Goal: Information Seeking & Learning: Learn about a topic

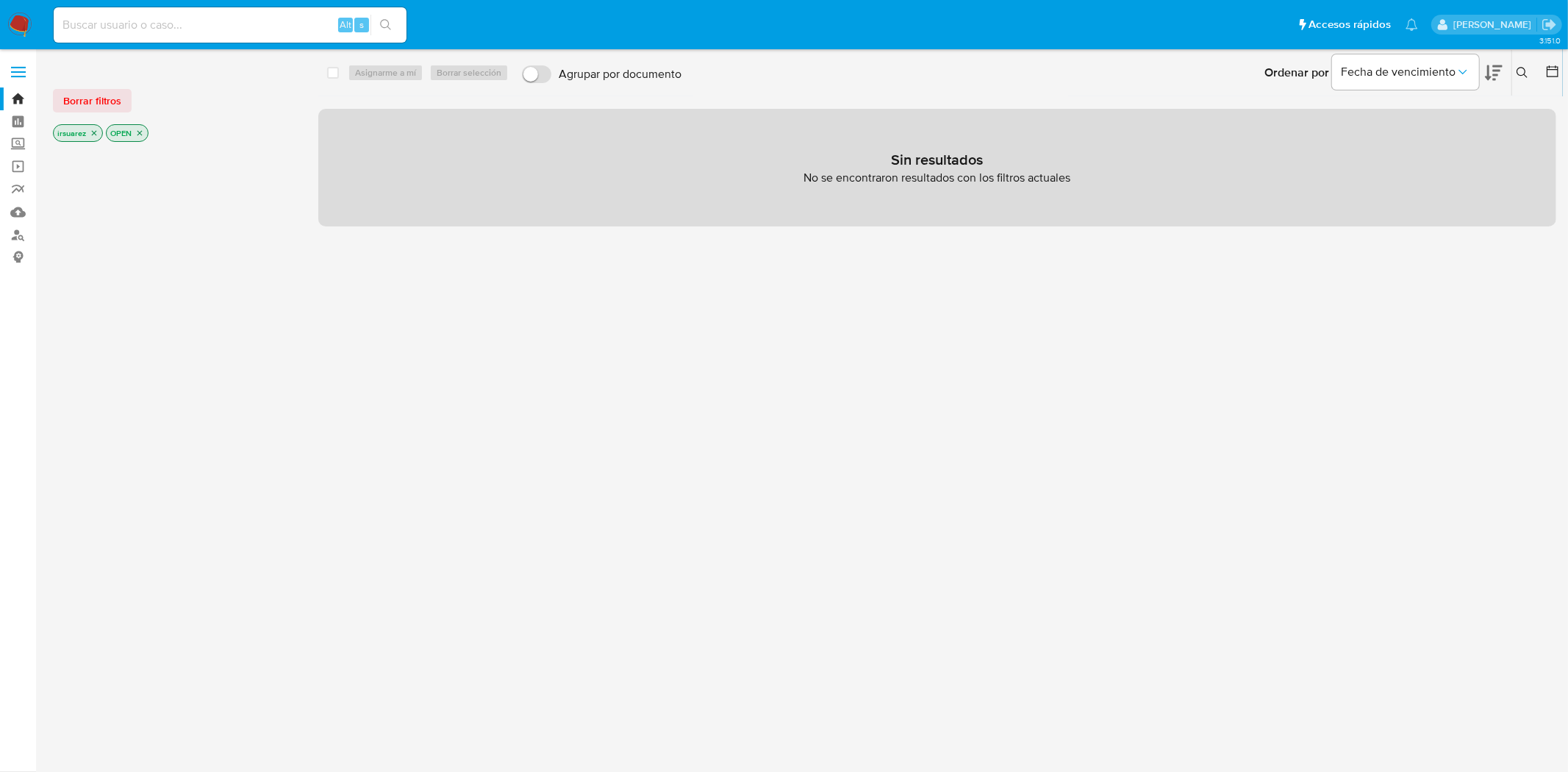
click at [239, 49] on main "3.151.0" at bounding box center [784, 386] width 1568 height 772
click at [245, 24] on input at bounding box center [230, 24] width 353 height 19
paste input "1350279961"
type input "1350279961"
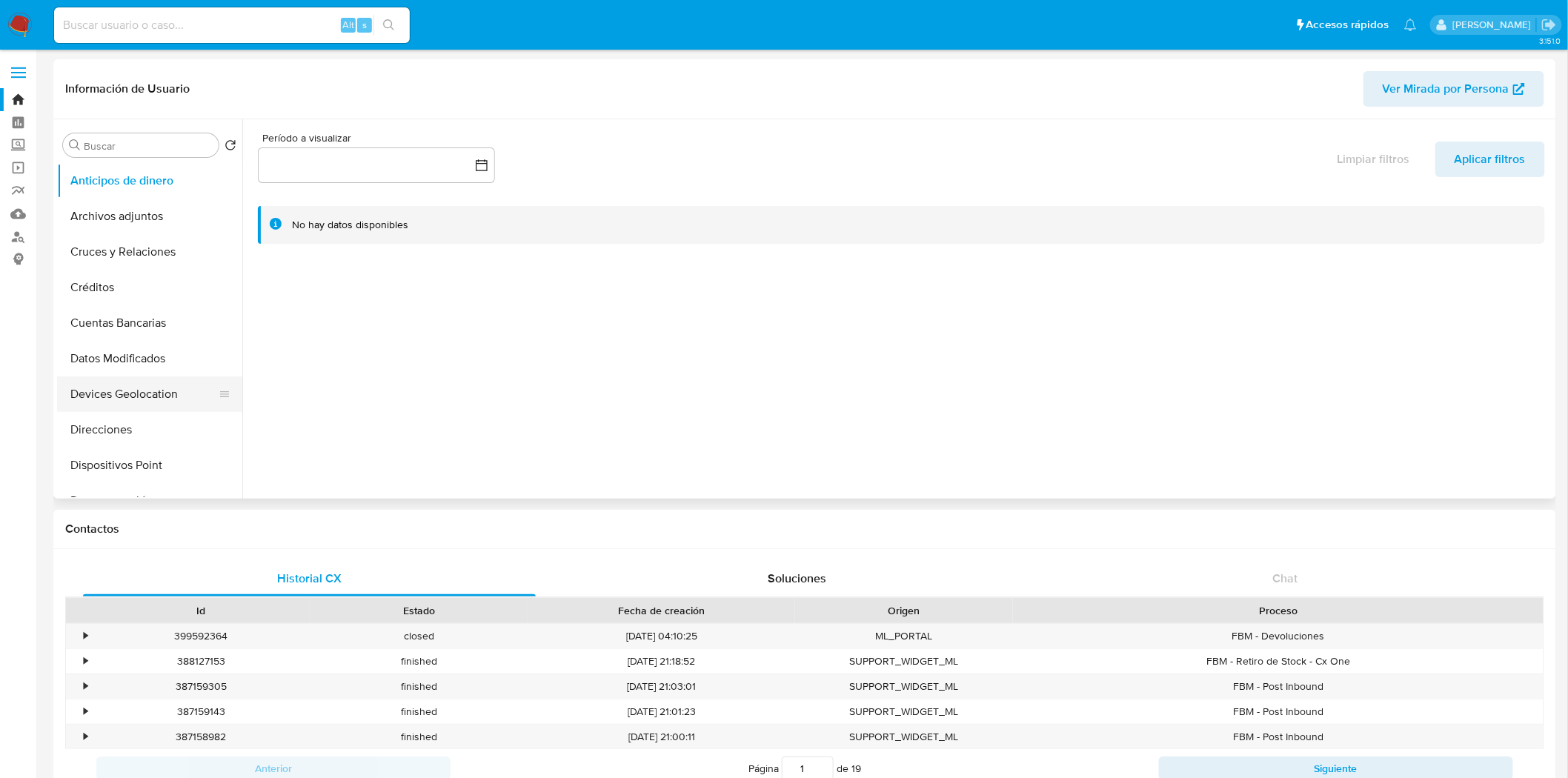
select select "10"
click at [140, 269] on button "KYC" at bounding box center [143, 281] width 173 height 35
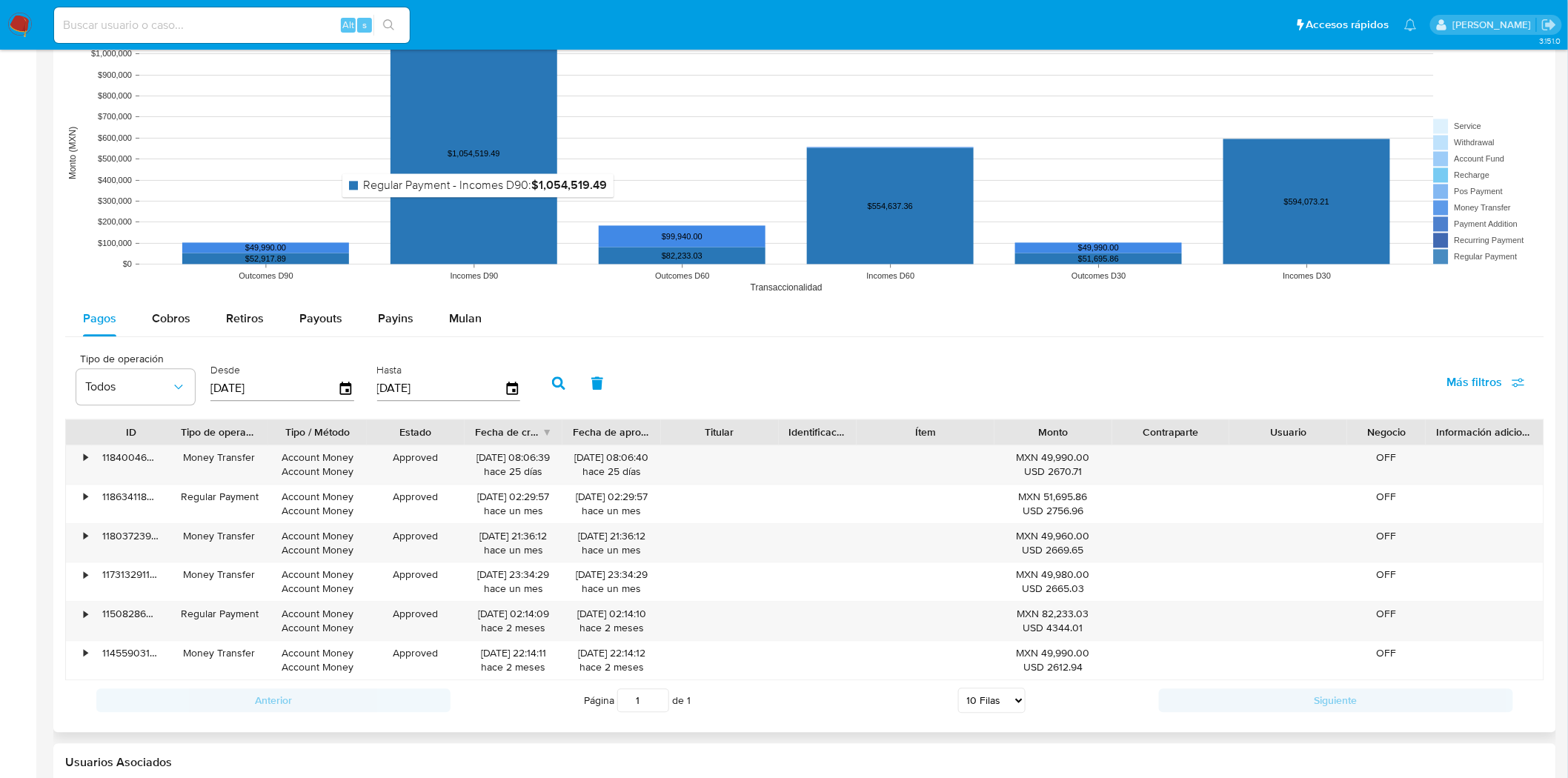
scroll to position [1334, 0]
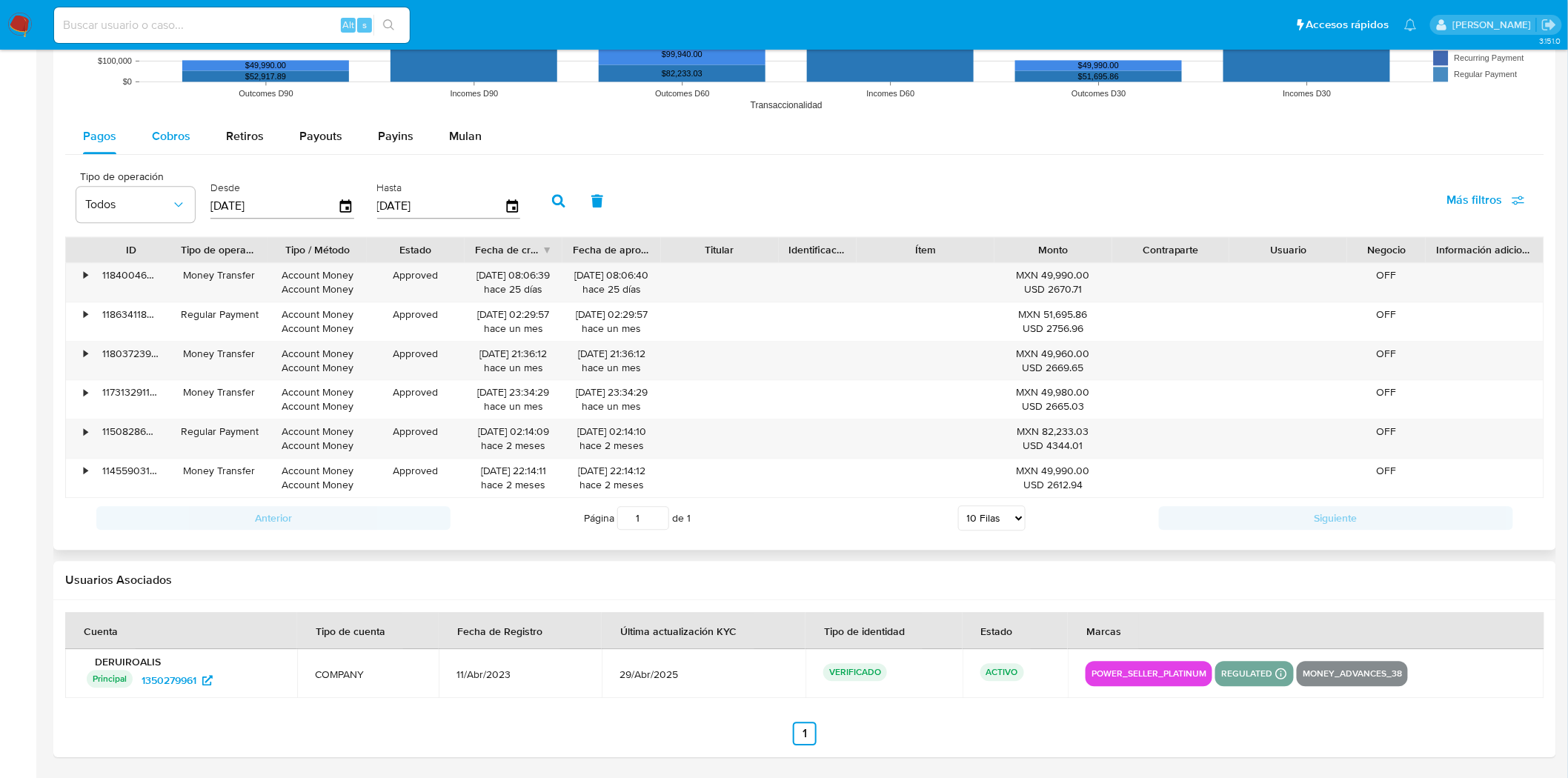
click at [165, 128] on span "Cobros" at bounding box center [171, 135] width 39 height 17
select select "10"
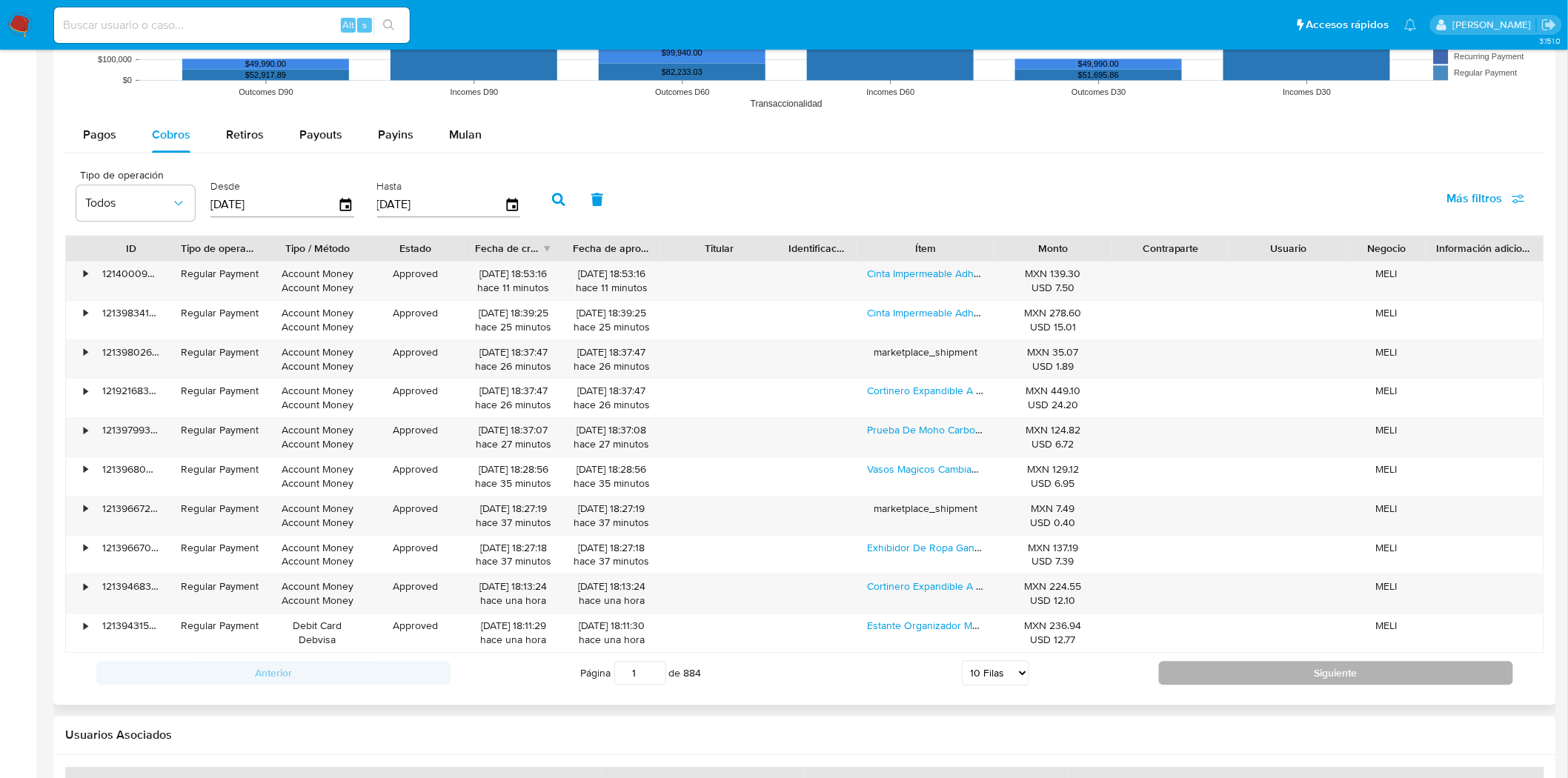
click at [1337, 668] on button "Siguiente" at bounding box center [1336, 673] width 354 height 23
type input "4"
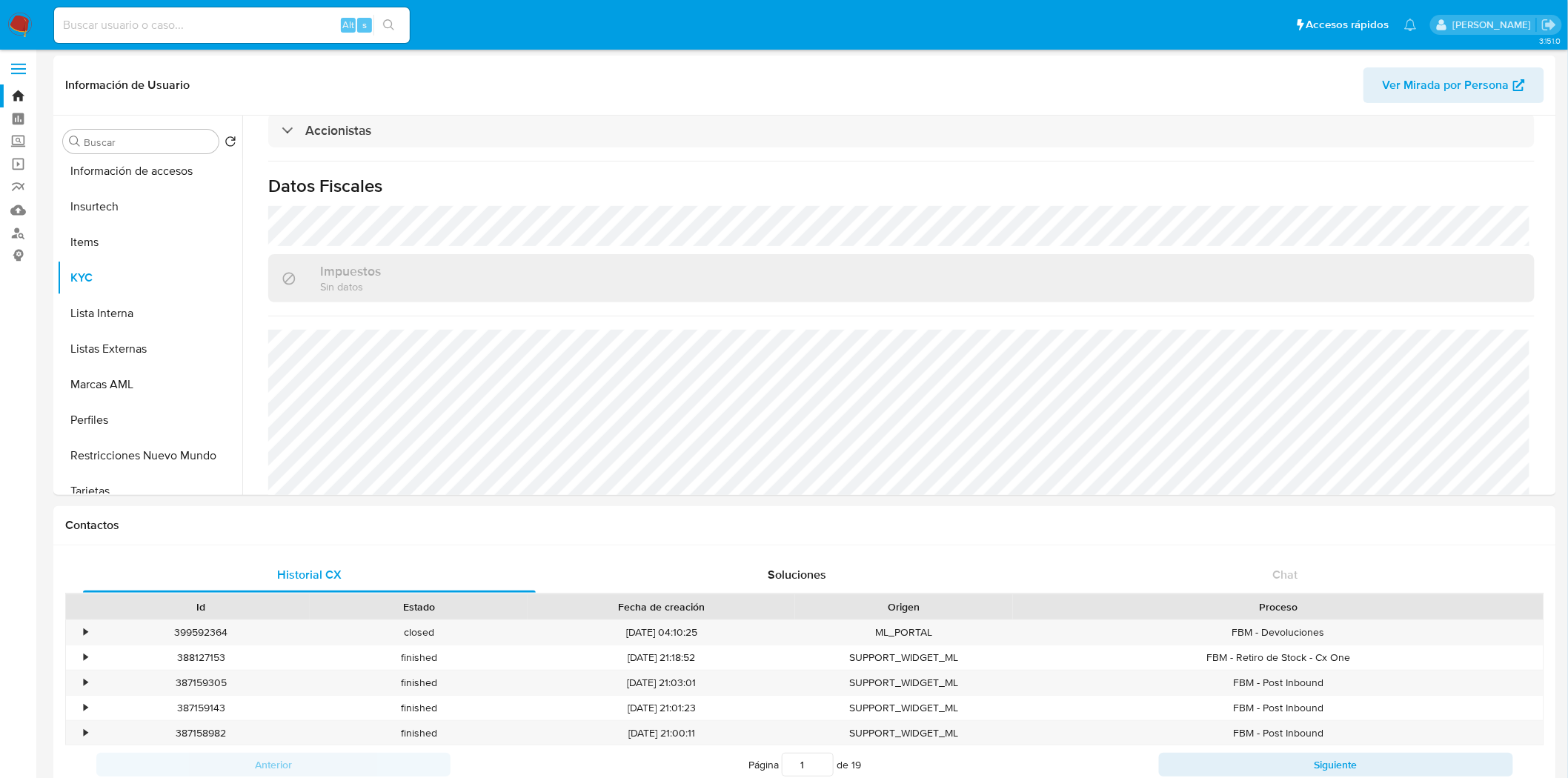
scroll to position [0, 0]
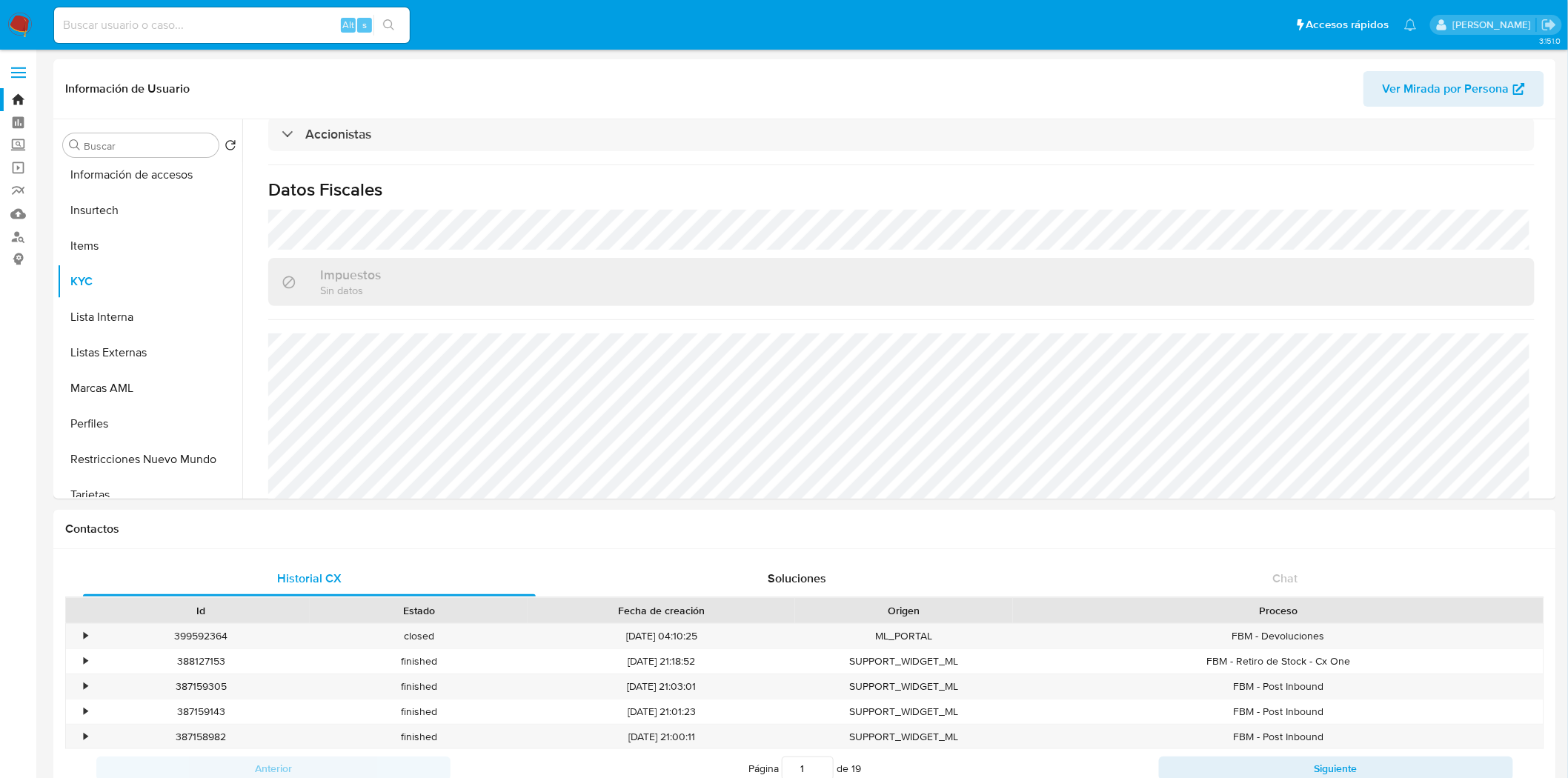
click at [241, 34] on div "Alt s" at bounding box center [231, 24] width 356 height 35
click at [241, 27] on input at bounding box center [231, 24] width 356 height 19
paste input "1377638844"
type input "1377638844"
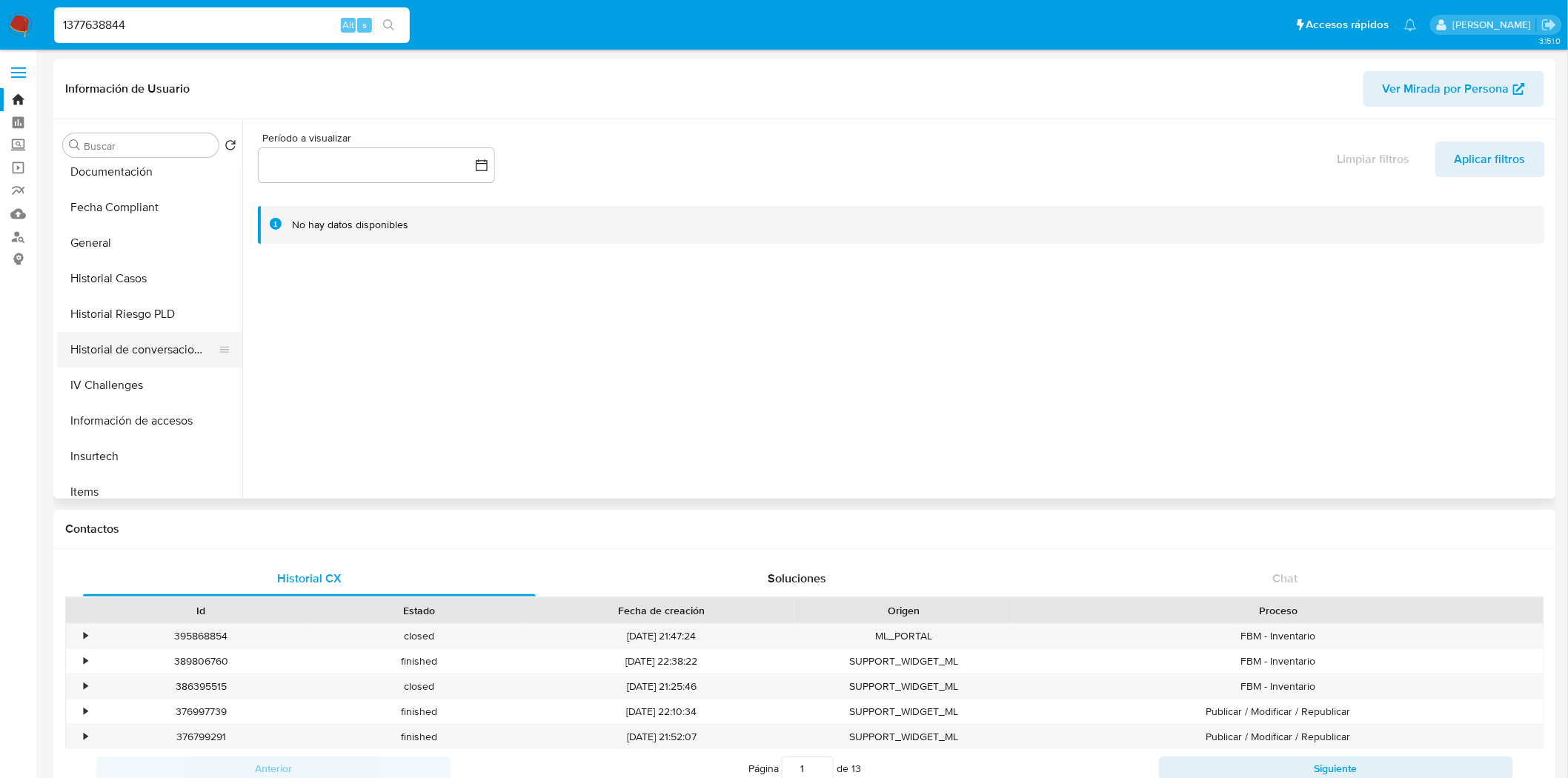
select select "10"
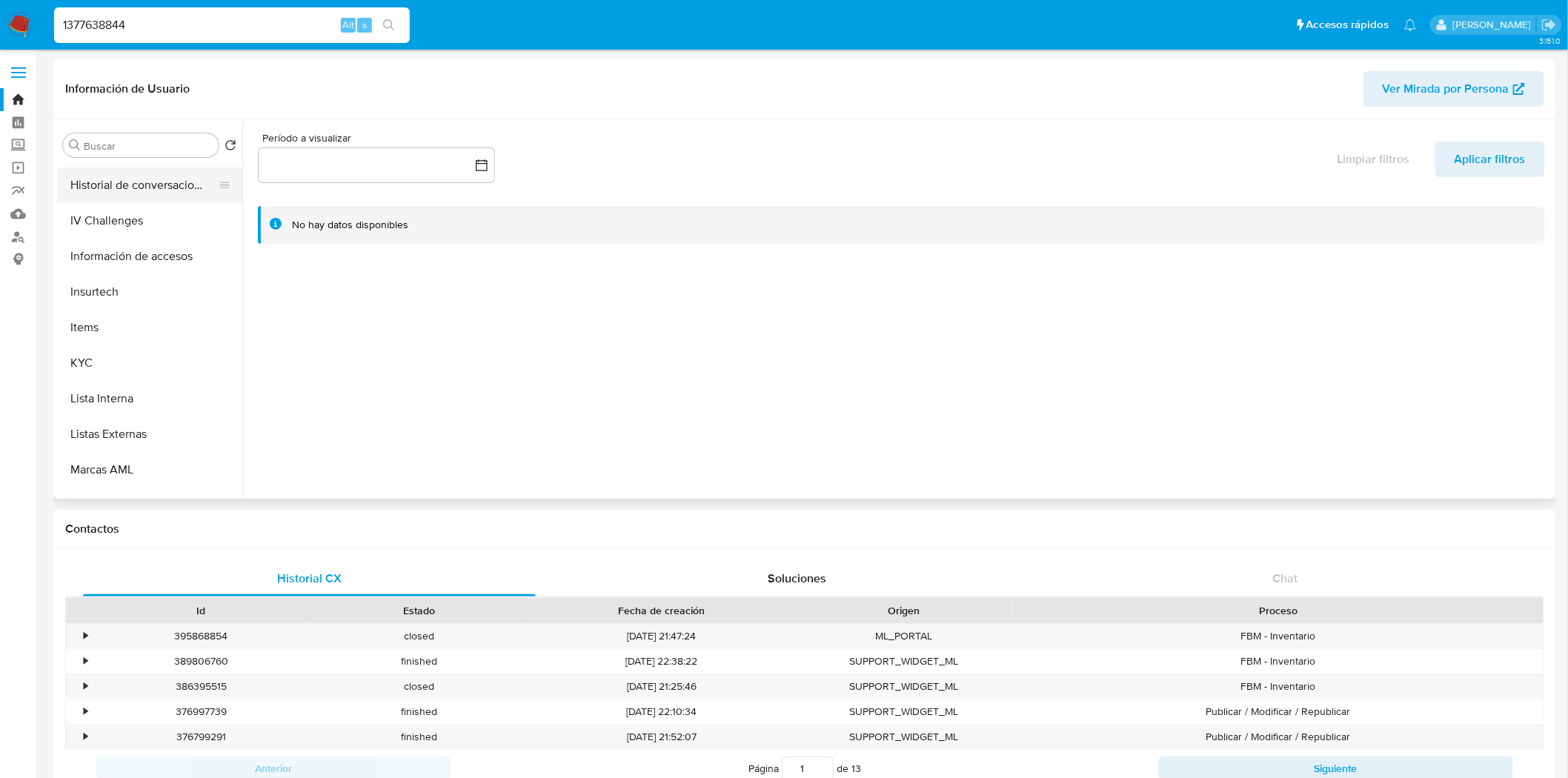
click at [113, 345] on button "KYC" at bounding box center [150, 362] width 186 height 35
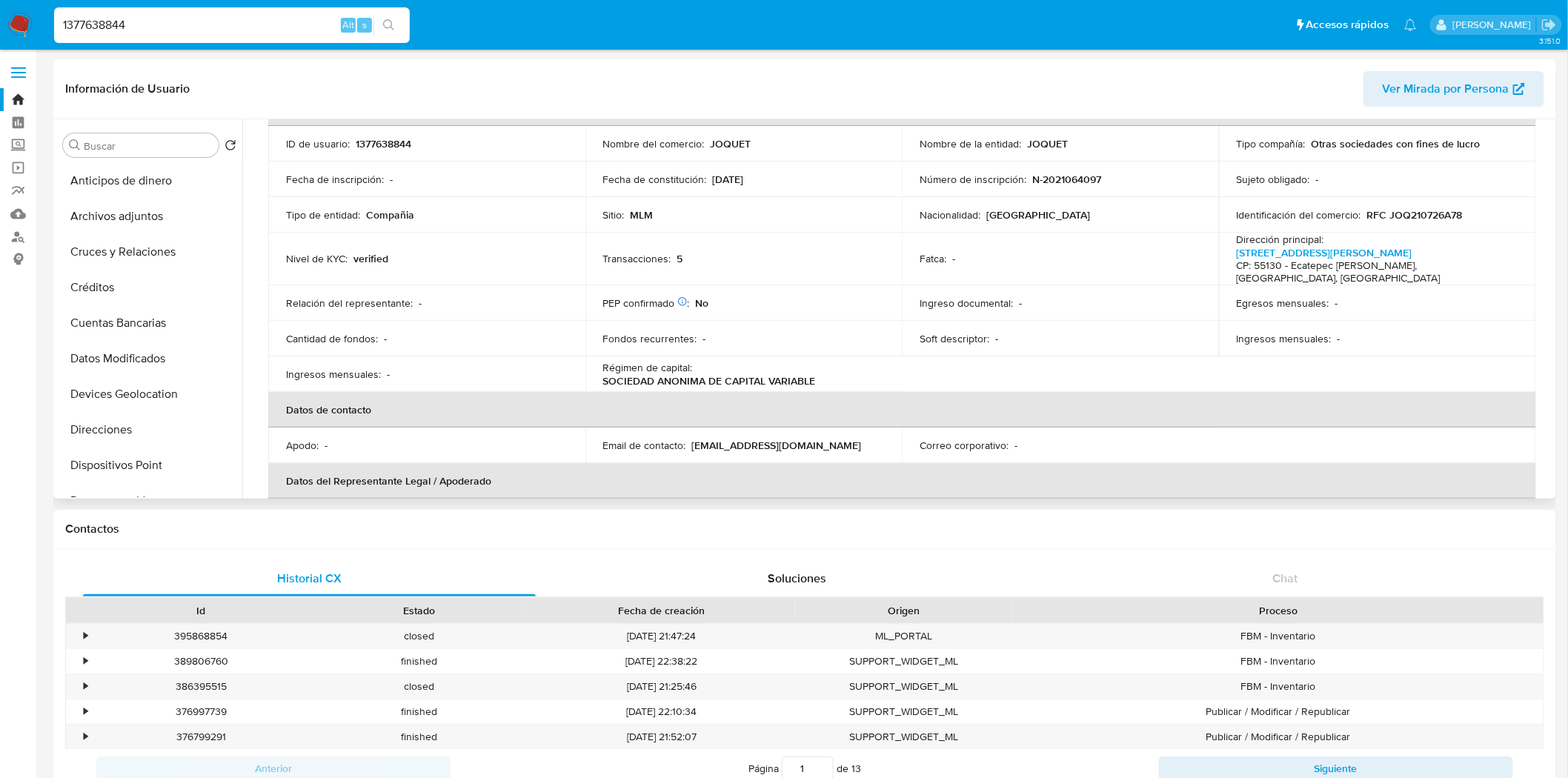
scroll to position [11, 0]
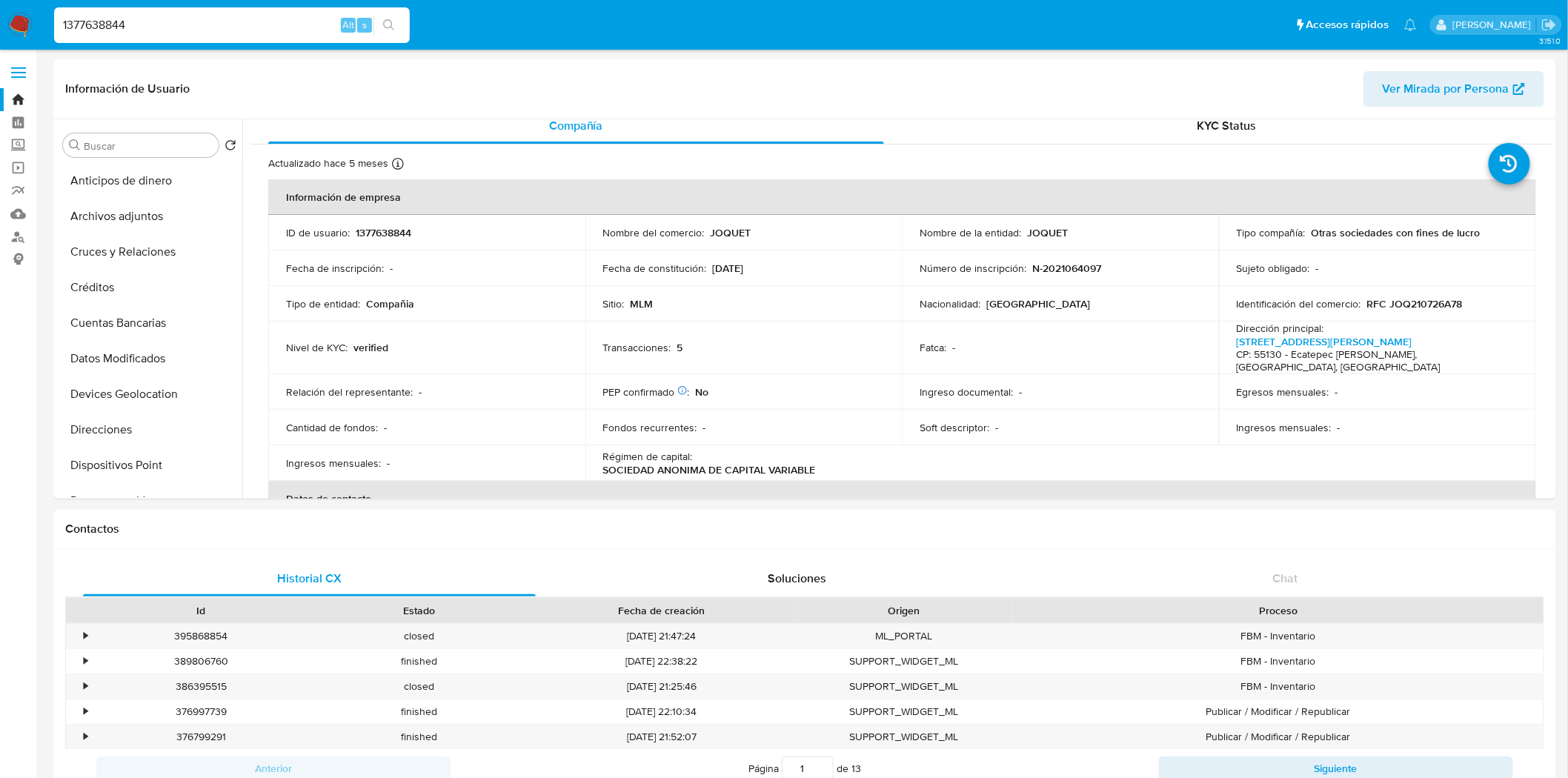
drag, startPoint x: 144, startPoint y: 19, endPoint x: -129, endPoint y: 11, distance: 273.1
paste input "50279961"
type input "1350279961"
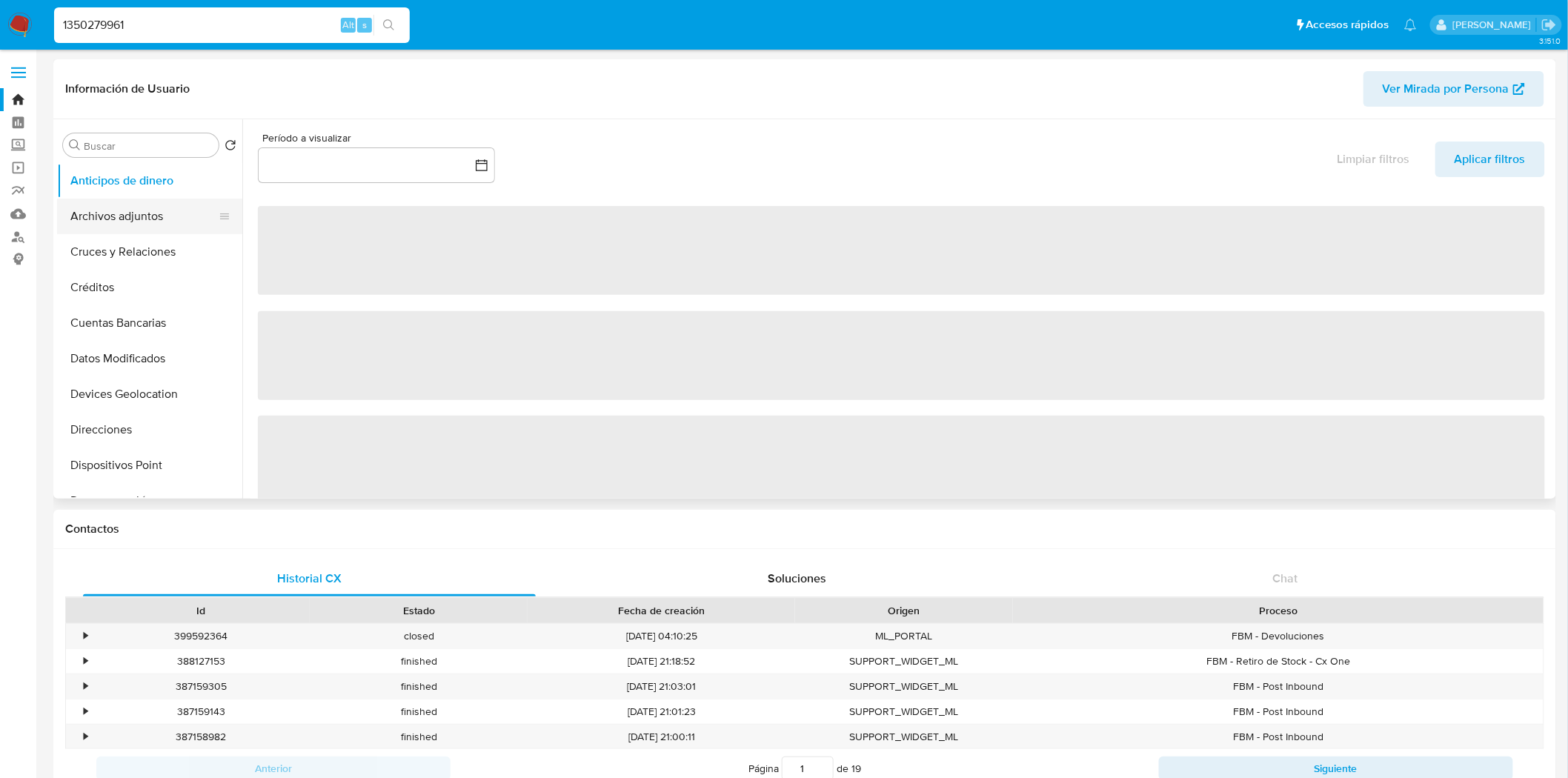
click at [138, 201] on button "Archivos adjuntos" at bounding box center [143, 215] width 173 height 35
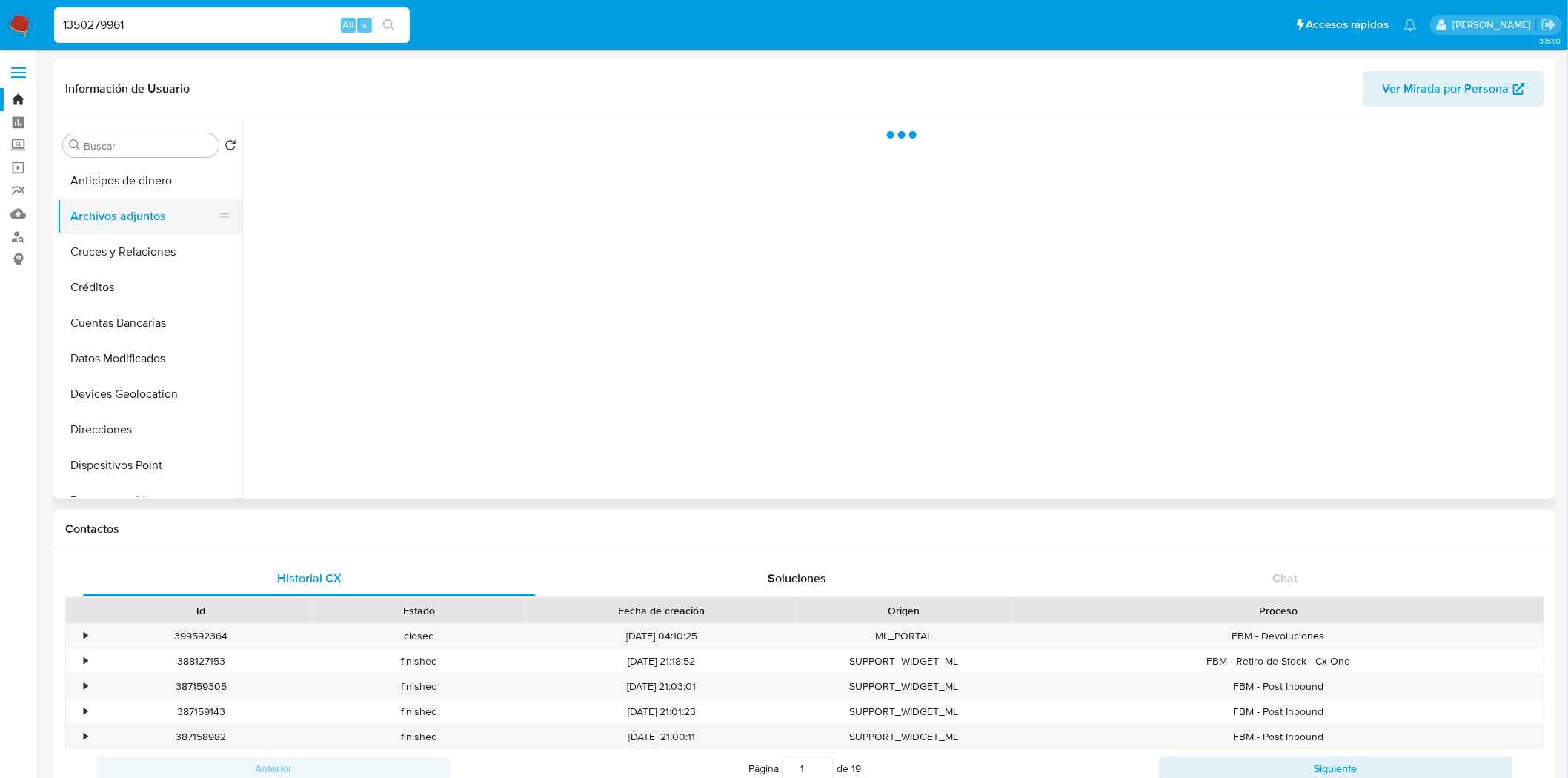
select select "10"
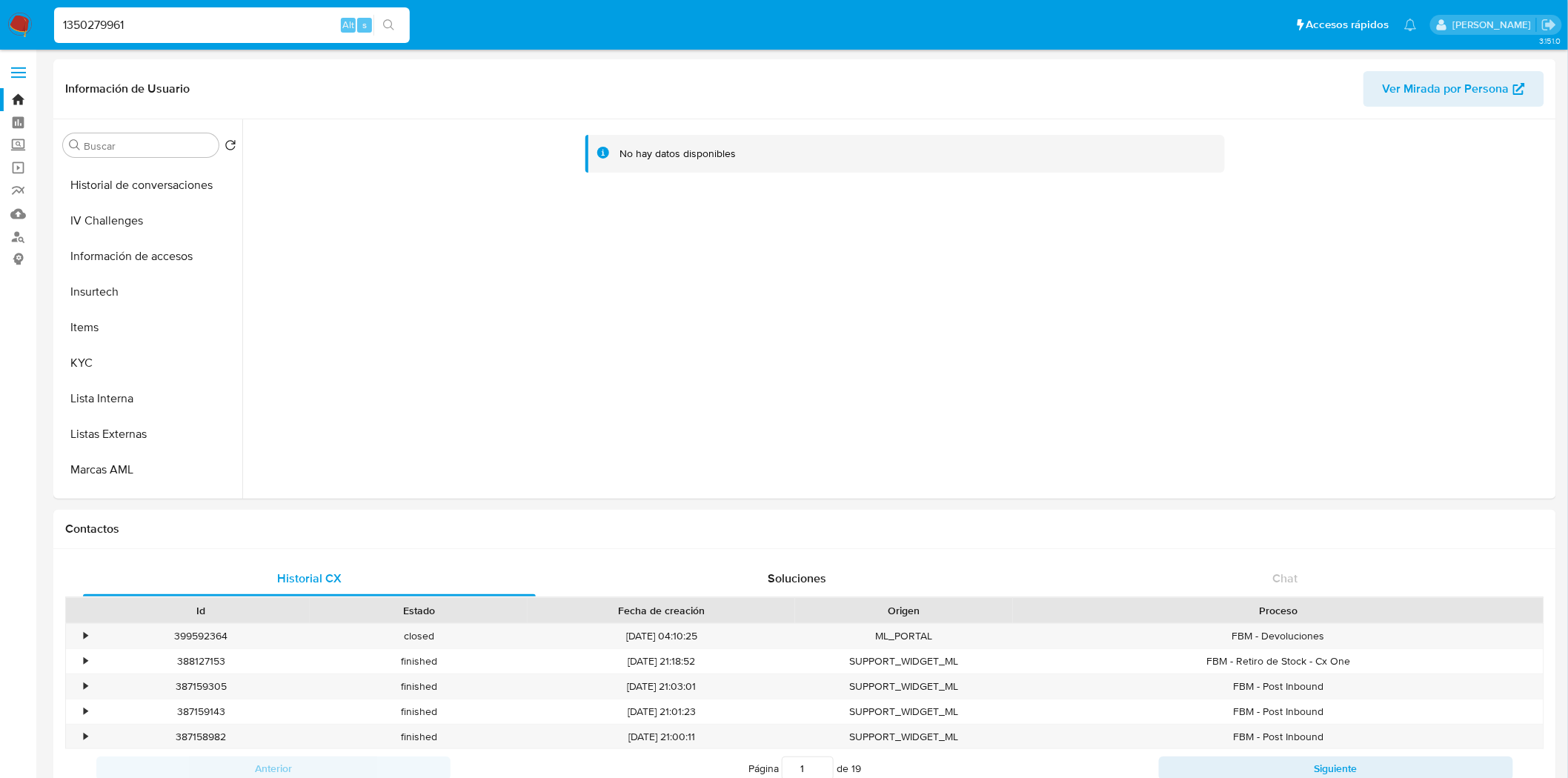
scroll to position [493, 0]
drag, startPoint x: 86, startPoint y: 368, endPoint x: 77, endPoint y: 370, distance: 9.2
click at [77, 370] on button "KYC" at bounding box center [143, 363] width 173 height 35
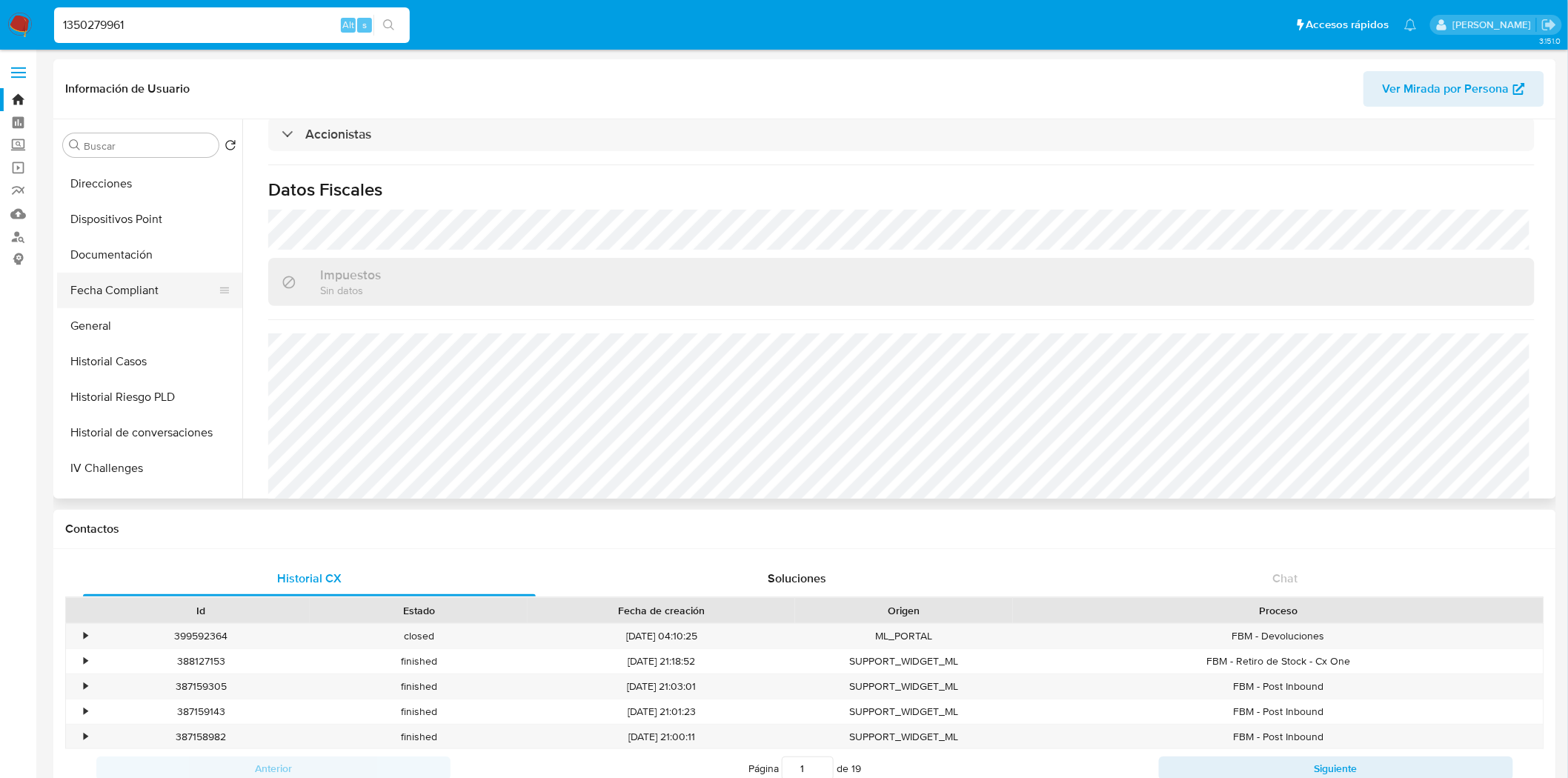
scroll to position [245, 0]
click at [129, 336] on button "General" at bounding box center [143, 326] width 173 height 35
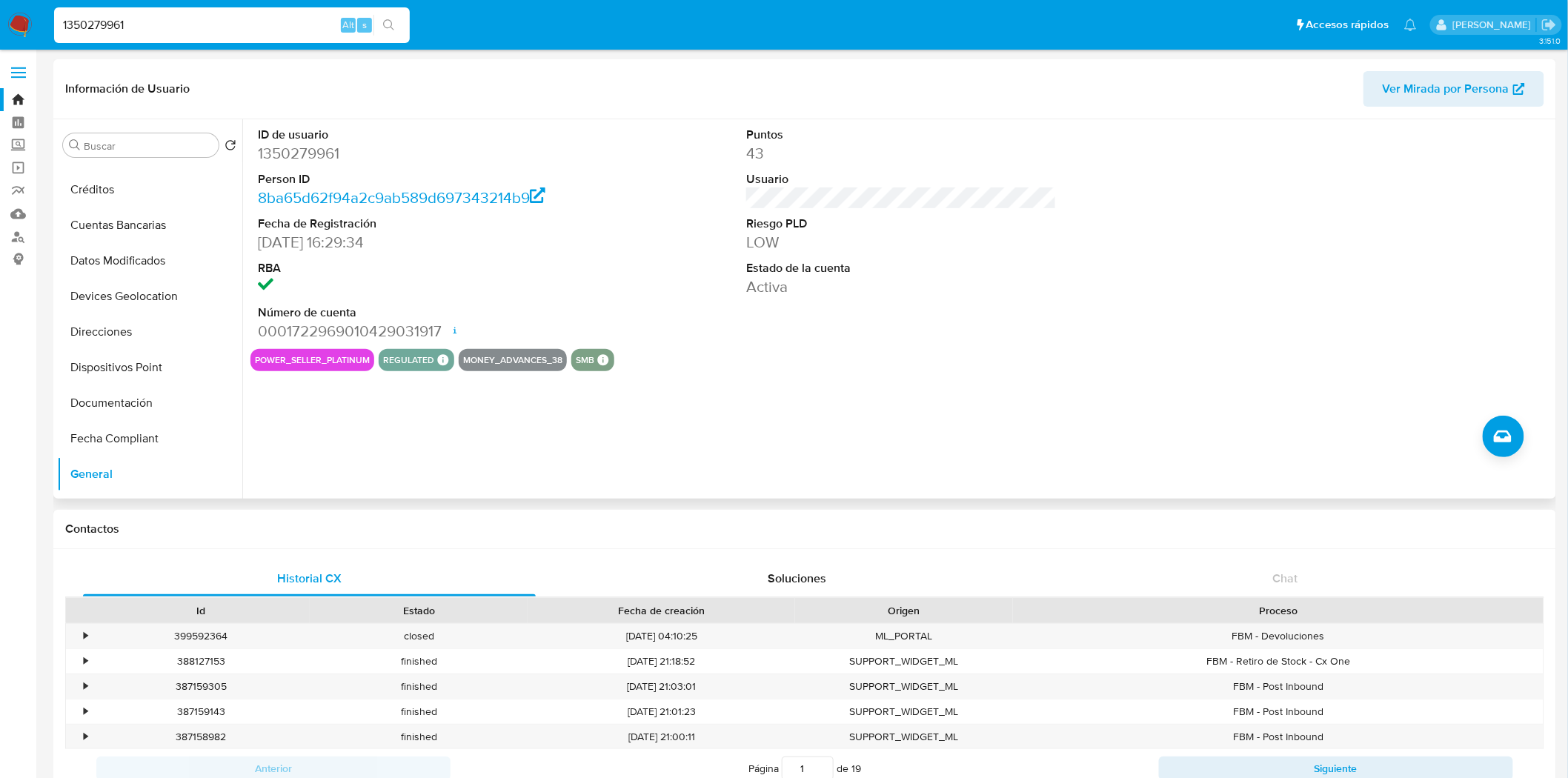
scroll to position [0, 0]
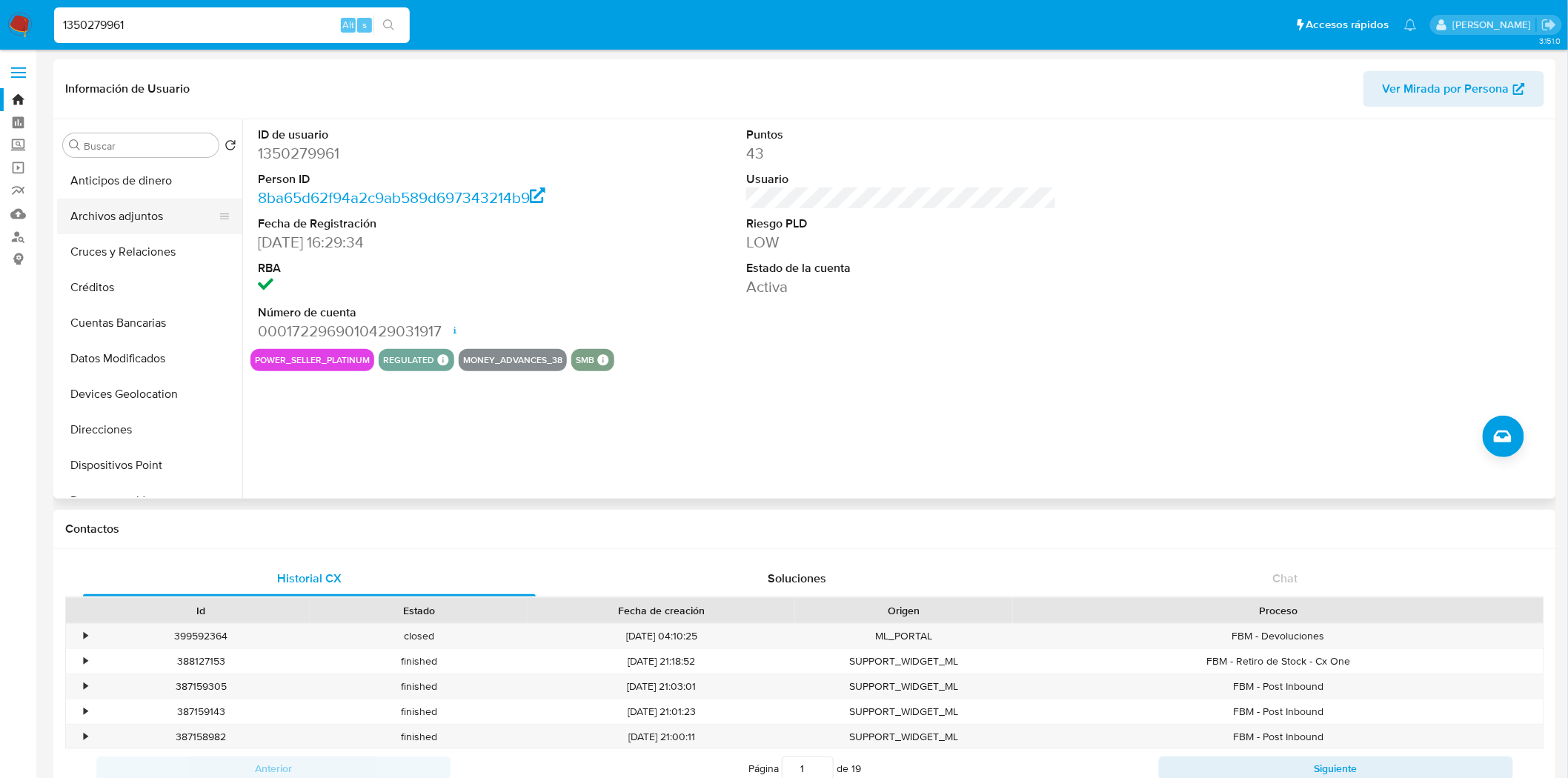
click at [139, 217] on button "Archivos adjuntos" at bounding box center [143, 215] width 173 height 35
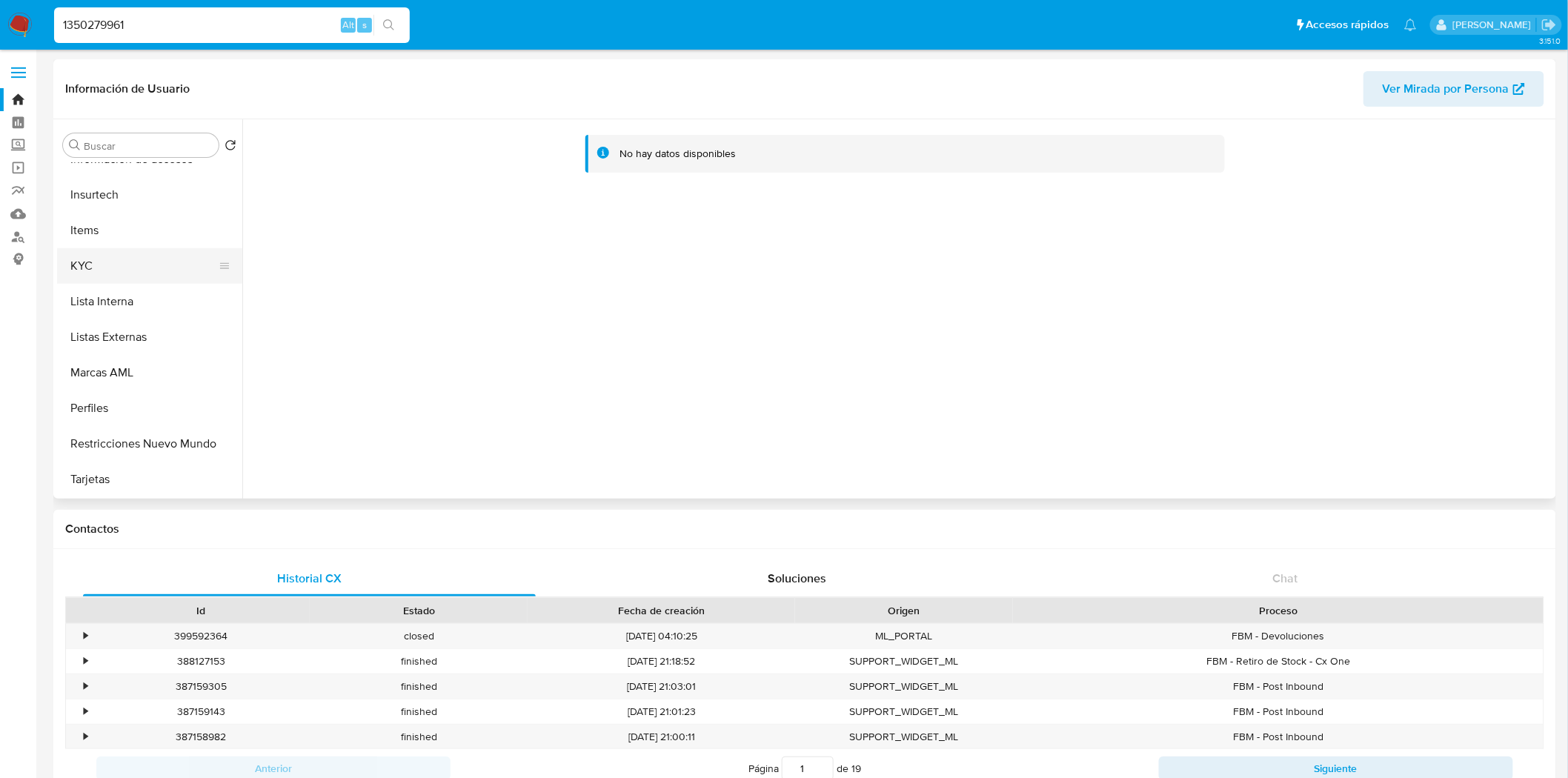
scroll to position [344, 0]
click at [170, 252] on button "Historial Casos" at bounding box center [143, 263] width 173 height 35
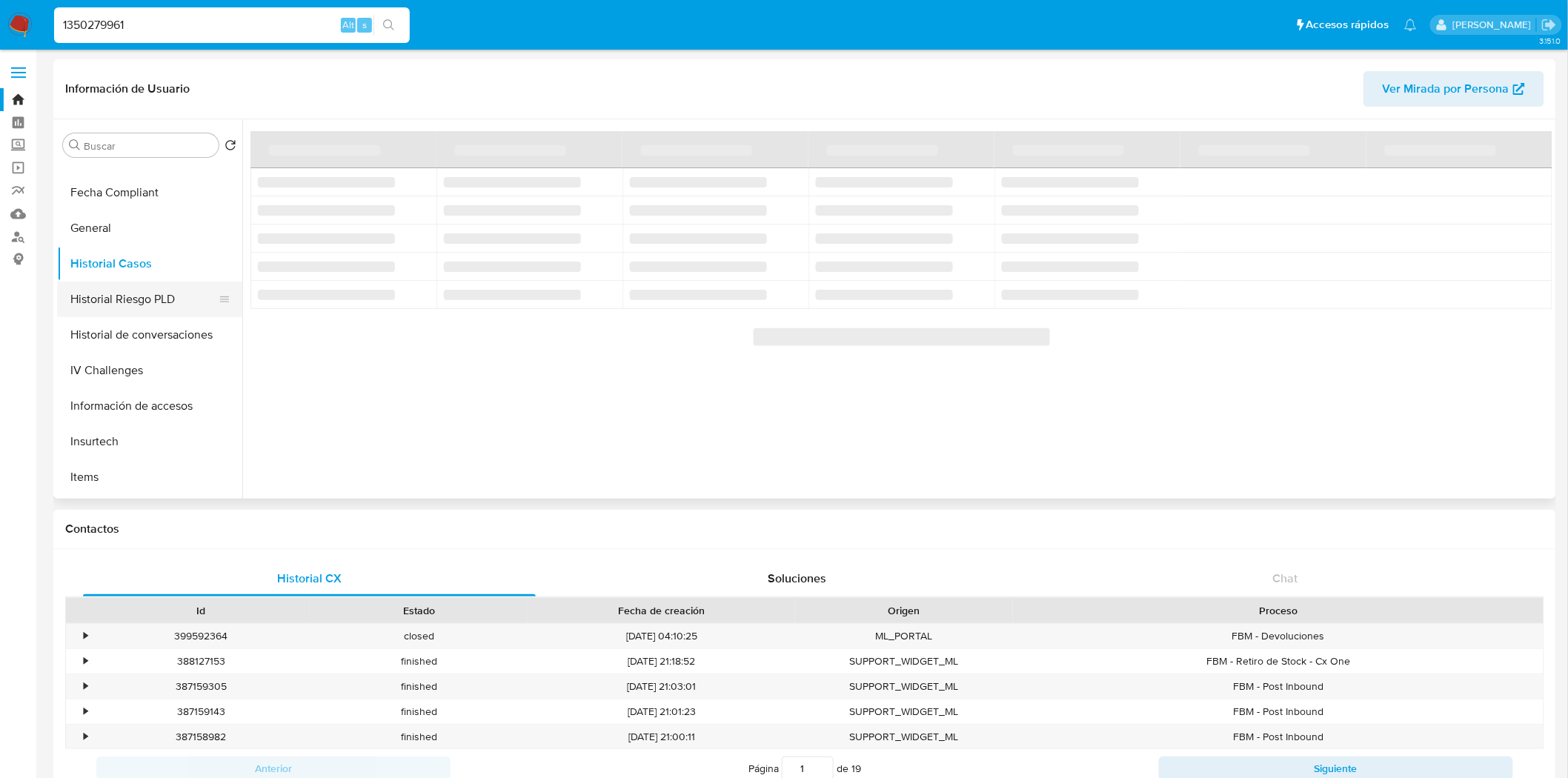
click at [141, 307] on button "Historial Riesgo PLD" at bounding box center [143, 299] width 173 height 35
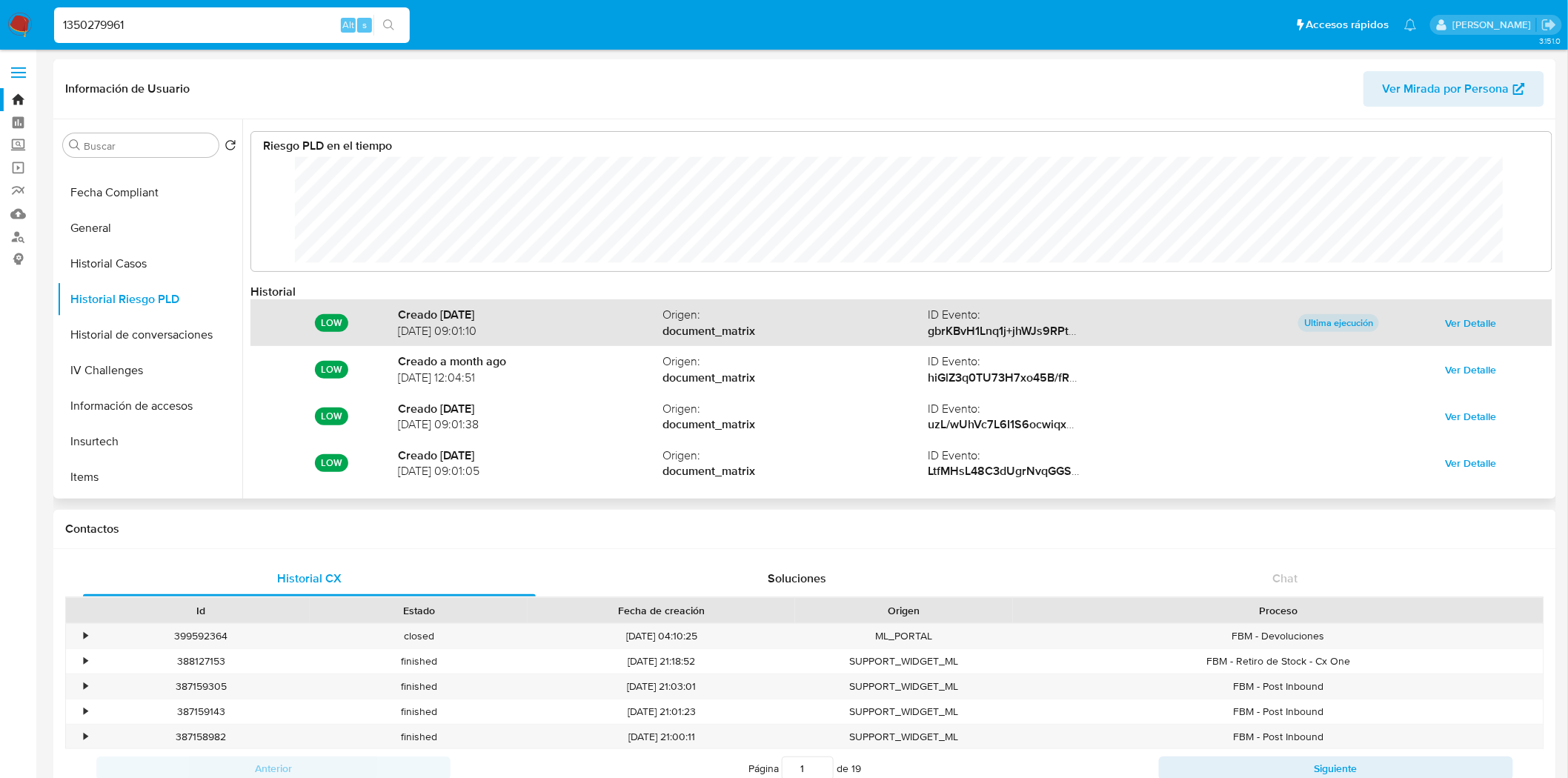
scroll to position [111, 1271]
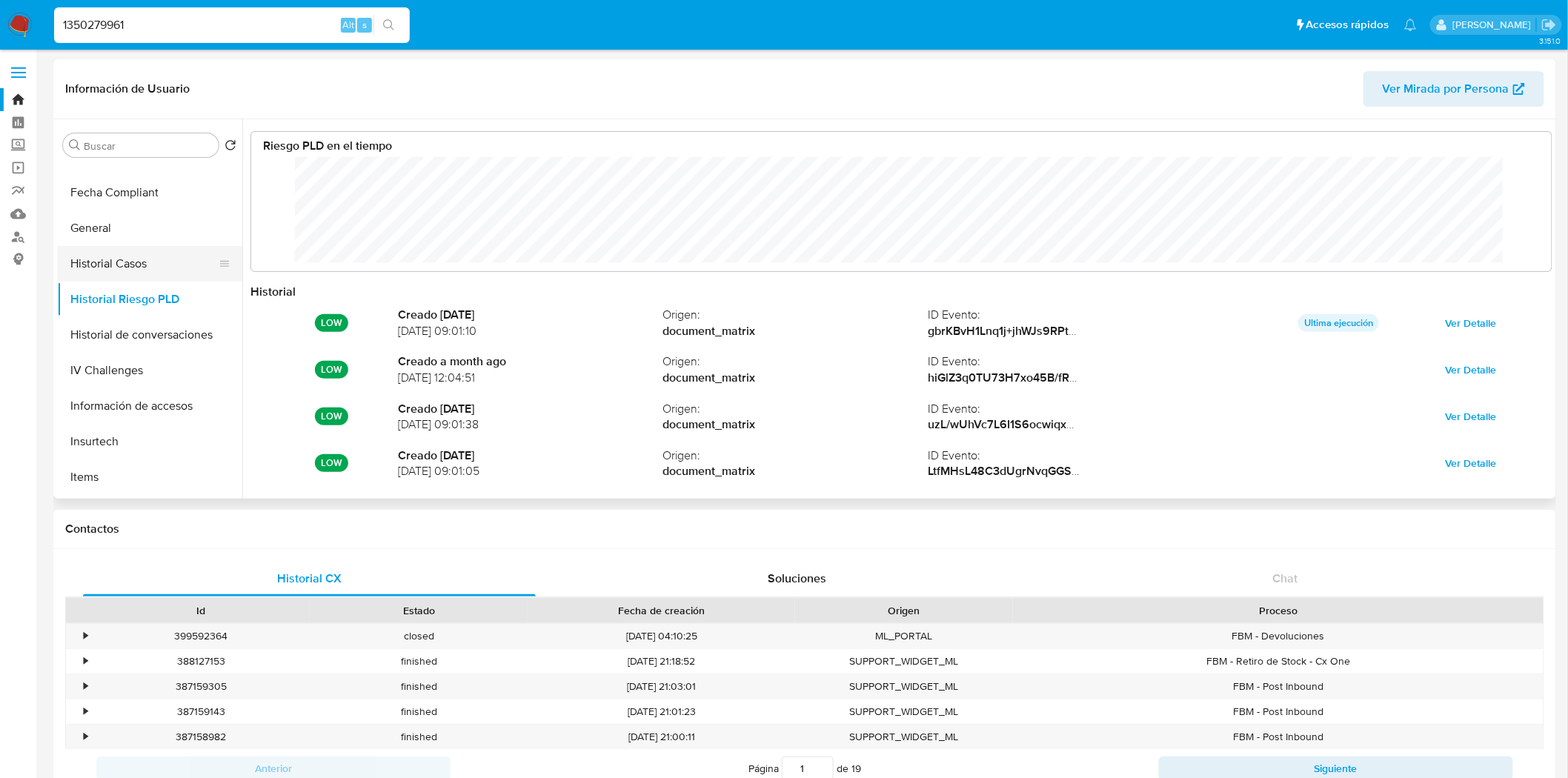
click at [121, 267] on button "Historial Casos" at bounding box center [143, 263] width 173 height 35
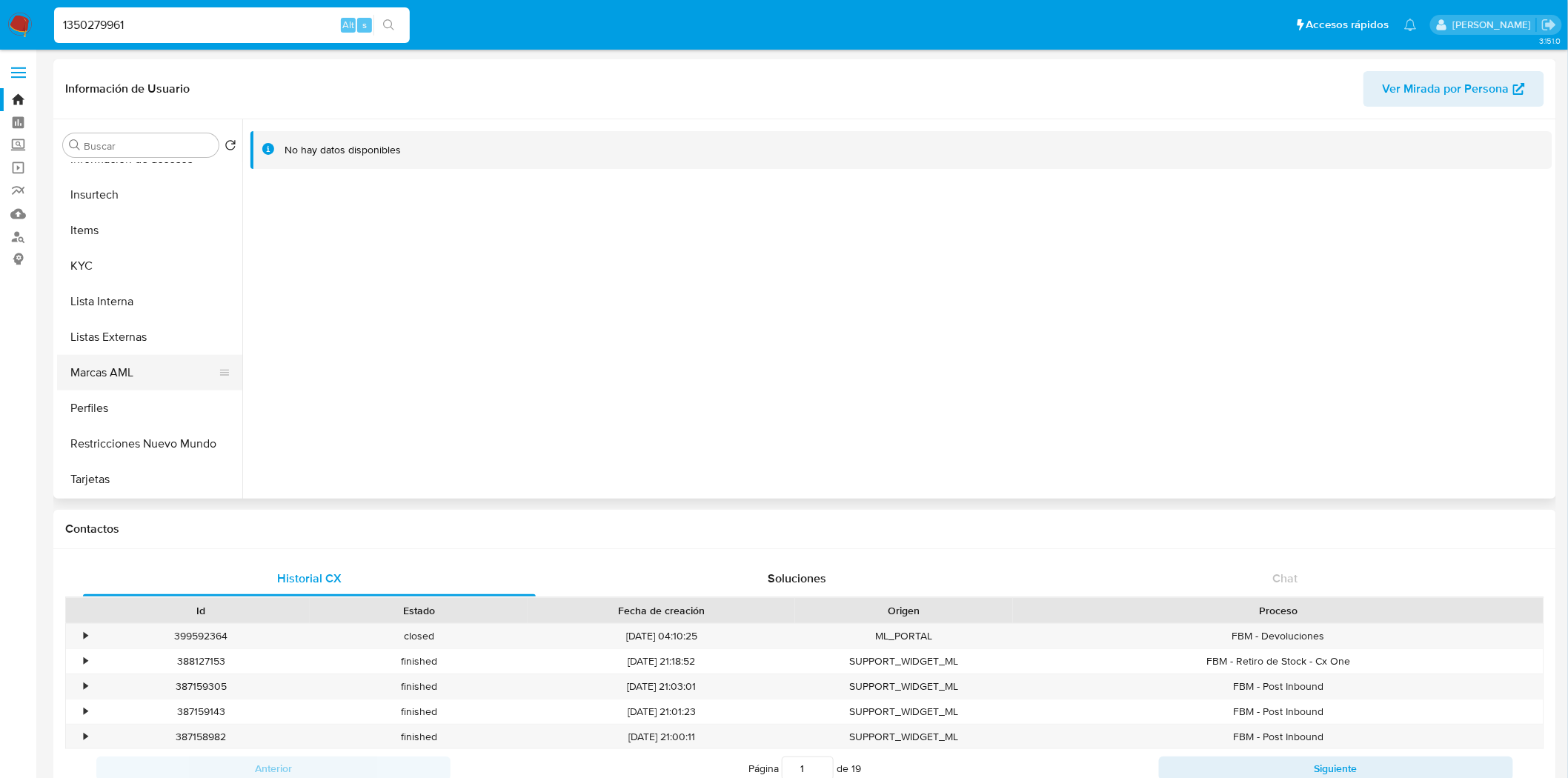
scroll to position [590, 0]
click at [152, 274] on button "KYC" at bounding box center [143, 266] width 173 height 35
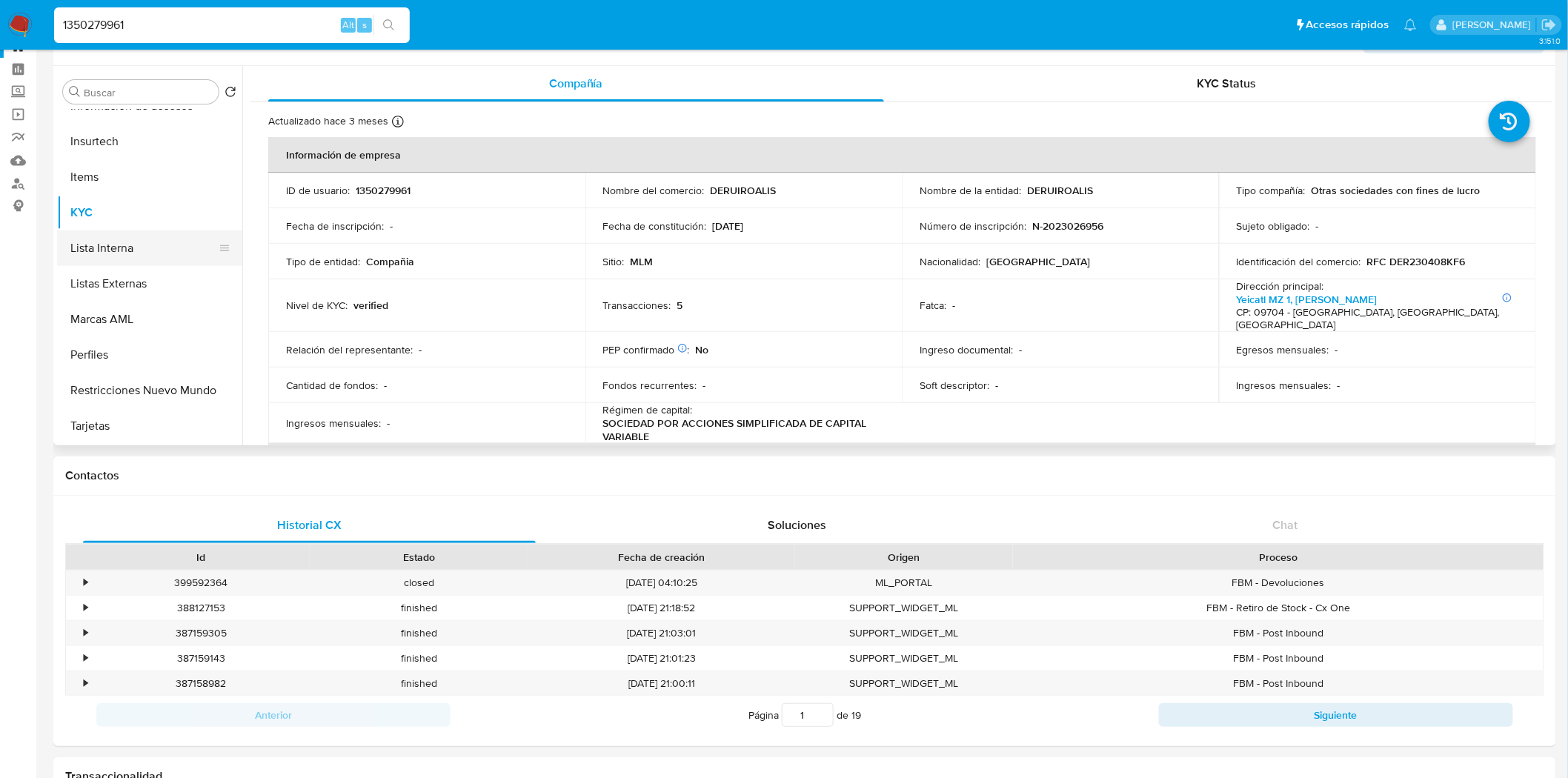
scroll to position [82, 0]
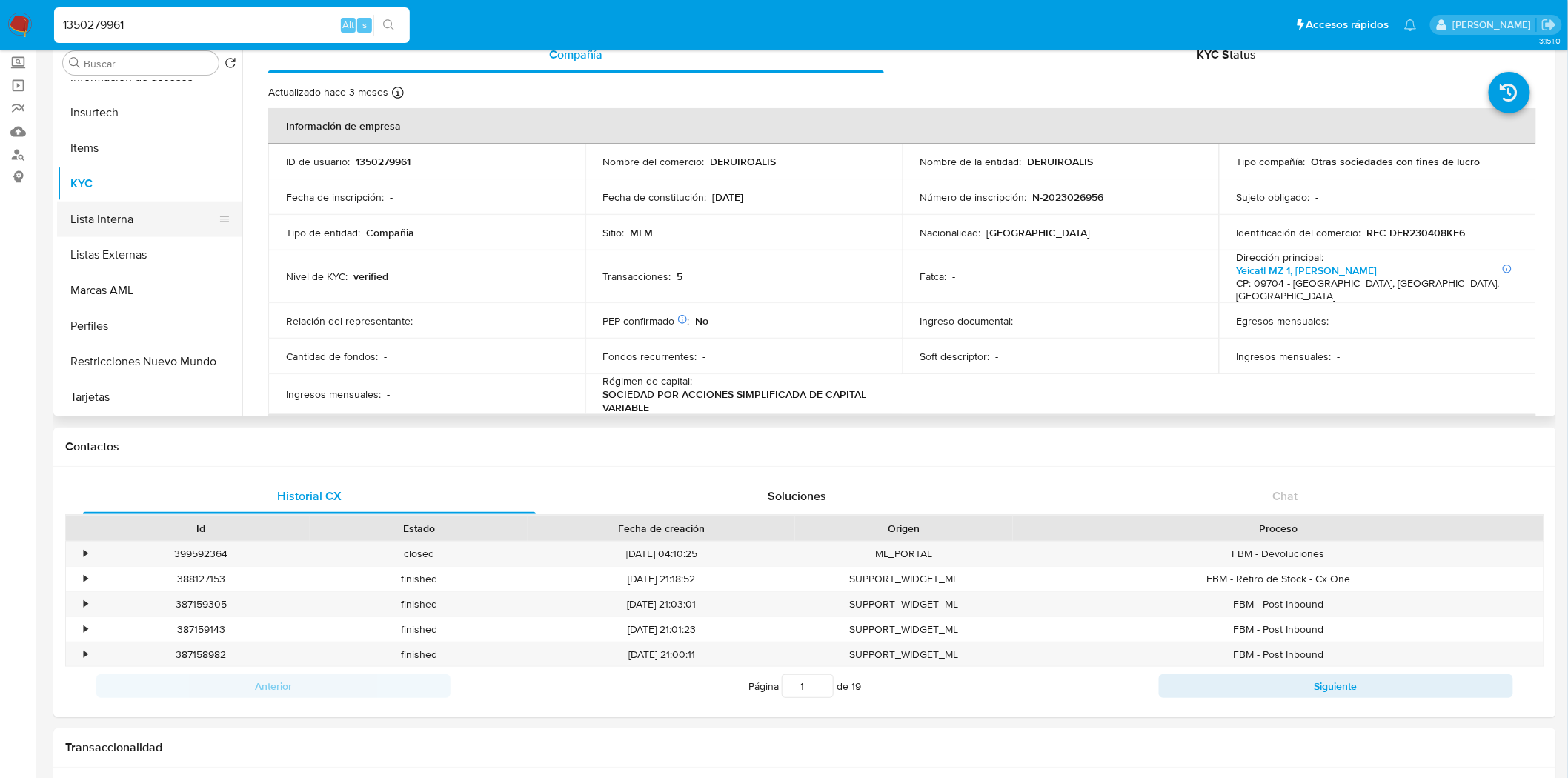
click at [157, 226] on button "Lista Interna" at bounding box center [143, 219] width 173 height 35
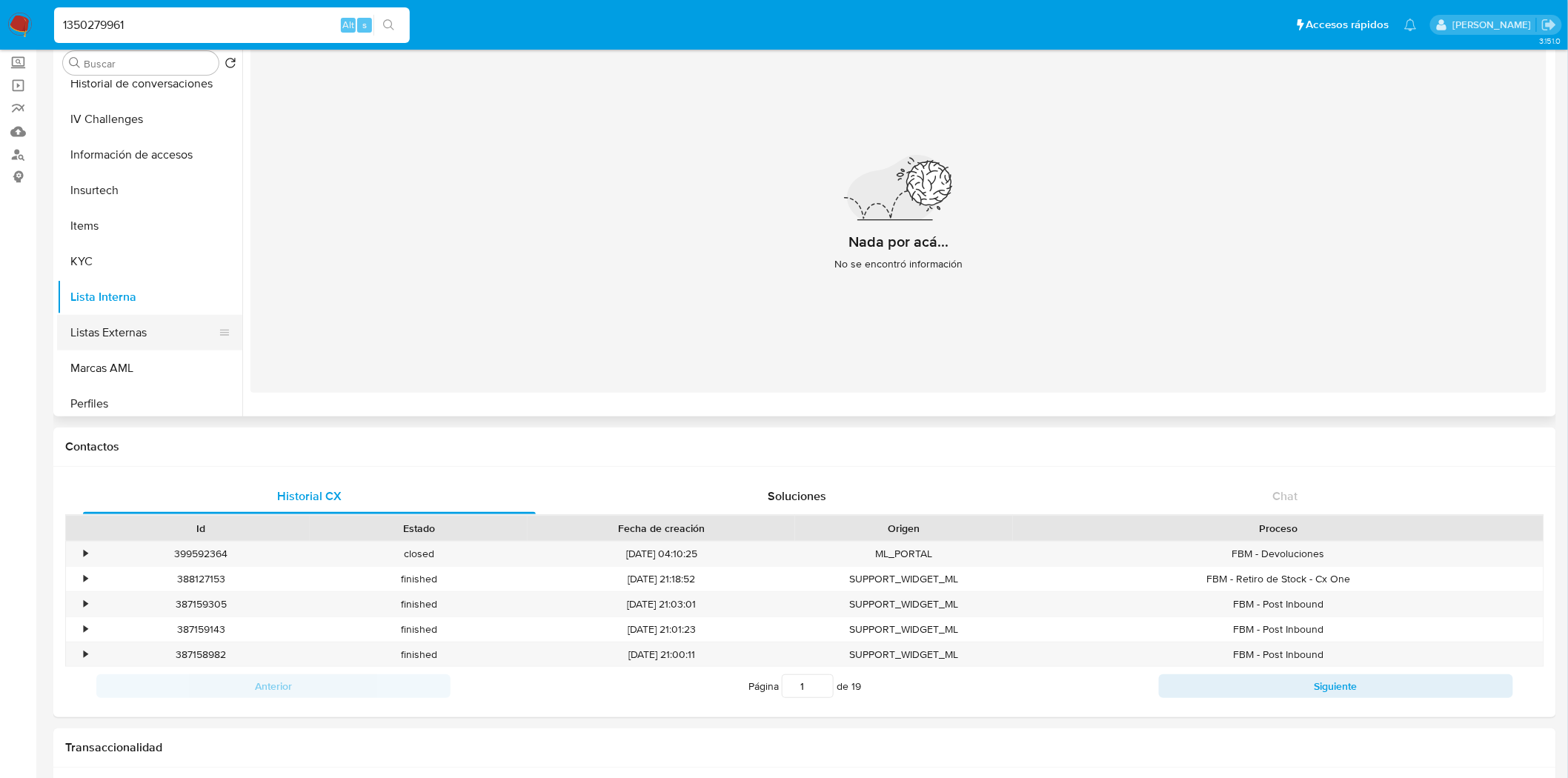
scroll to position [508, 0]
click at [153, 335] on button "Listas Externas" at bounding box center [143, 337] width 173 height 35
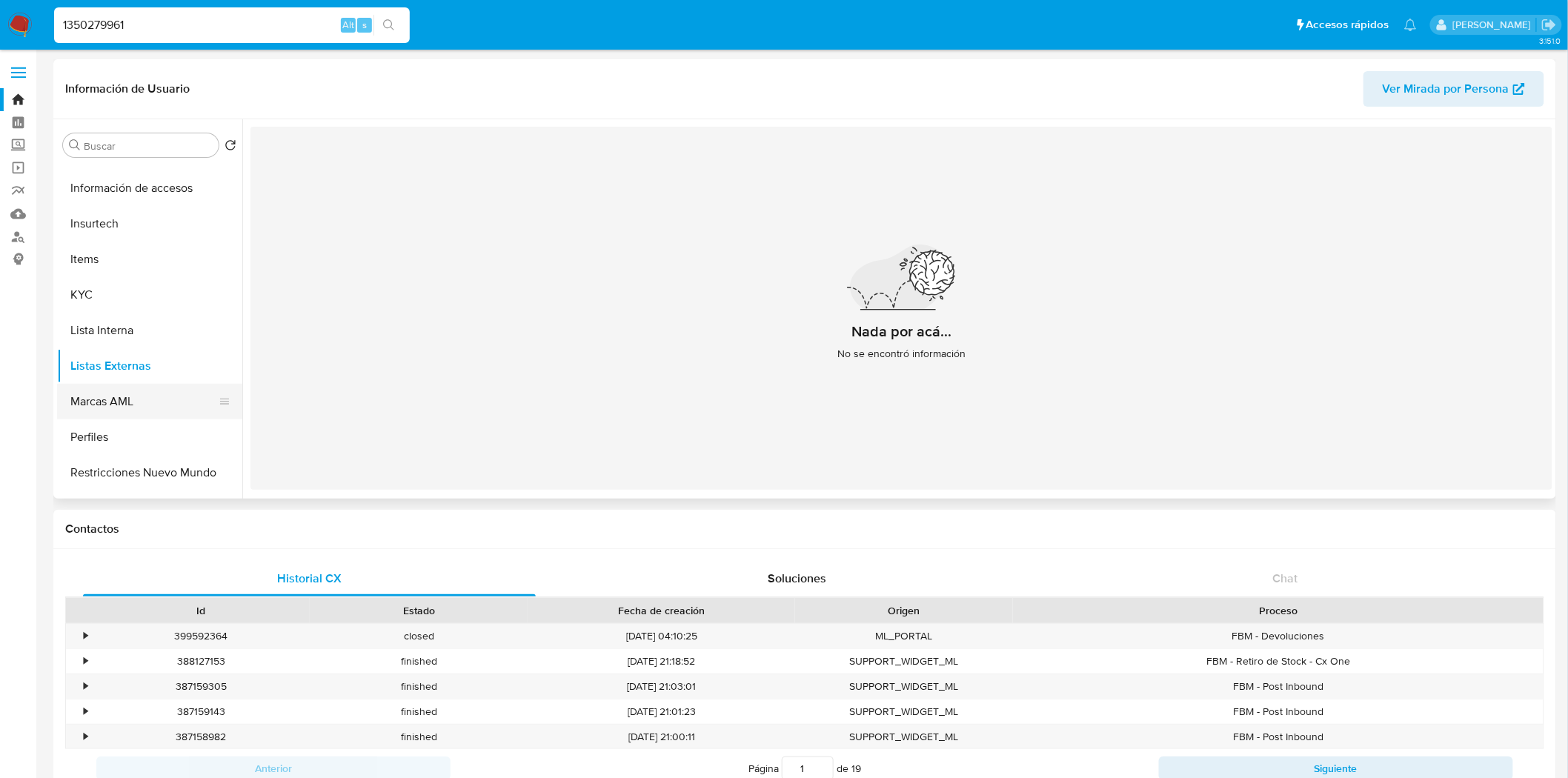
scroll to position [591, 0]
click at [139, 358] on button "Marcas AML" at bounding box center [143, 372] width 173 height 35
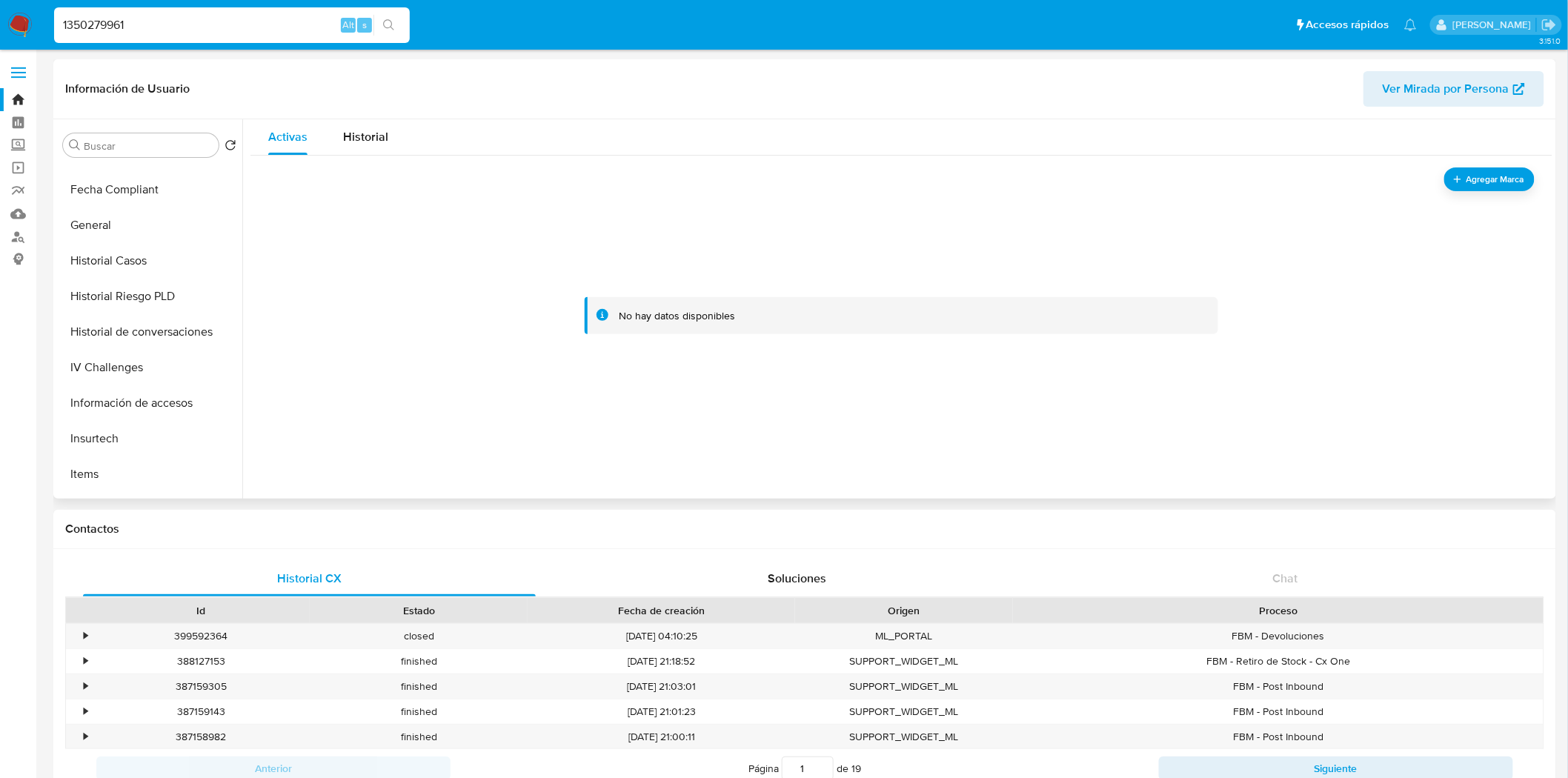
scroll to position [344, 0]
click at [177, 331] on button "Historial de conversaciones" at bounding box center [143, 334] width 173 height 35
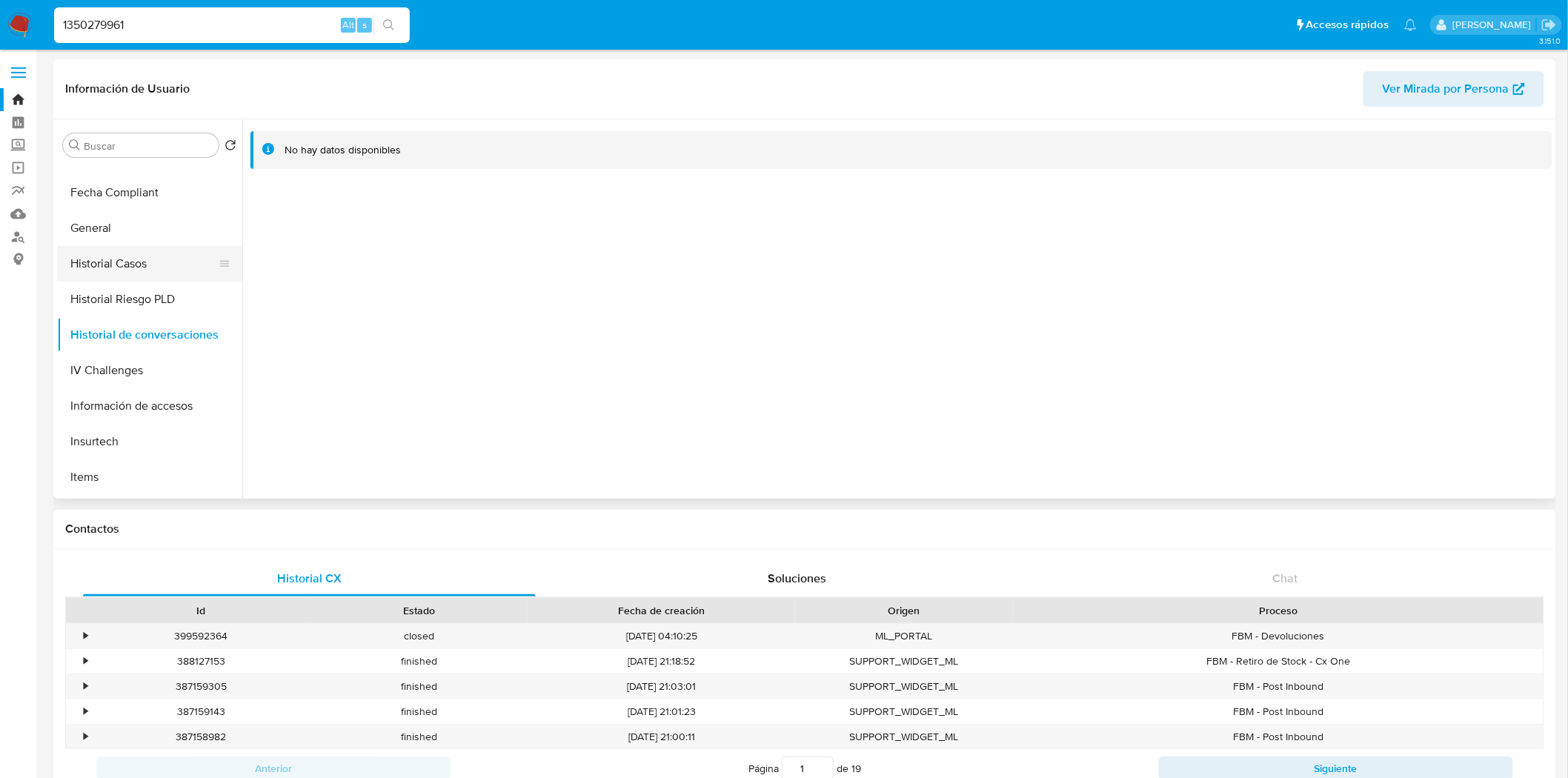
click at [158, 254] on button "Historial Casos" at bounding box center [143, 263] width 173 height 35
click at [175, 198] on button "Fecha Compliant" at bounding box center [143, 192] width 173 height 35
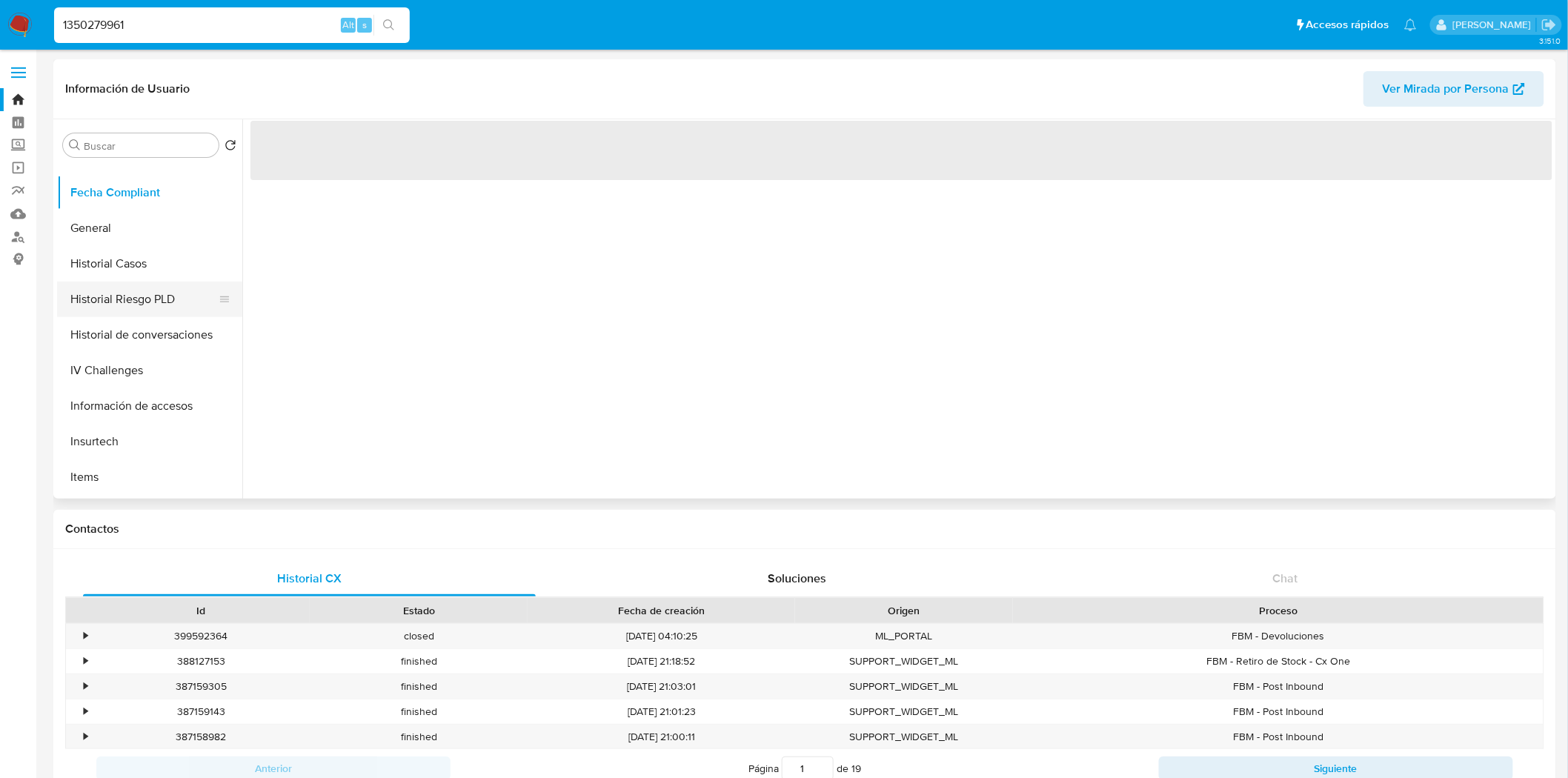
click at [130, 294] on button "Historial Riesgo PLD" at bounding box center [143, 299] width 173 height 35
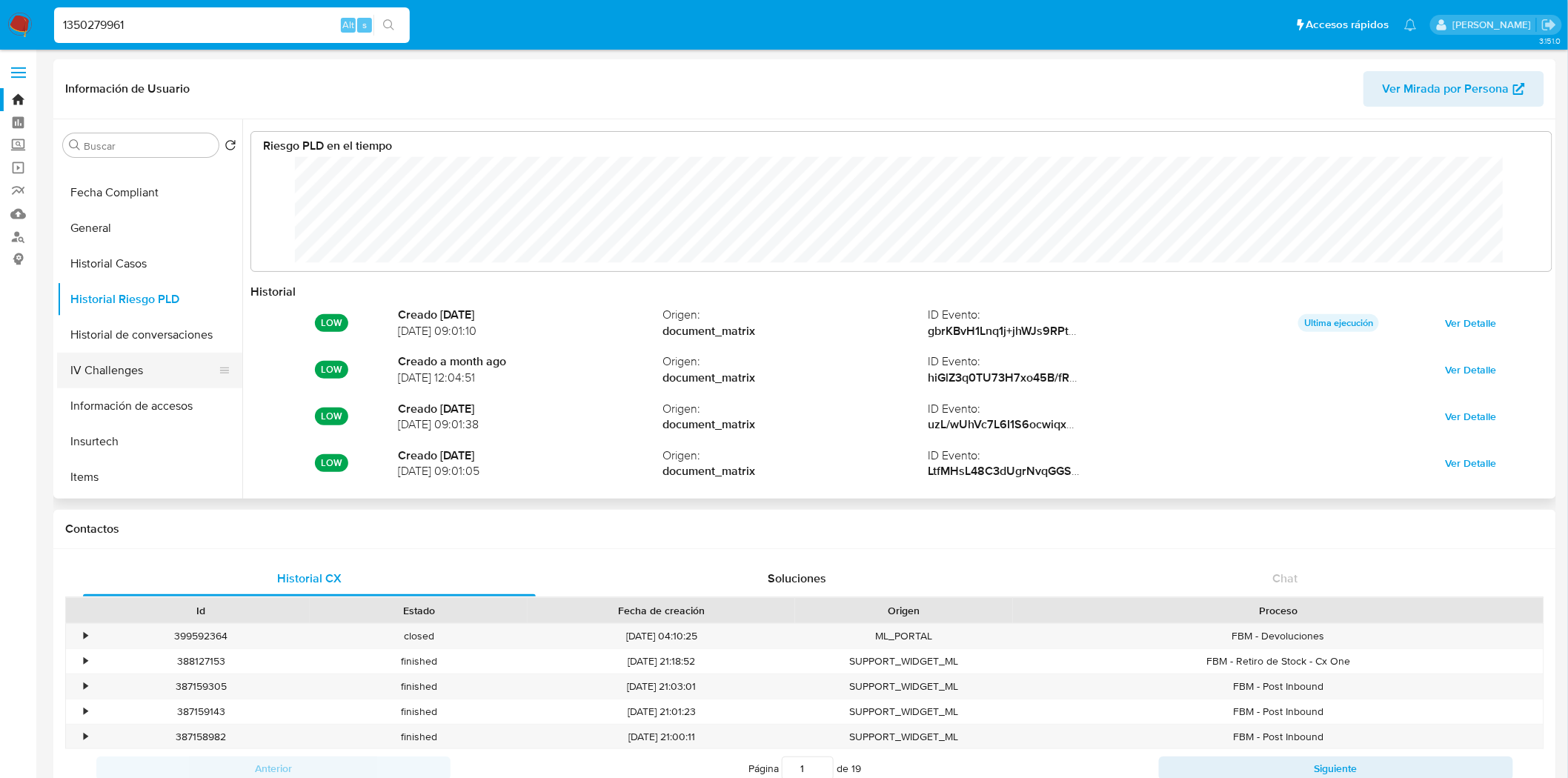
scroll to position [111, 1271]
click at [176, 333] on button "Historial de conversaciones" at bounding box center [143, 334] width 173 height 35
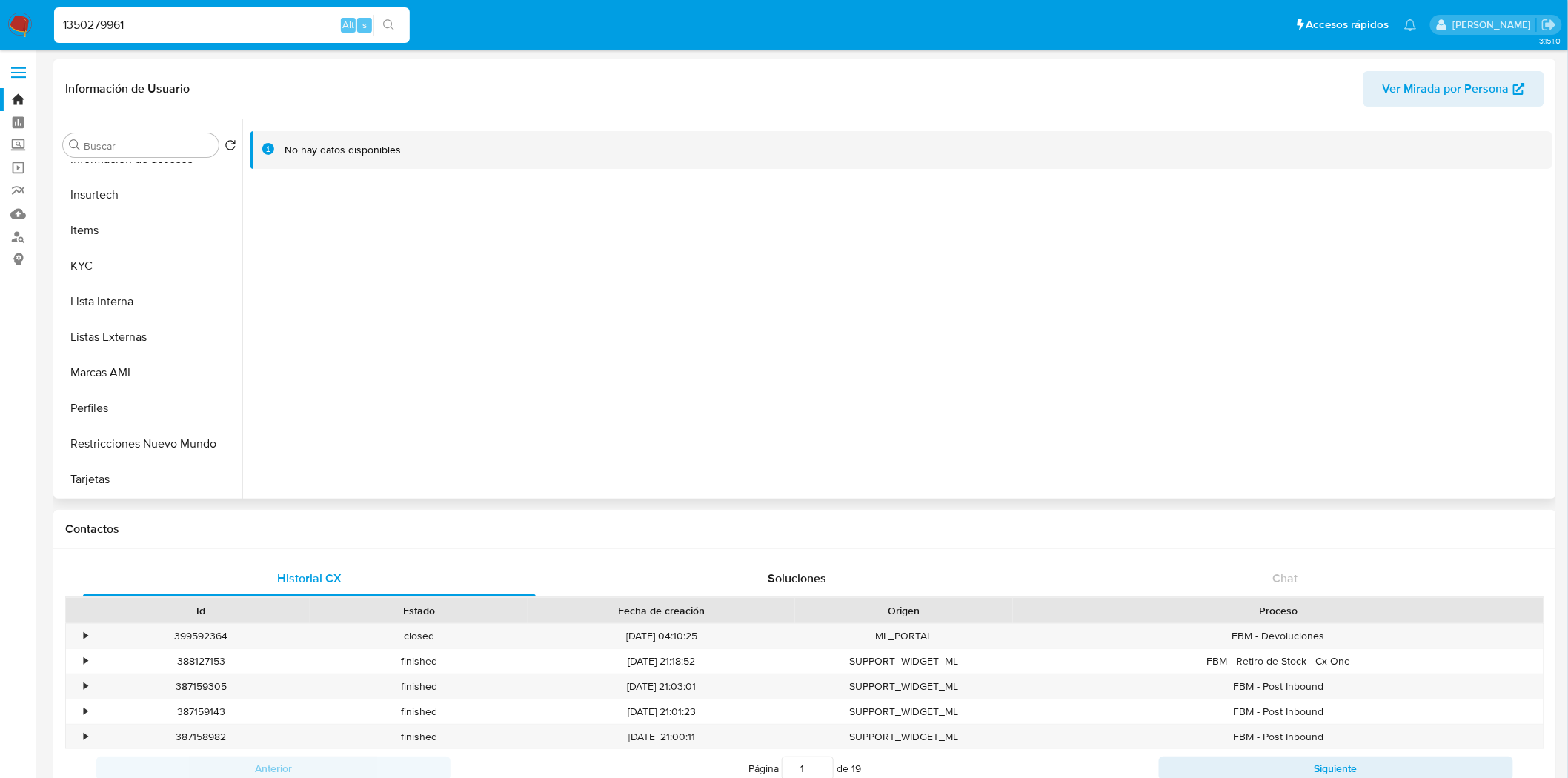
scroll to position [590, 0]
click at [159, 257] on button "KYC" at bounding box center [143, 266] width 173 height 35
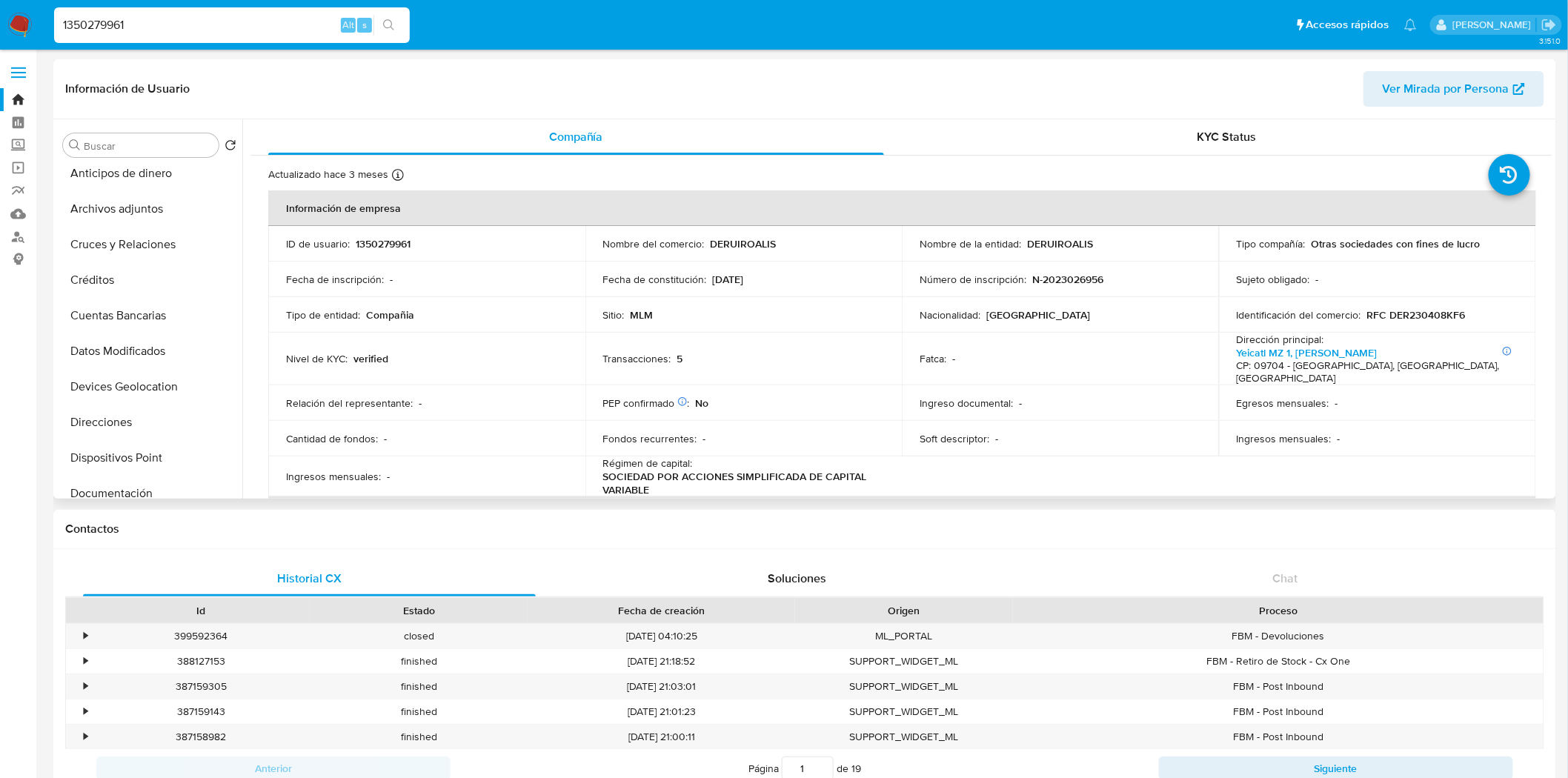
scroll to position [0, 0]
click at [173, 231] on button "Archivos adjuntos" at bounding box center [143, 215] width 173 height 35
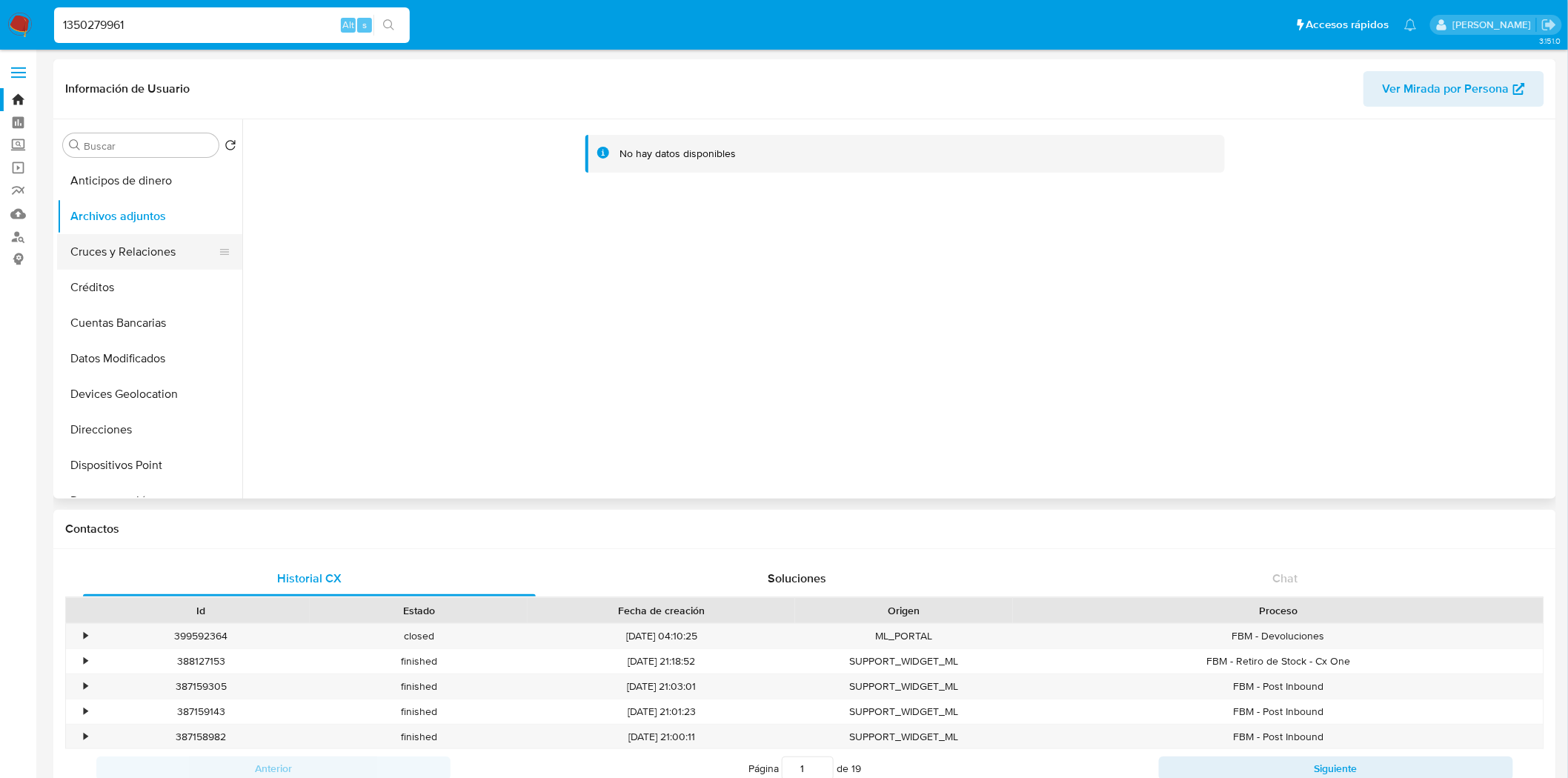
click at [140, 258] on button "Cruces y Relaciones" at bounding box center [143, 251] width 173 height 35
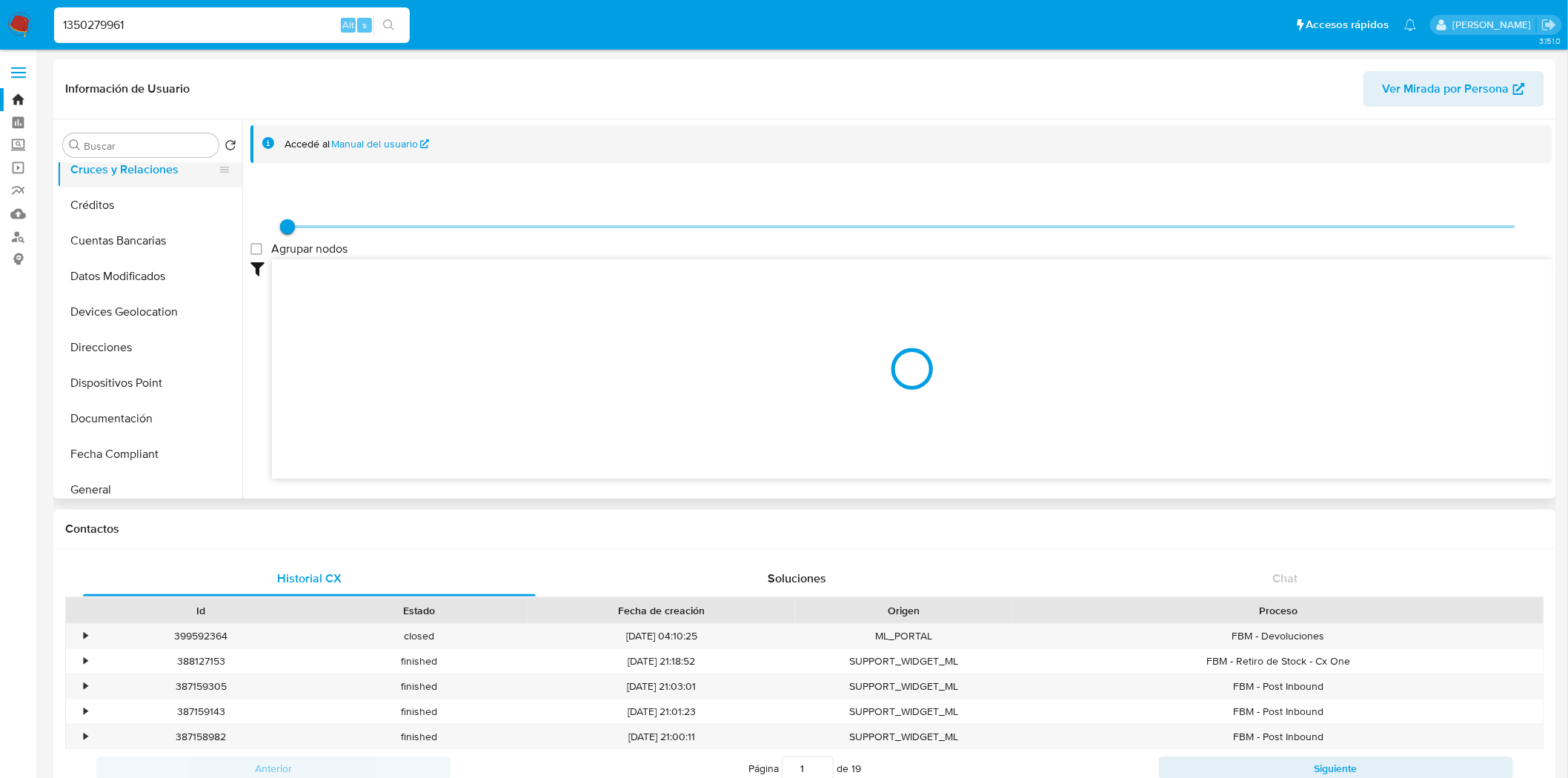
scroll to position [165, 0]
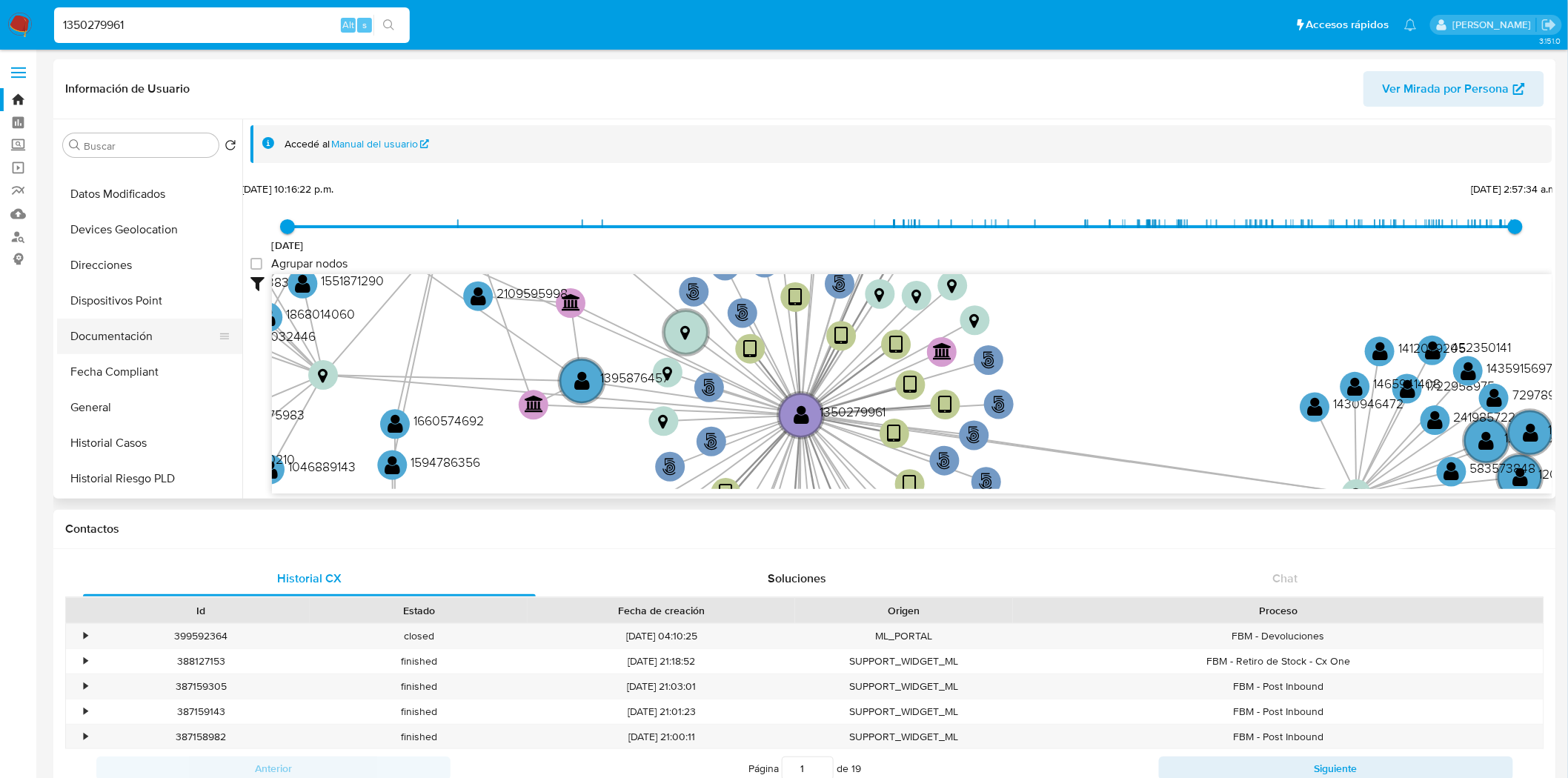
click at [113, 336] on button "Documentación" at bounding box center [143, 336] width 173 height 35
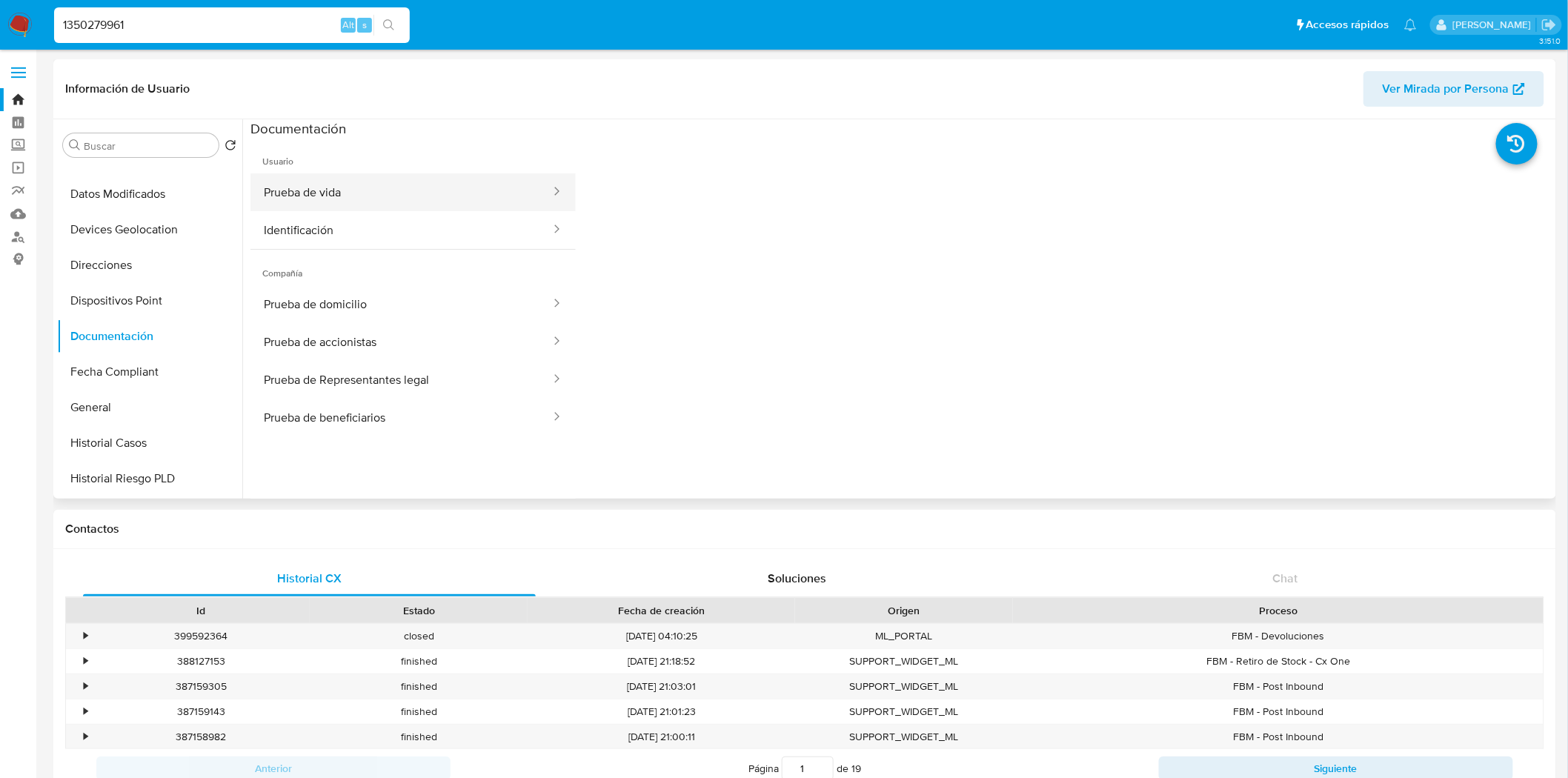
click at [422, 173] on button "Prueba de vida" at bounding box center [401, 192] width 302 height 38
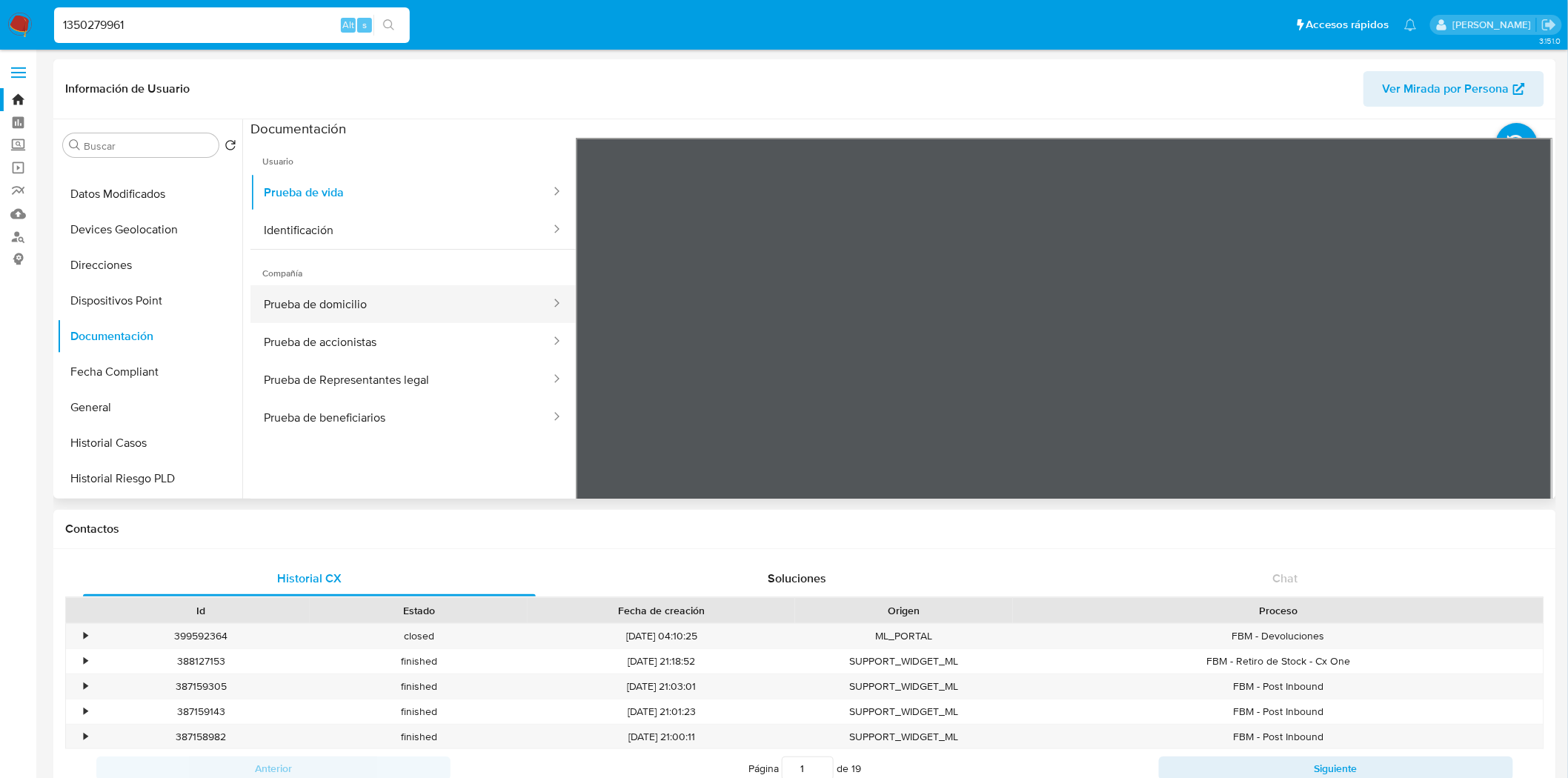
click at [373, 300] on button "Prueba de domicilio" at bounding box center [401, 304] width 302 height 38
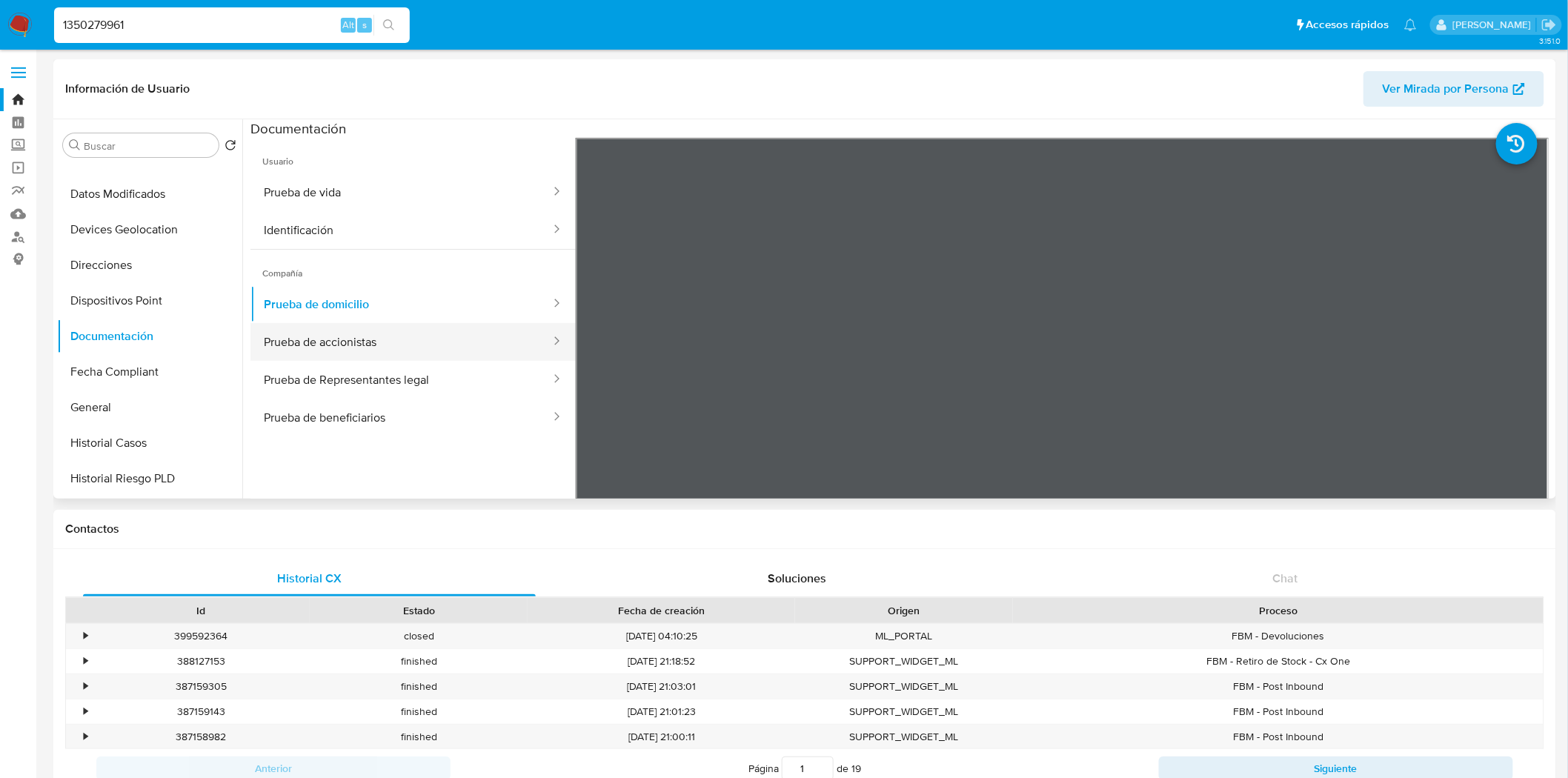
click at [352, 336] on button "Prueba de accionistas" at bounding box center [401, 342] width 302 height 38
drag, startPoint x: 186, startPoint y: 31, endPoint x: 23, endPoint y: -14, distance: 169.1
paste input "17634347"
type input "1176343471"
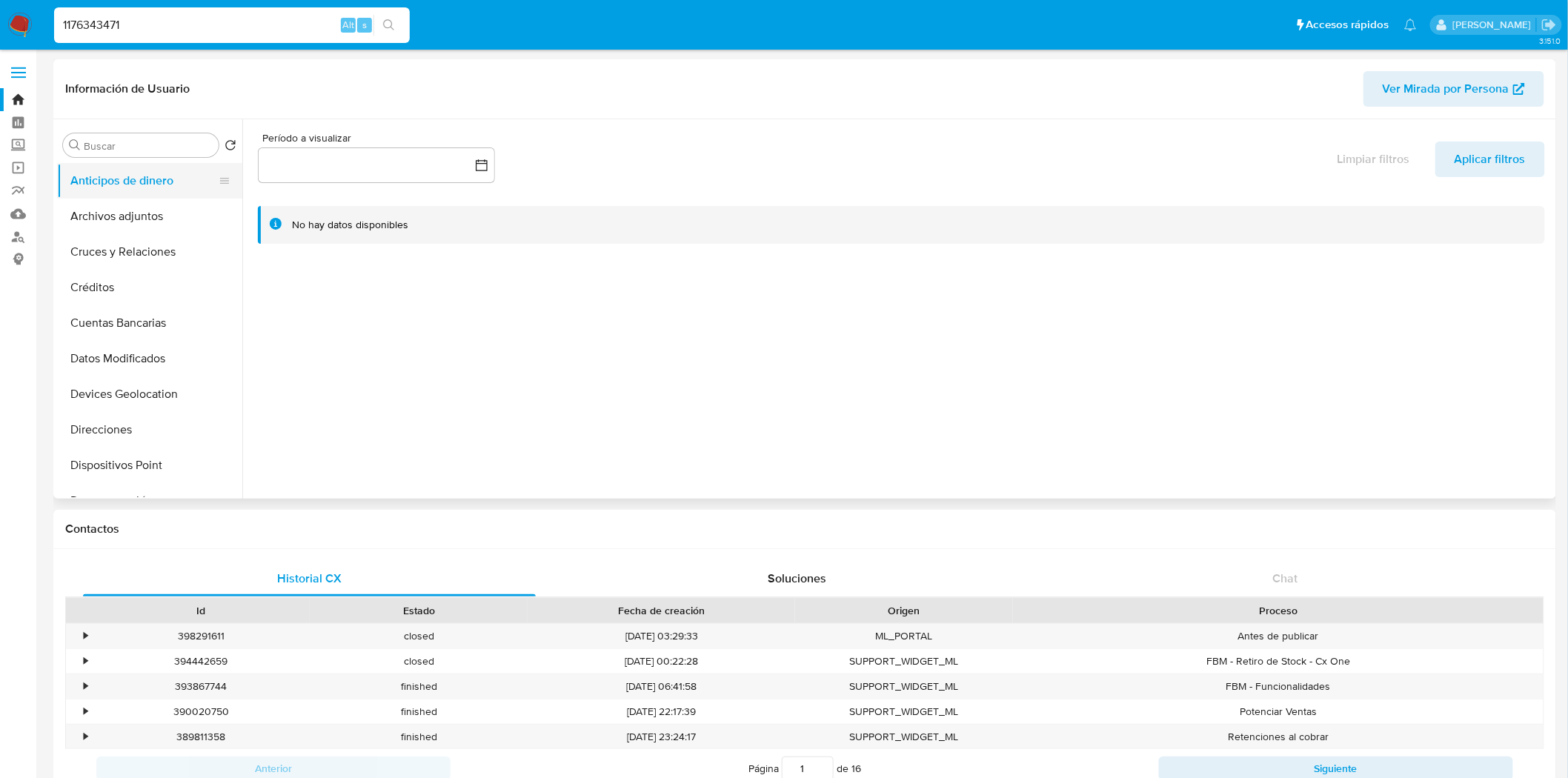
select select "10"
click at [142, 212] on button "Archivos adjuntos" at bounding box center [143, 215] width 173 height 35
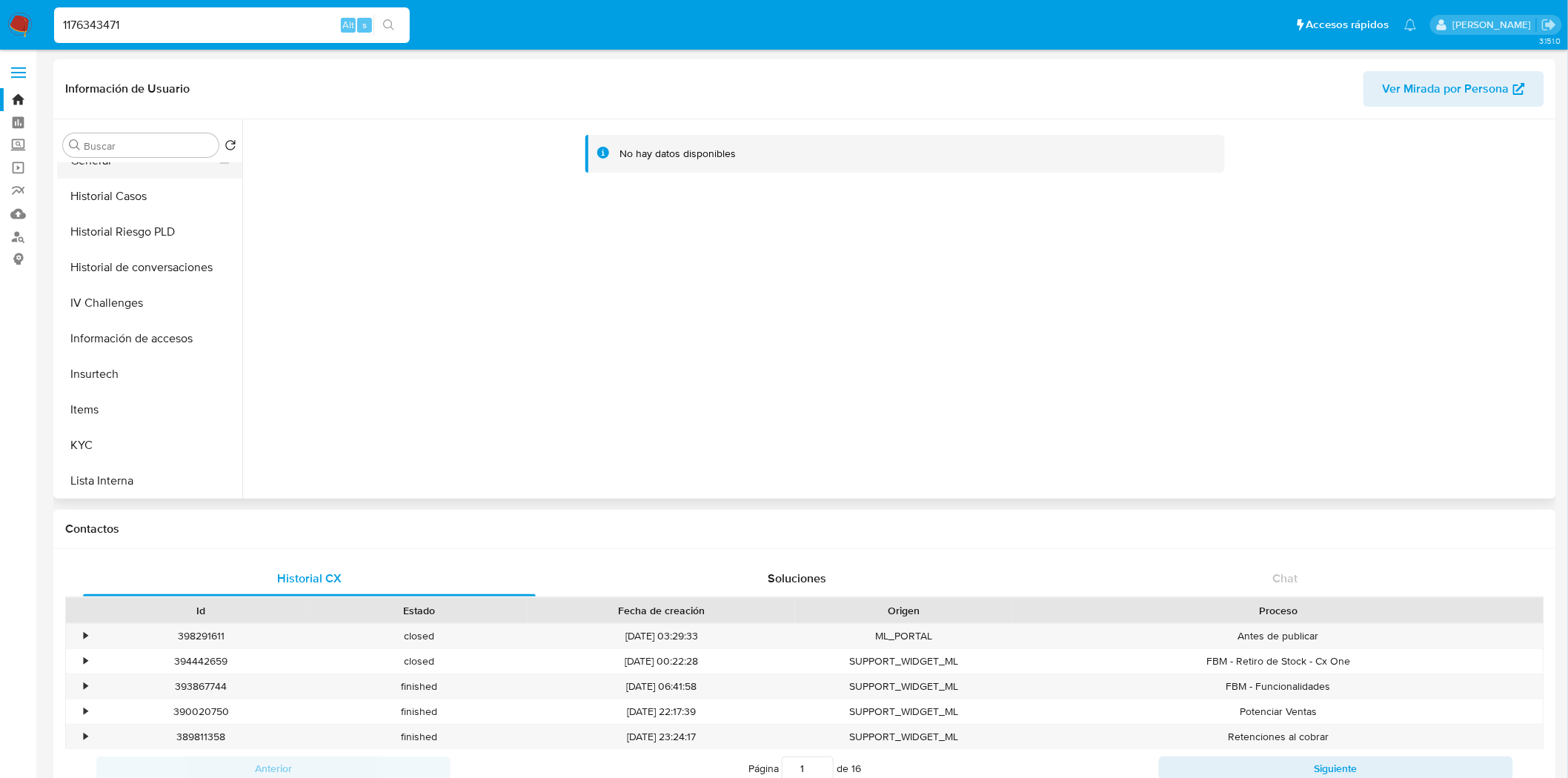
scroll to position [493, 0]
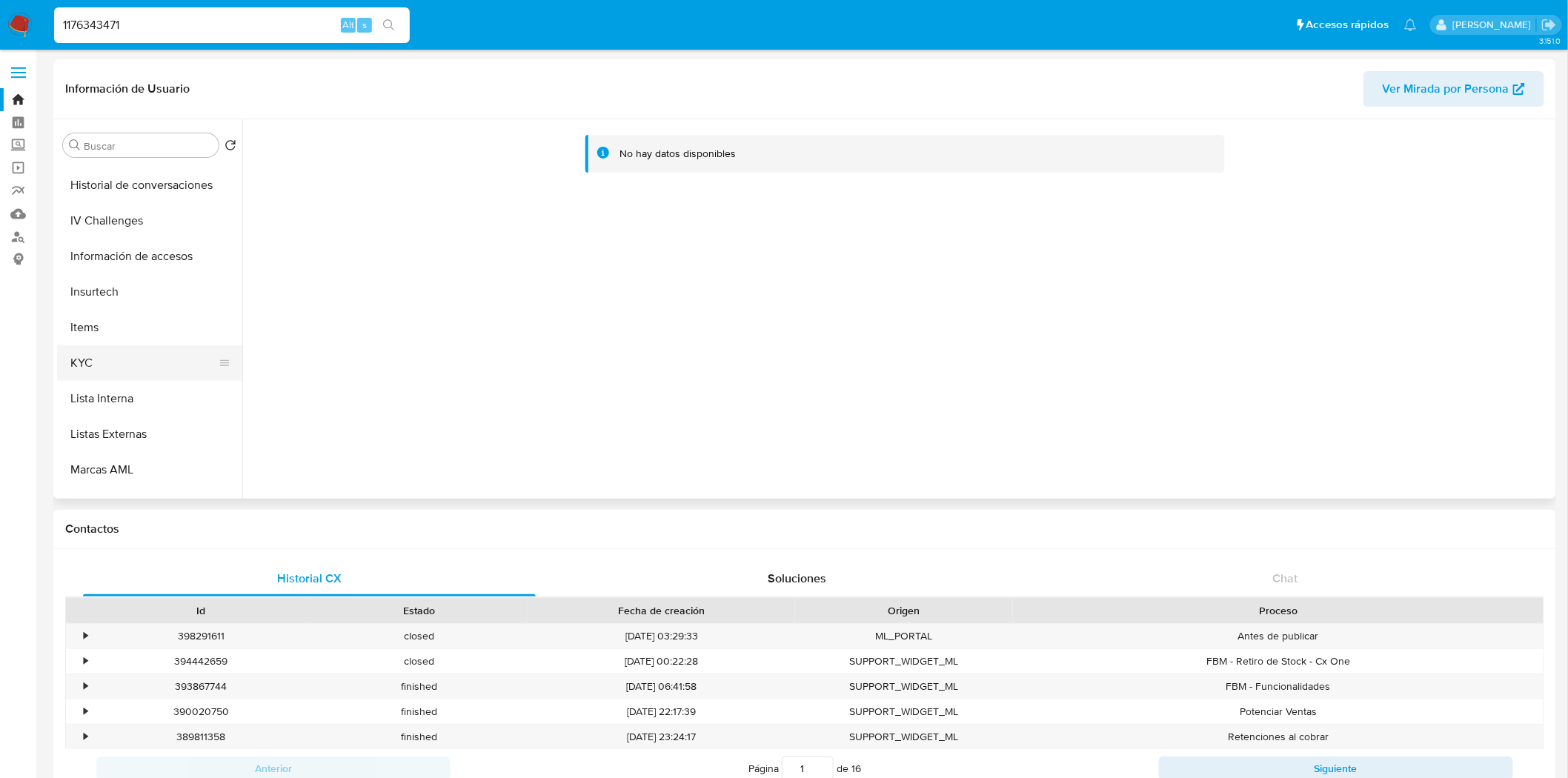
click at [128, 357] on button "KYC" at bounding box center [143, 362] width 173 height 35
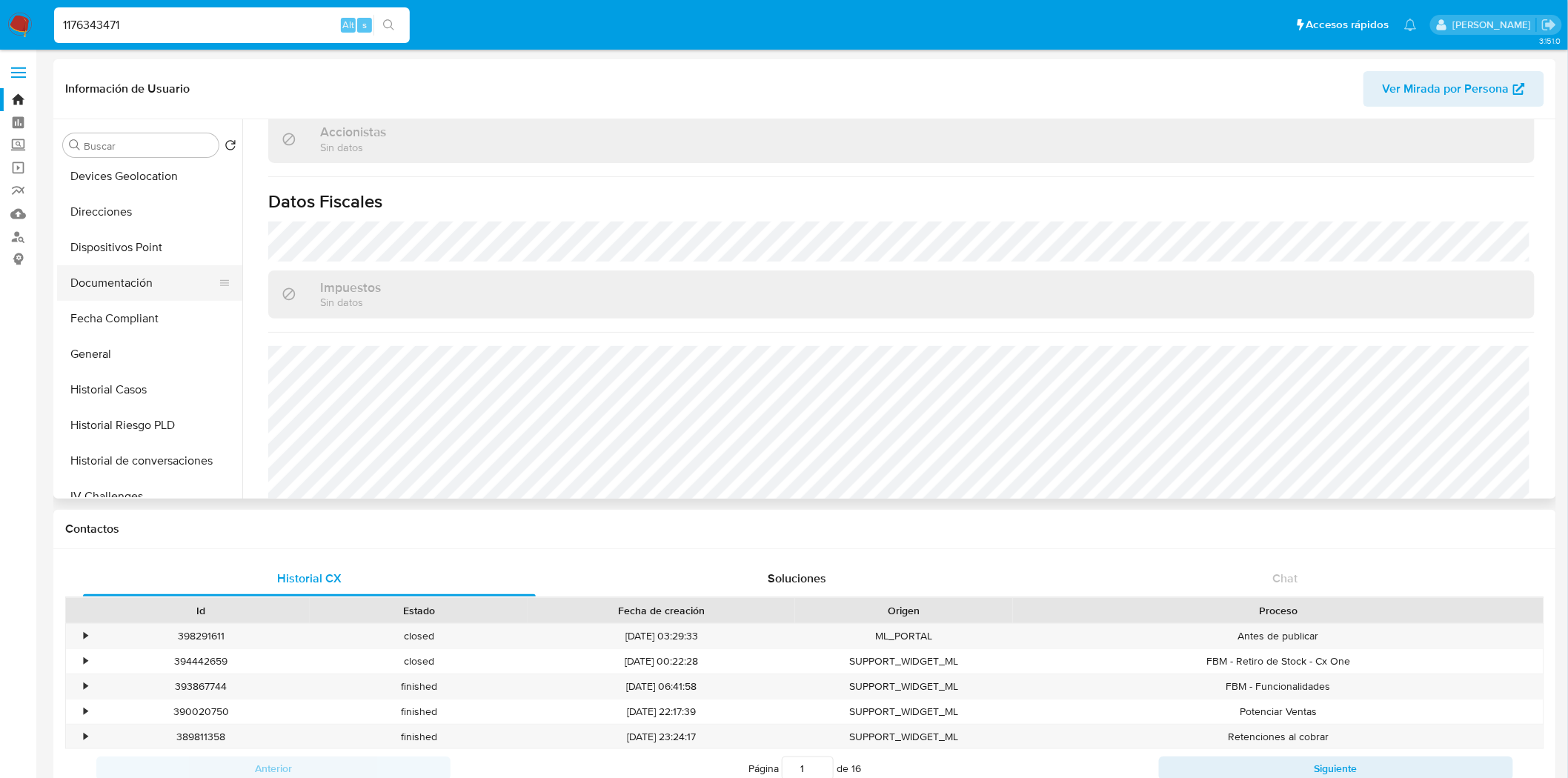
scroll to position [247, 0]
click at [123, 323] on button "General" at bounding box center [143, 324] width 173 height 35
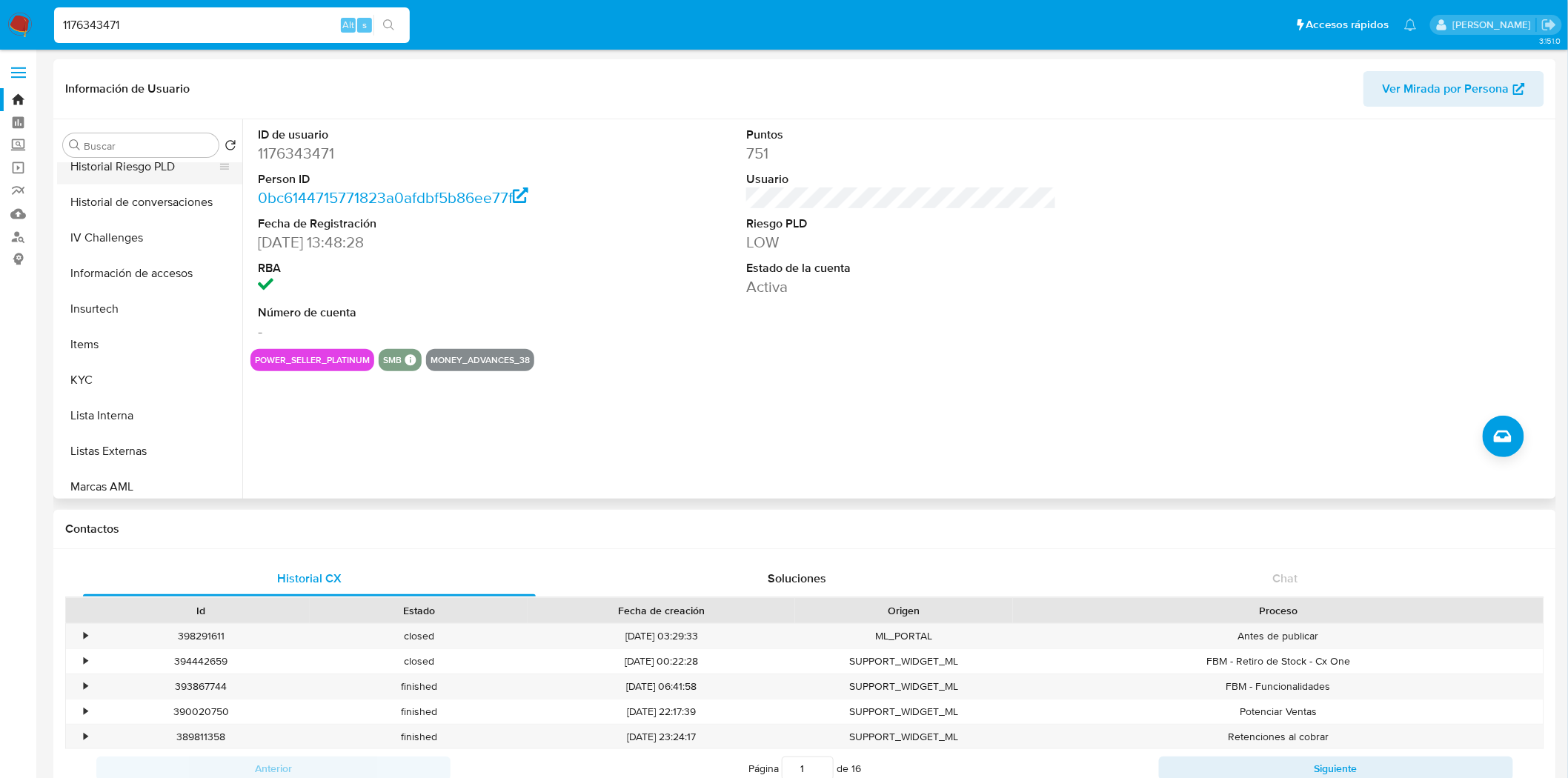
scroll to position [493, 0]
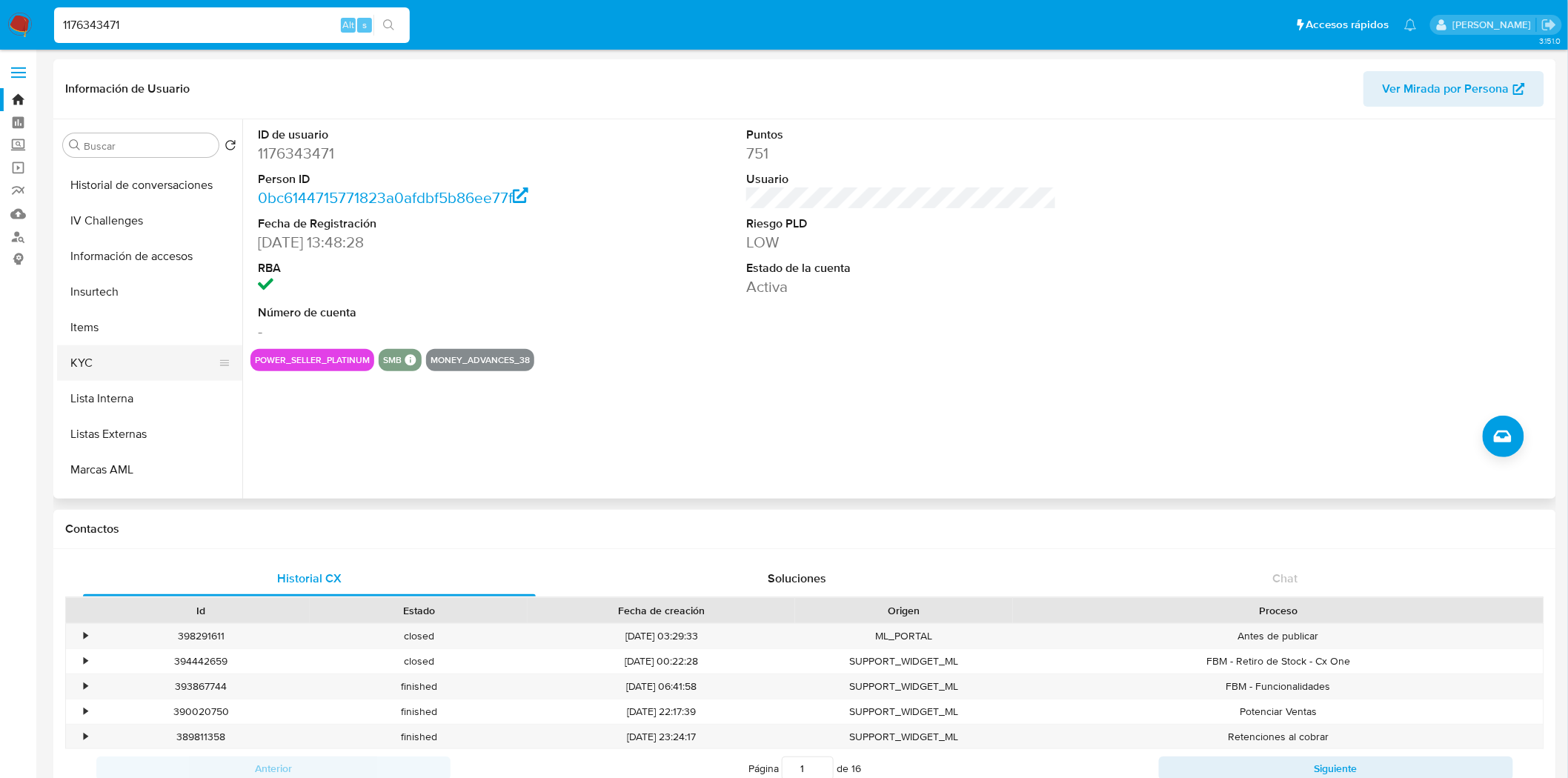
click at [150, 348] on button "KYC" at bounding box center [143, 362] width 173 height 35
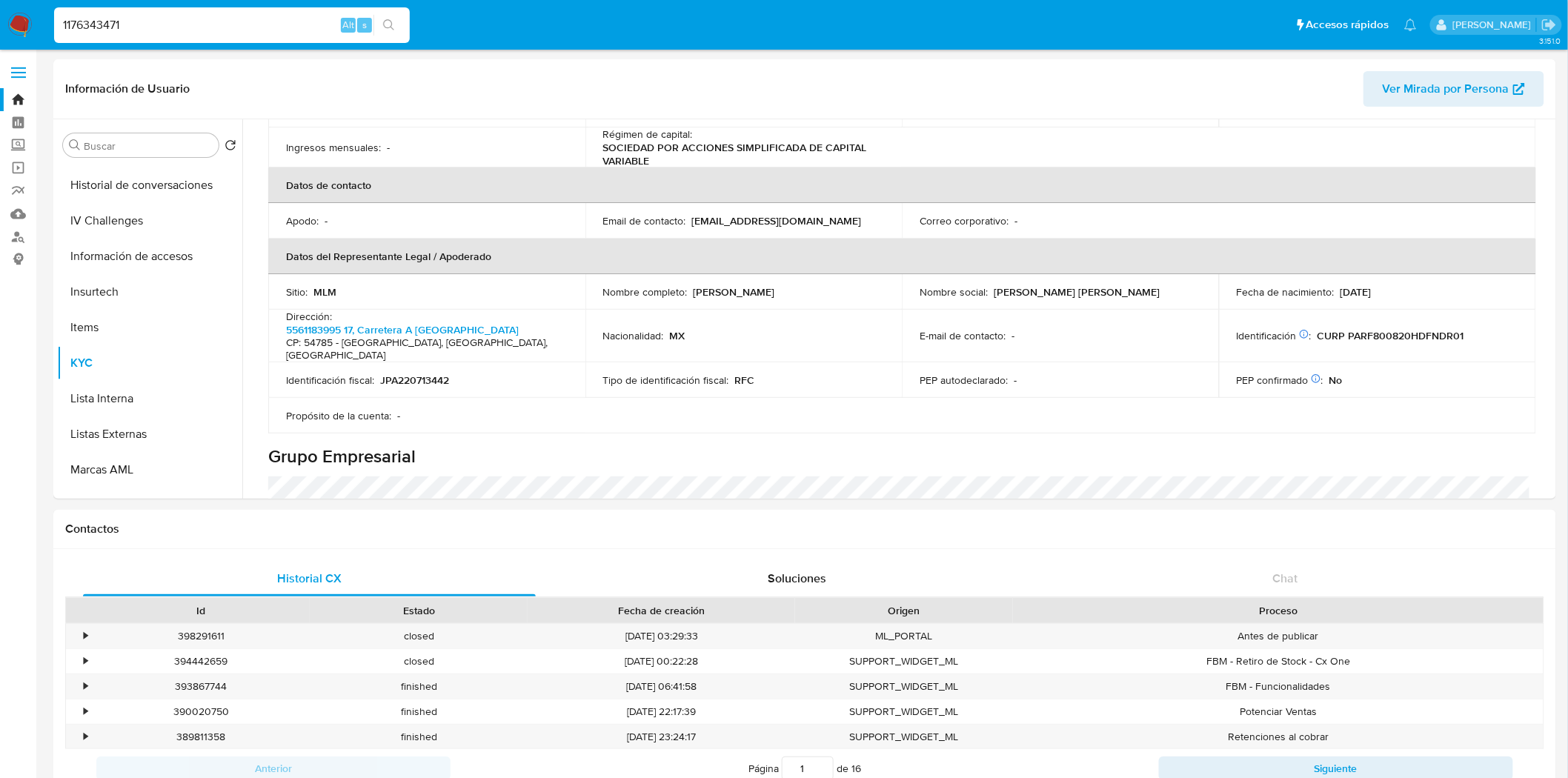
scroll to position [412, 0]
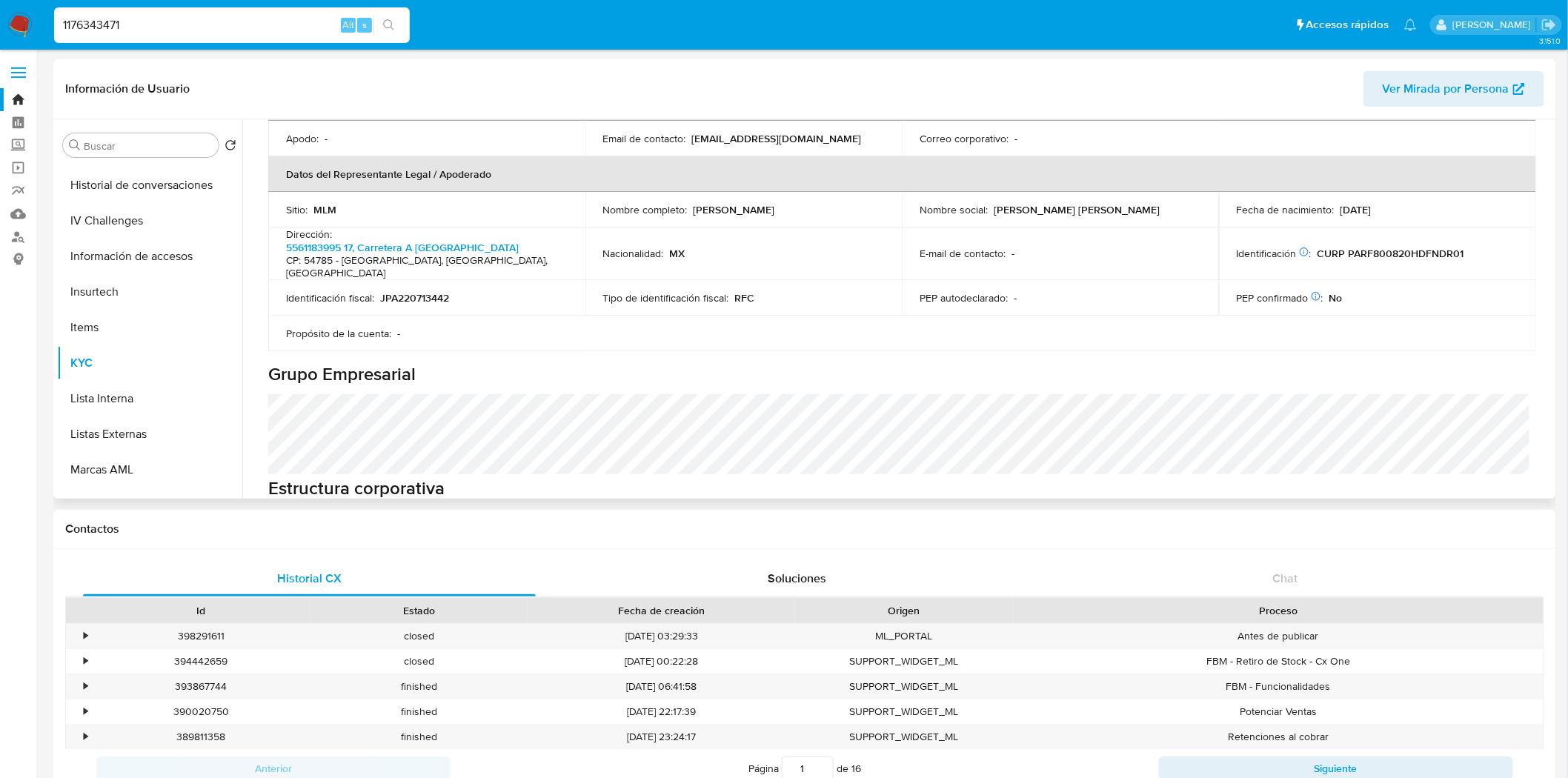
drag, startPoint x: 1359, startPoint y: 344, endPoint x: 1100, endPoint y: 330, distance: 259.4
click at [1100, 330] on div "Información de empresa ID de usuario : 1176343471 Nombre del comercio : JAVIER …" at bounding box center [902, 477] width 1266 height 1397
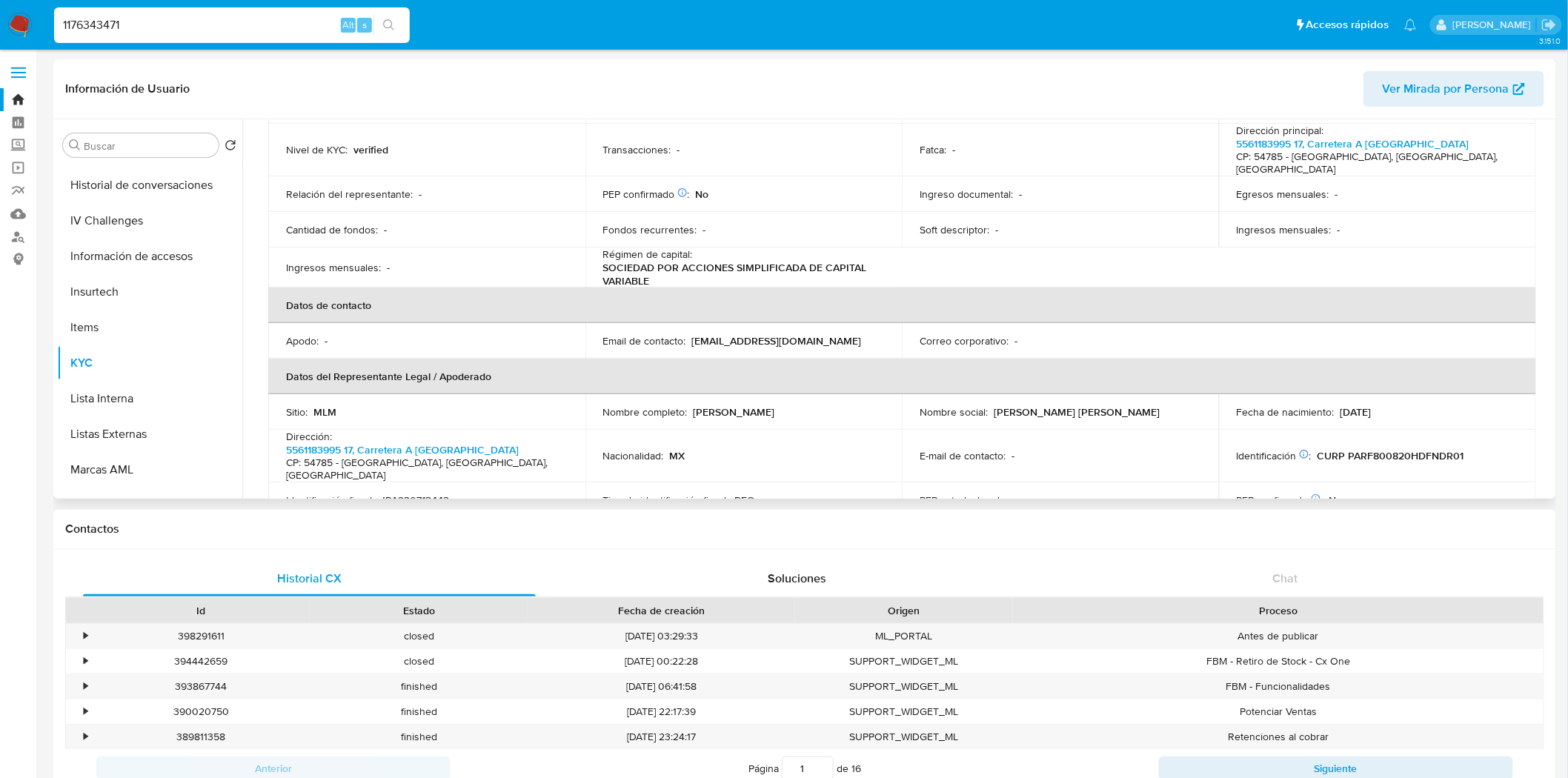
scroll to position [247, 0]
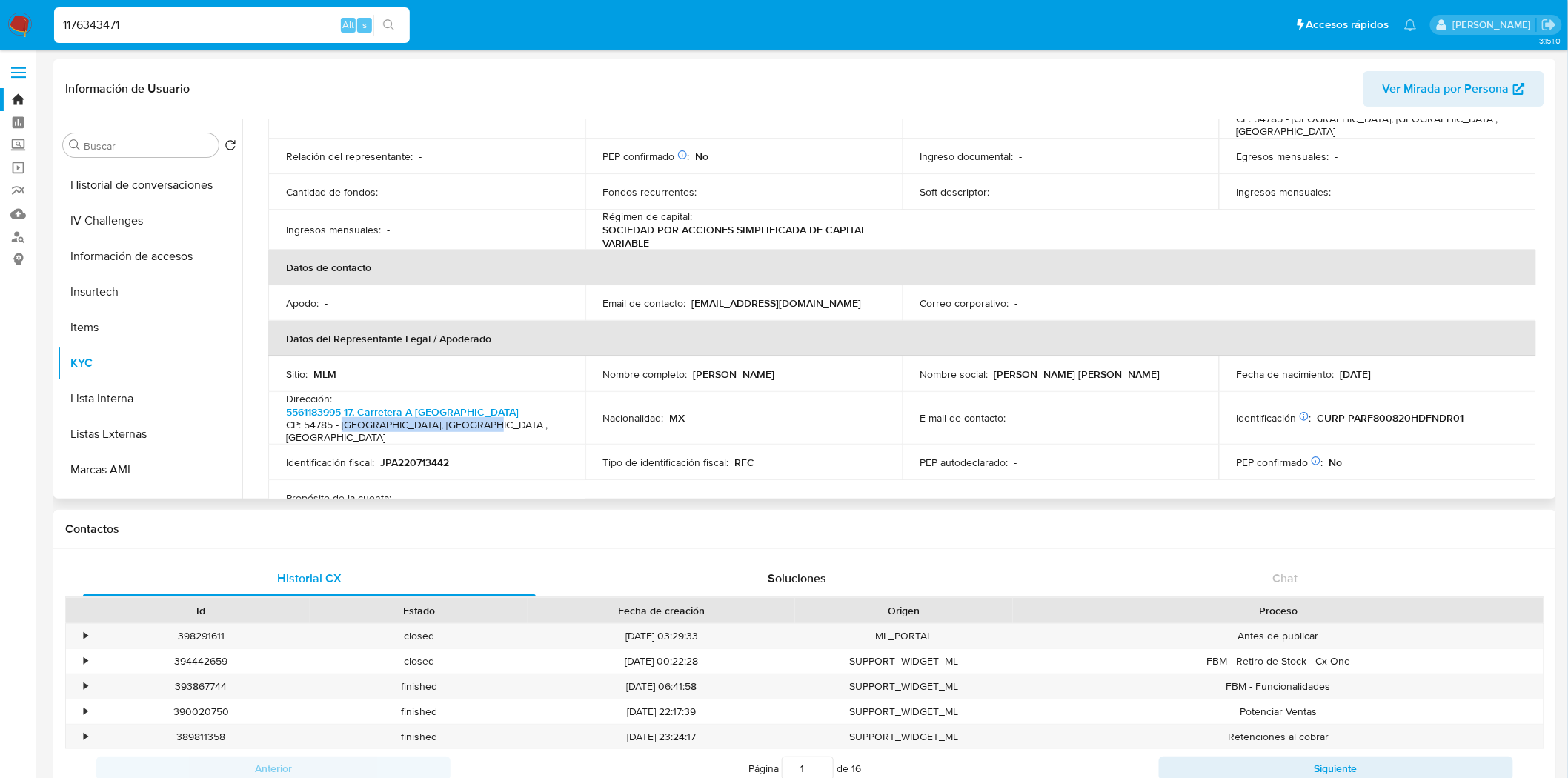
drag, startPoint x: 340, startPoint y: 407, endPoint x: 472, endPoint y: 409, distance: 132.0
click at [472, 419] on h4 "CP: 54785 - [GEOGRAPHIC_DATA], [GEOGRAPHIC_DATA], [GEOGRAPHIC_DATA]" at bounding box center [424, 431] width 276 height 26
copy h4 "Cuautitlan, [GEOGRAPHIC_DATA]"
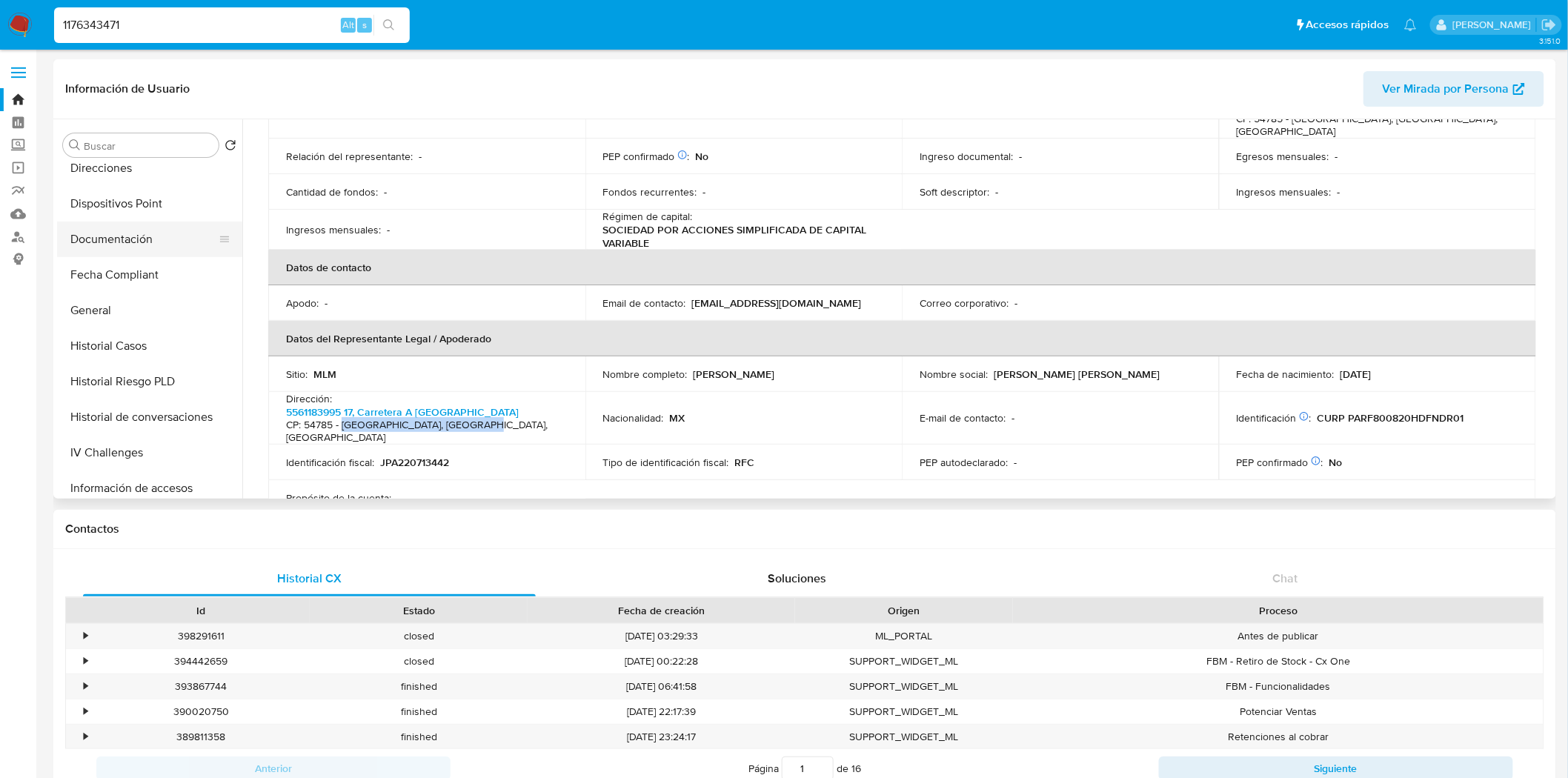
click at [106, 230] on button "Documentación" at bounding box center [143, 239] width 173 height 35
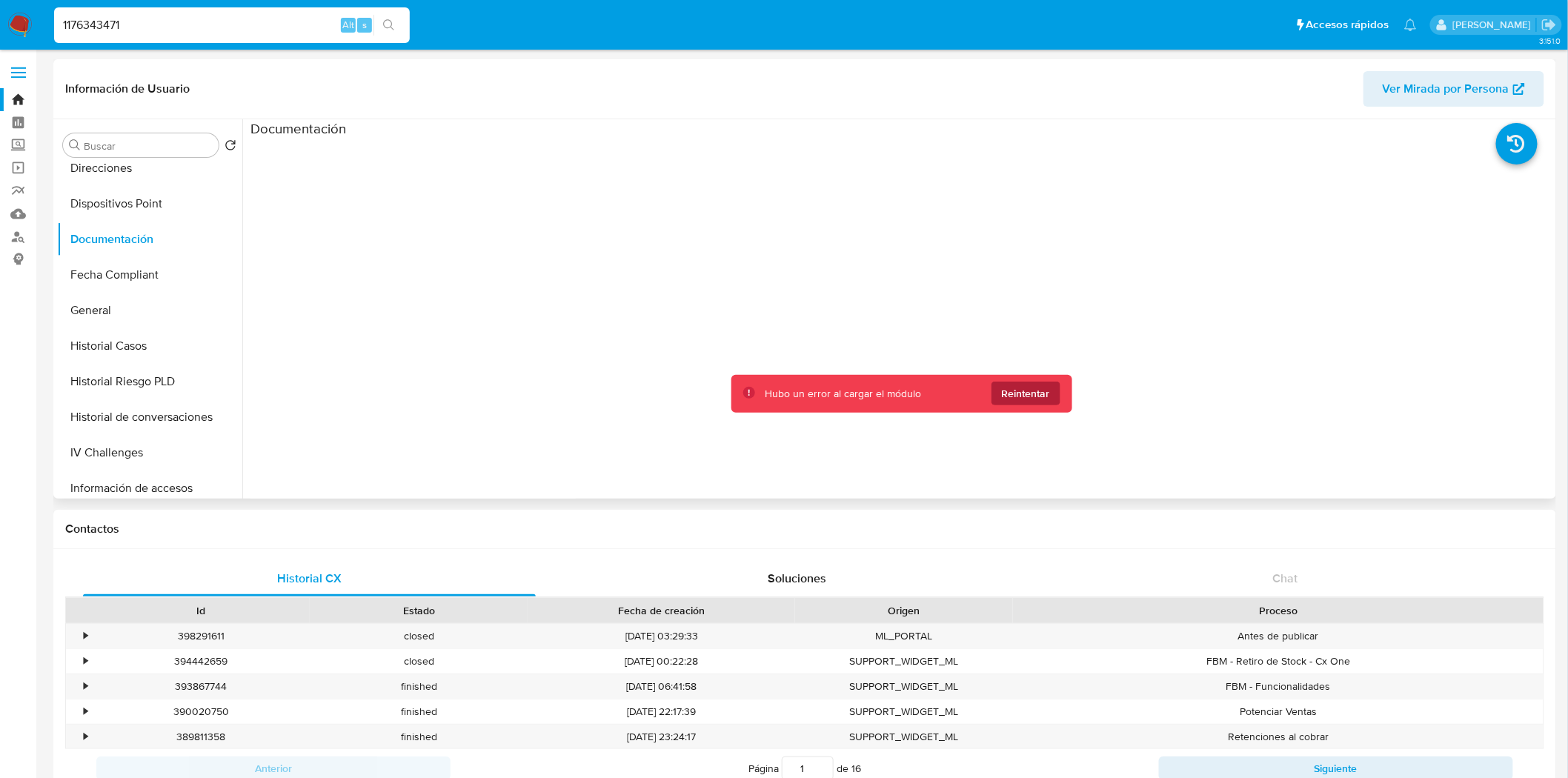
click at [1032, 400] on span "Reintentar" at bounding box center [1025, 394] width 48 height 23
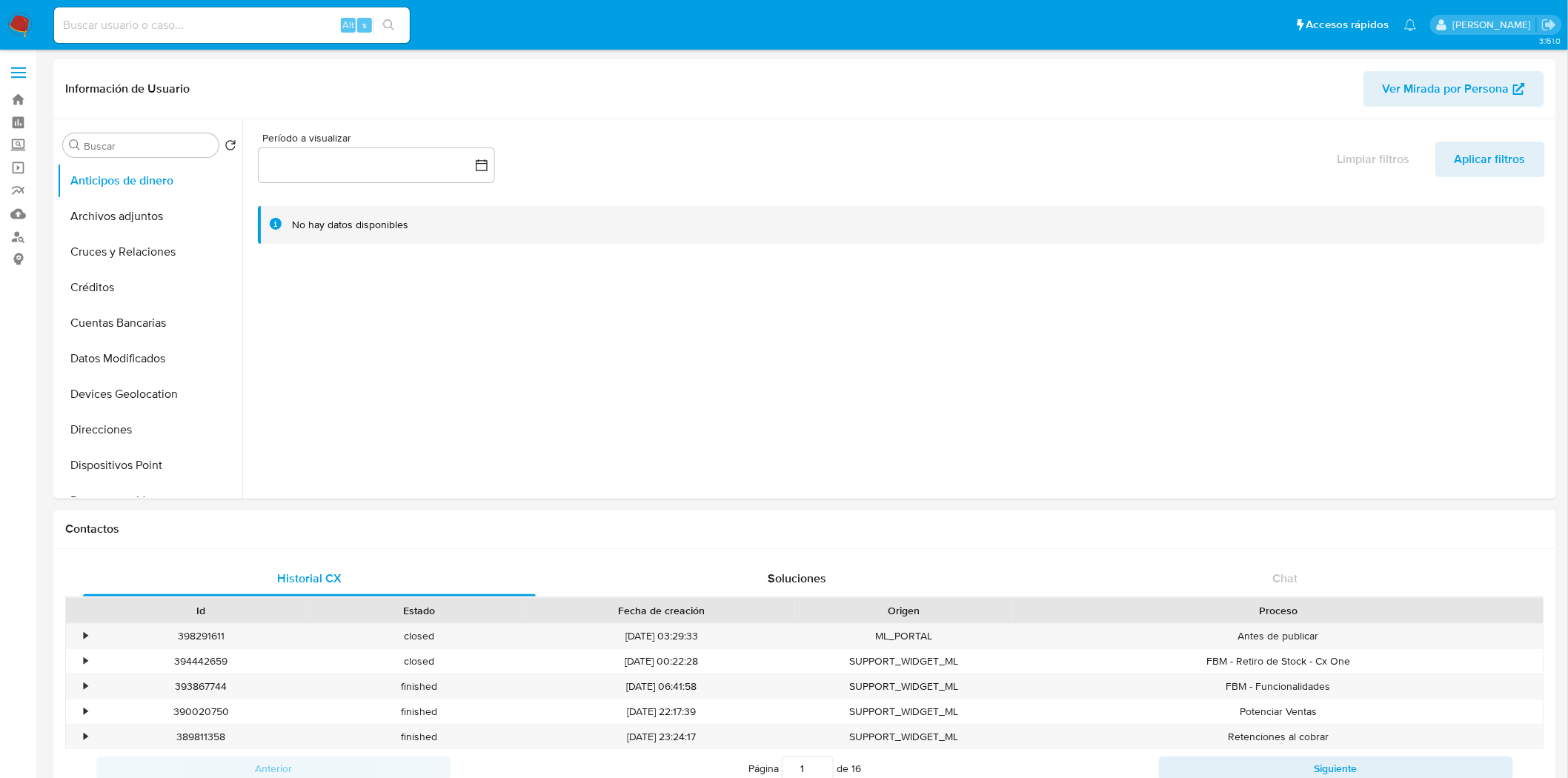
select select "10"
click at [218, 24] on input at bounding box center [231, 24] width 356 height 19
paste input "Cuautitlan, [GEOGRAPHIC_DATA]"
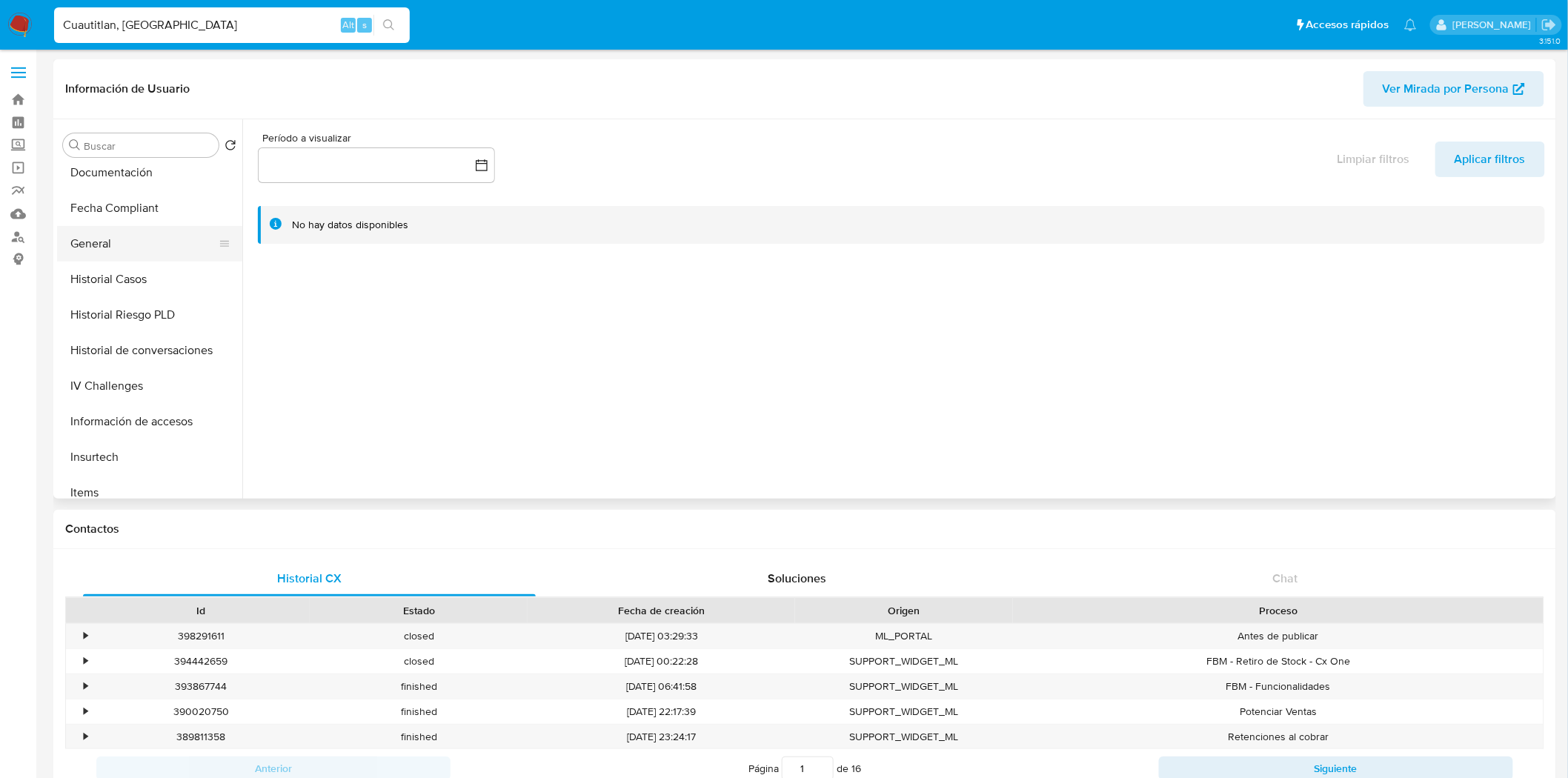
type input "Cuautitlan, [GEOGRAPHIC_DATA]"
click at [129, 241] on button "General" at bounding box center [143, 243] width 173 height 35
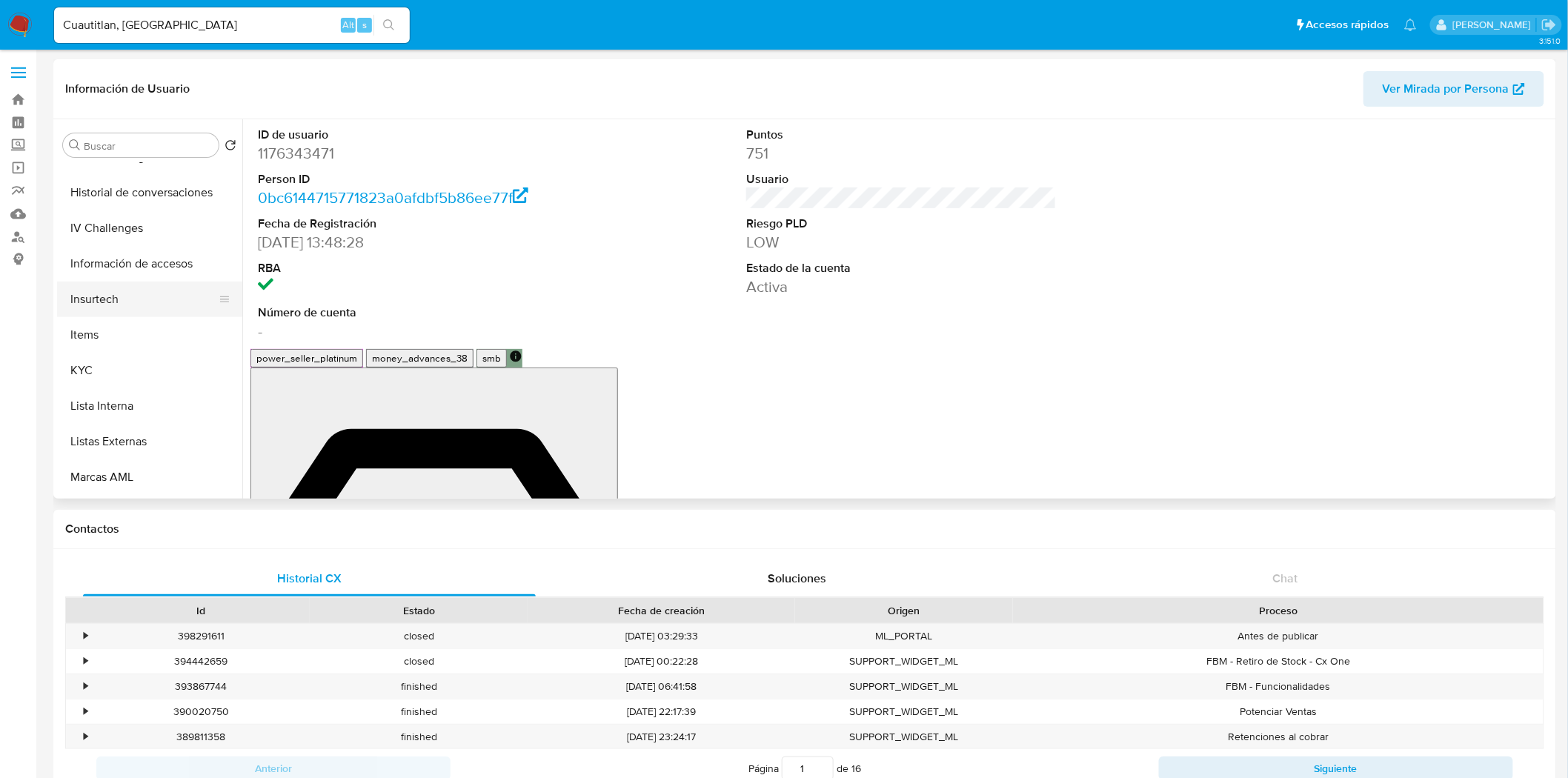
scroll to position [492, 0]
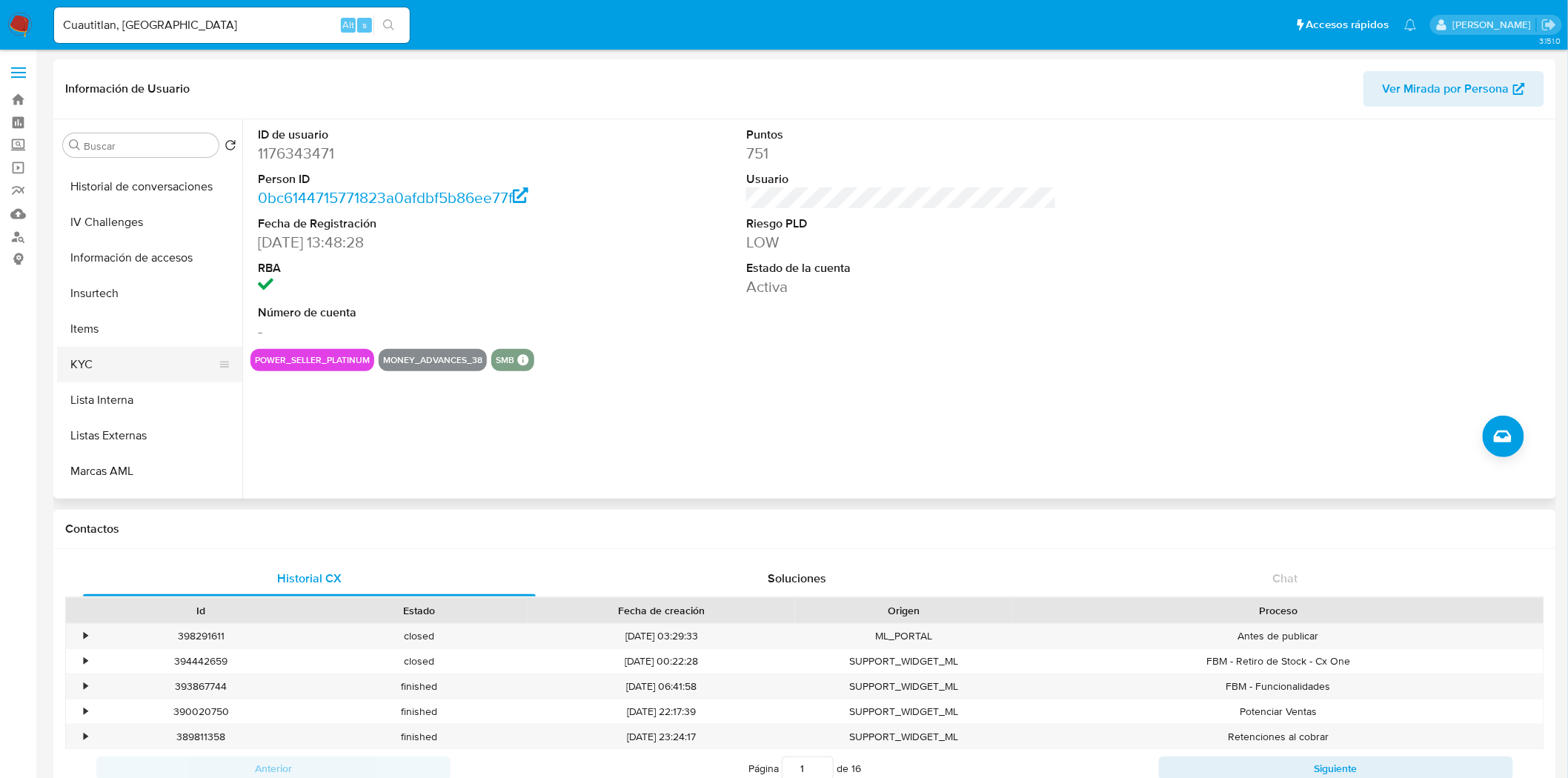
click at [80, 374] on button "KYC" at bounding box center [143, 364] width 173 height 35
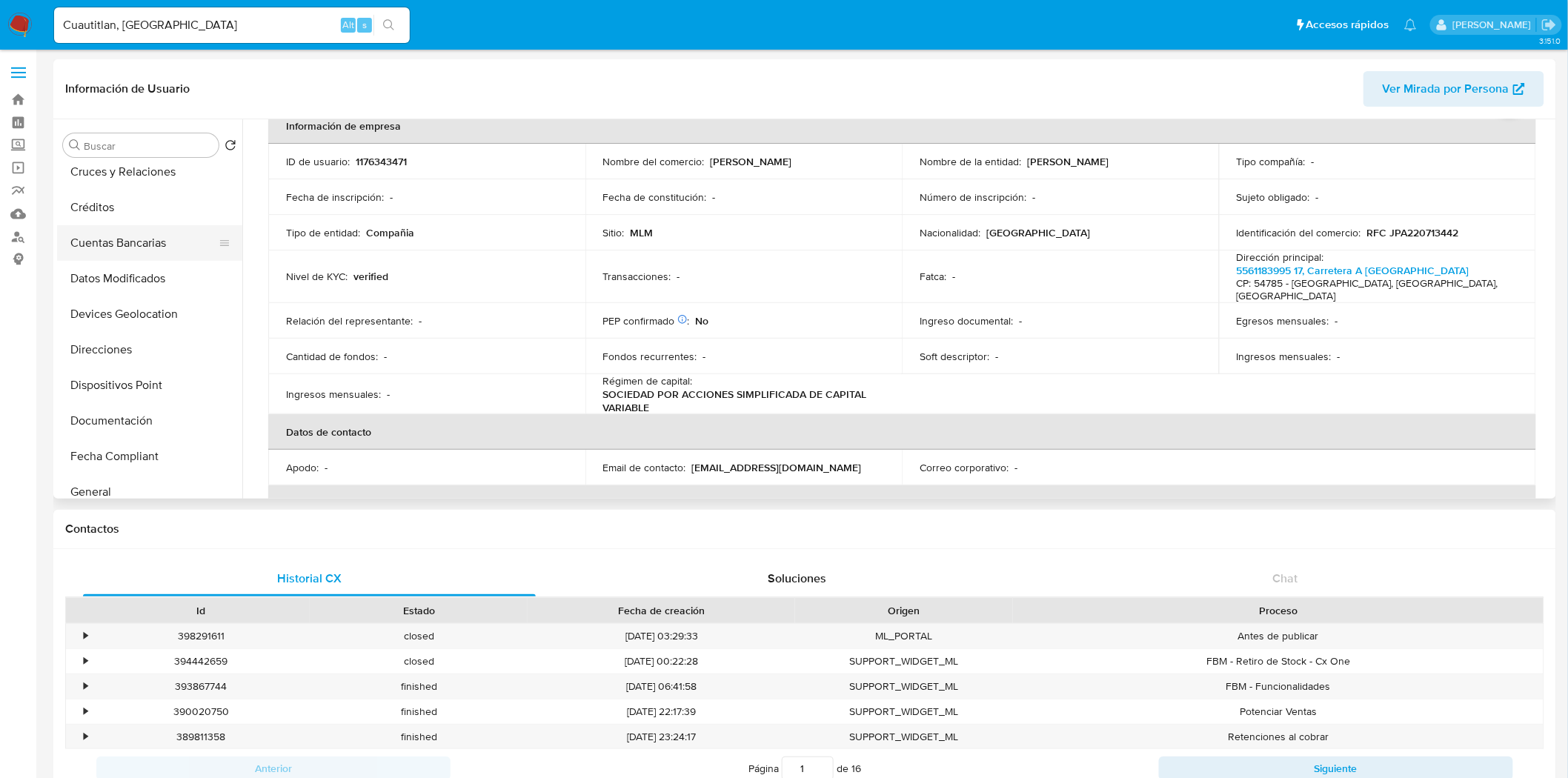
scroll to position [0, 0]
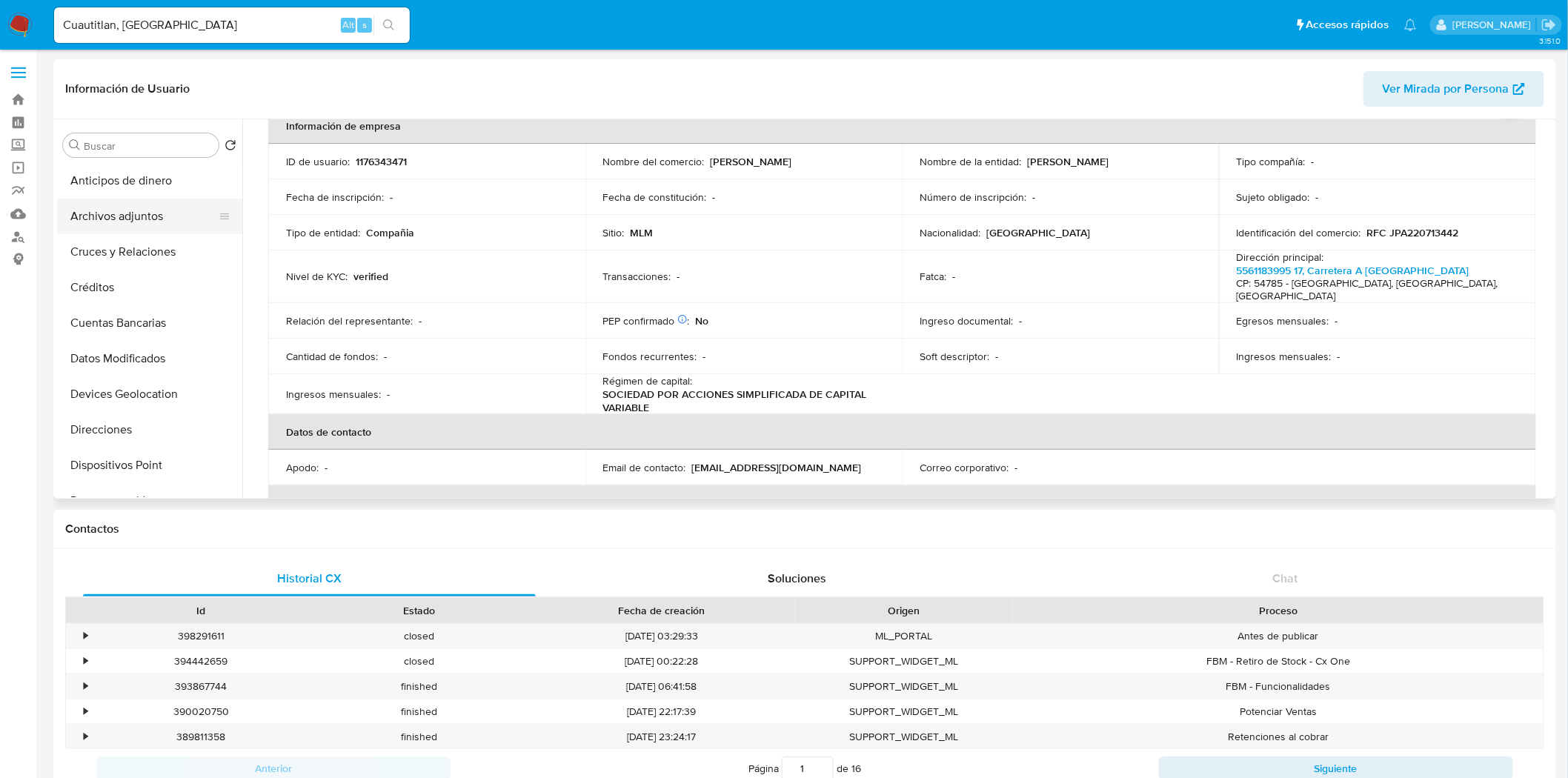
click at [137, 224] on button "Archivos adjuntos" at bounding box center [143, 215] width 173 height 35
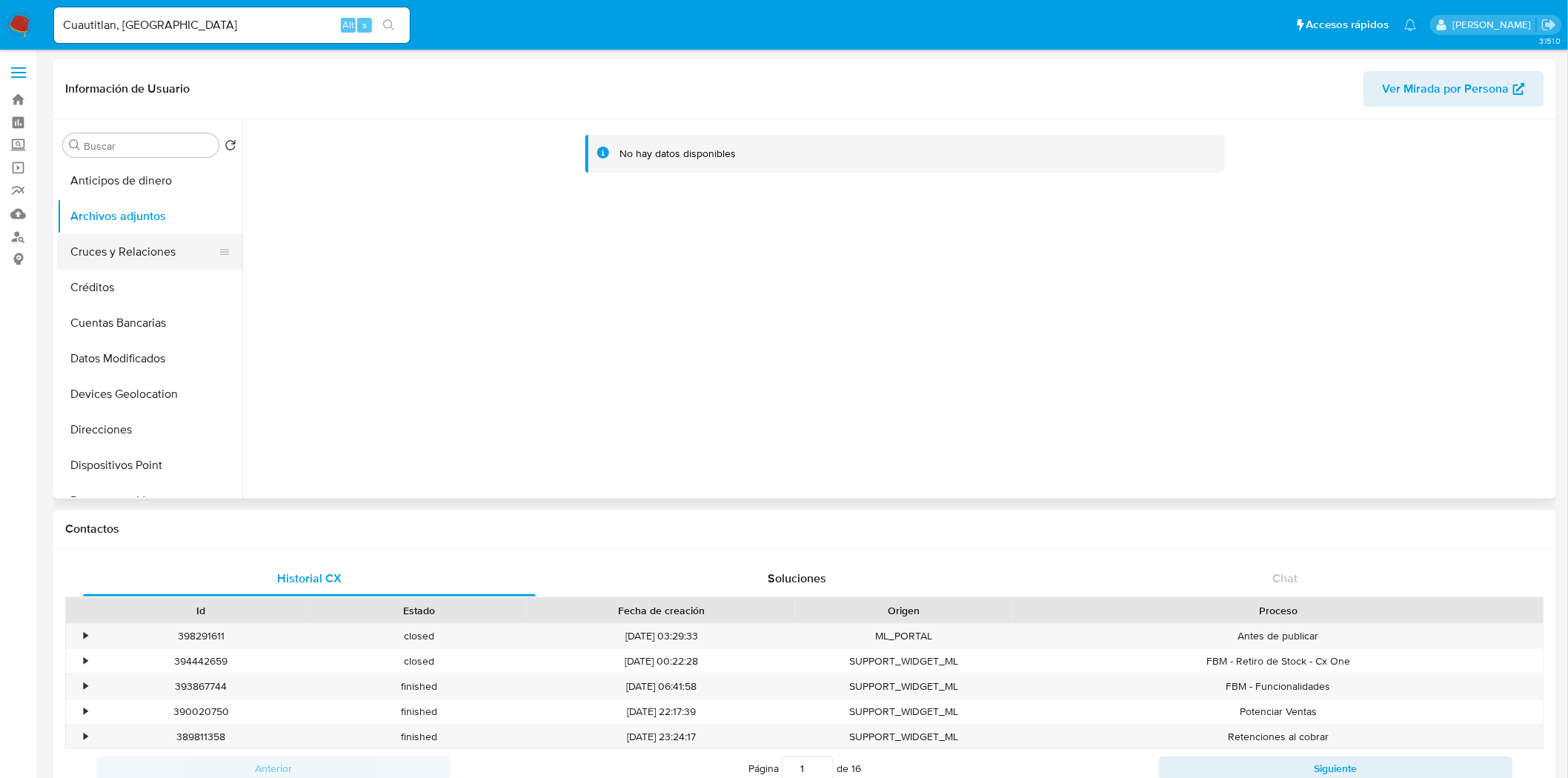
click at [130, 240] on button "Cruces y Relaciones" at bounding box center [143, 251] width 173 height 35
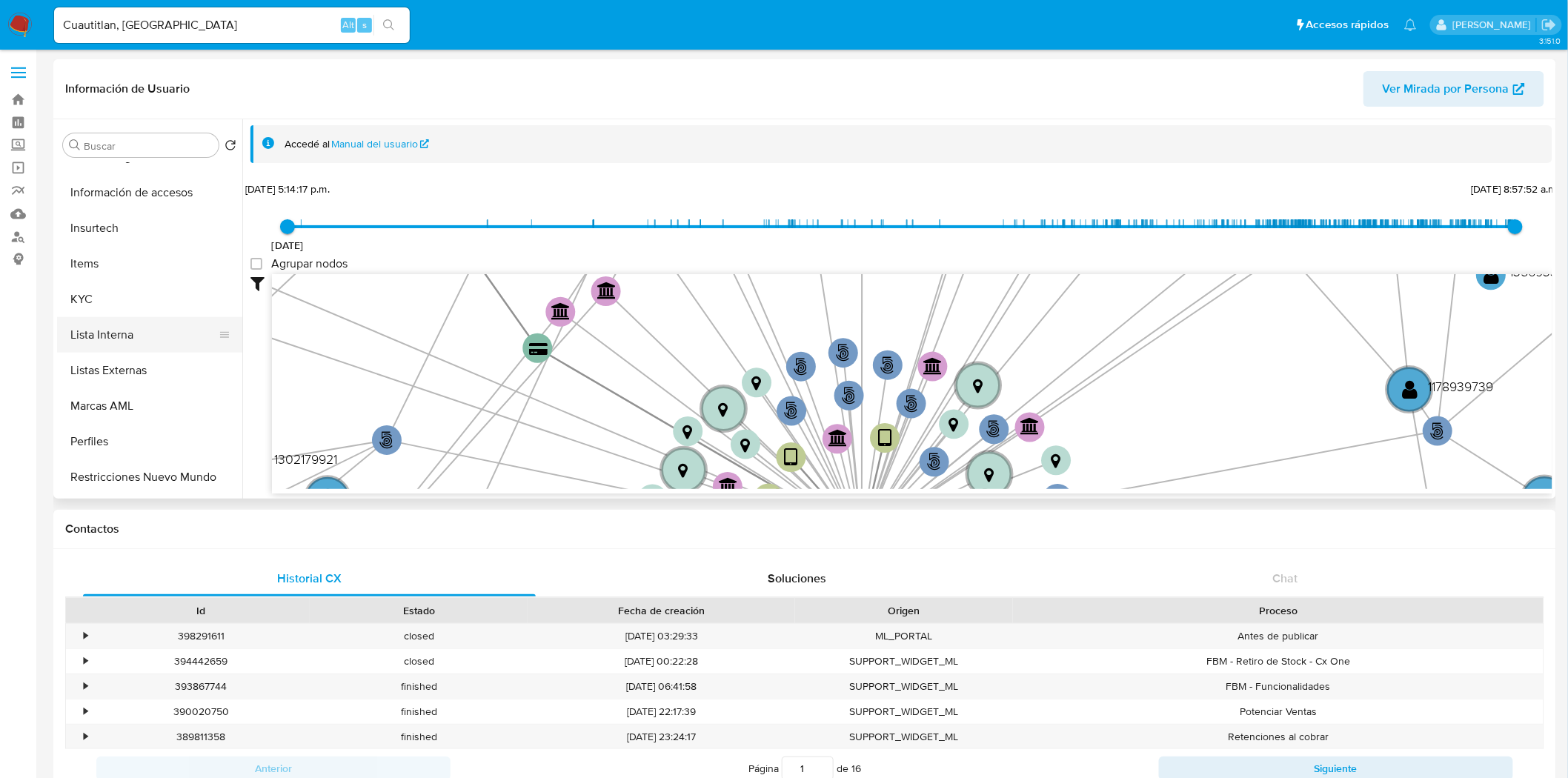
scroll to position [575, 0]
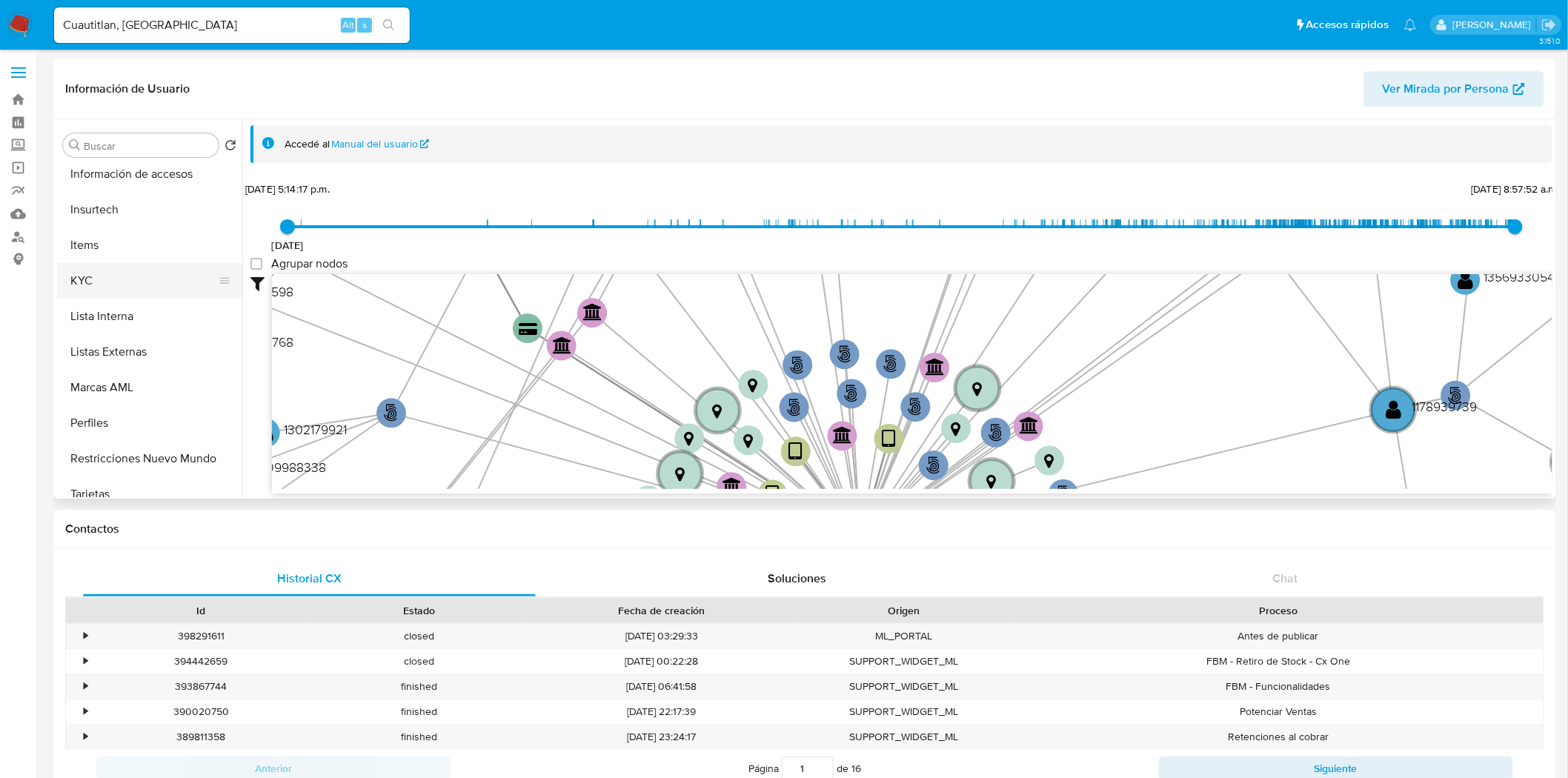
click at [135, 289] on button "KYC" at bounding box center [143, 280] width 173 height 35
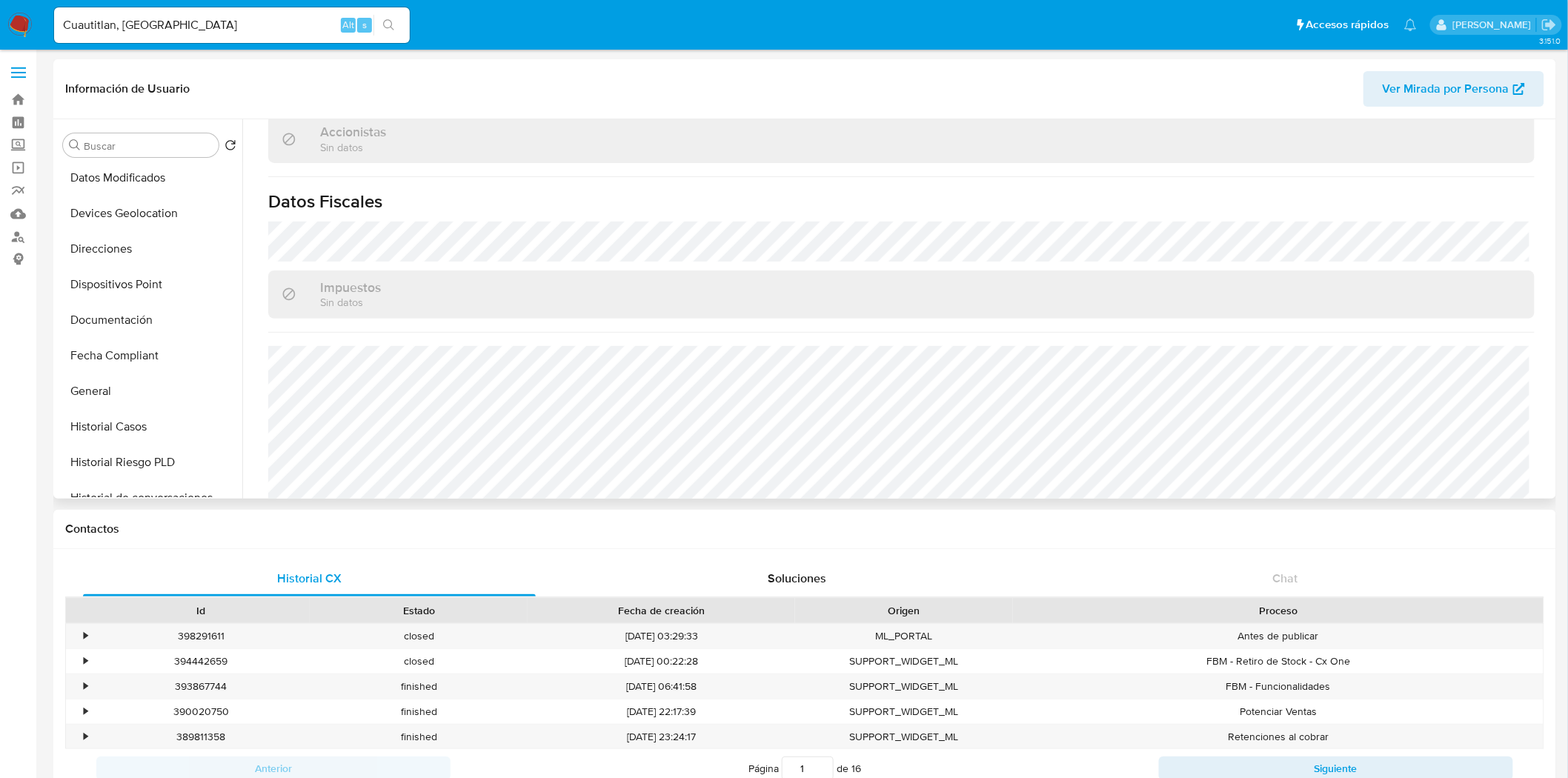
scroll to position [165, 0]
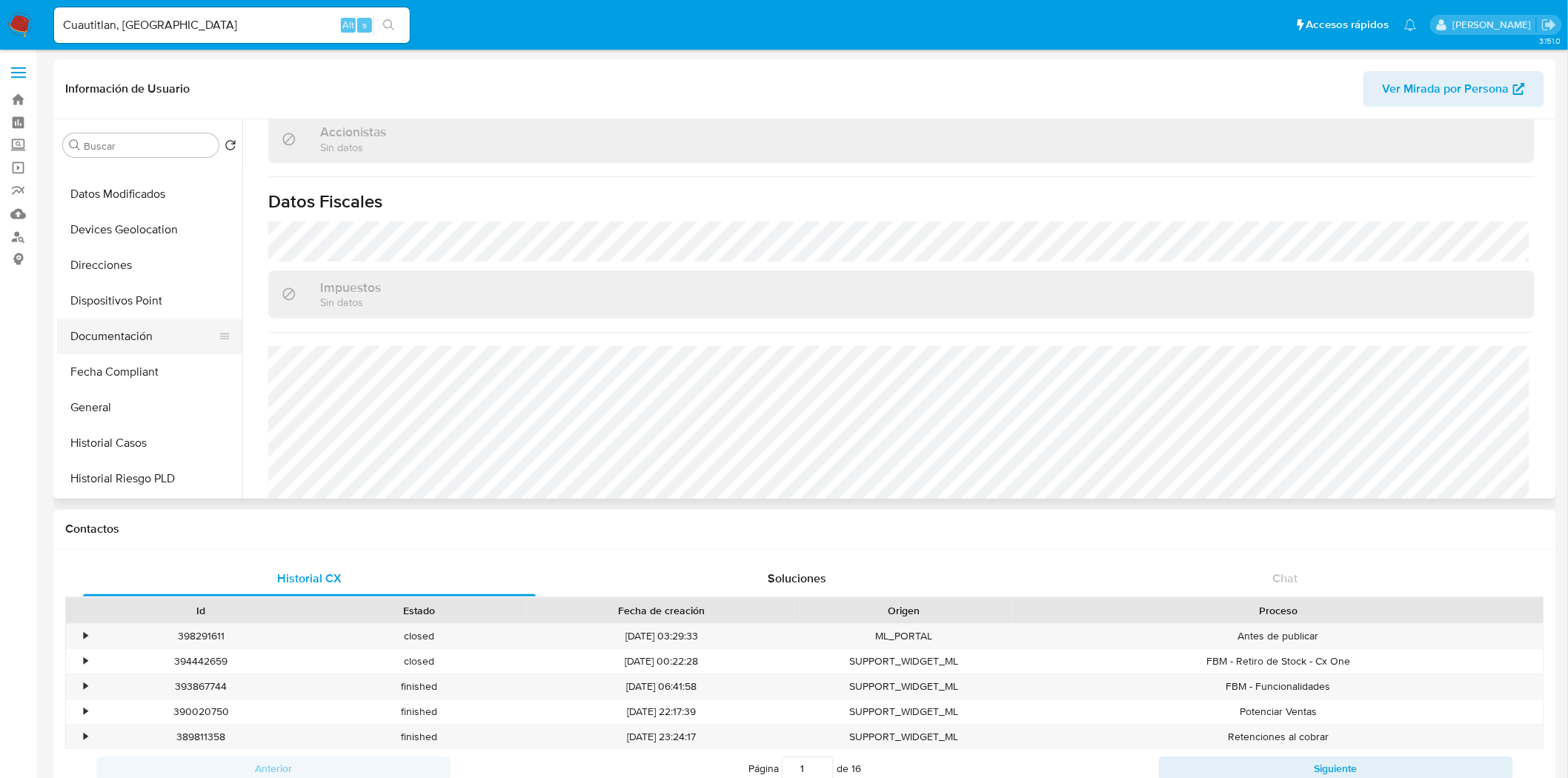
click at [135, 333] on button "Documentación" at bounding box center [143, 336] width 173 height 35
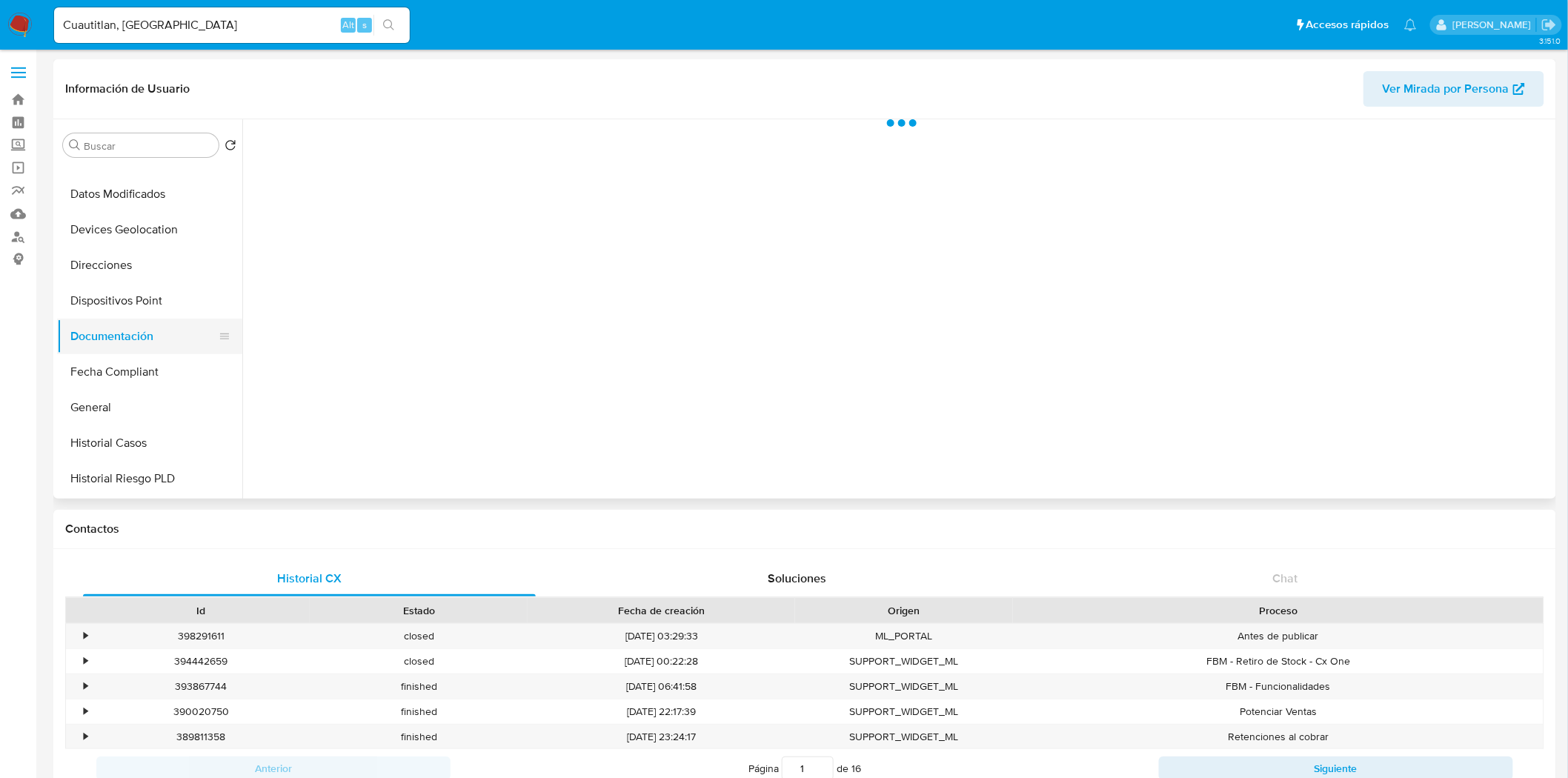
scroll to position [0, 0]
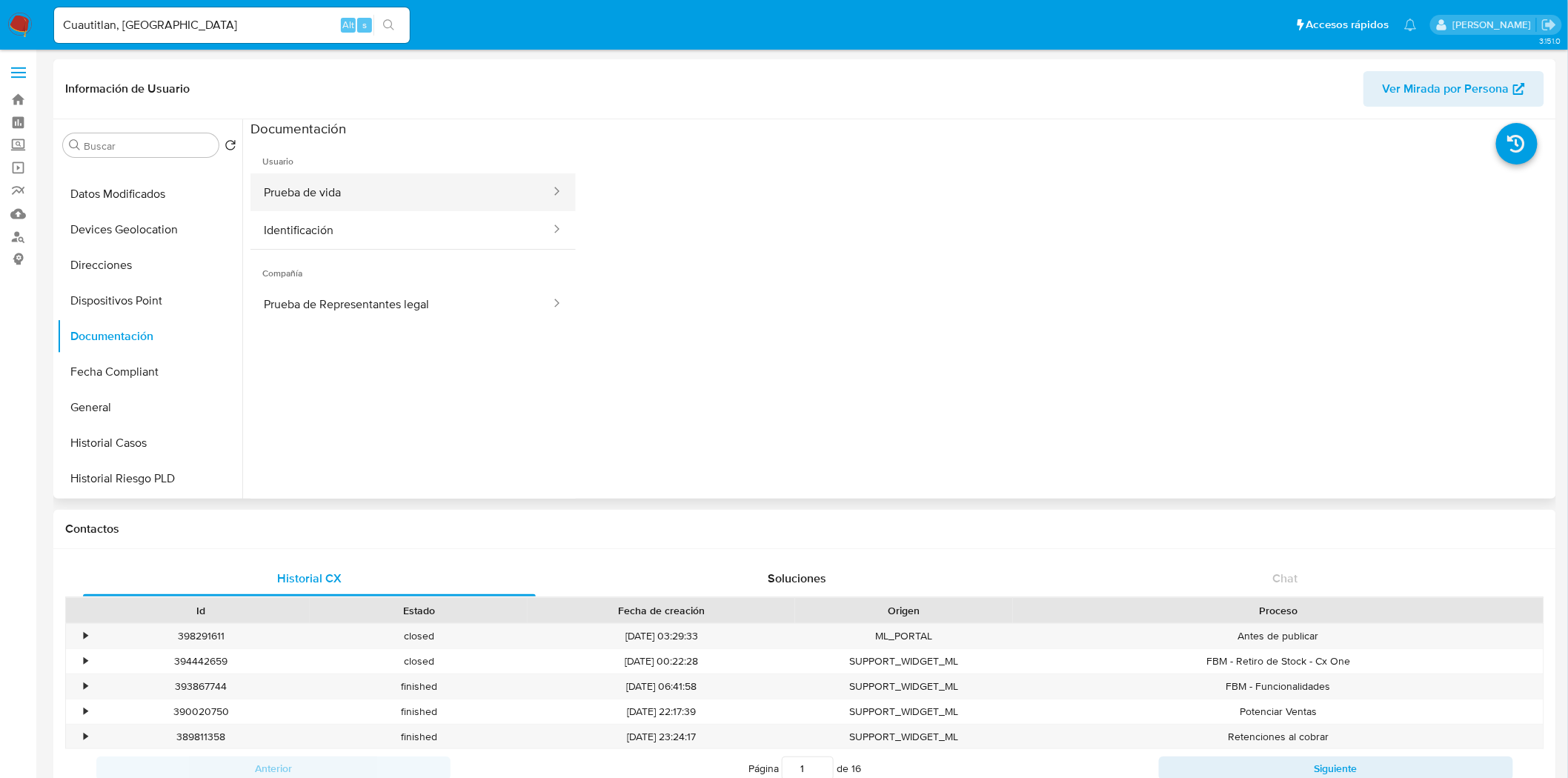
click at [443, 206] on button "Prueba de vida" at bounding box center [401, 192] width 302 height 38
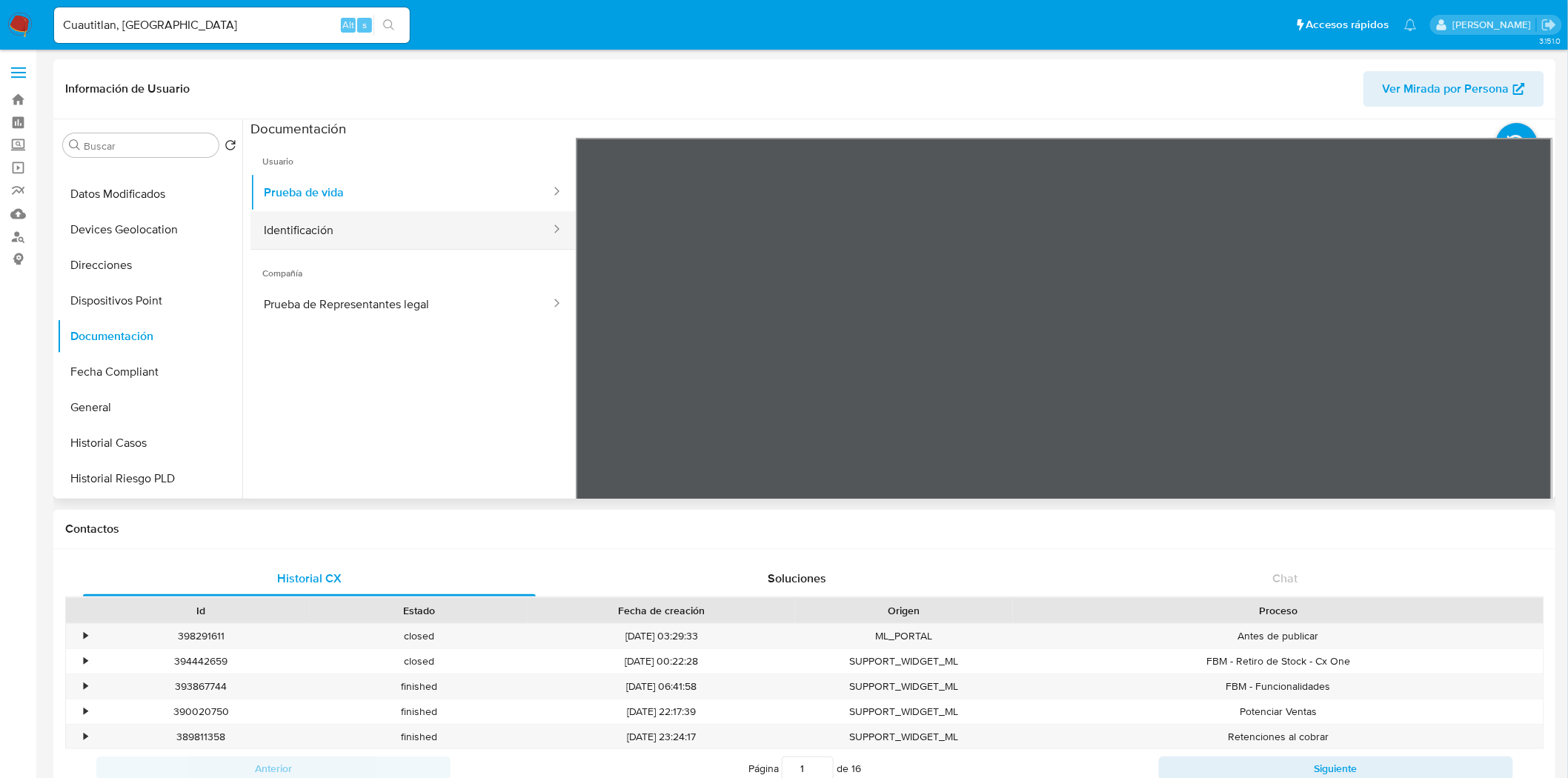
click at [415, 239] on button "Identificación" at bounding box center [401, 230] width 302 height 38
click at [1519, 375] on icon at bounding box center [1533, 378] width 30 height 30
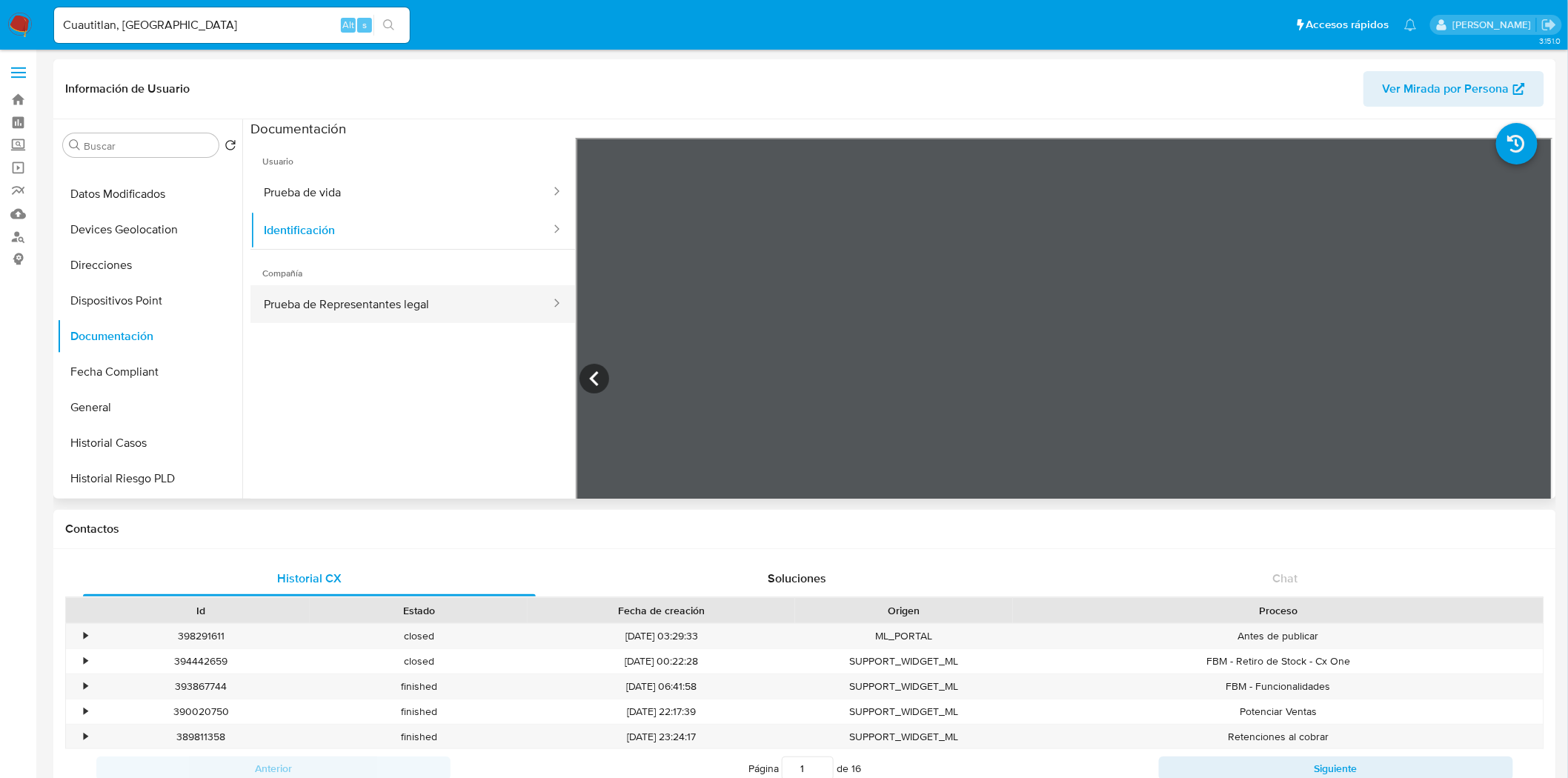
click at [370, 305] on button "Prueba de Representantes legal" at bounding box center [401, 304] width 302 height 38
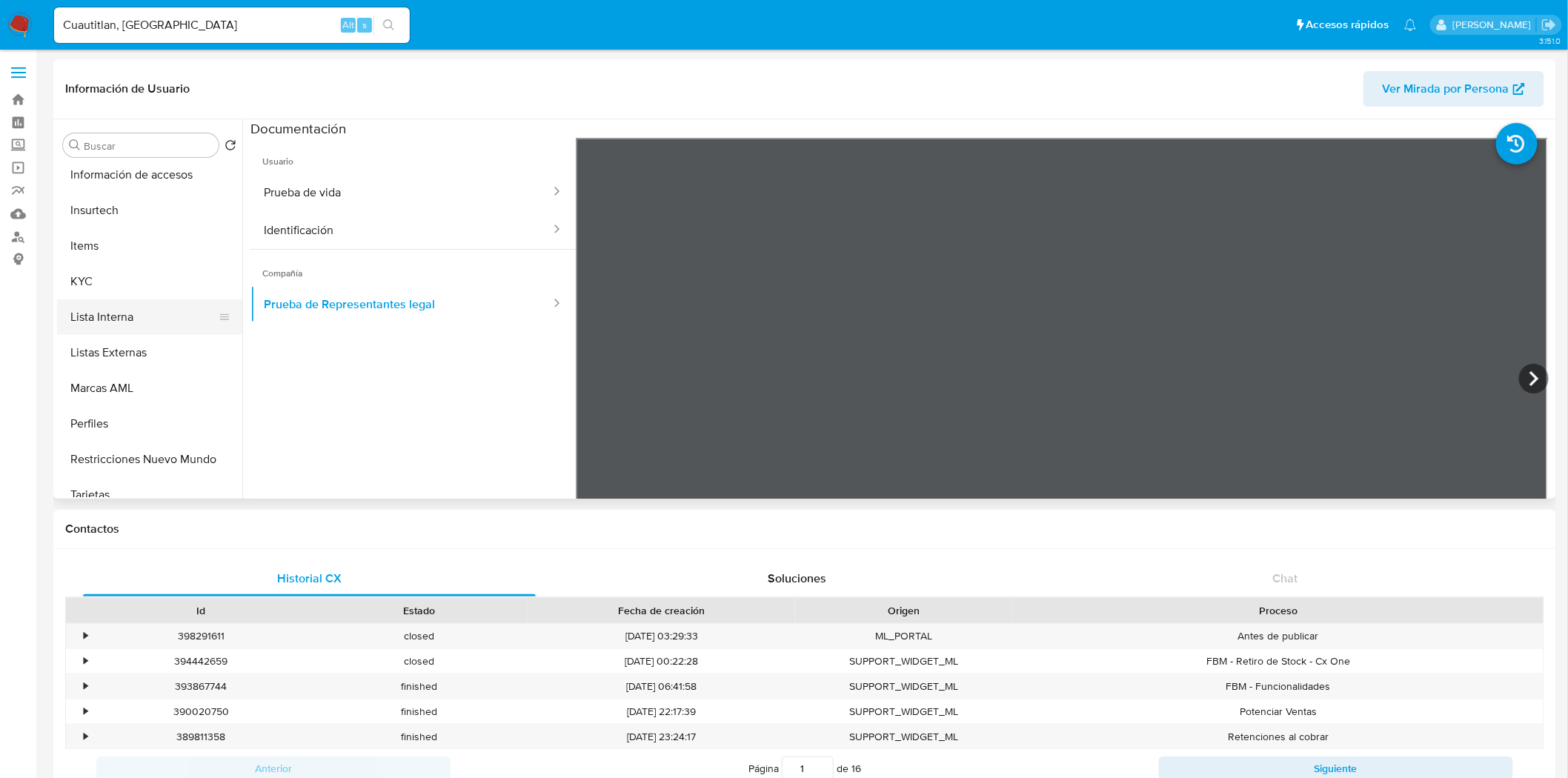
scroll to position [574, 0]
click at [95, 289] on button "KYC" at bounding box center [143, 281] width 173 height 35
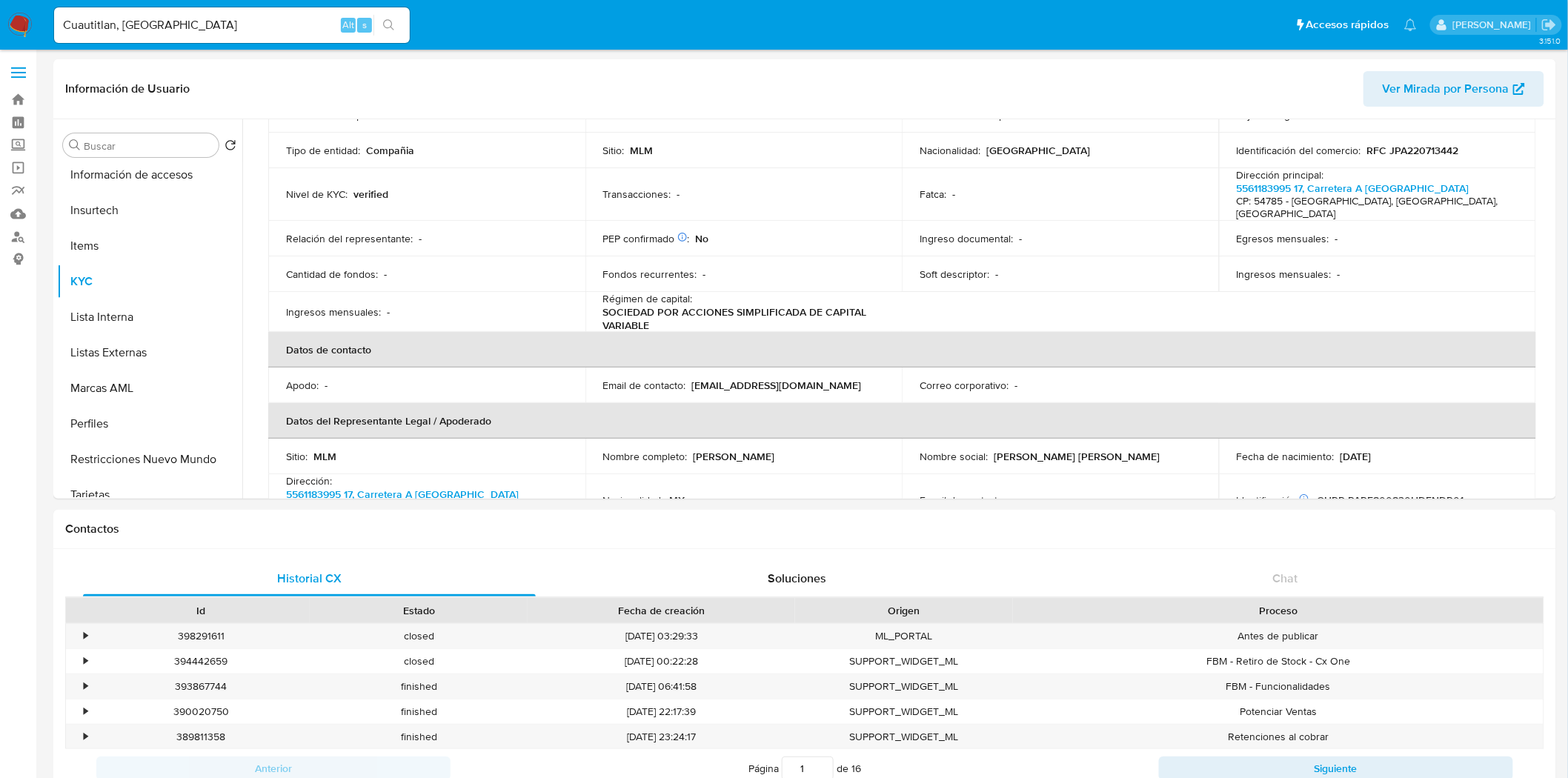
scroll to position [82, 0]
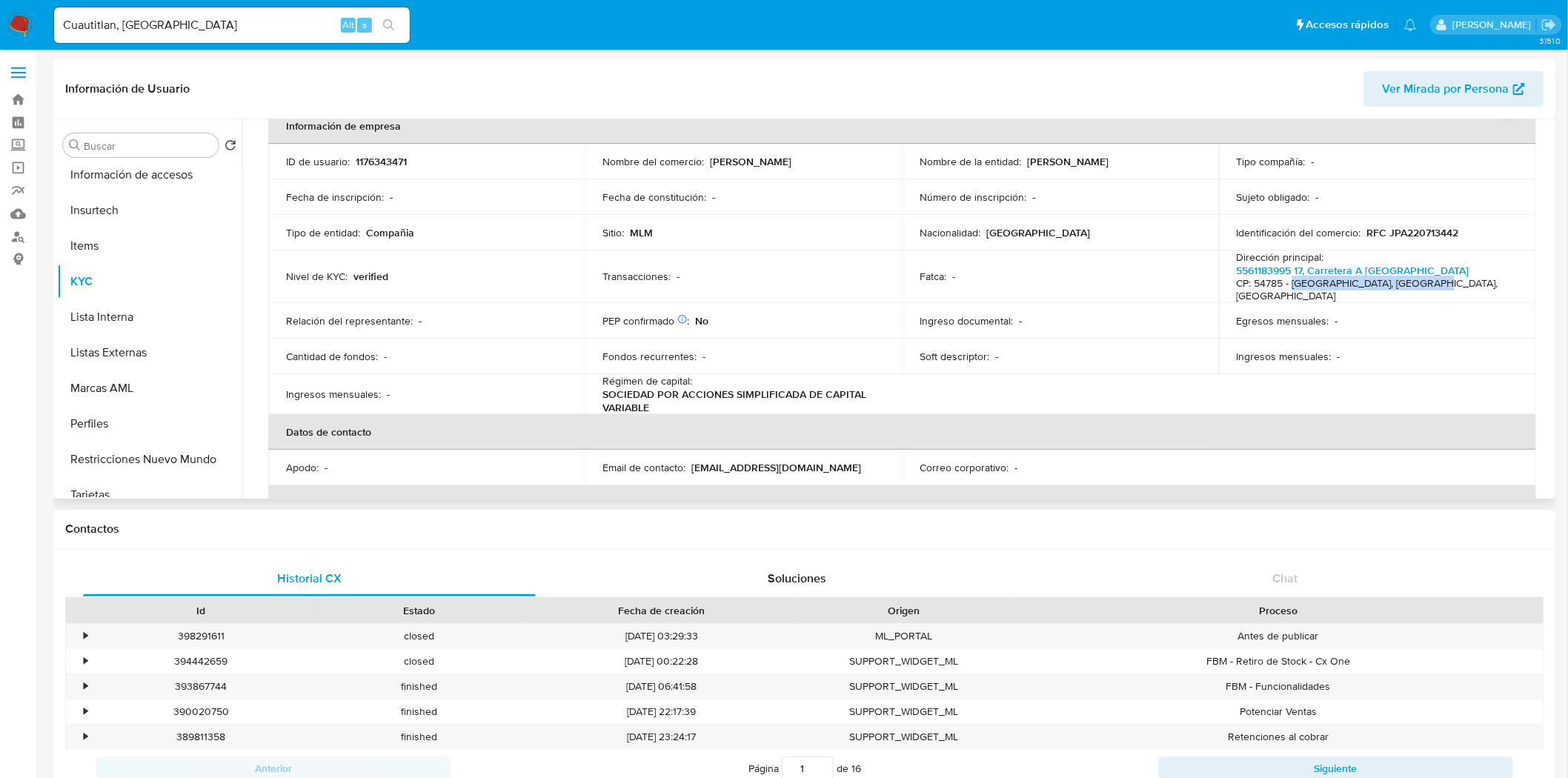
drag, startPoint x: 1289, startPoint y: 284, endPoint x: 1420, endPoint y: 286, distance: 131.0
click at [1420, 286] on h4 "CP: 54785 - [GEOGRAPHIC_DATA], [GEOGRAPHIC_DATA], [GEOGRAPHIC_DATA]" at bounding box center [1374, 290] width 276 height 26
copy h4 "Cuautitlan, [GEOGRAPHIC_DATA]"
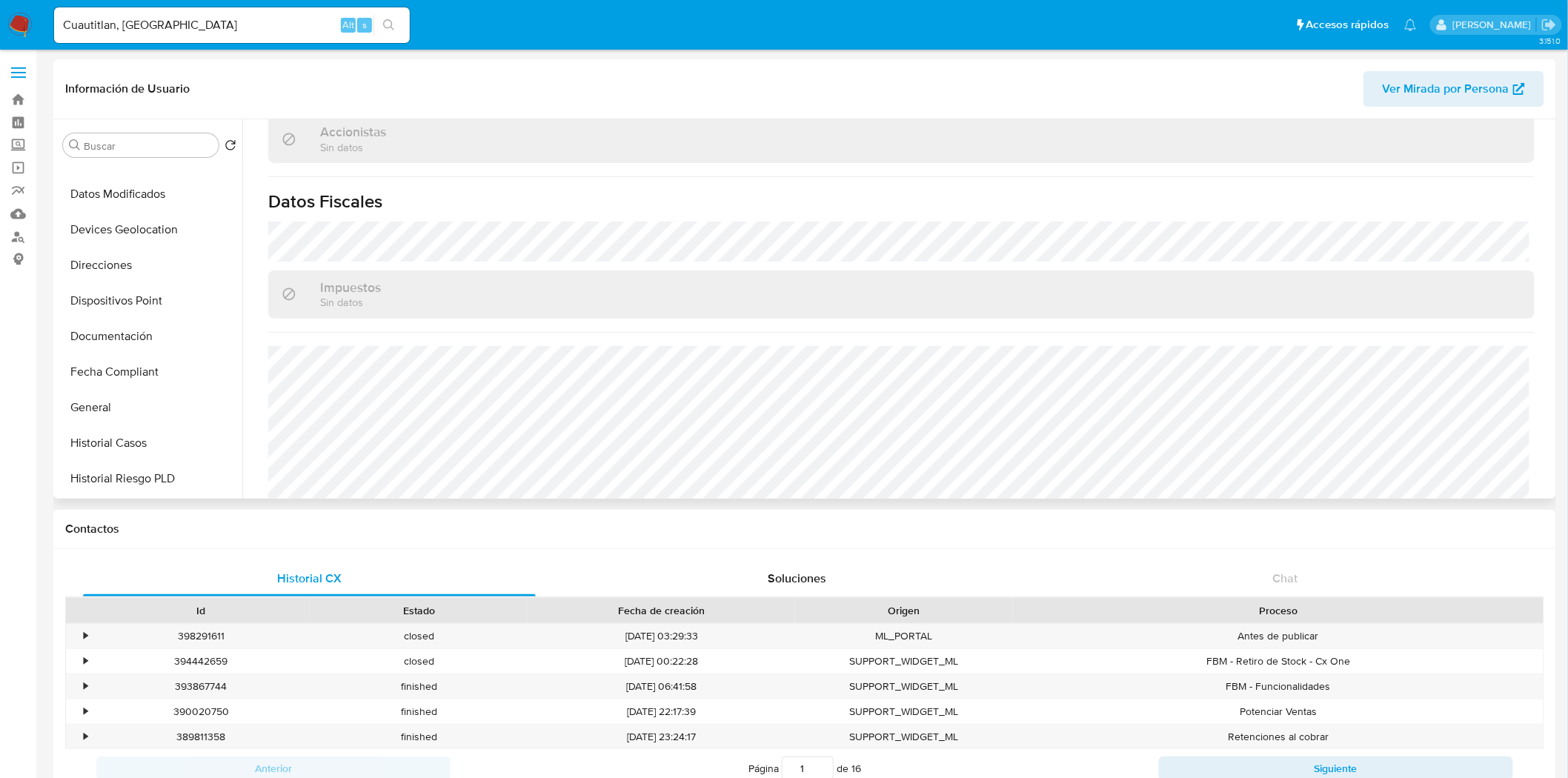
scroll to position [164, 0]
click at [108, 344] on button "Documentación" at bounding box center [143, 337] width 173 height 35
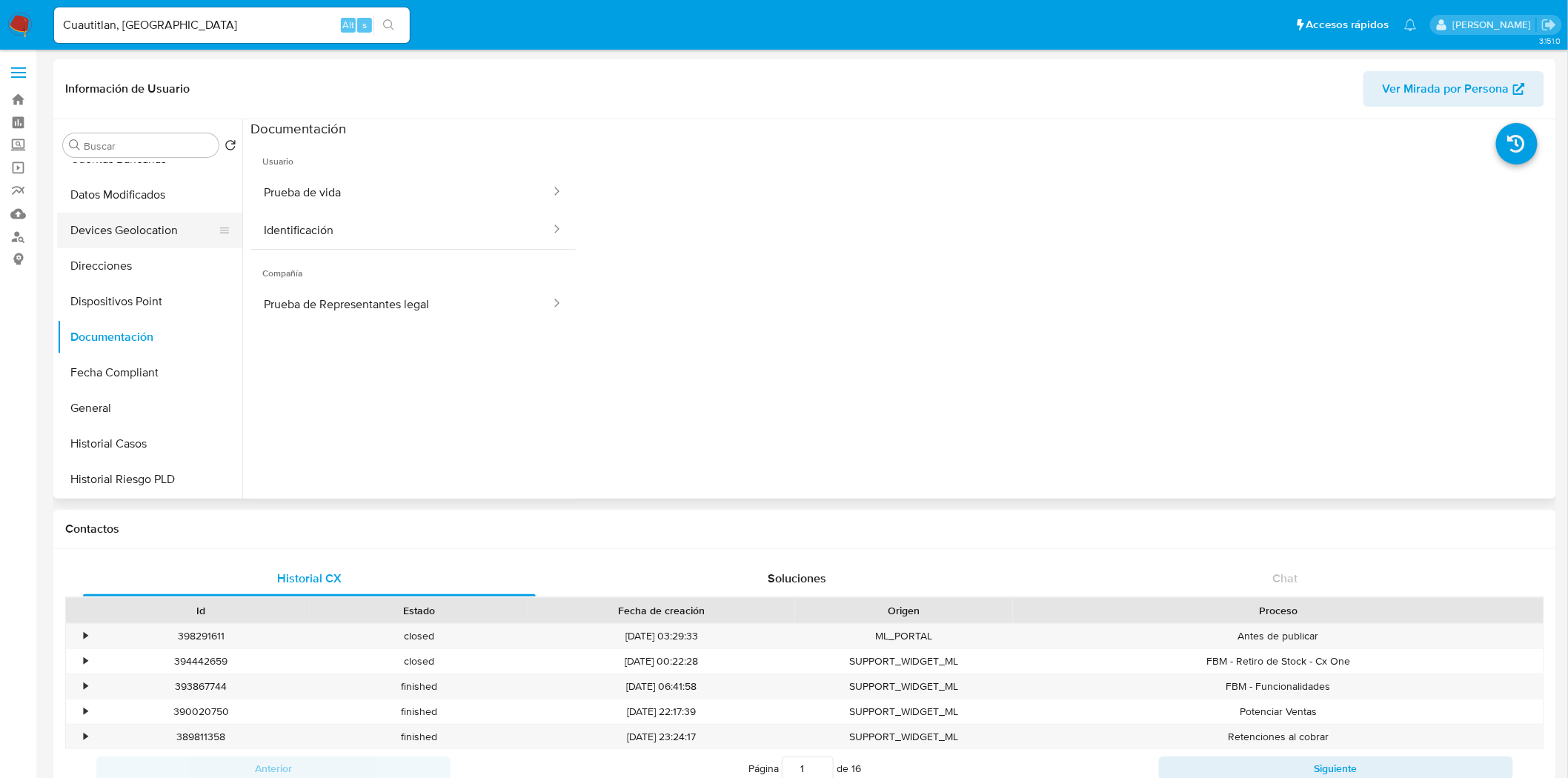
scroll to position [0, 0]
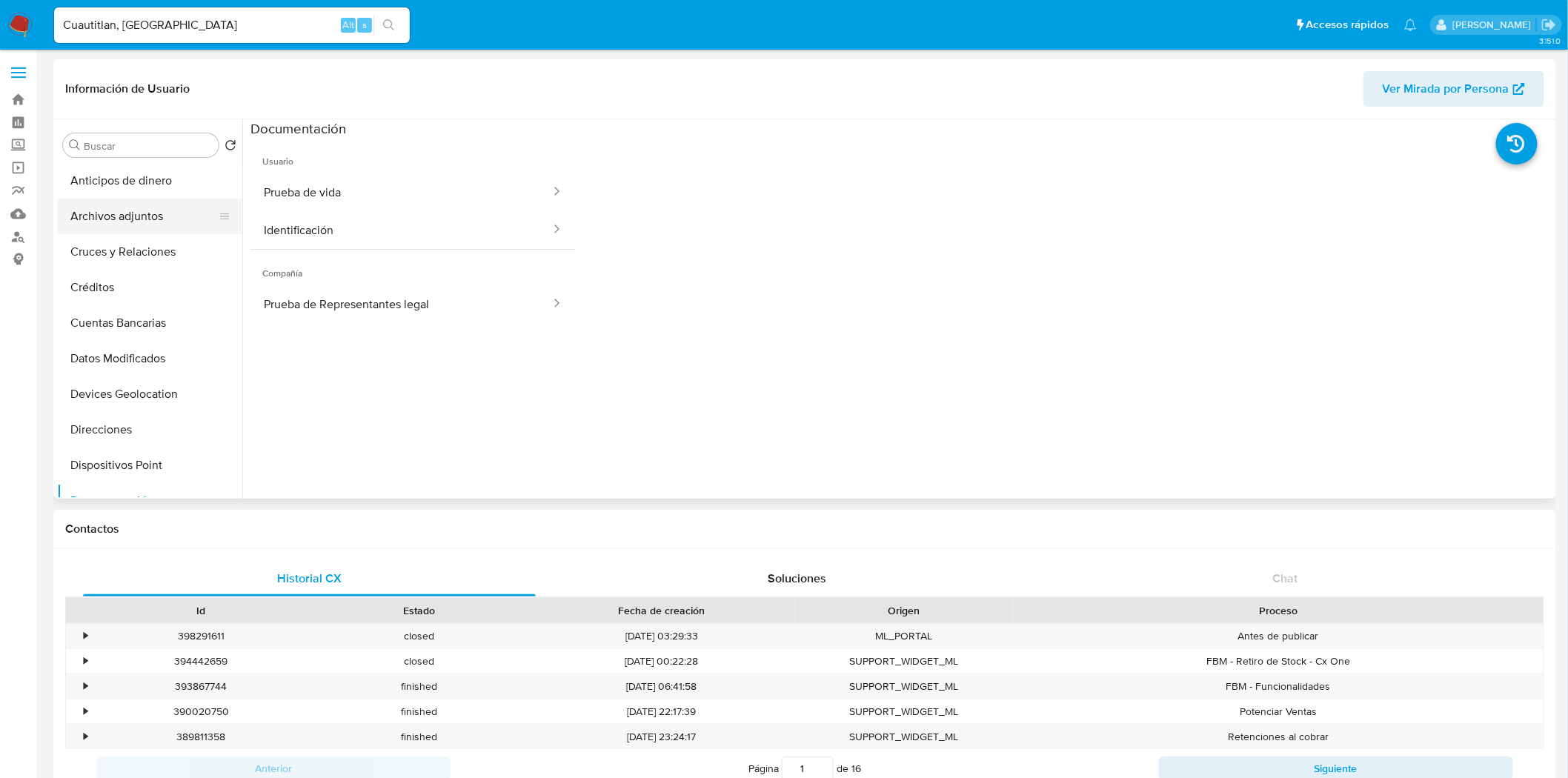
click at [160, 210] on button "Archivos adjuntos" at bounding box center [143, 215] width 173 height 35
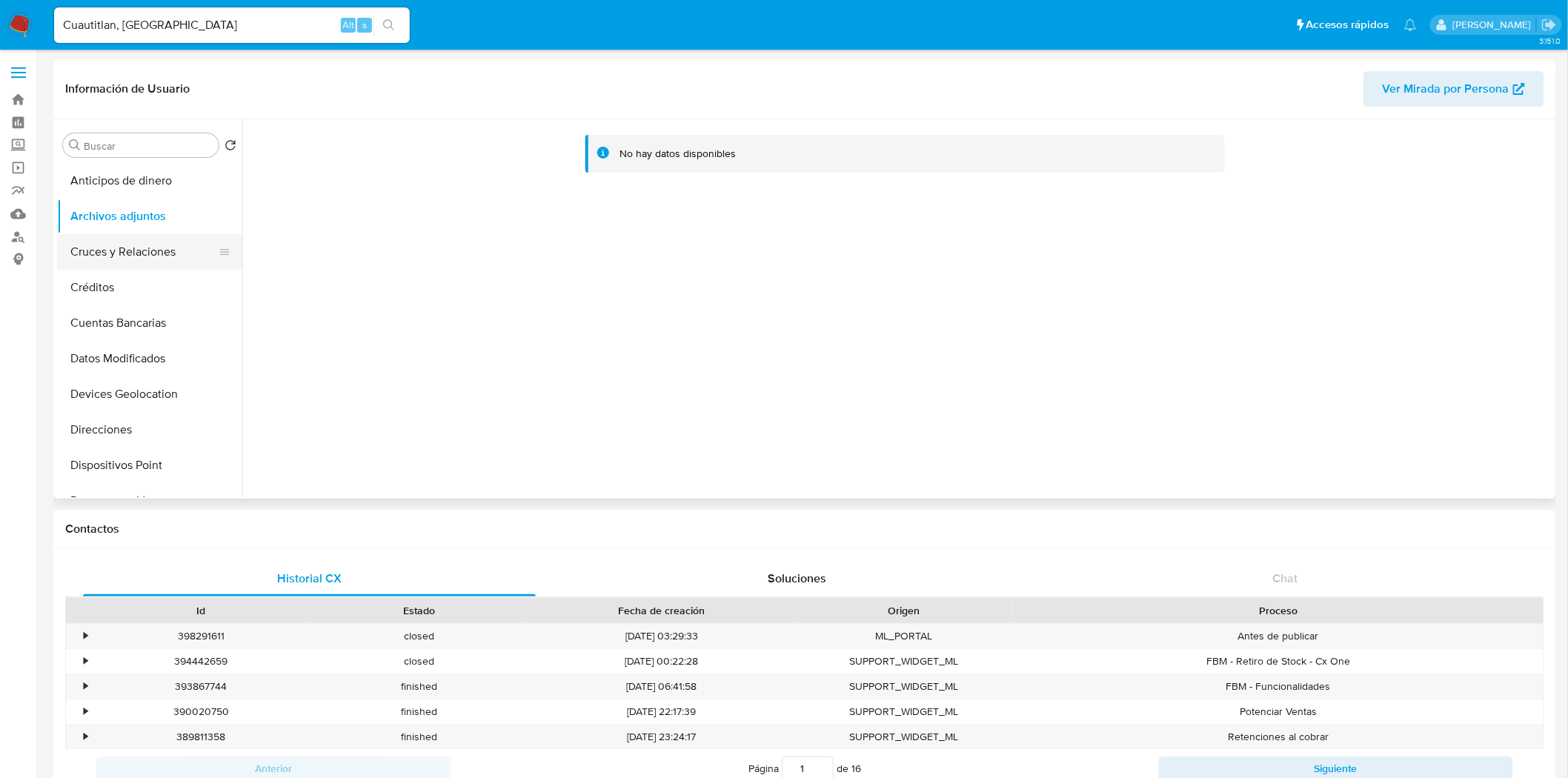
click at [144, 244] on button "Cruces y Relaciones" at bounding box center [143, 251] width 173 height 35
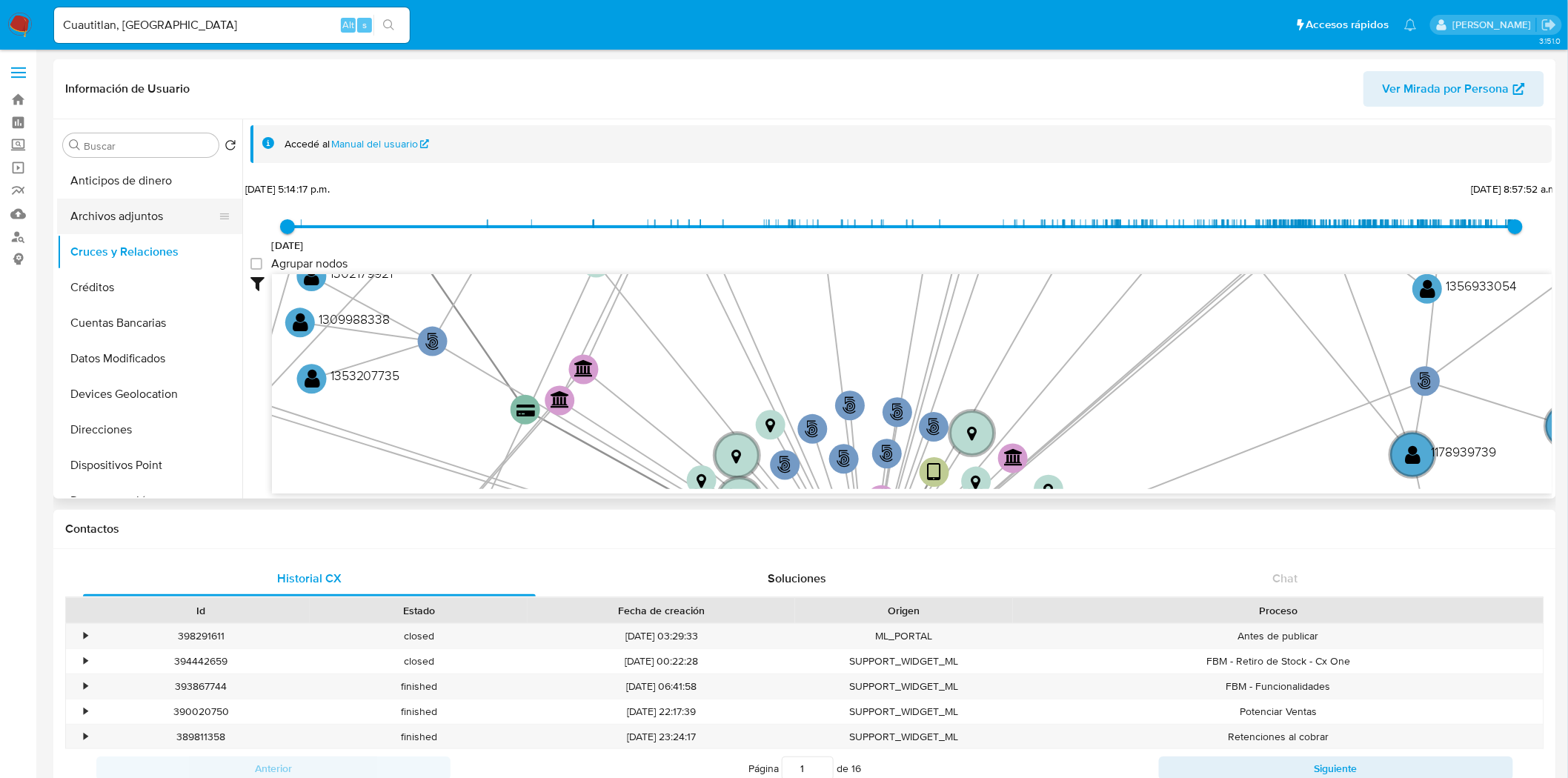
click at [170, 207] on button "Archivos adjuntos" at bounding box center [143, 215] width 173 height 35
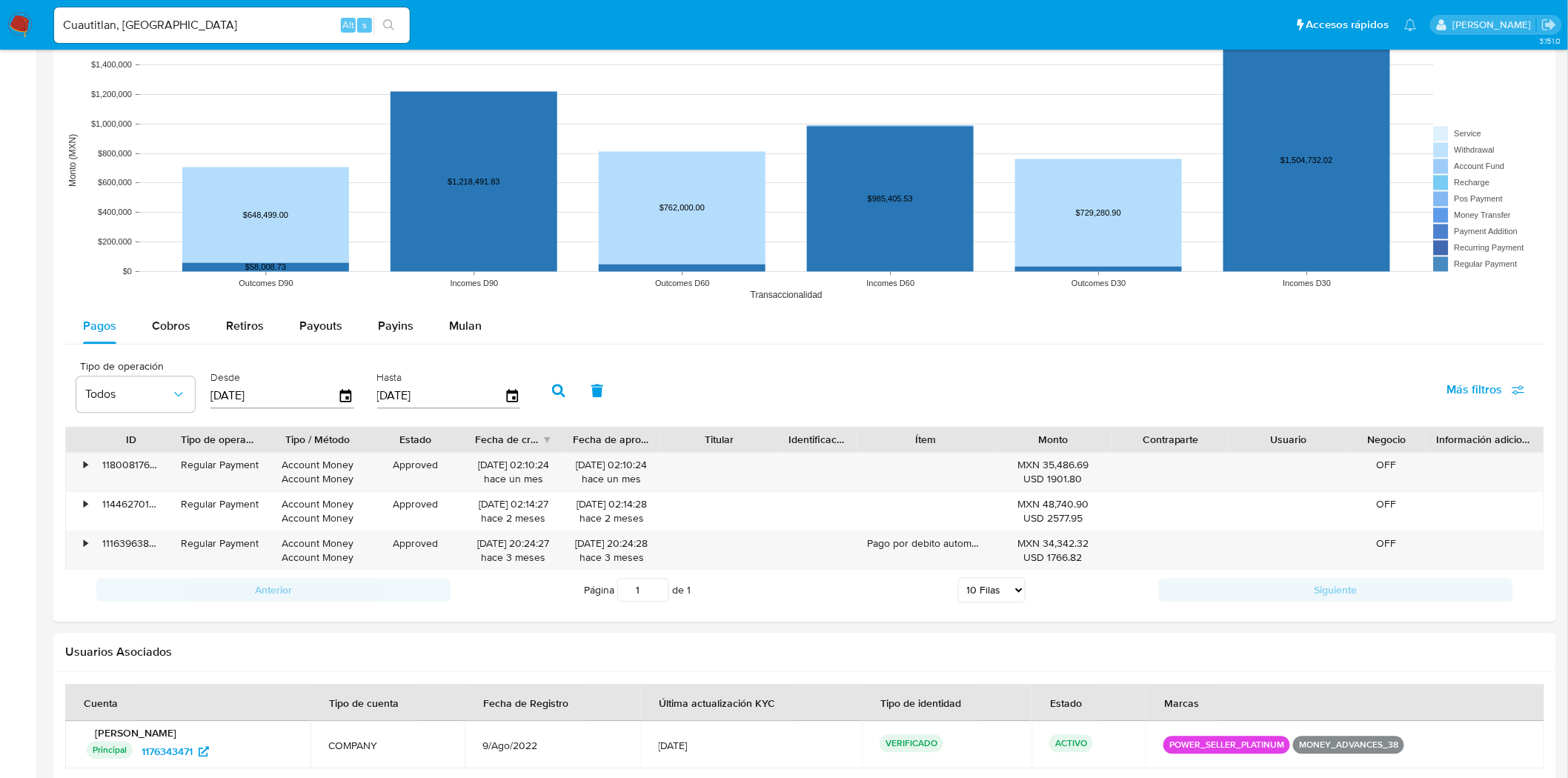
scroll to position [1215, 0]
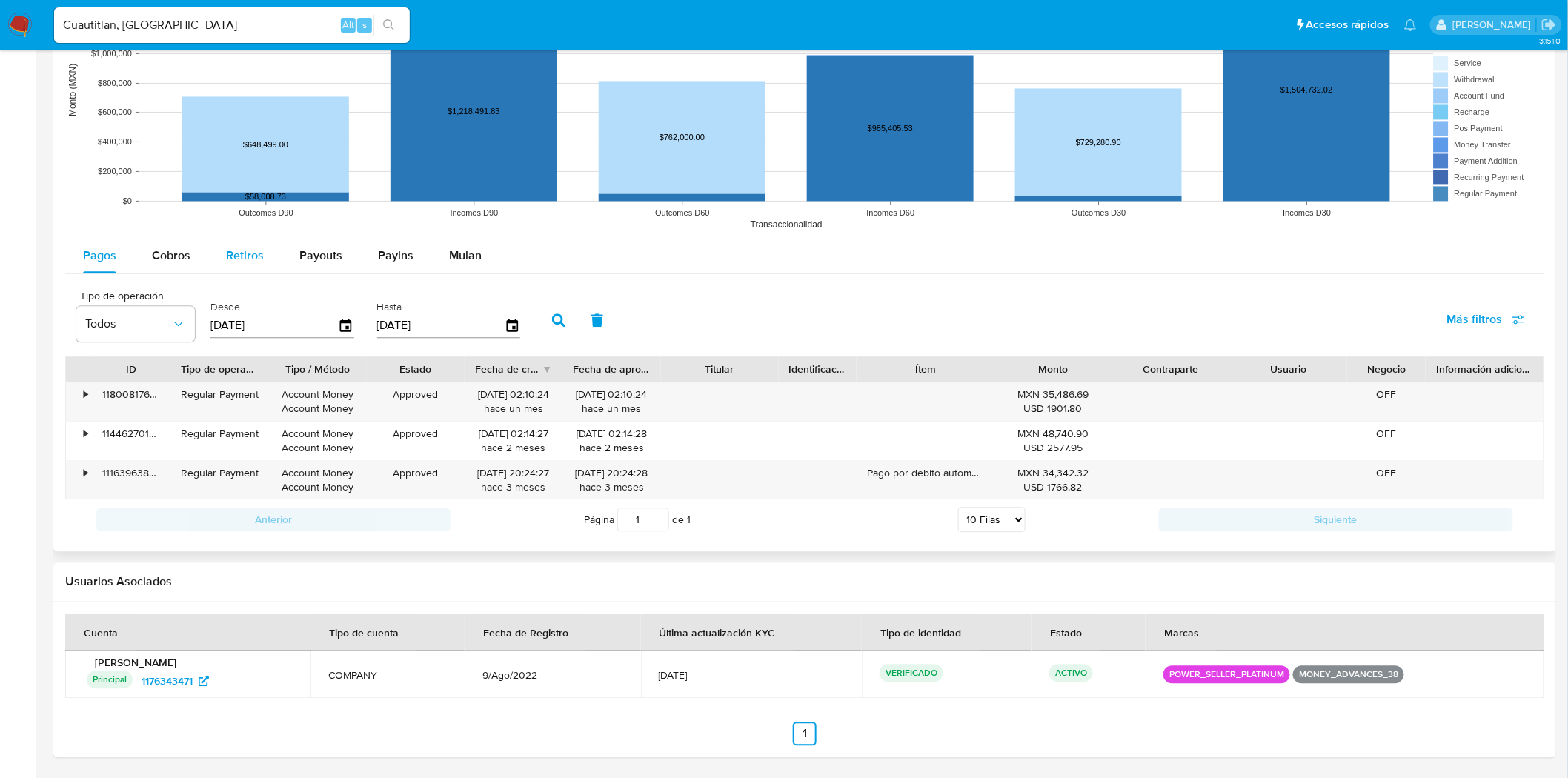
click at [257, 265] on div "Retiros" at bounding box center [245, 255] width 38 height 35
select select "10"
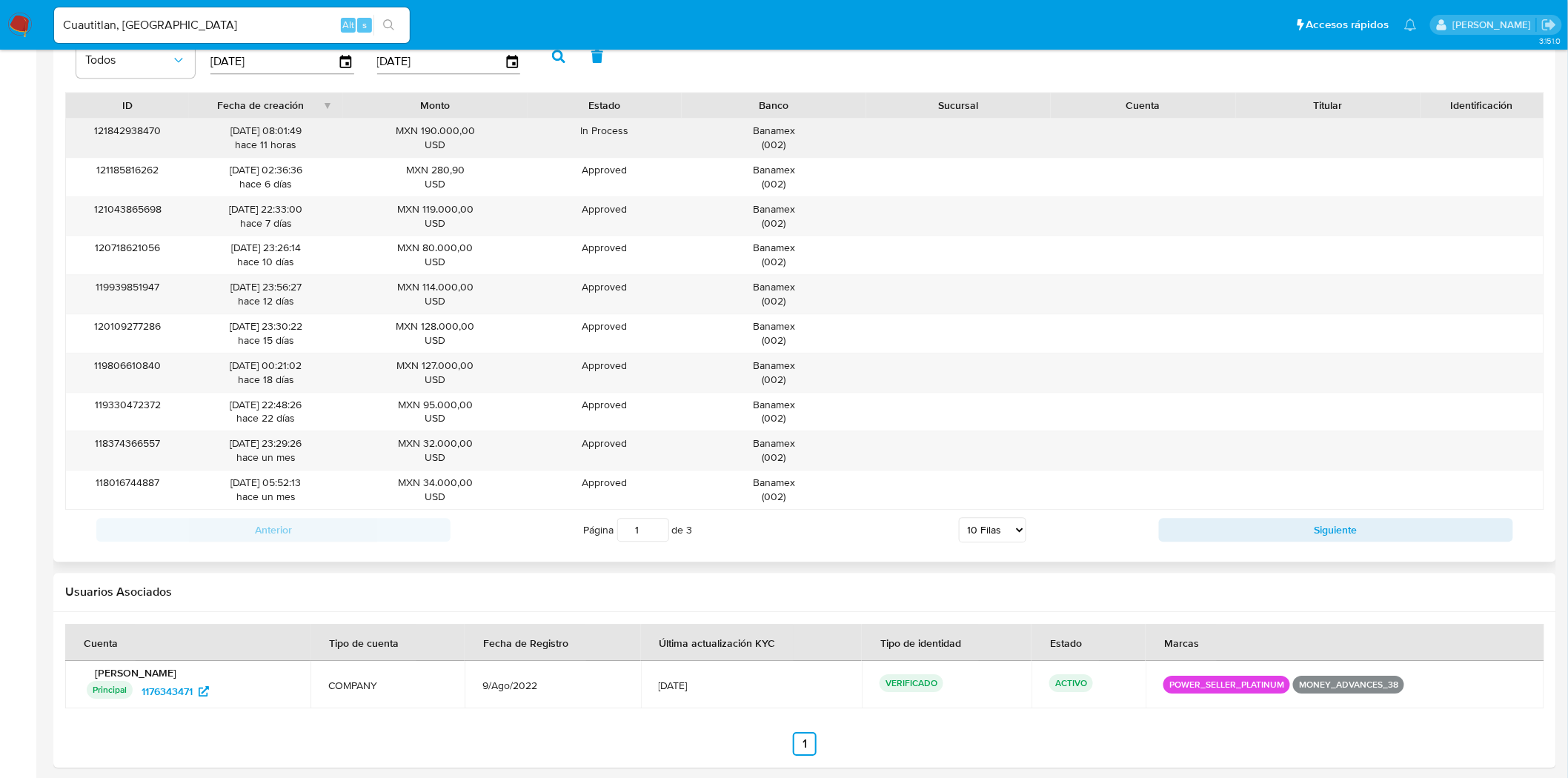
scroll to position [1488, 0]
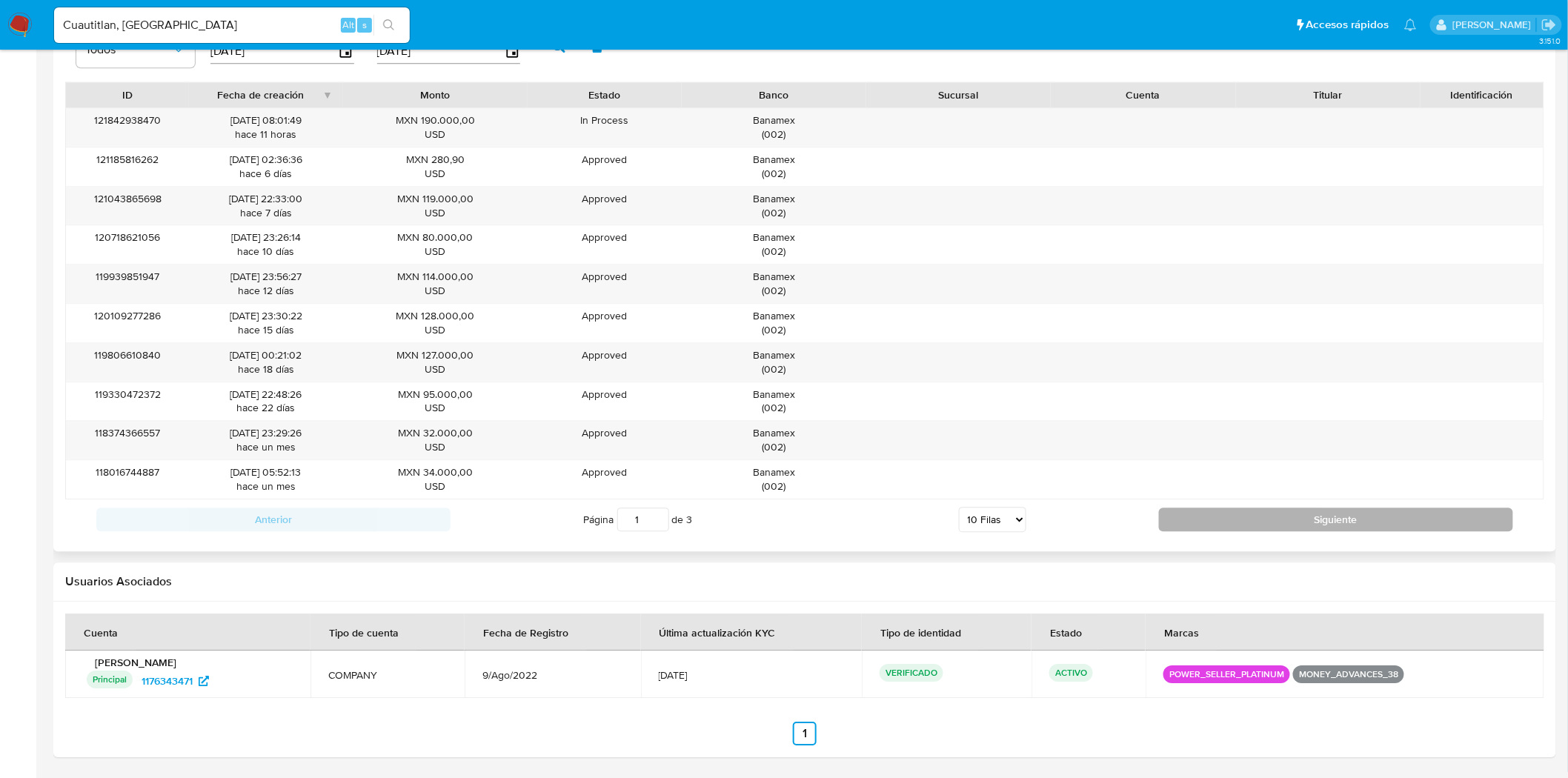
click at [1173, 520] on button "Siguiente" at bounding box center [1336, 519] width 354 height 23
click at [1176, 523] on button "Siguiente" at bounding box center [1336, 519] width 354 height 23
type input "3"
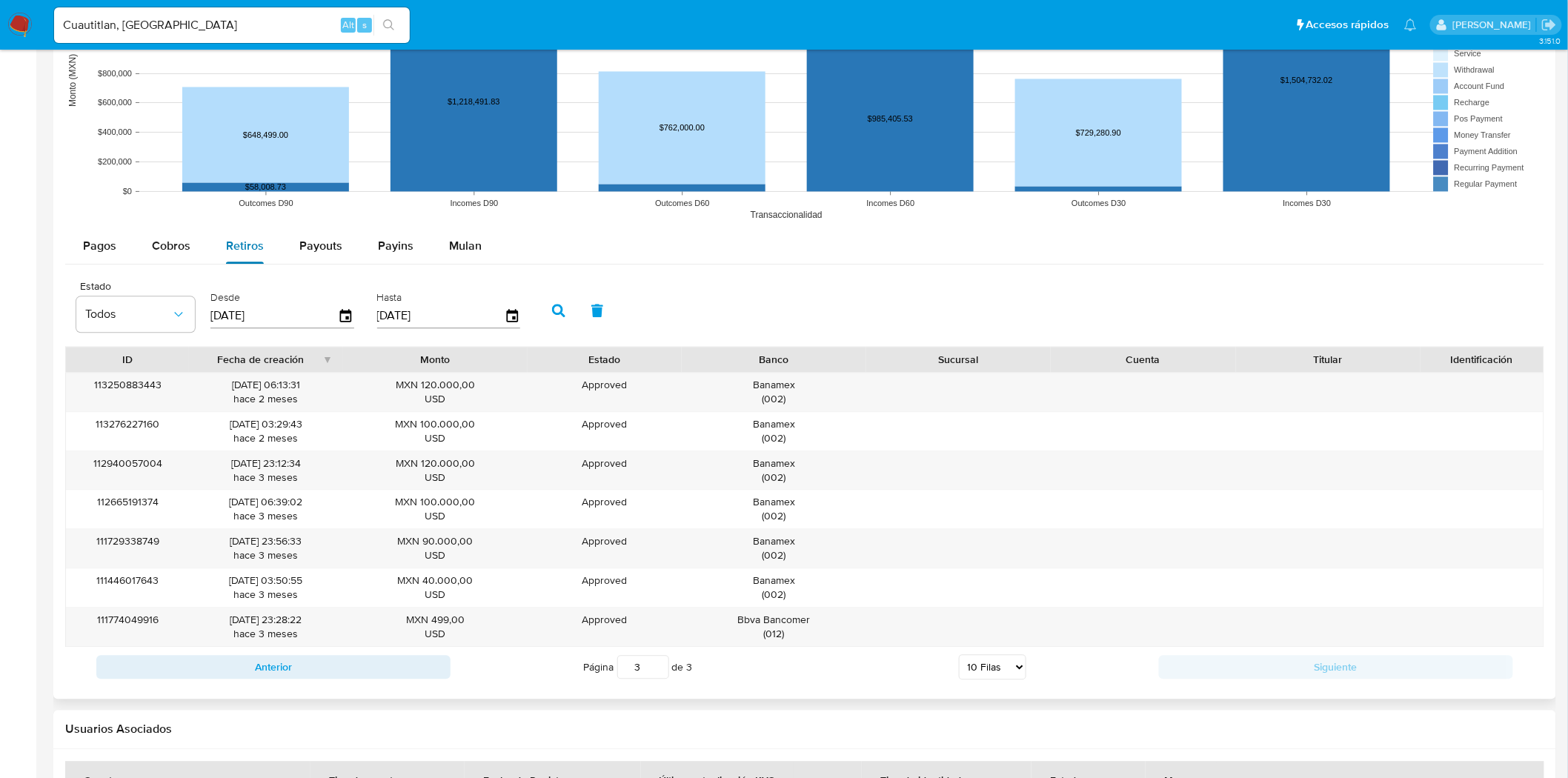
scroll to position [1206, 0]
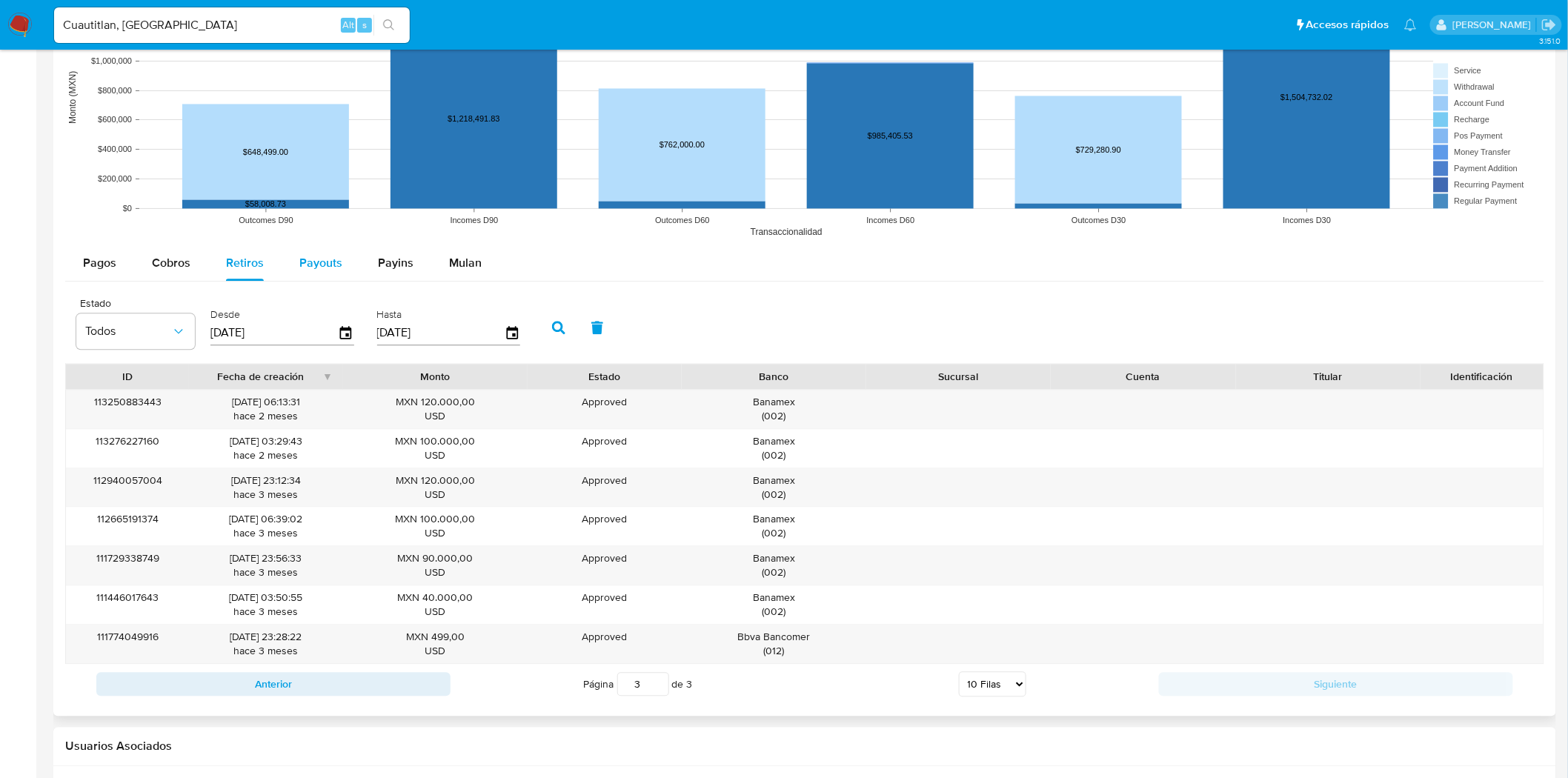
click at [294, 265] on button "Payouts" at bounding box center [321, 262] width 78 height 35
select select "10"
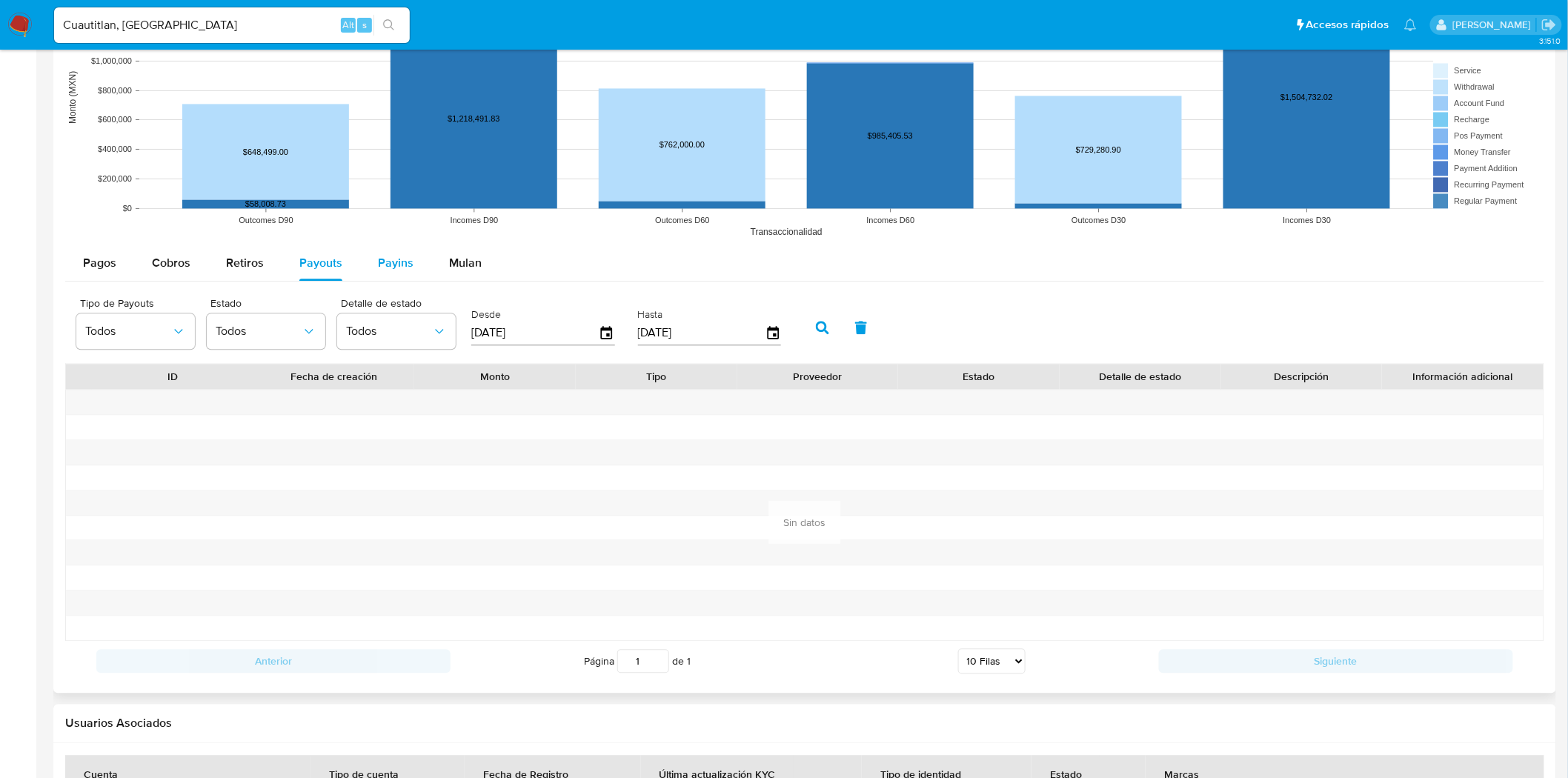
click at [360, 280] on button "Payins" at bounding box center [395, 262] width 71 height 35
select select "10"
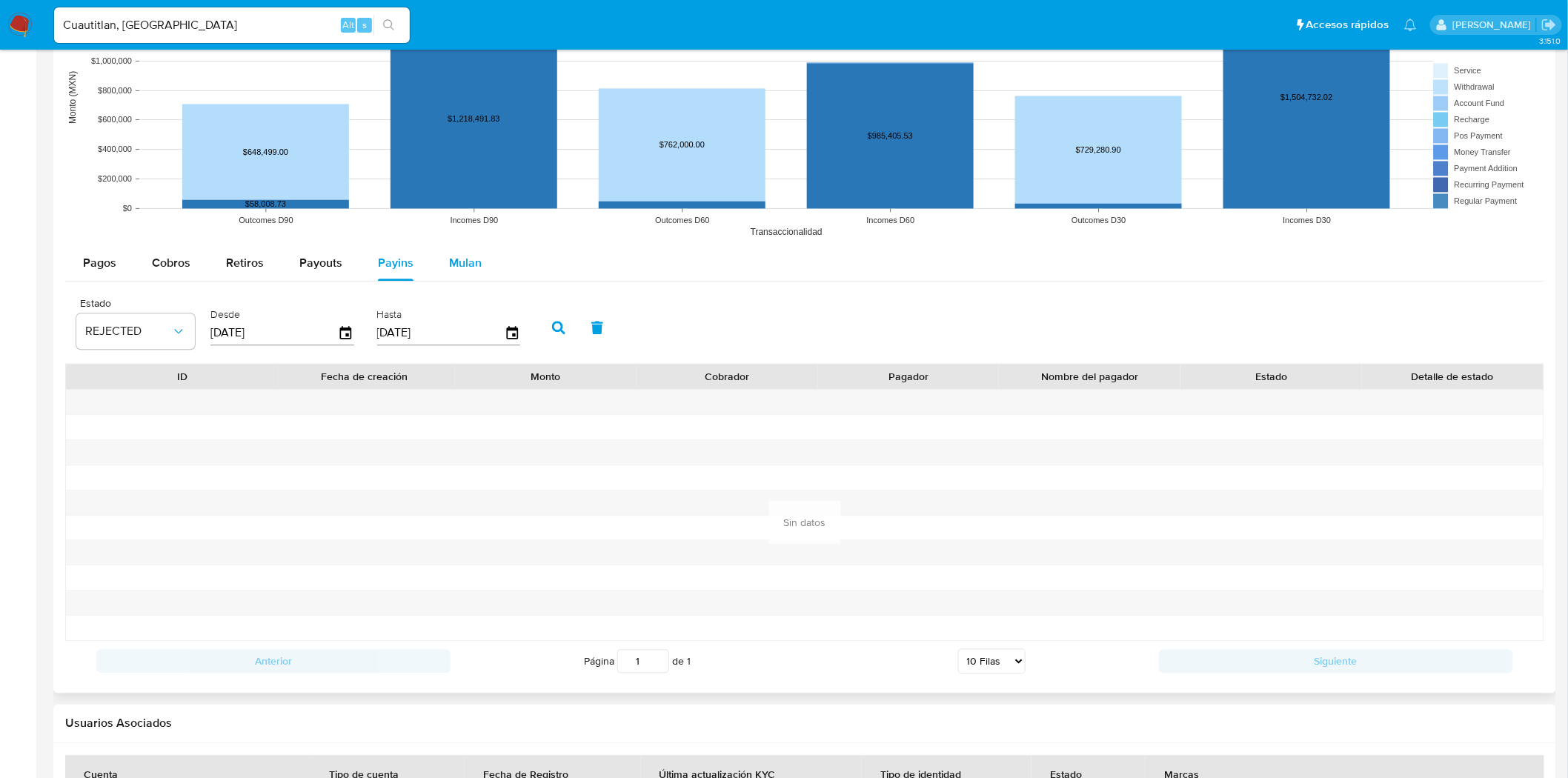
click at [431, 265] on button "Mulan" at bounding box center [466, 262] width 68 height 35
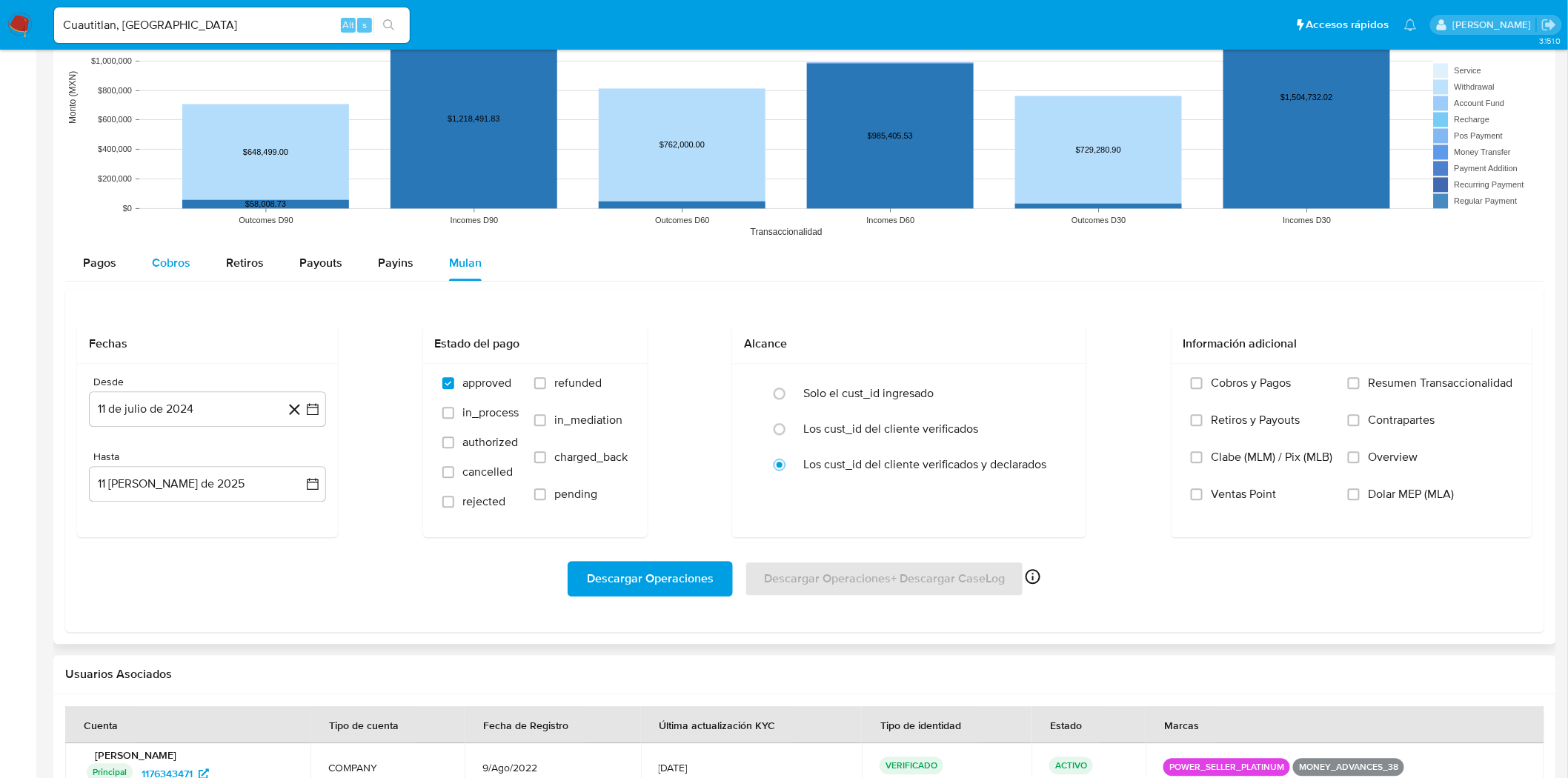
click at [176, 264] on span "Cobros" at bounding box center [171, 262] width 39 height 17
select select "10"
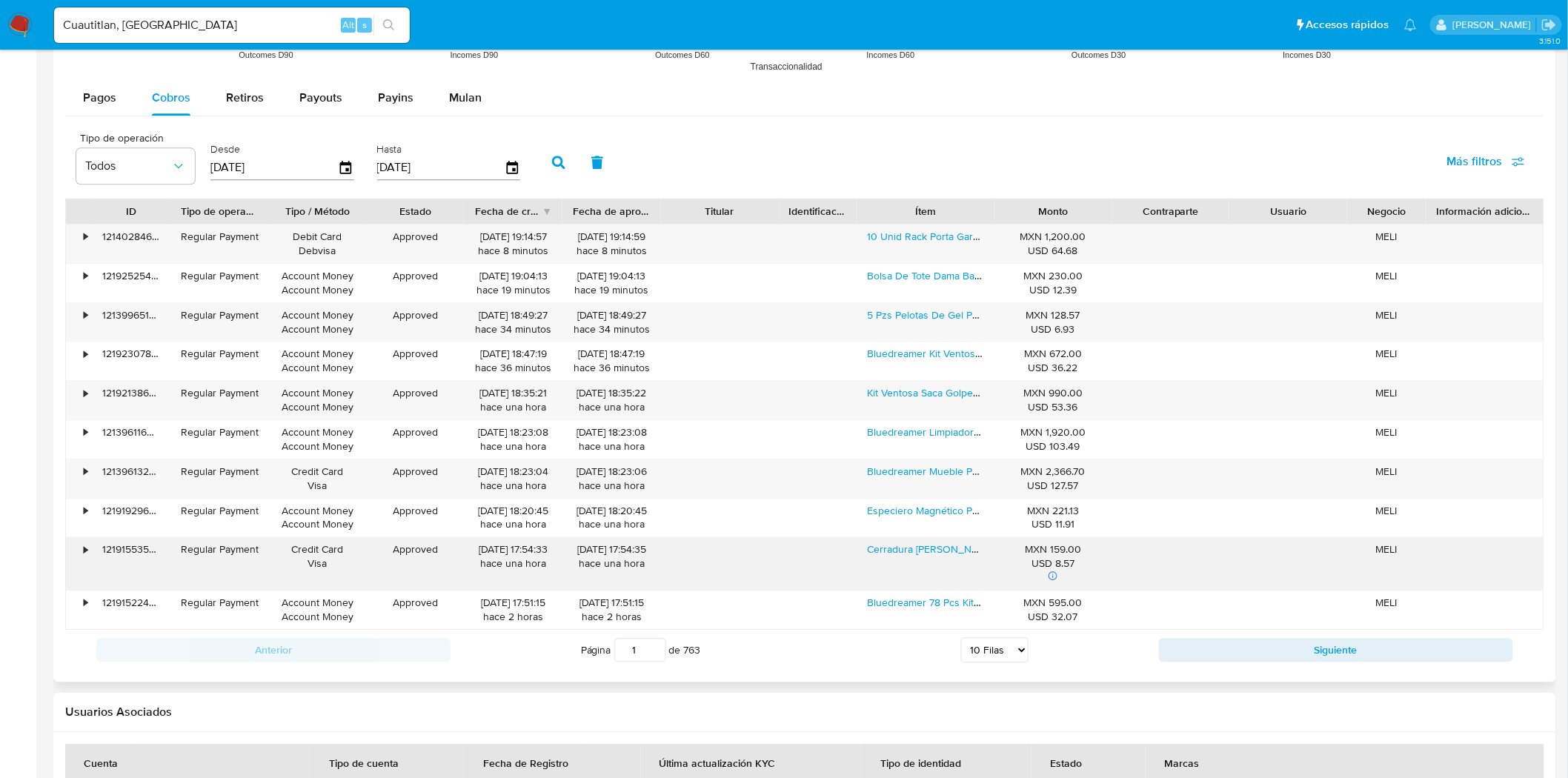
scroll to position [1502, 0]
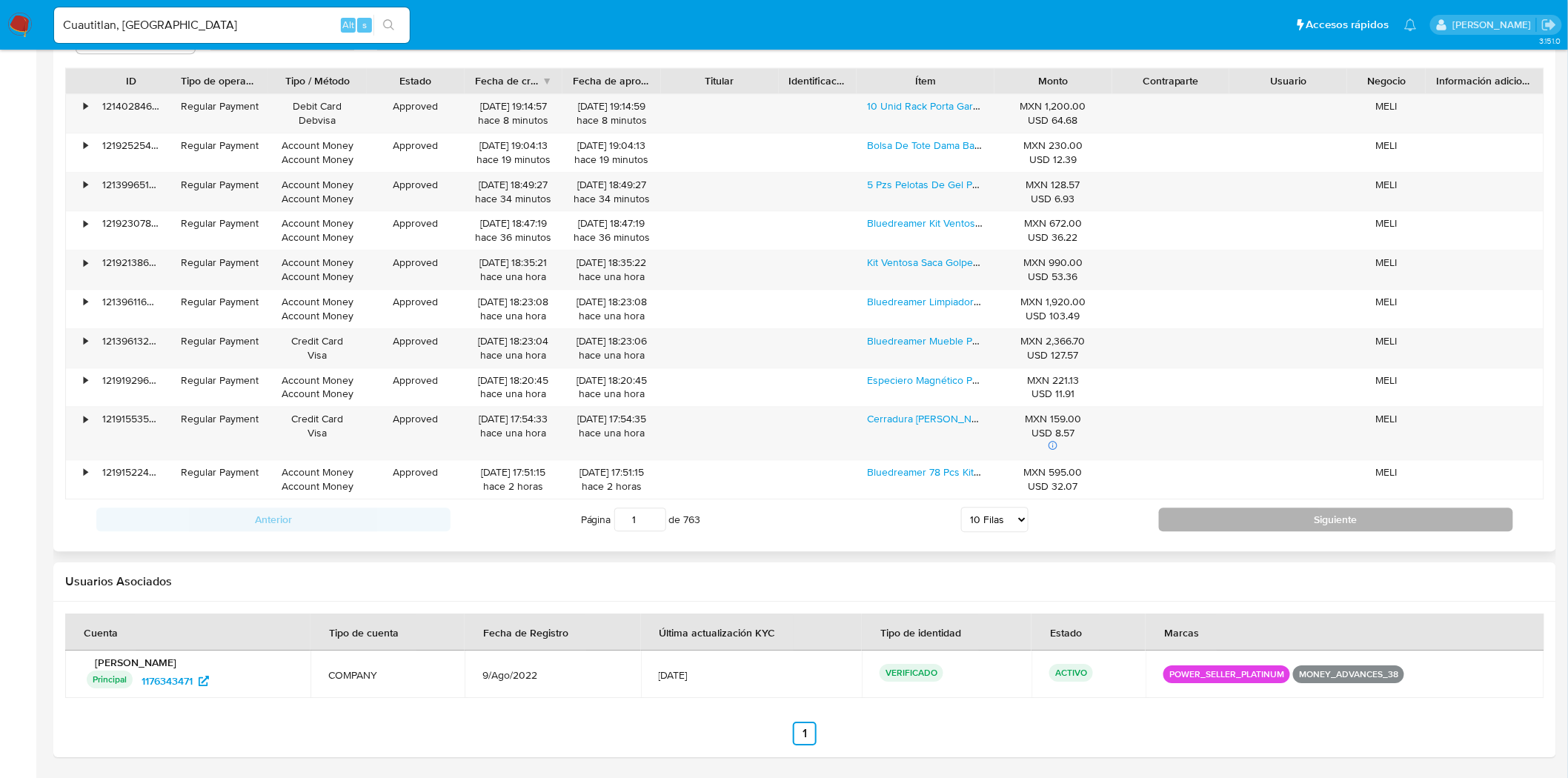
click at [1271, 519] on button "Siguiente" at bounding box center [1336, 519] width 354 height 23
type input "2"
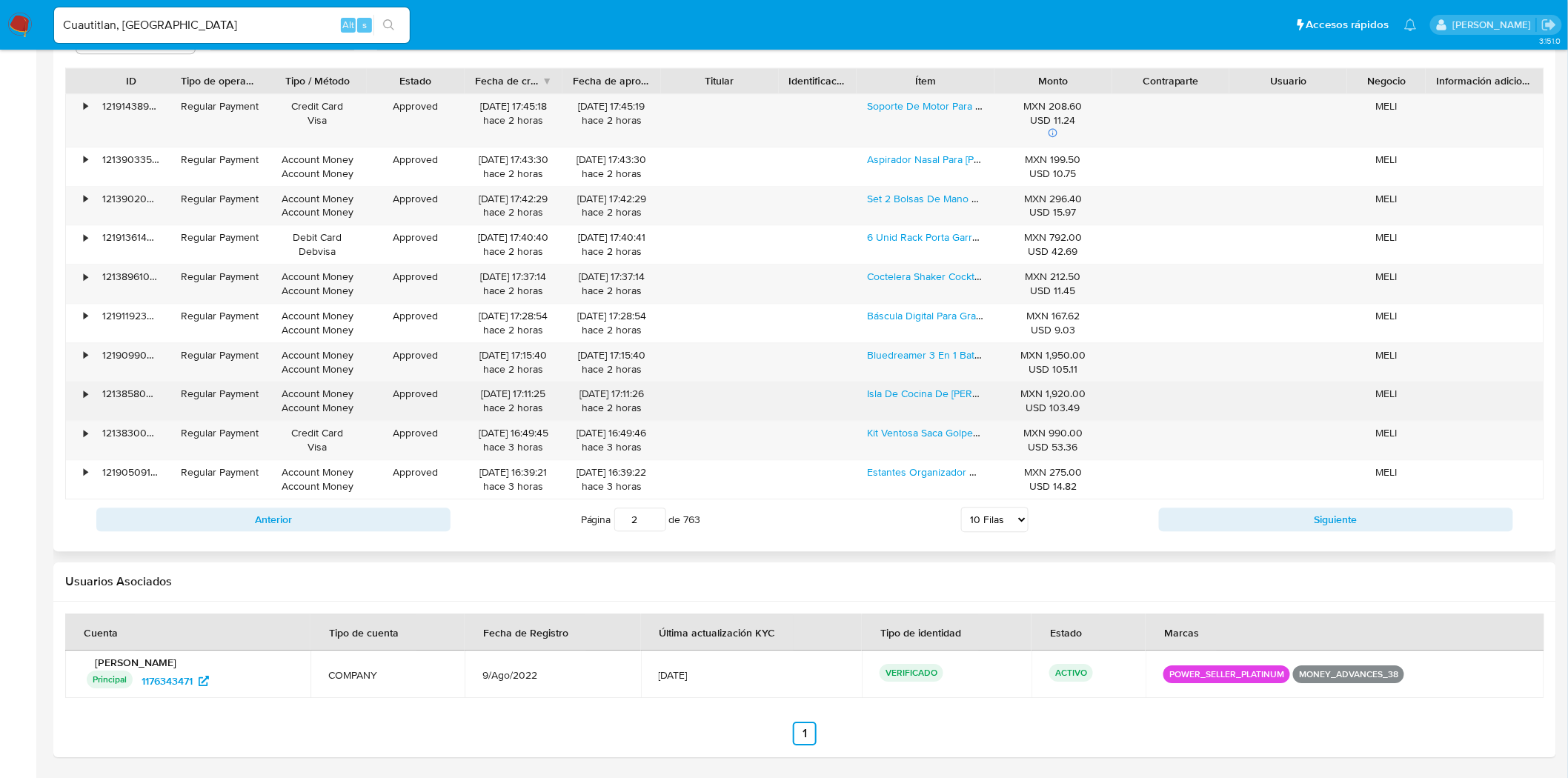
scroll to position [1255, 0]
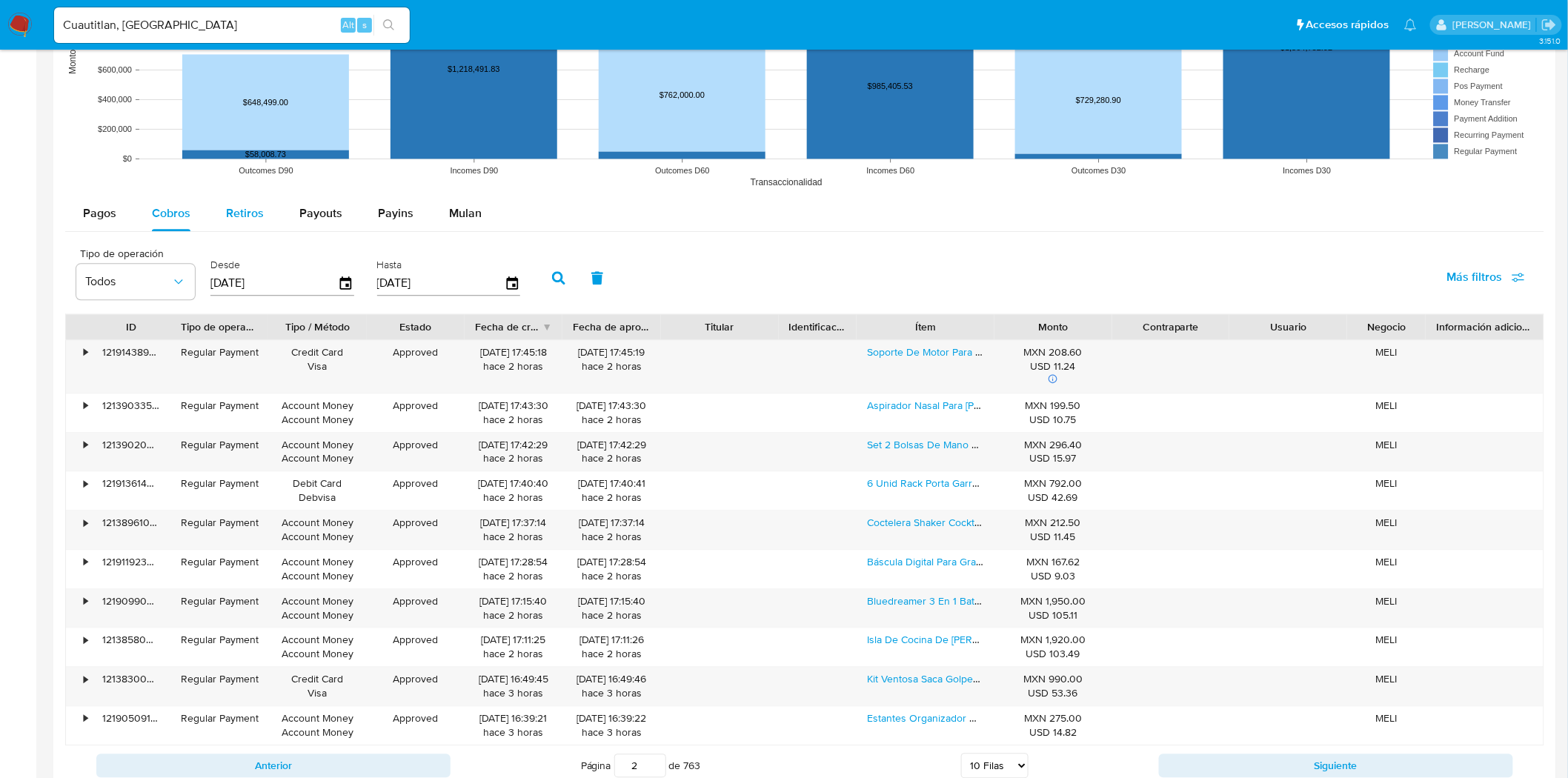
click at [227, 213] on span "Retiros" at bounding box center [245, 213] width 38 height 17
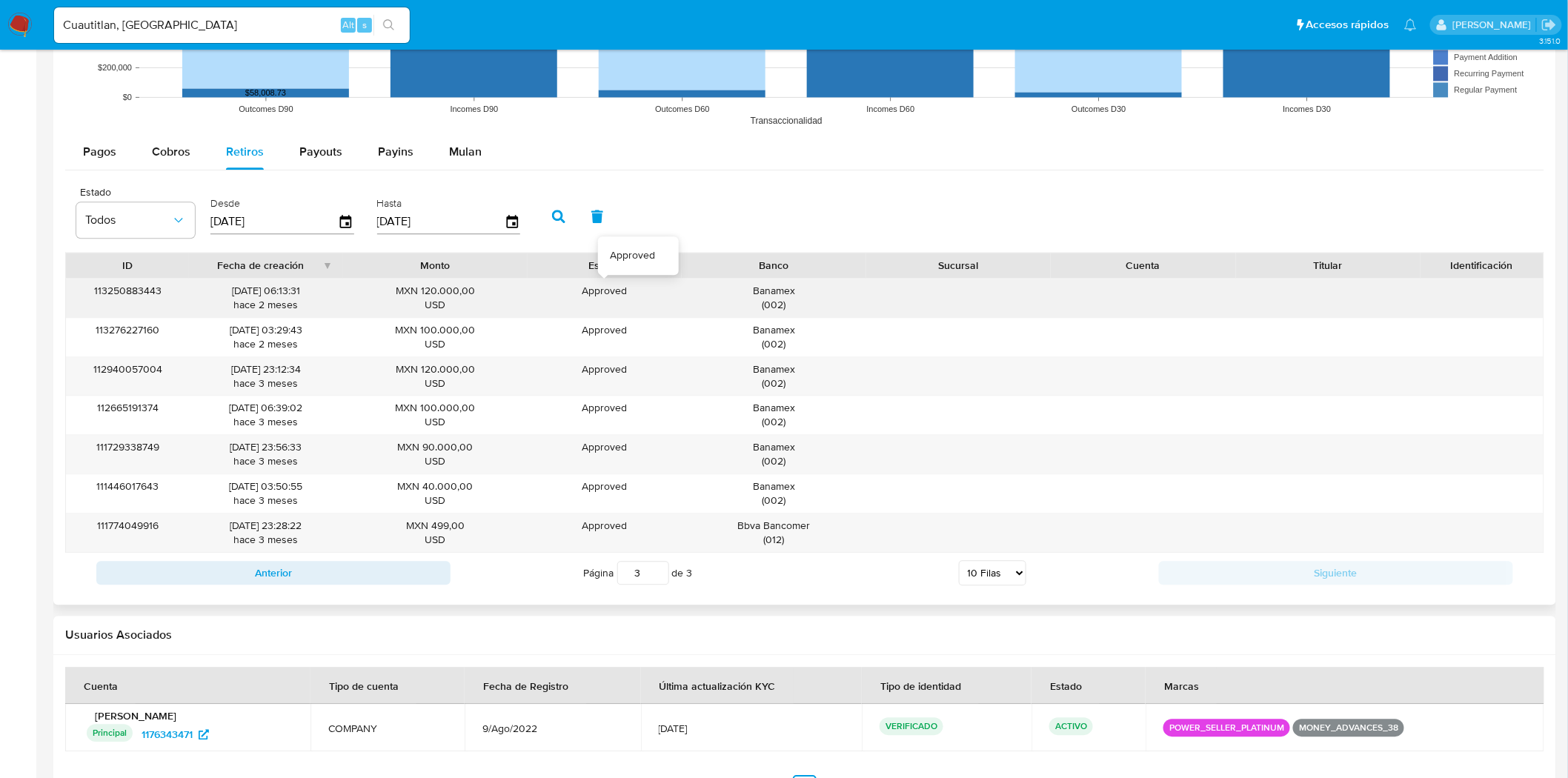
scroll to position [1371, 0]
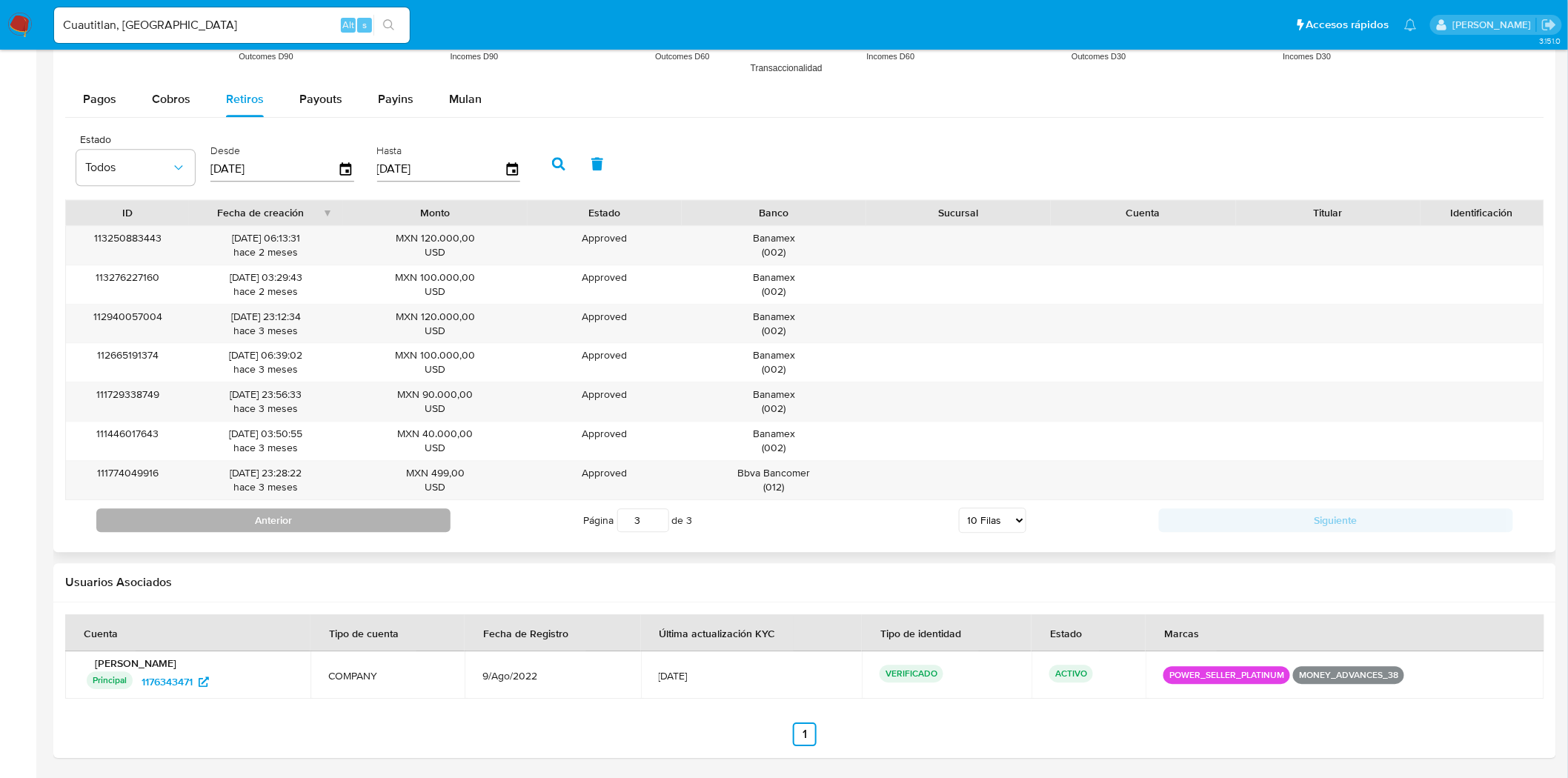
click at [403, 528] on button "Anterior" at bounding box center [273, 520] width 354 height 23
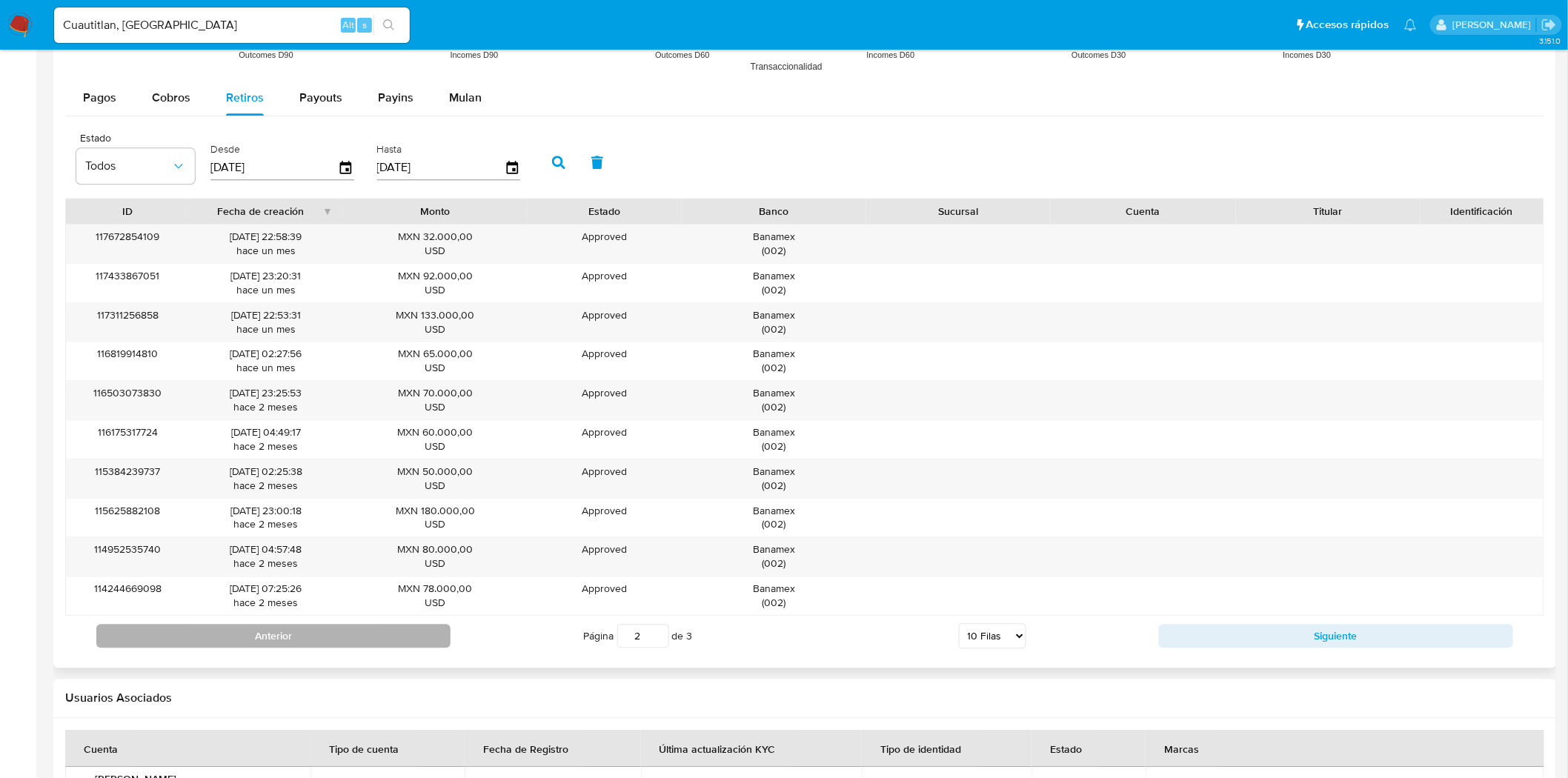
click at [303, 635] on button "Anterior" at bounding box center [273, 636] width 354 height 23
type input "1"
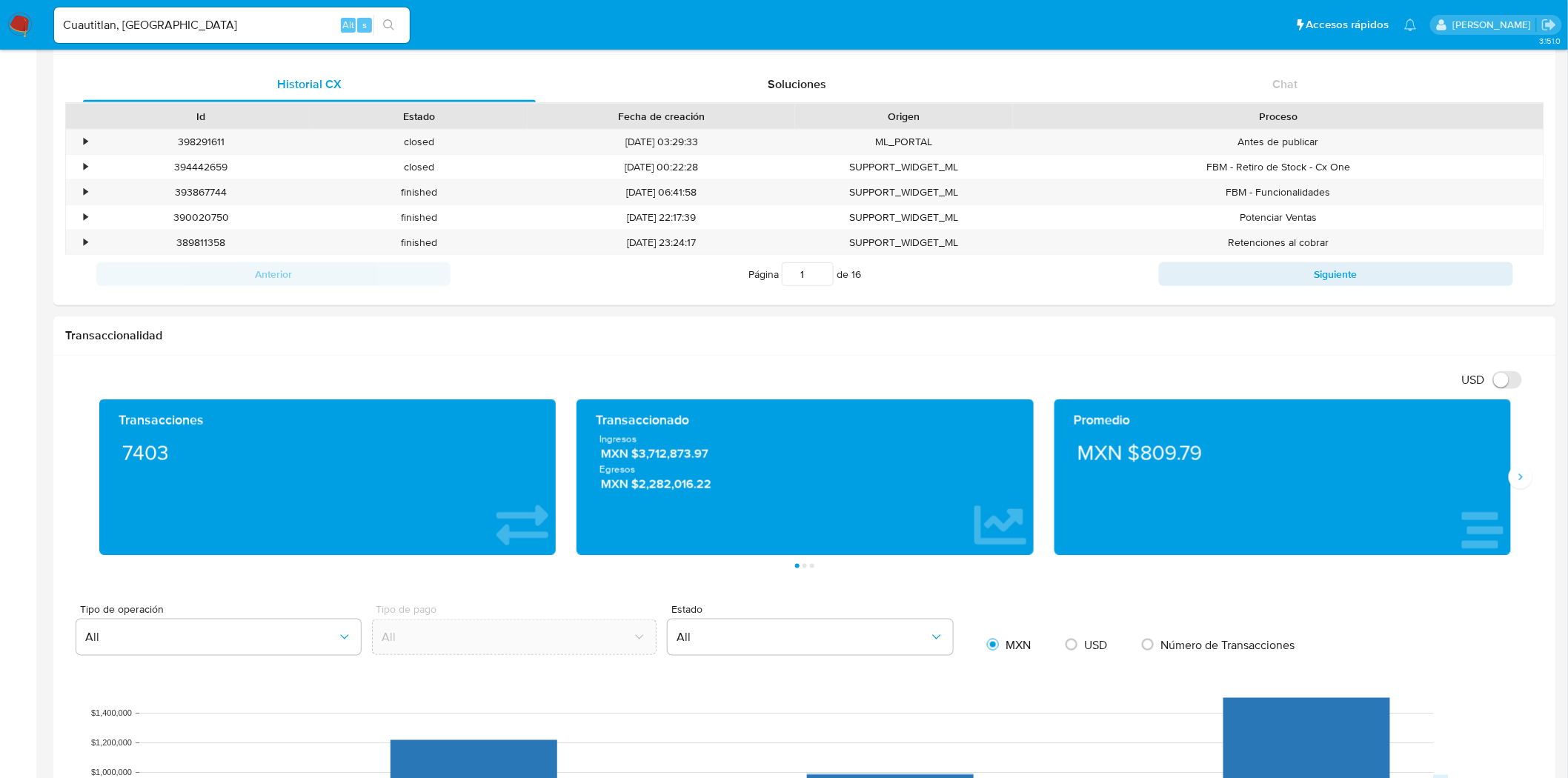
scroll to position [466, 0]
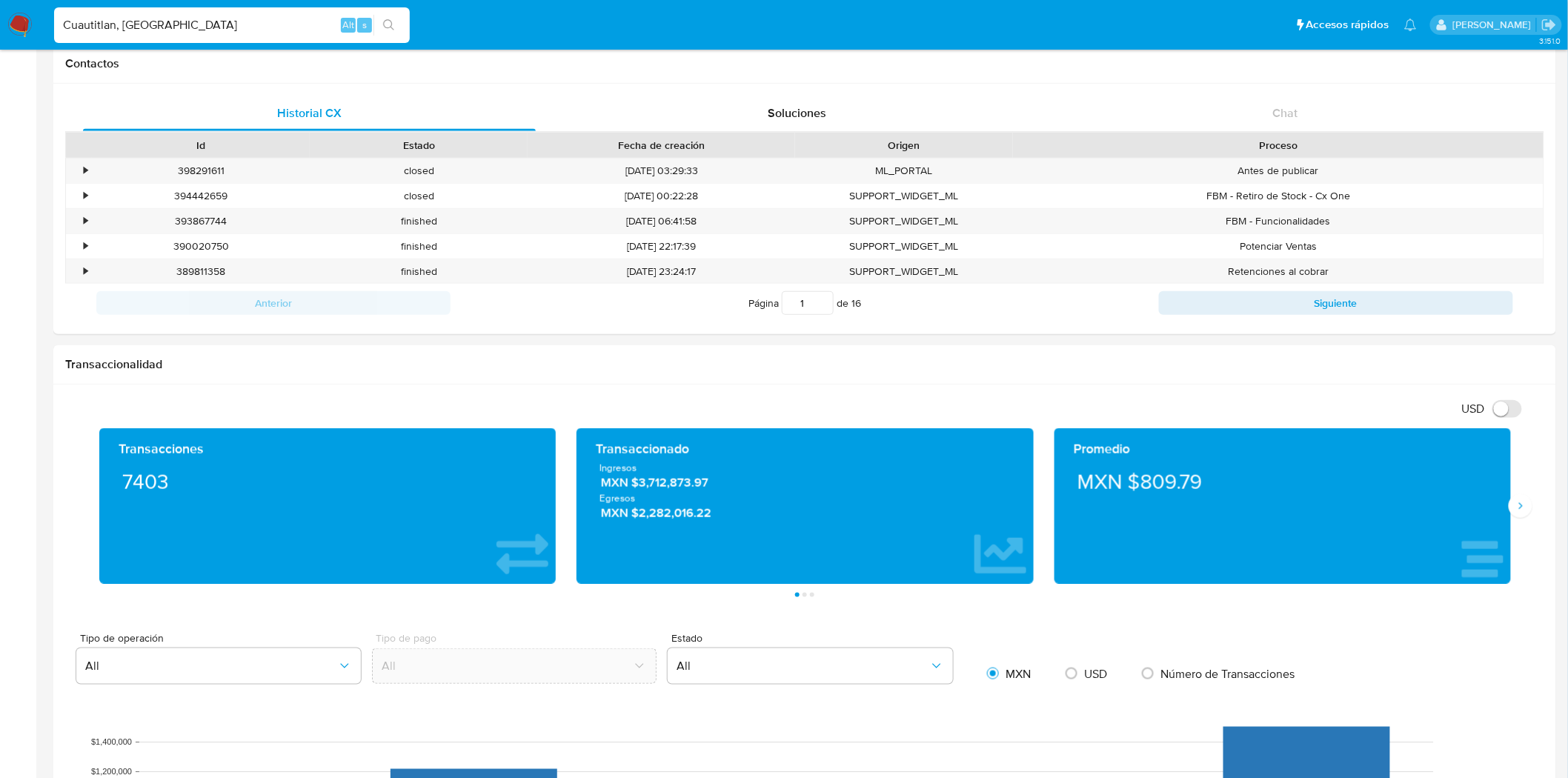
drag, startPoint x: 241, startPoint y: 26, endPoint x: -234, endPoint y: -17, distance: 476.9
click at [0, 0] on html "Pausado Ver notificaciones Cuautitlan, Estado De México Alt s Accesos rápidos P…" at bounding box center [784, 667] width 1568 height 2266
paste input "1415174531"
type input "1415174531"
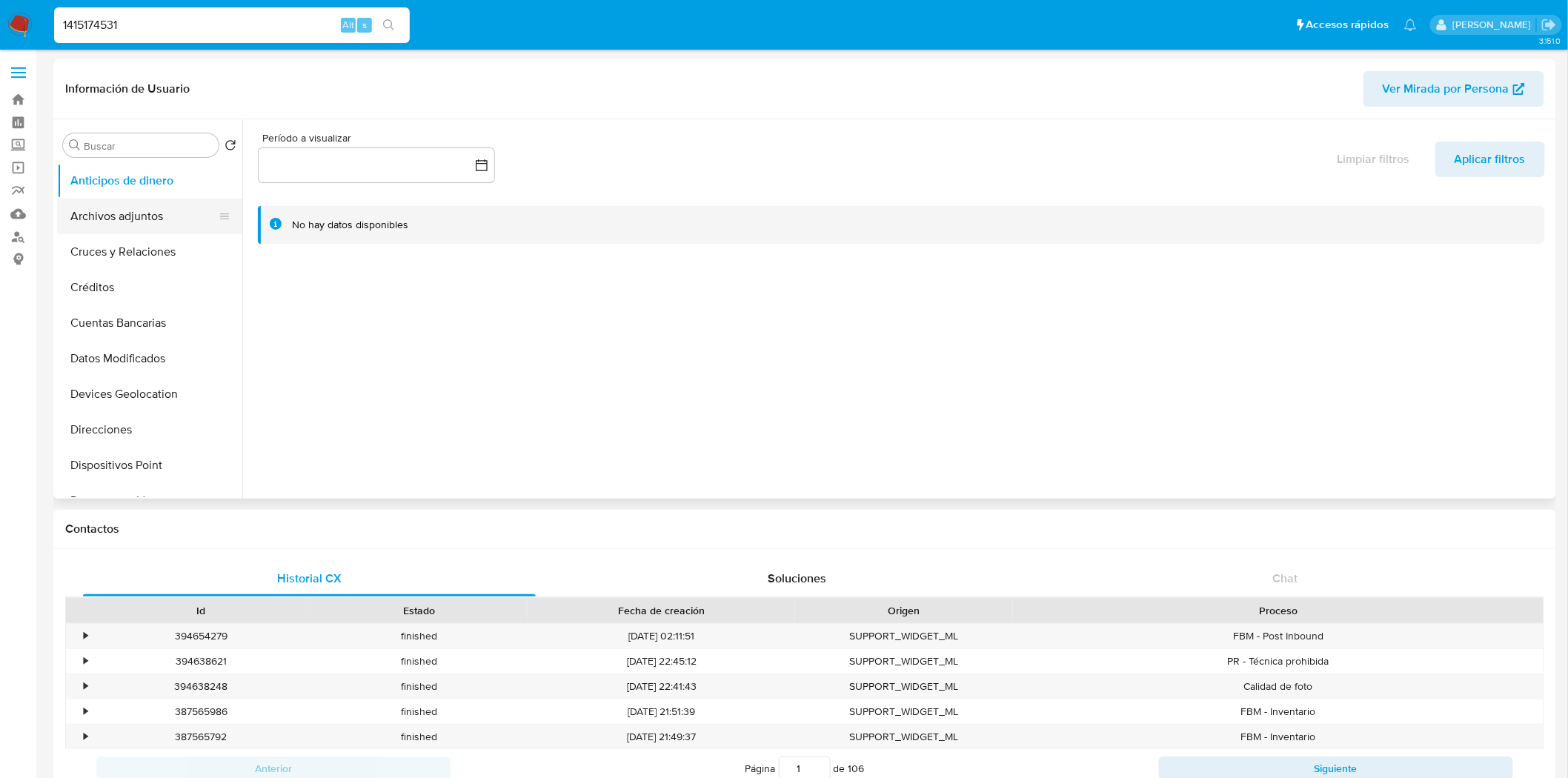
select select "10"
click at [131, 222] on button "Archivos adjuntos" at bounding box center [143, 215] width 173 height 35
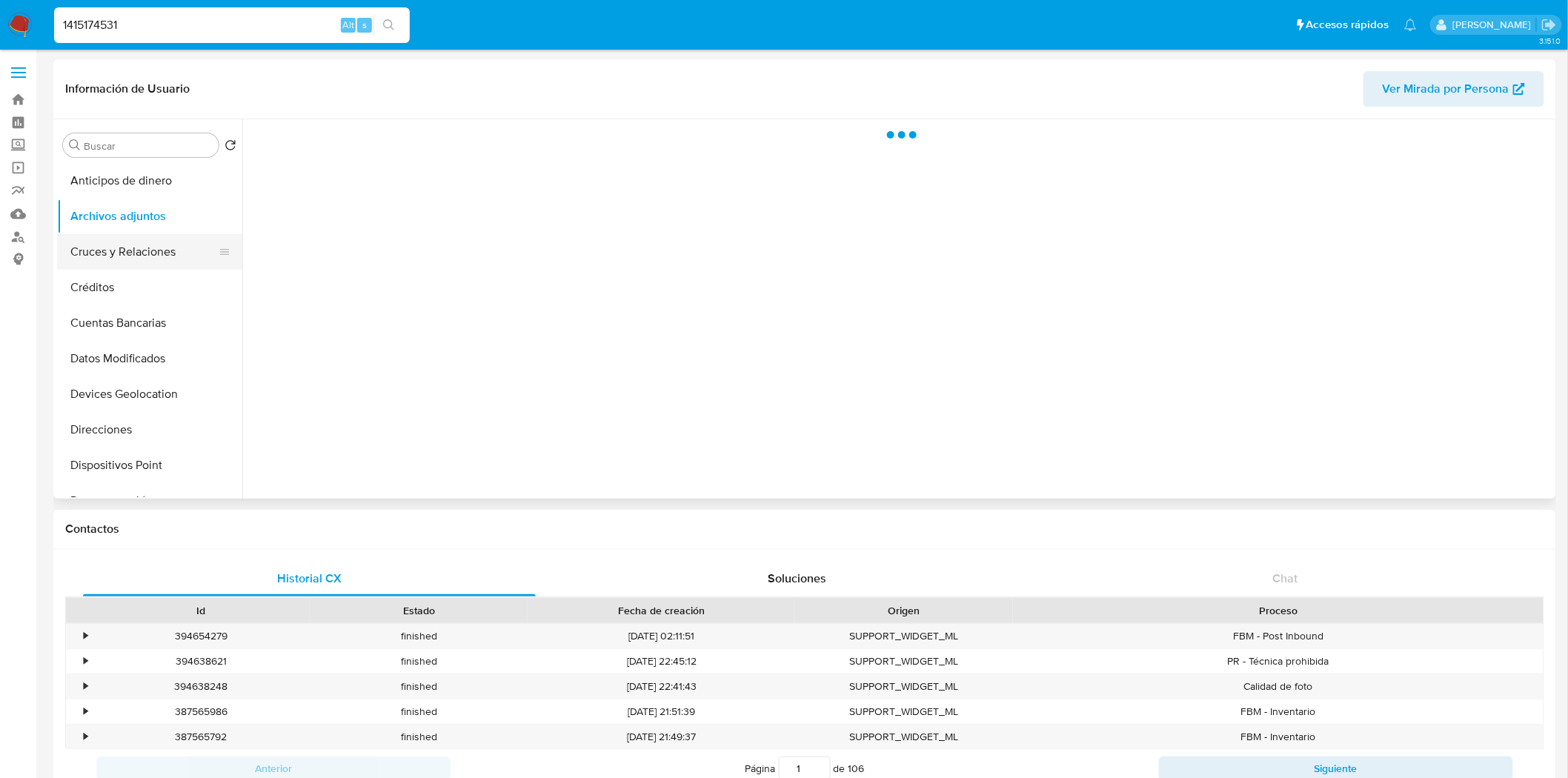
click at [157, 262] on button "Cruces y Relaciones" at bounding box center [143, 251] width 173 height 35
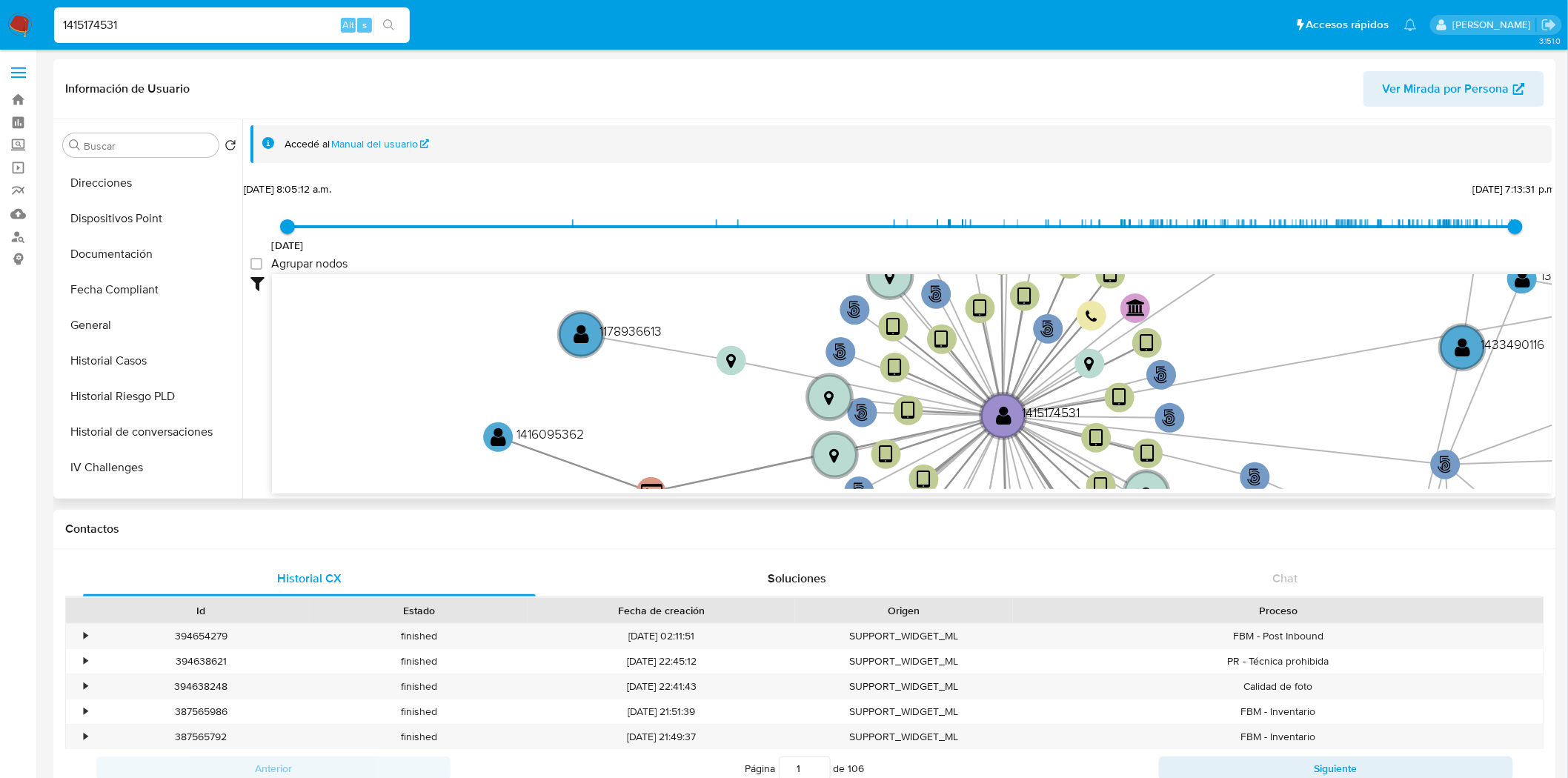
scroll to position [493, 0]
click at [111, 374] on button "KYC" at bounding box center [143, 362] width 173 height 35
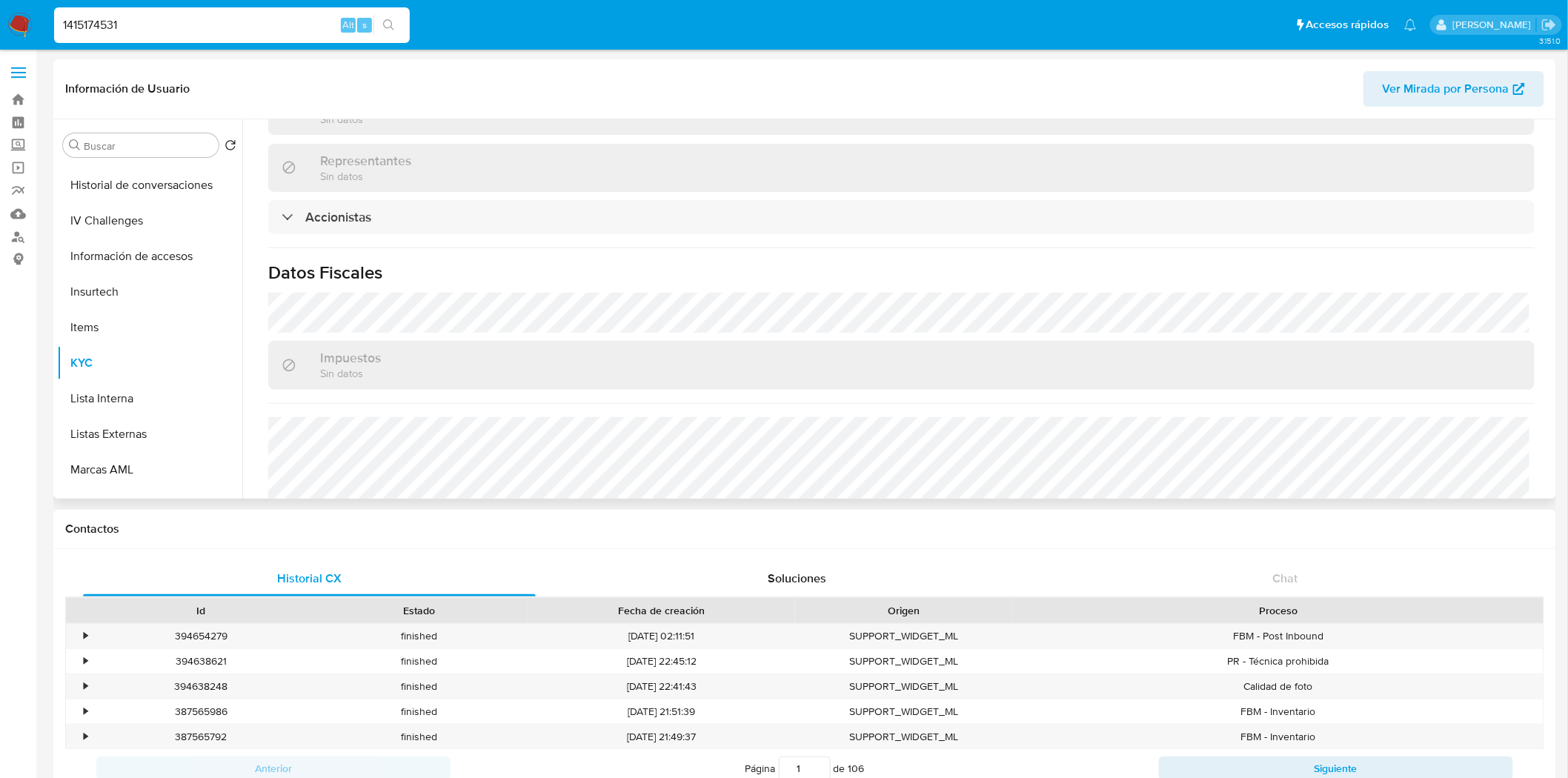
scroll to position [1027, 0]
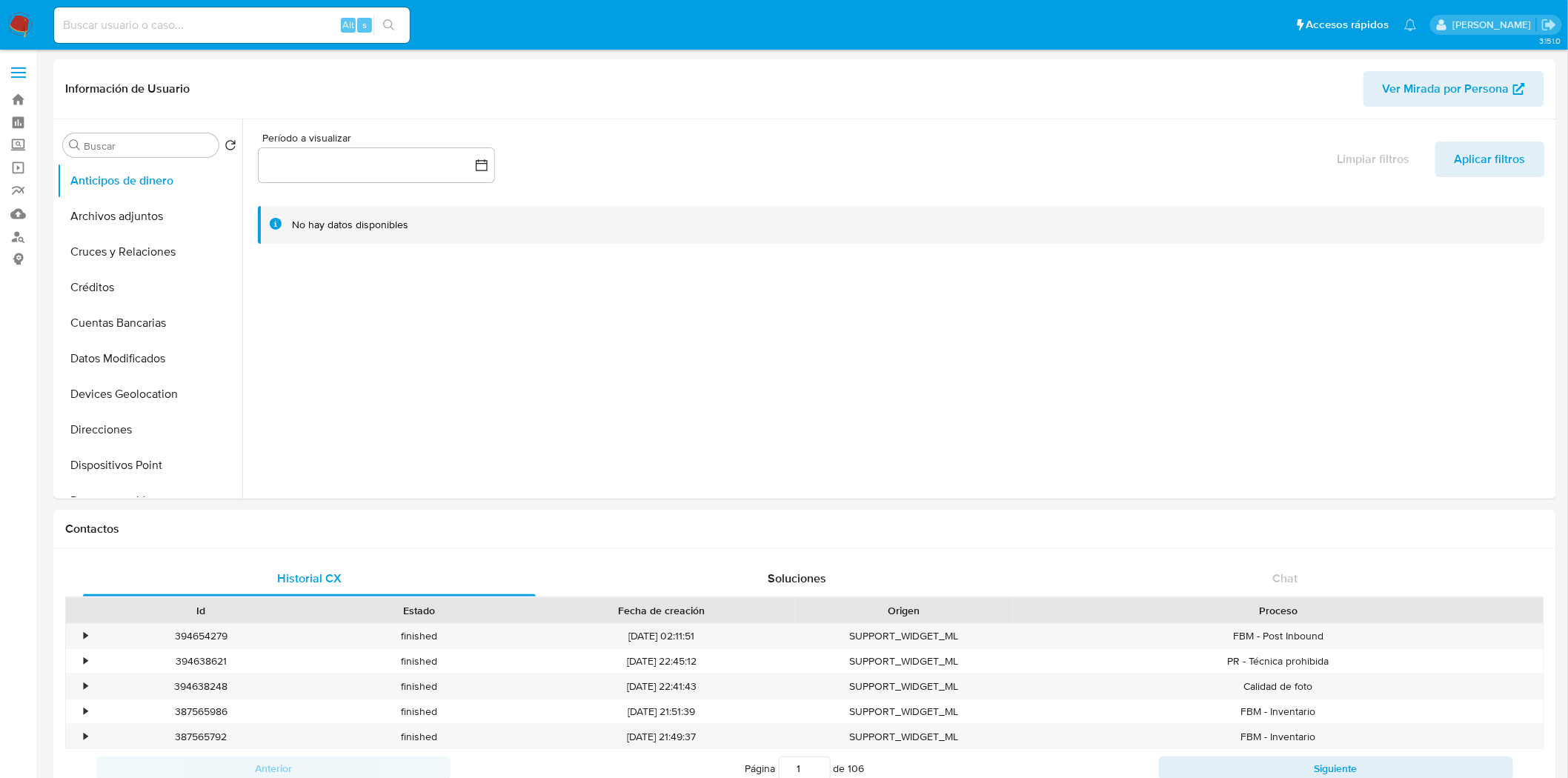
select select "10"
click at [113, 211] on button "Archivos adjuntos" at bounding box center [143, 215] width 173 height 35
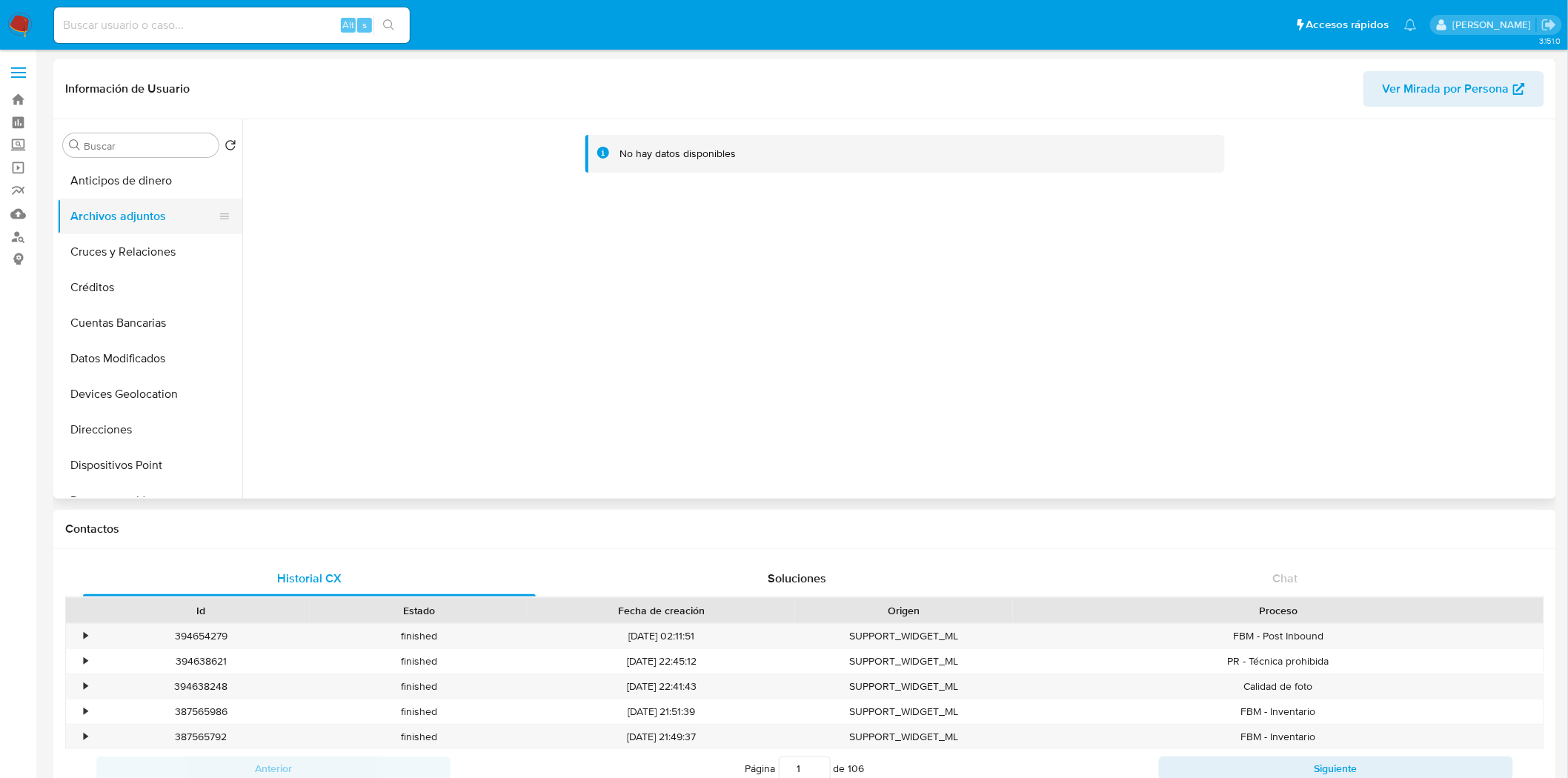
click at [113, 211] on button "Archivos adjuntos" at bounding box center [143, 215] width 173 height 35
click at [109, 312] on button "General" at bounding box center [143, 325] width 173 height 35
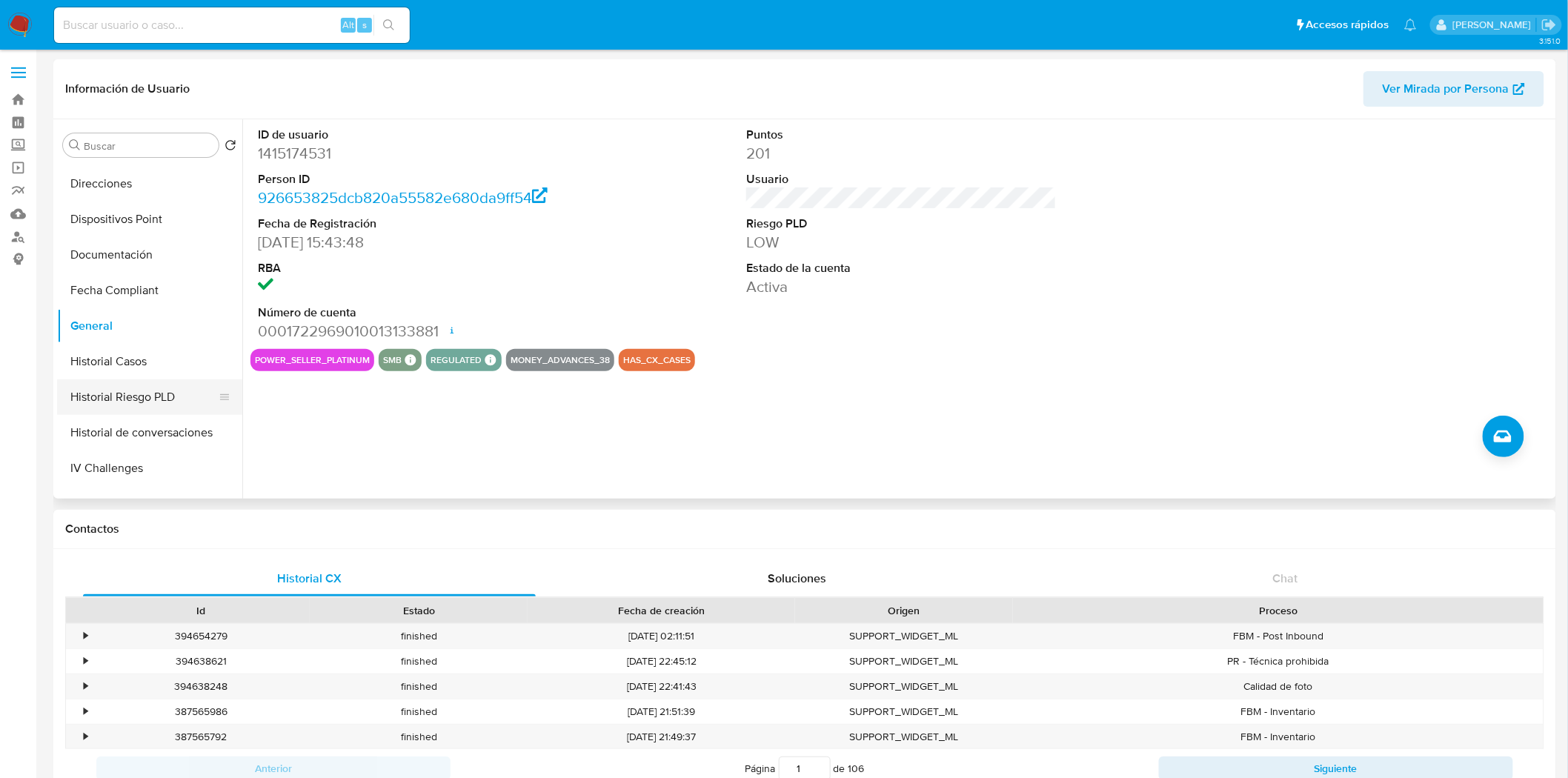
scroll to position [493, 0]
click at [150, 375] on button "KYC" at bounding box center [143, 363] width 173 height 35
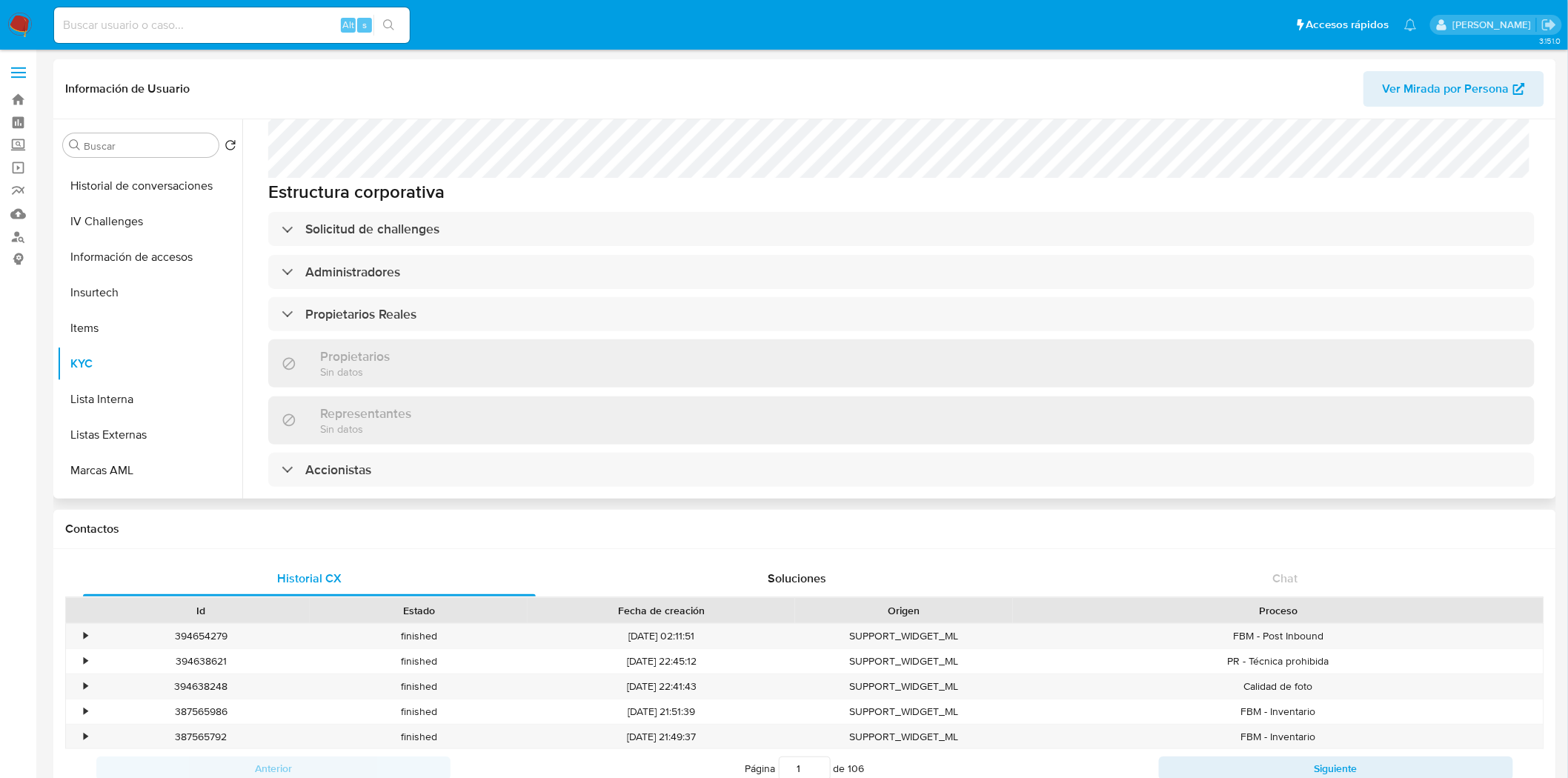
scroll to position [657, 0]
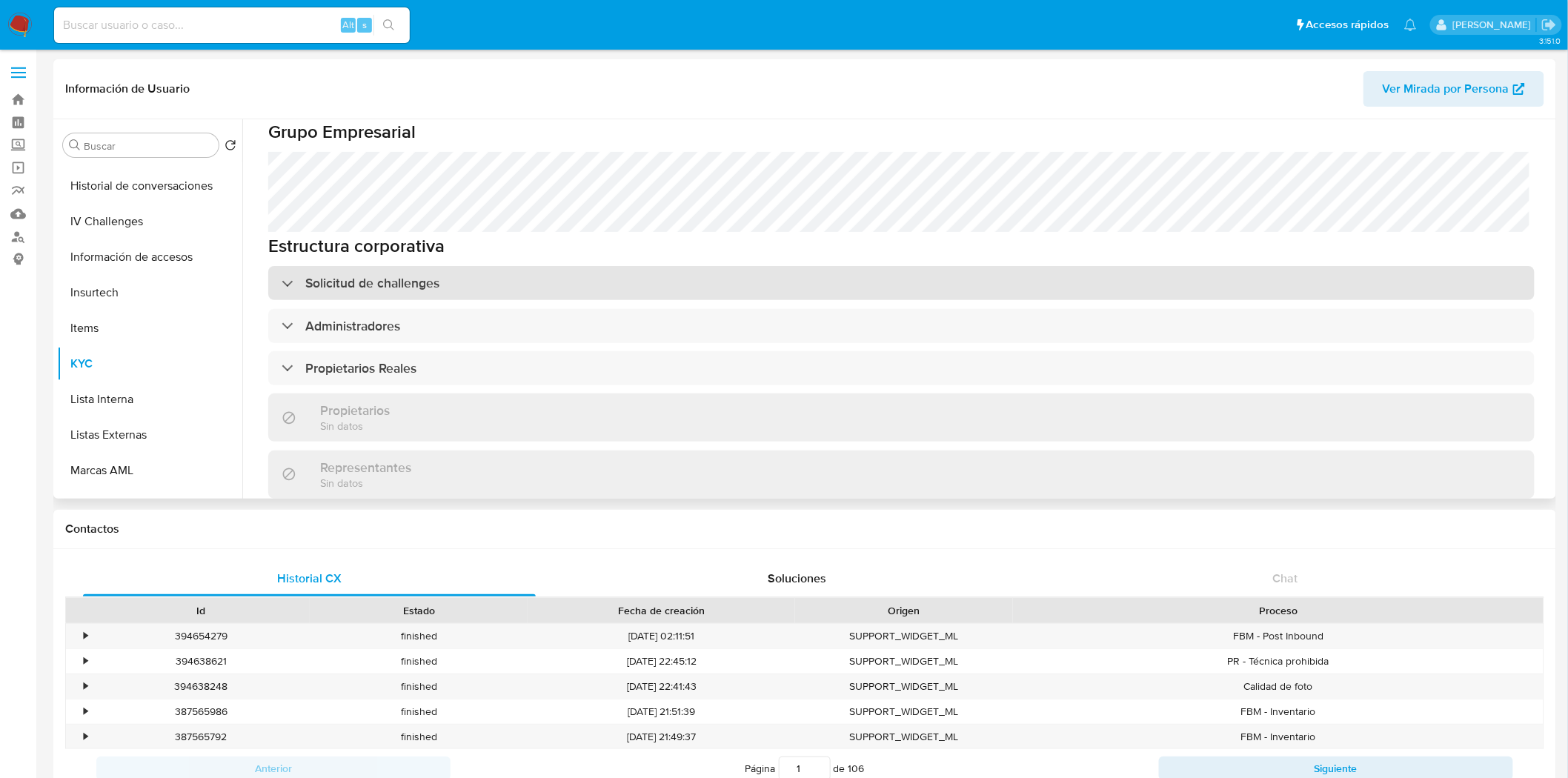
click at [476, 266] on div "Solicitud de challenges" at bounding box center [902, 283] width 1266 height 34
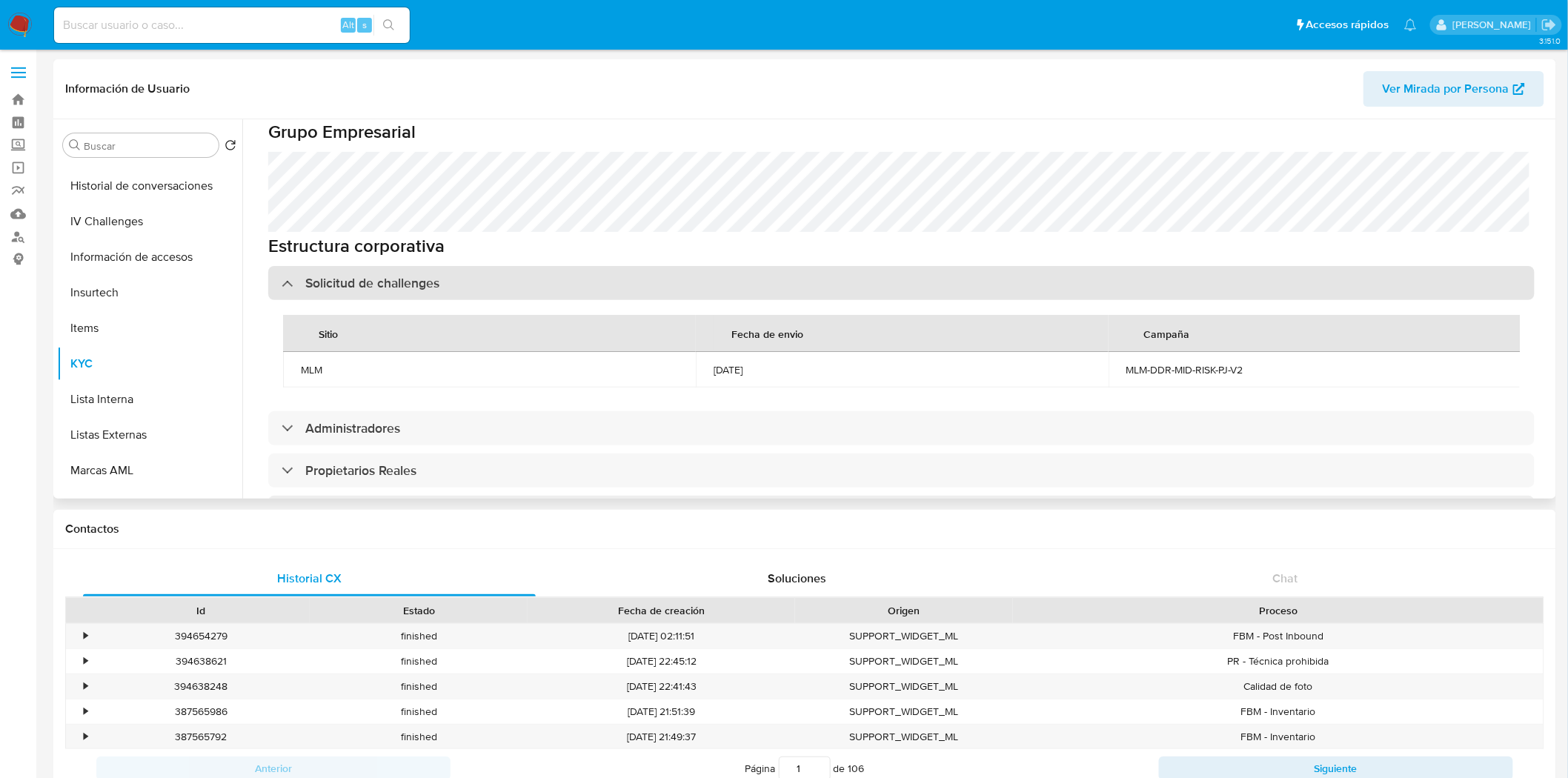
click at [476, 266] on div "Solicitud de challenges" at bounding box center [902, 283] width 1266 height 34
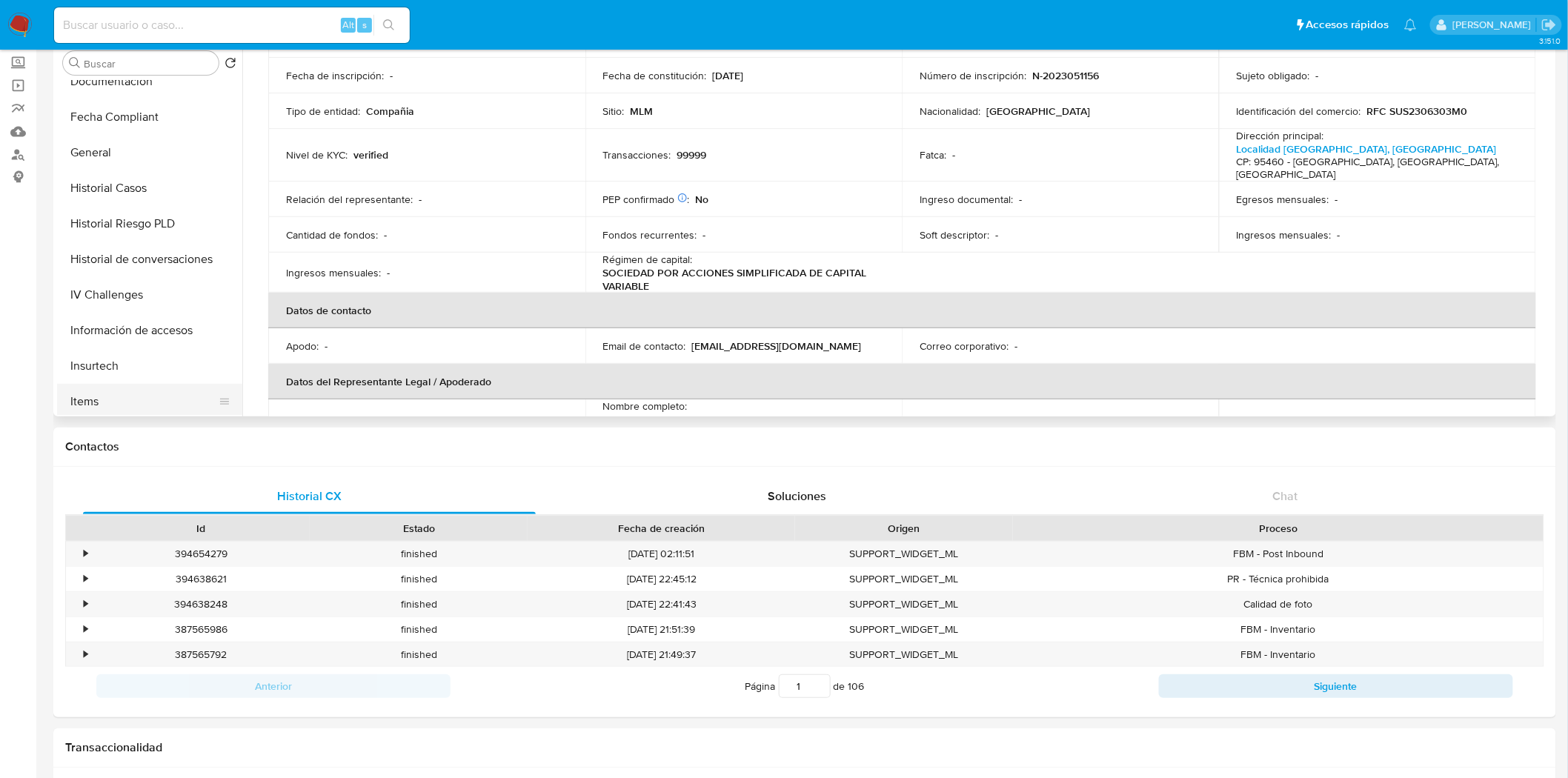
scroll to position [246, 0]
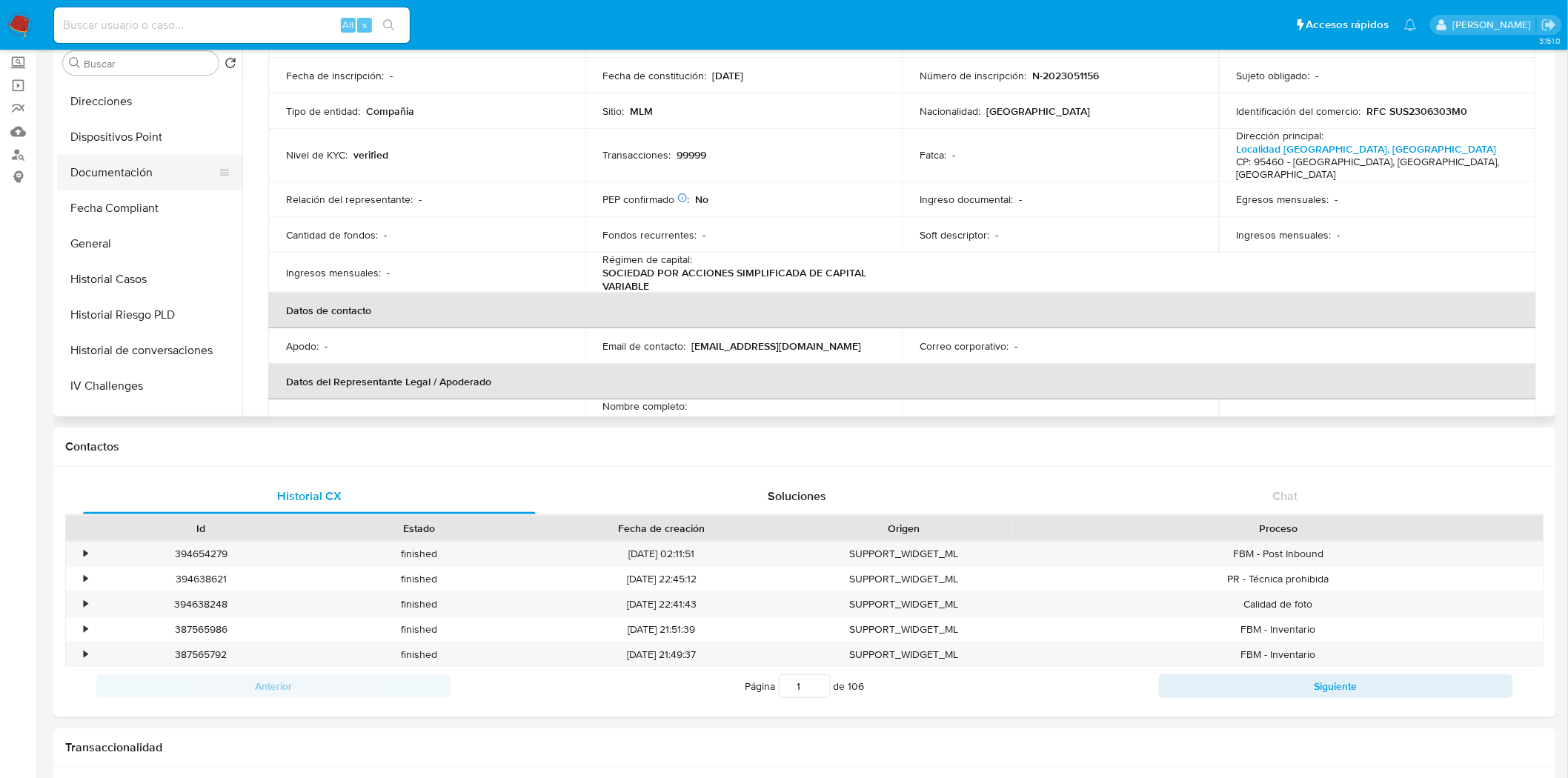
click at [130, 180] on button "Documentación" at bounding box center [143, 172] width 173 height 35
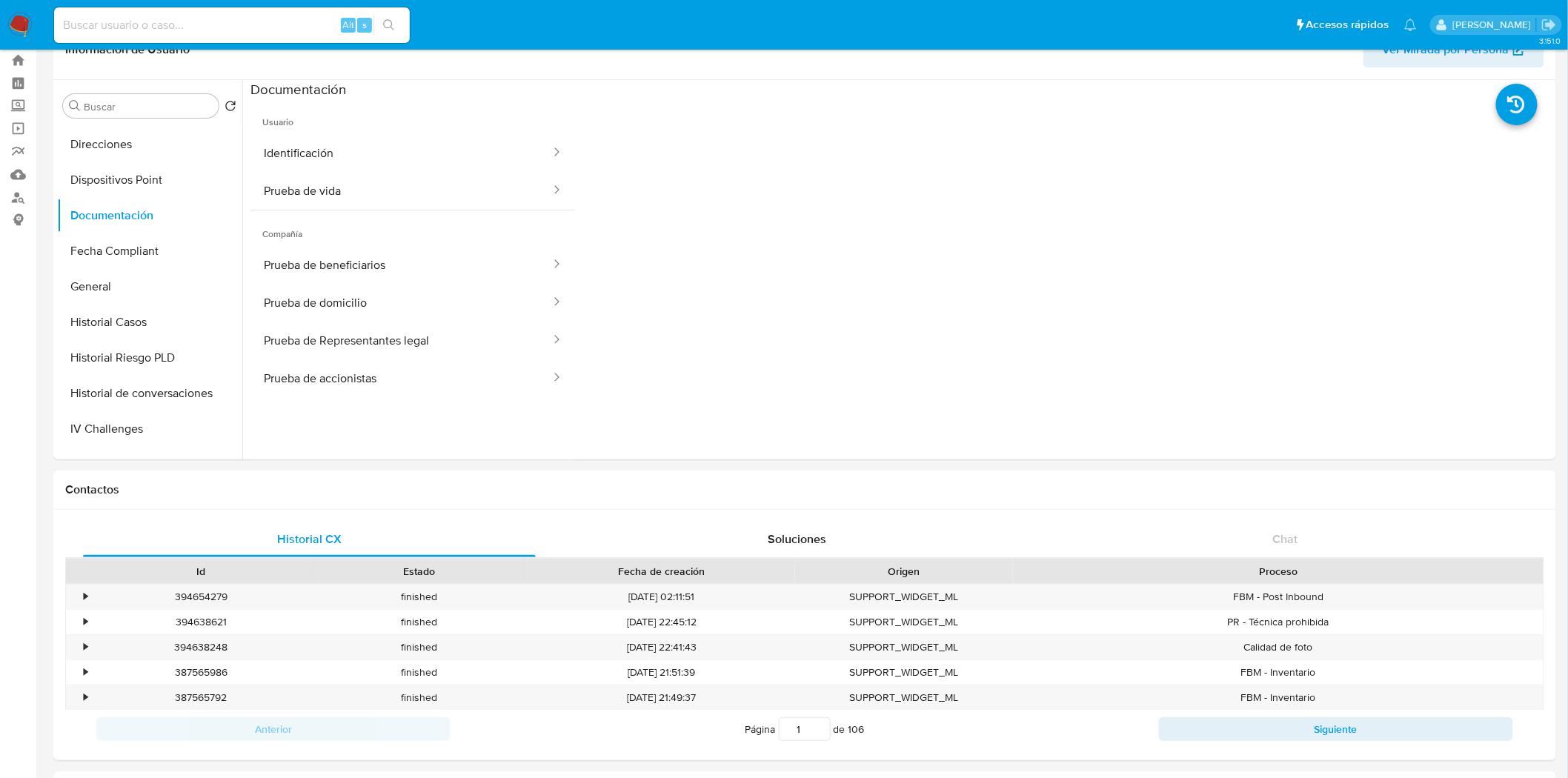
scroll to position [0, 0]
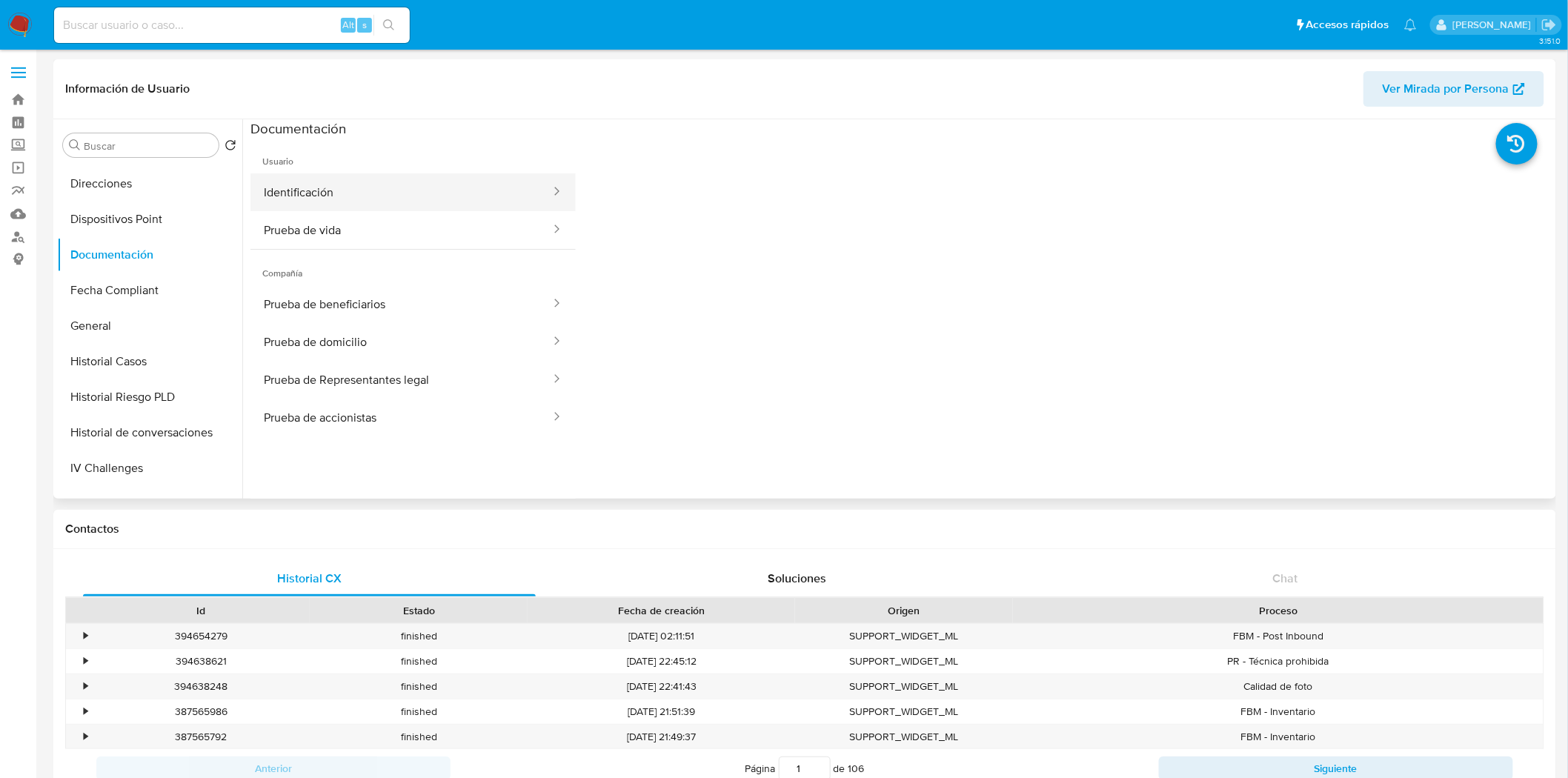
click at [315, 197] on button "Identificación" at bounding box center [401, 192] width 302 height 38
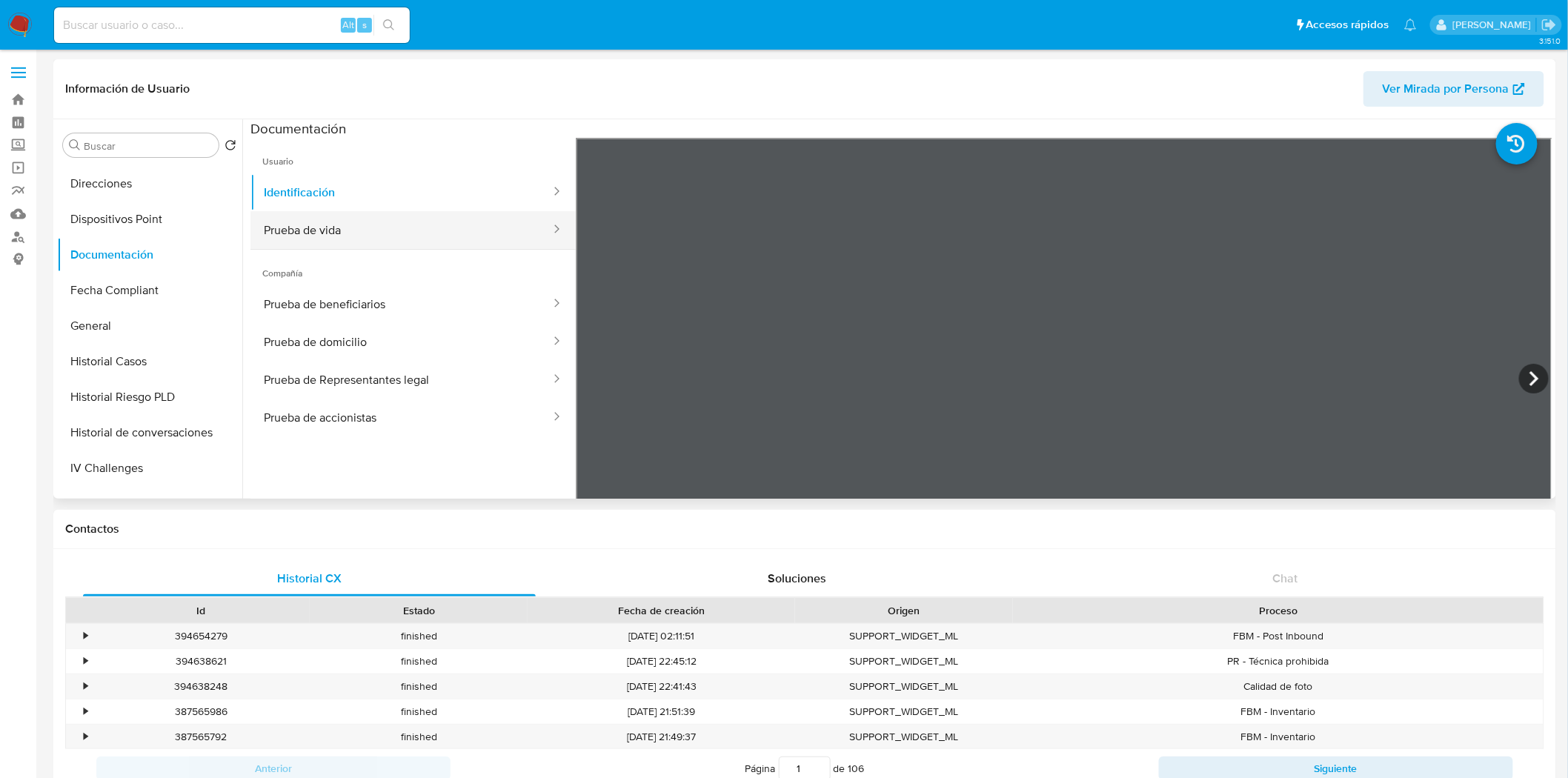
click at [336, 228] on button "Prueba de vida" at bounding box center [401, 230] width 302 height 38
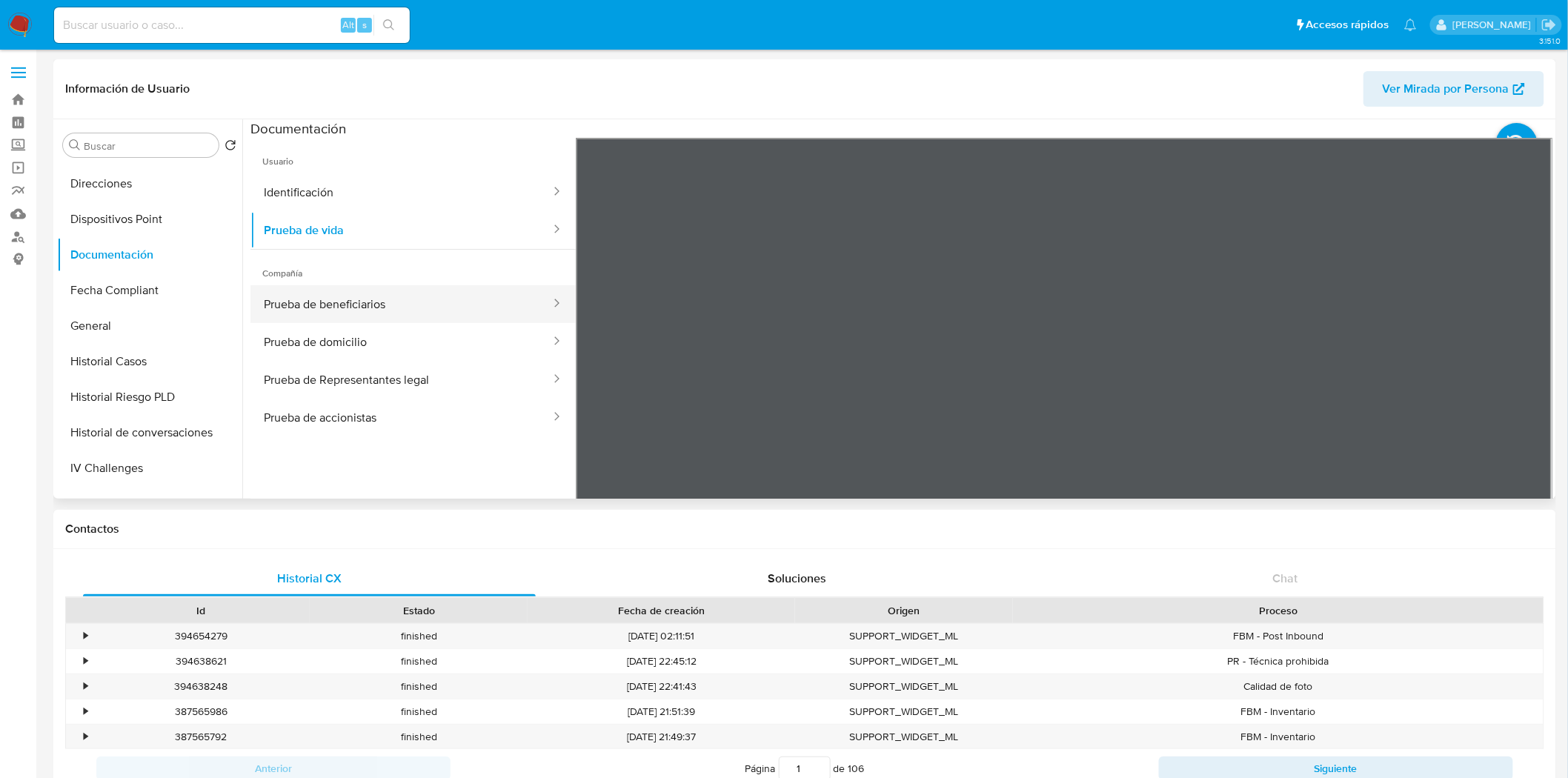
click at [368, 303] on button "Prueba de beneficiarios" at bounding box center [401, 304] width 302 height 38
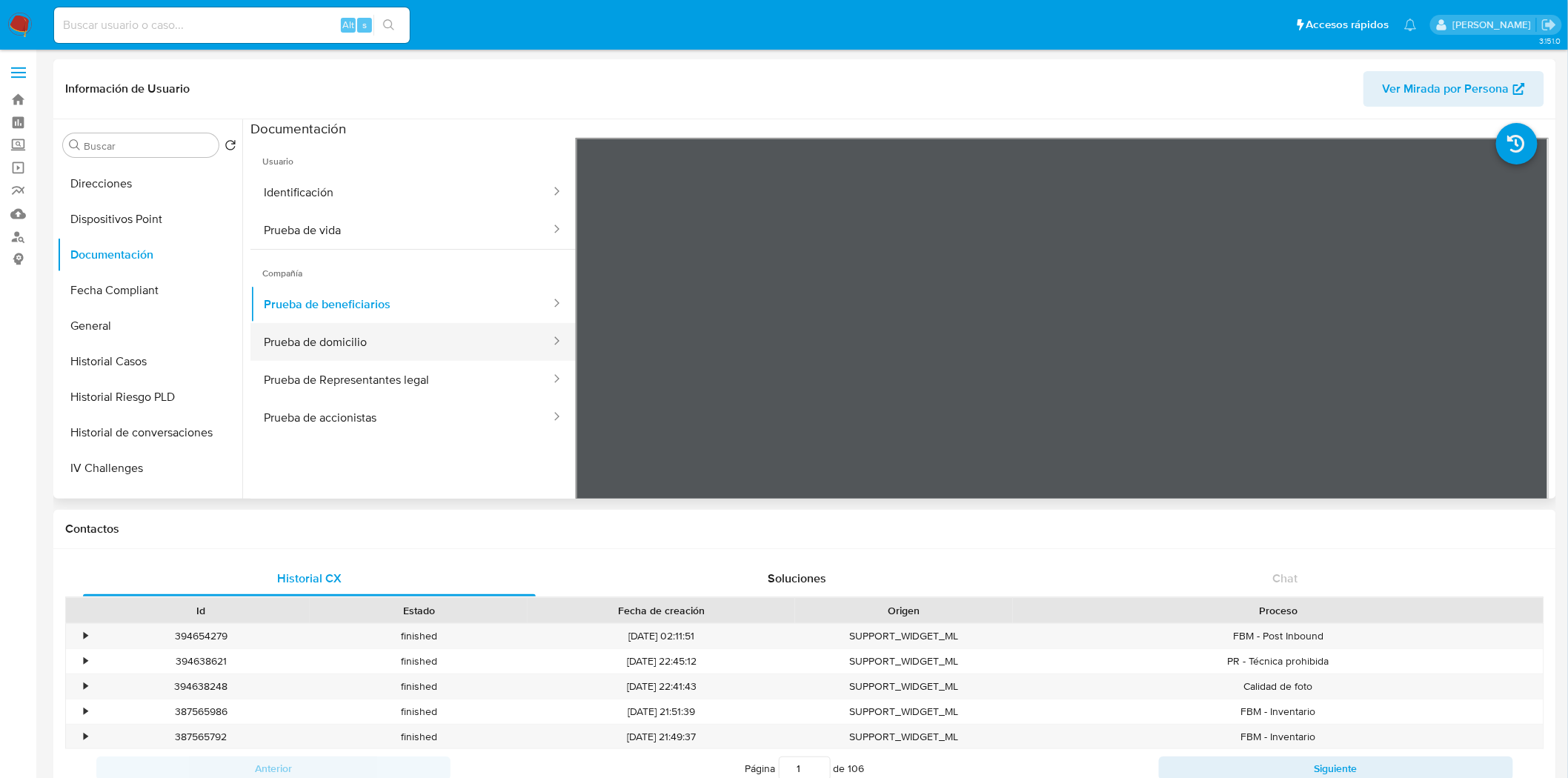
click at [312, 345] on button "Prueba de domicilio" at bounding box center [401, 342] width 302 height 38
click at [366, 378] on button "Prueba de Representantes legal" at bounding box center [401, 380] width 302 height 38
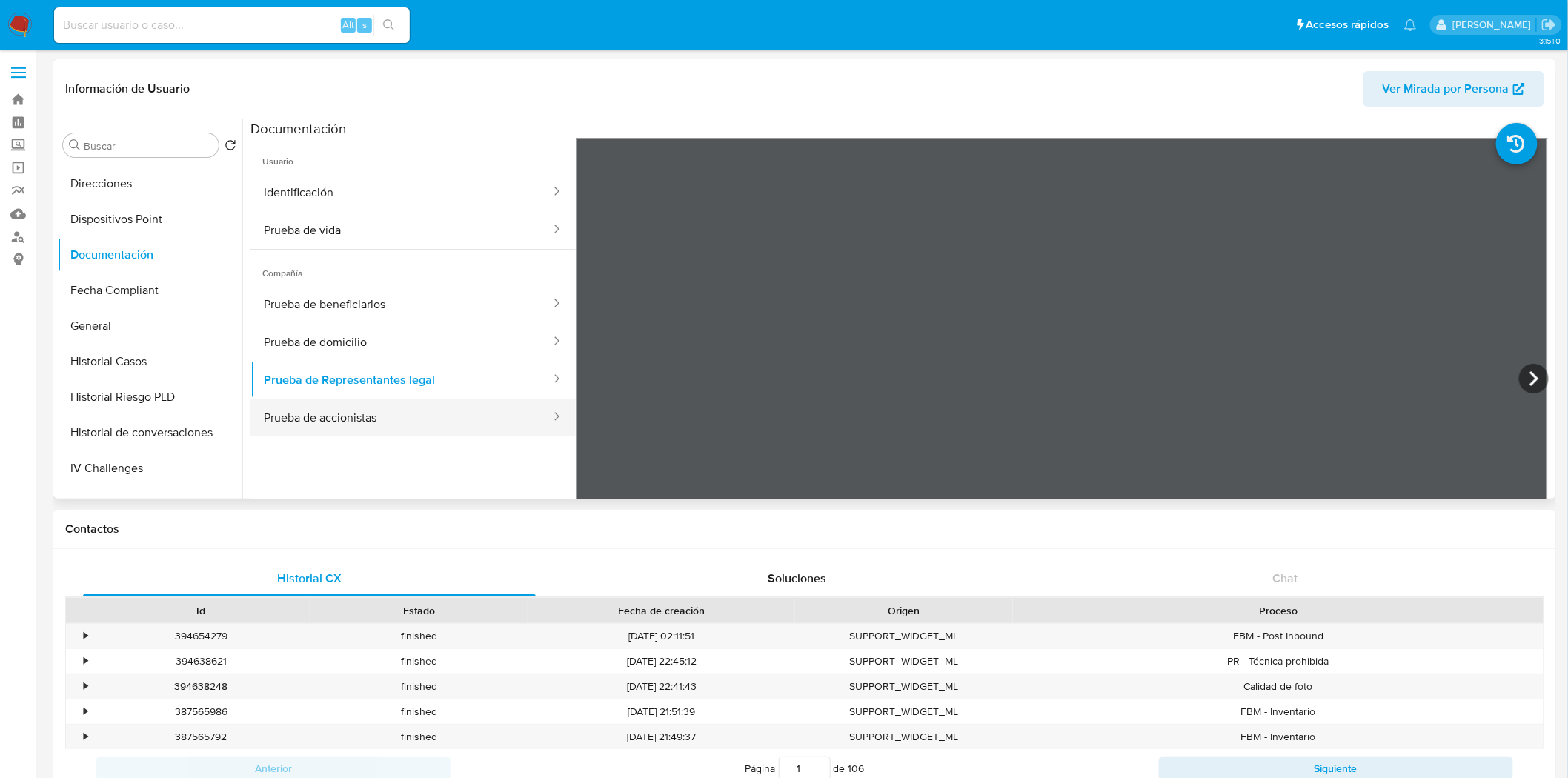
click at [442, 437] on button "Prueba de accionistas" at bounding box center [401, 418] width 302 height 38
click at [351, 389] on button "Prueba de Representantes legal" at bounding box center [401, 380] width 302 height 38
click at [339, 411] on button "Prueba de accionistas" at bounding box center [401, 418] width 302 height 38
click at [115, 326] on button "General" at bounding box center [143, 325] width 173 height 35
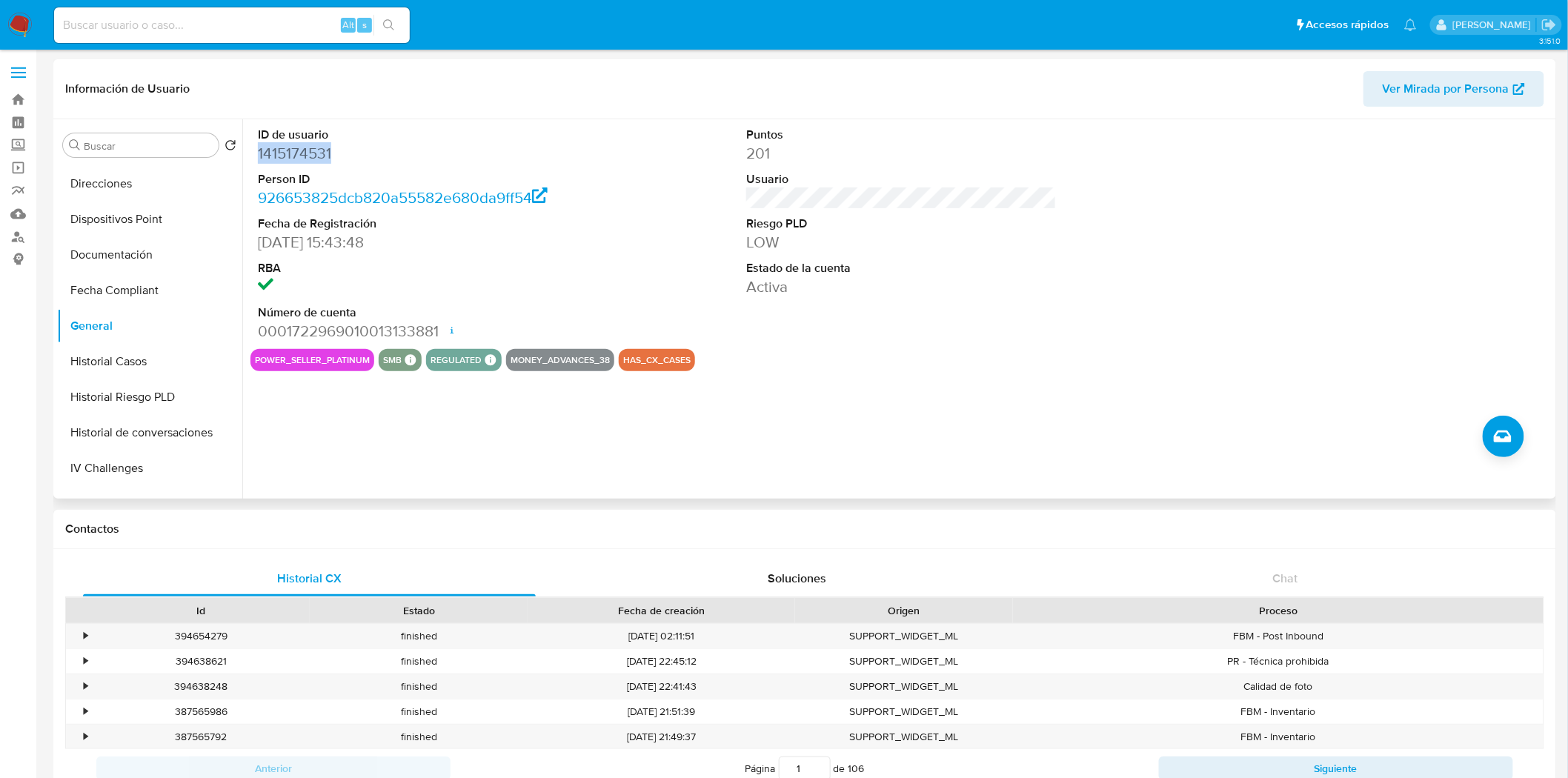
drag, startPoint x: 257, startPoint y: 153, endPoint x: 360, endPoint y: 156, distance: 103.0
click at [360, 156] on dd "1415174531" at bounding box center [412, 153] width 311 height 21
copy dd "1415174531"
click at [131, 372] on button "KYC" at bounding box center [143, 363] width 173 height 35
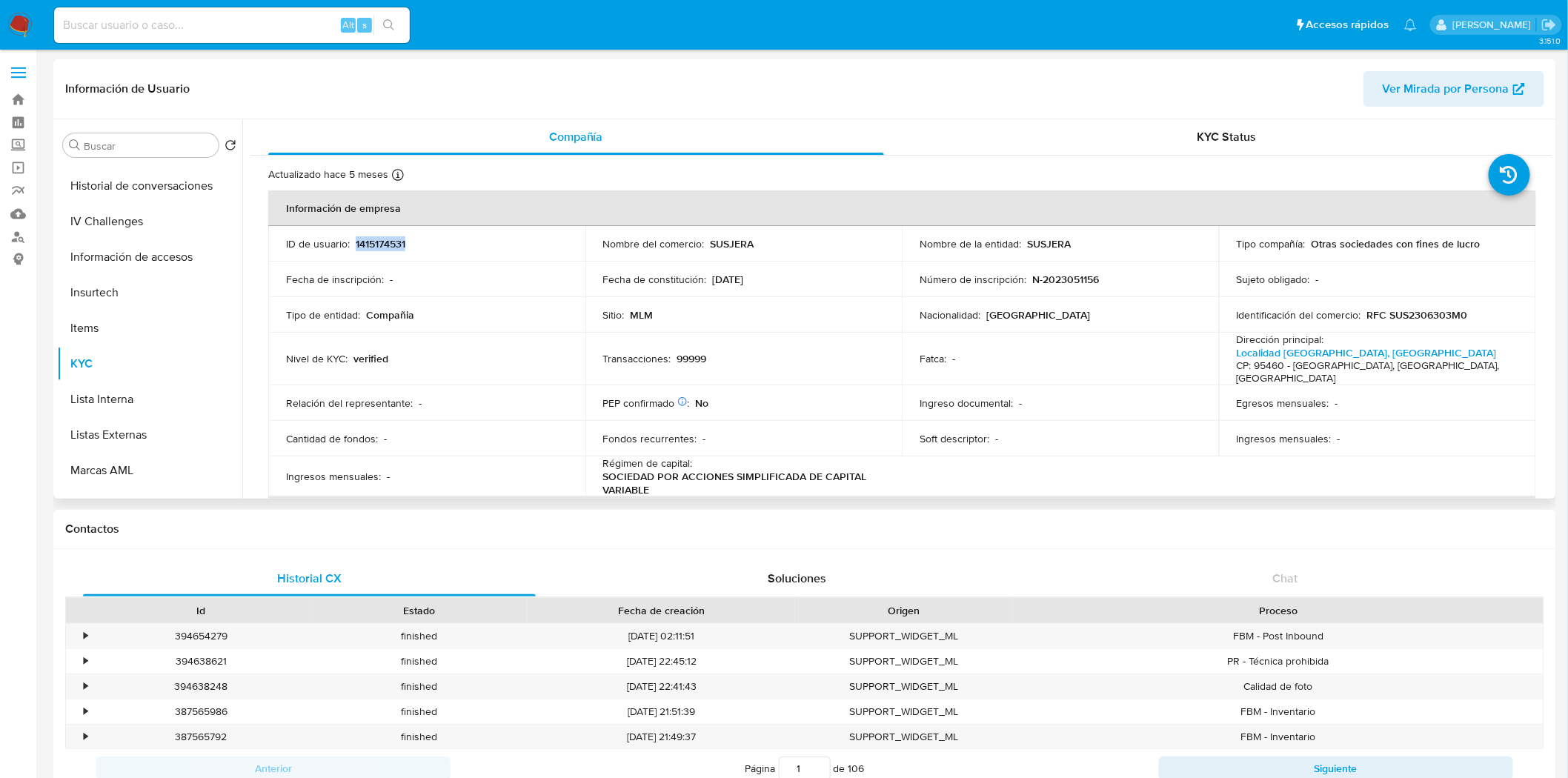
drag, startPoint x: 353, startPoint y: 239, endPoint x: 428, endPoint y: 238, distance: 75.0
click at [428, 238] on div "ID de usuario : 1415174531" at bounding box center [427, 243] width 282 height 14
copy p "1415174531"
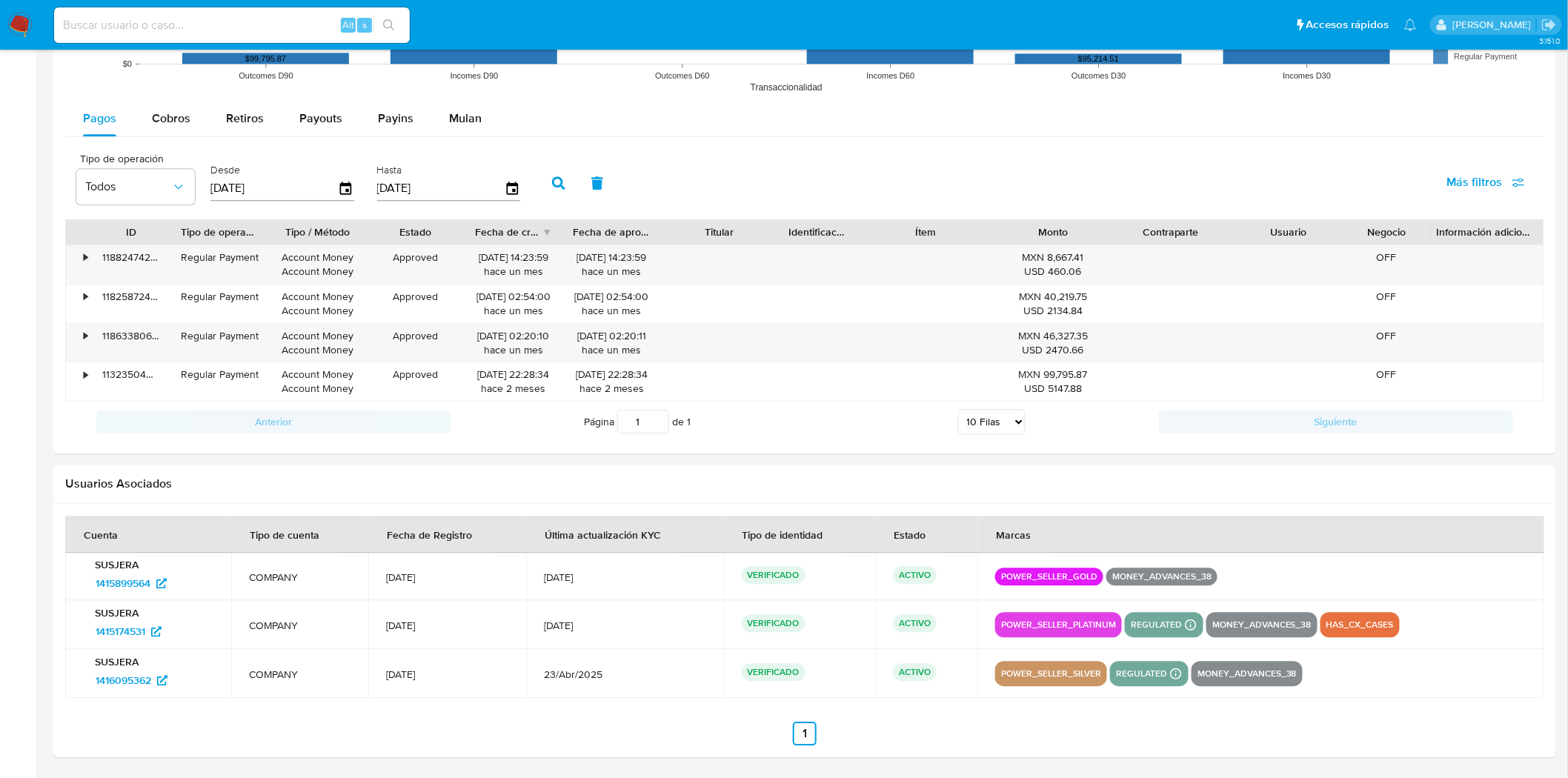
scroll to position [1105, 0]
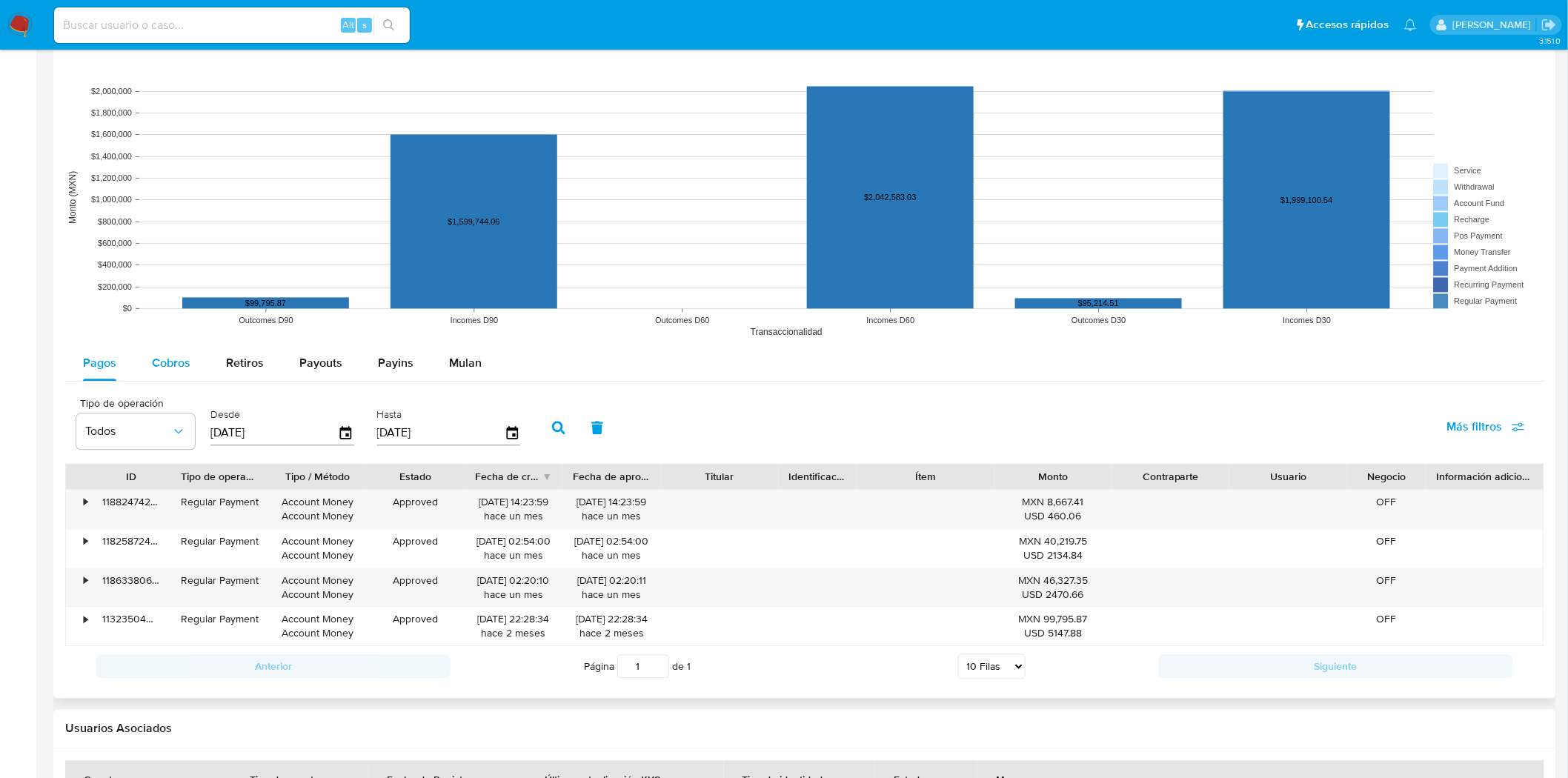
click at [161, 368] on span "Cobros" at bounding box center [171, 363] width 39 height 17
select select "10"
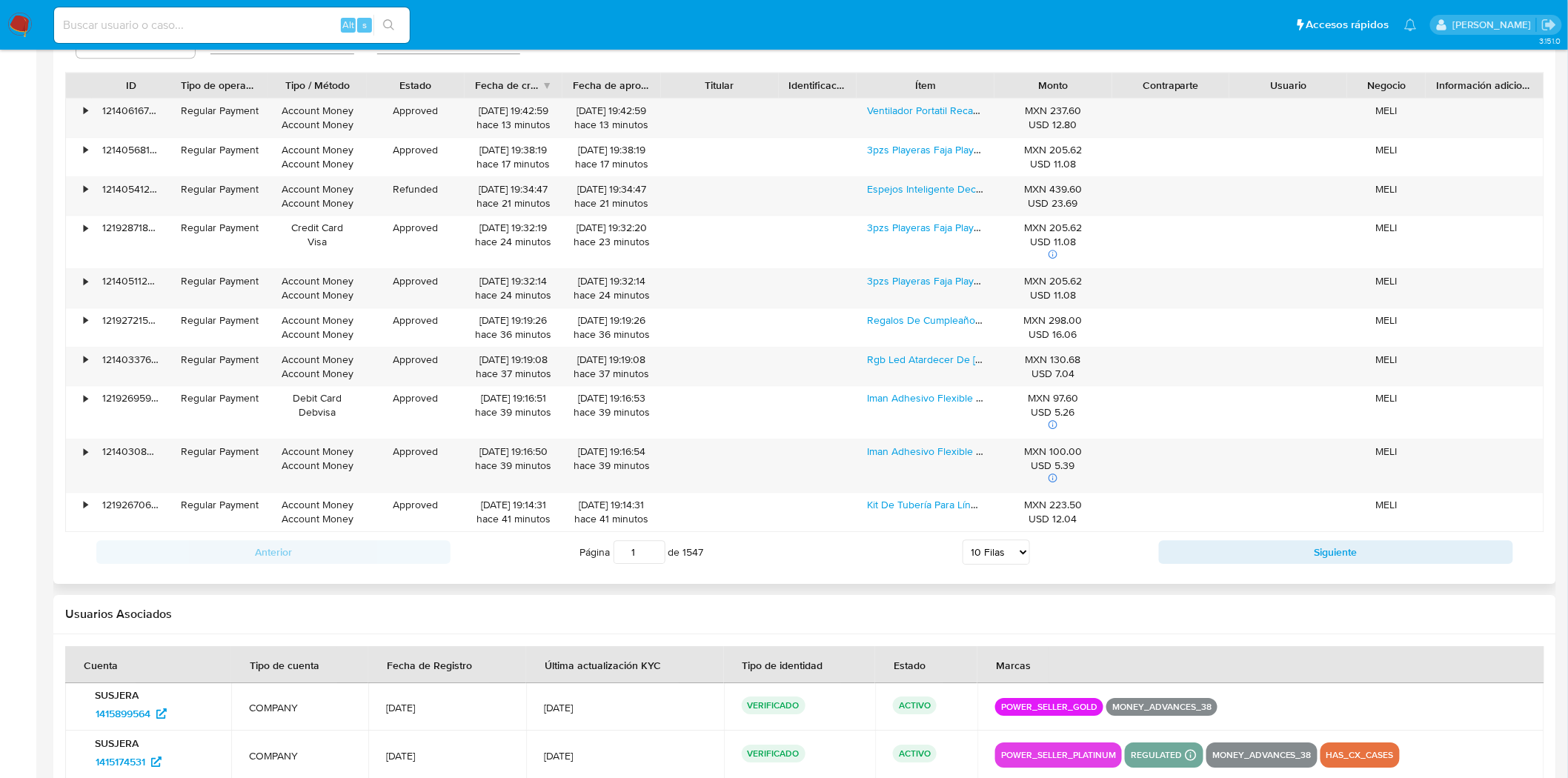
scroll to position [1516, 0]
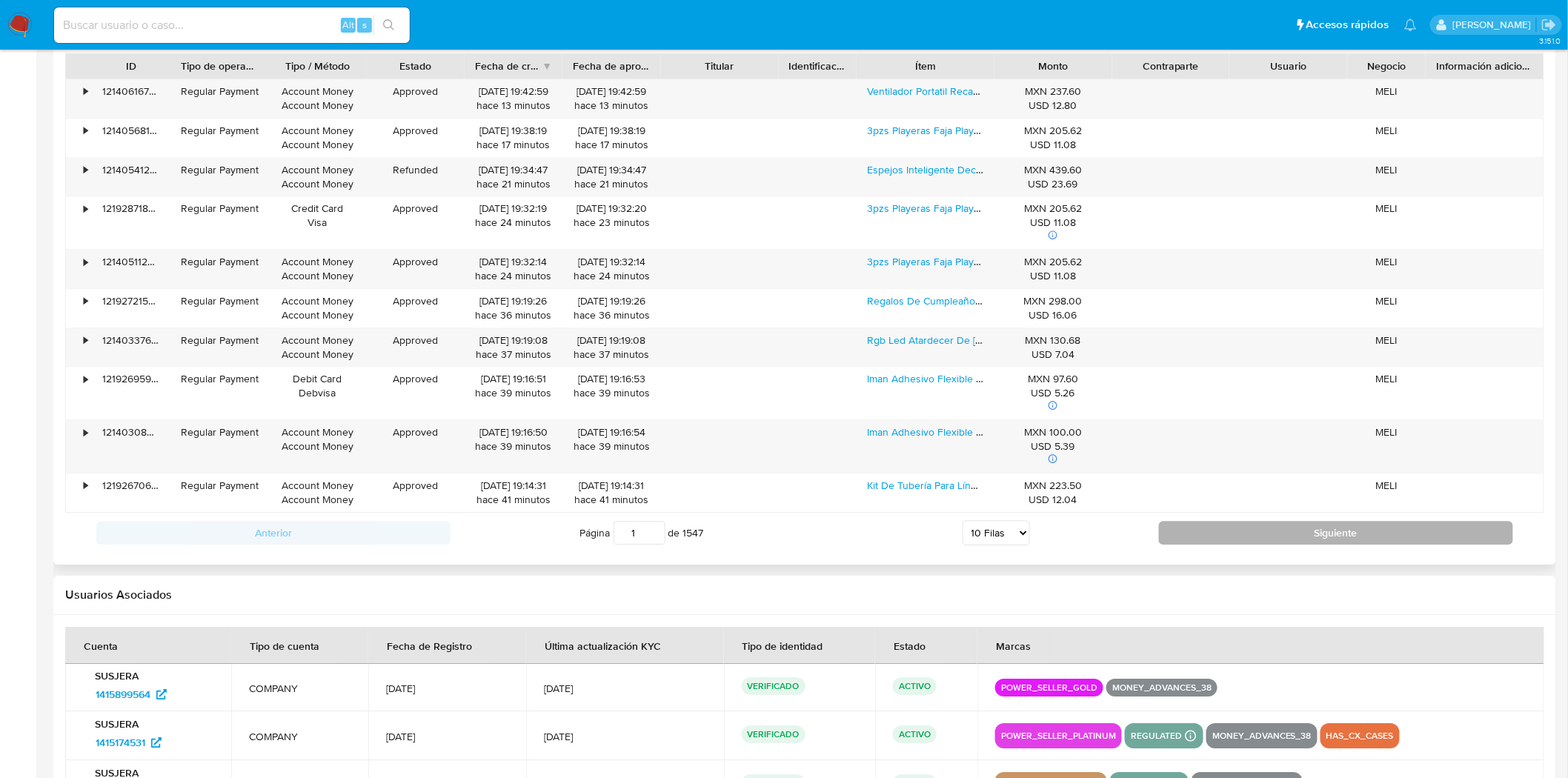
click at [1190, 530] on button "Siguiente" at bounding box center [1336, 532] width 354 height 23
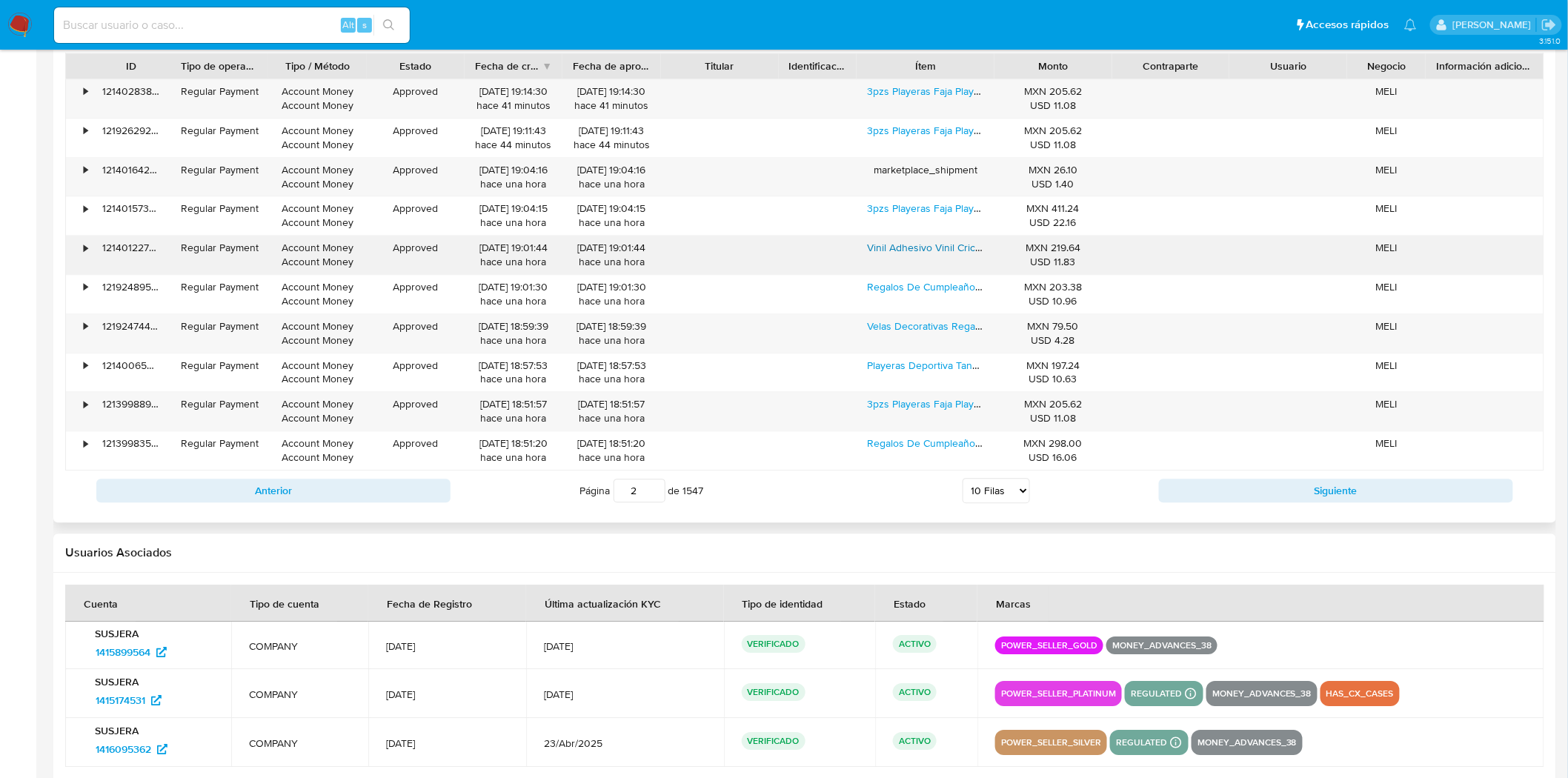
click at [929, 252] on link "Vinil Adhesivo Vinil Cricut Corte Para Cameo 10hojas 30x25cm Color 10 Hojas" at bounding box center [1045, 248] width 357 height 14
click at [1210, 480] on button "Siguiente" at bounding box center [1336, 490] width 354 height 23
click at [943, 332] on link "Ventilador Portatil Recargable Circulación De Escritorio Usb" at bounding box center [1002, 326] width 272 height 14
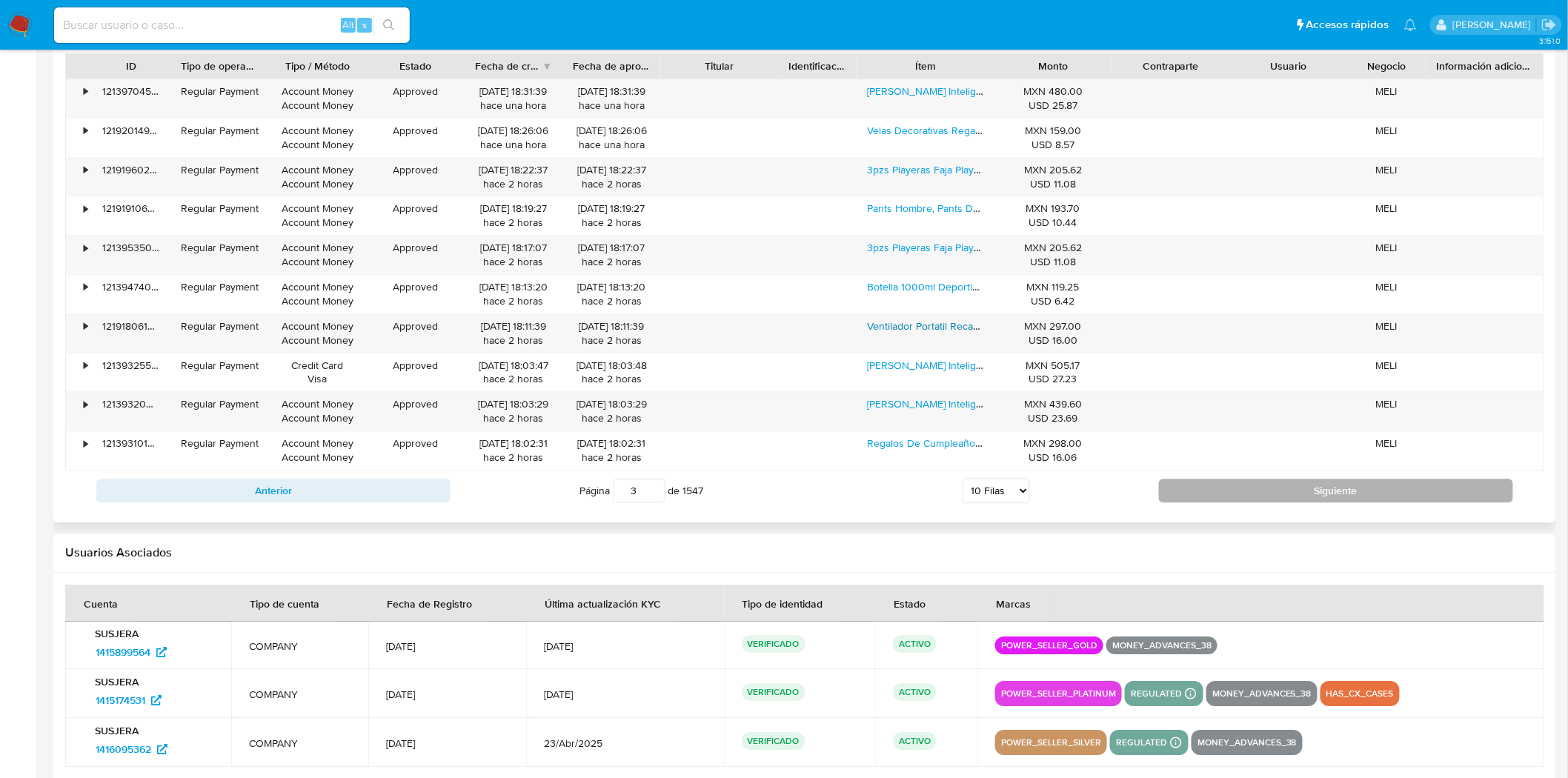
click at [1206, 499] on button "Siguiente" at bounding box center [1336, 490] width 354 height 23
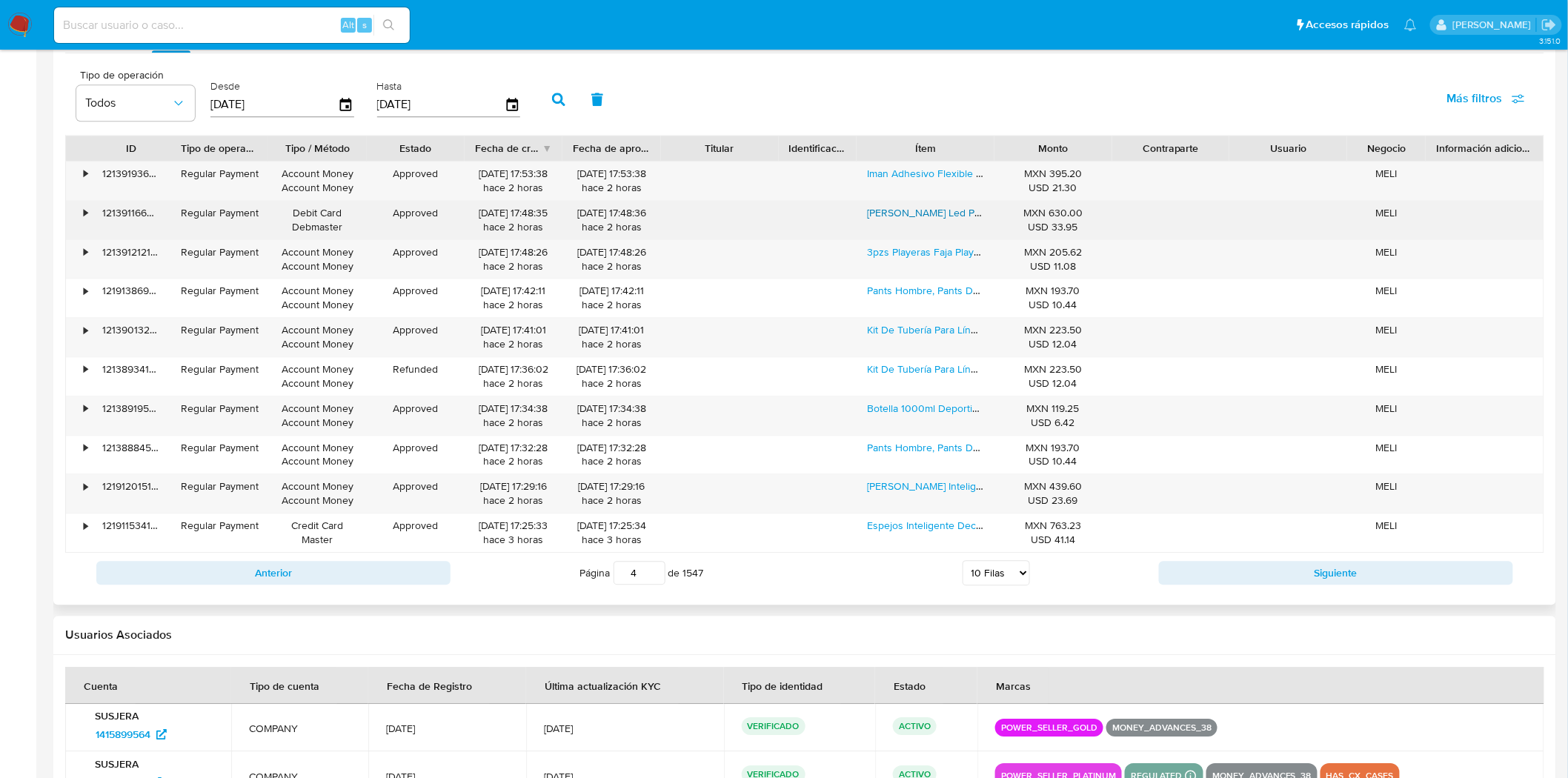
click at [926, 220] on link "Aro Luz Led Profesional Airdea Color Blanco 33cm Tripie 210cm Aro De Luz Grande…" at bounding box center [1393, 213] width 1054 height 14
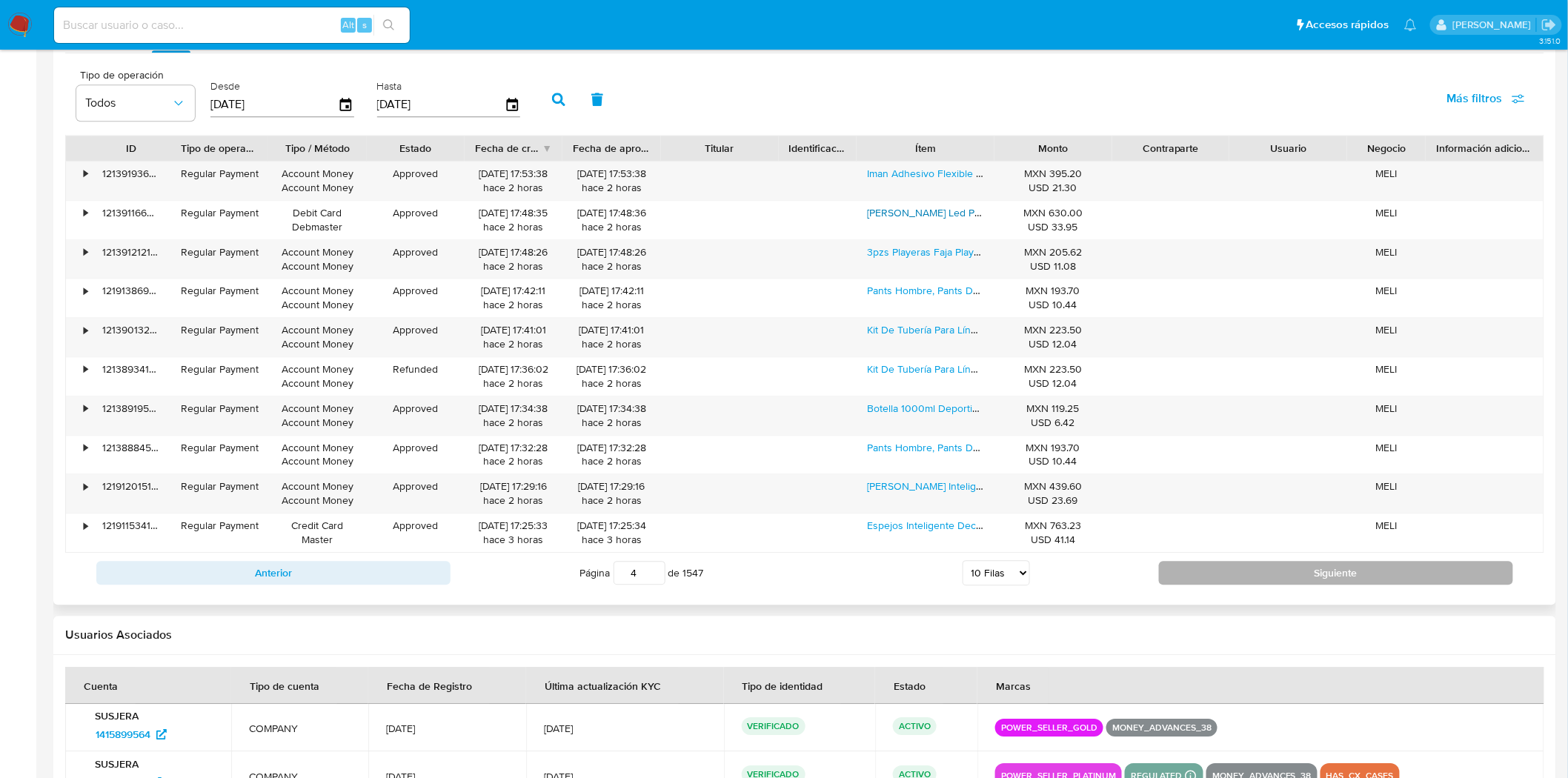
click at [1210, 565] on button "Siguiente" at bounding box center [1336, 573] width 354 height 23
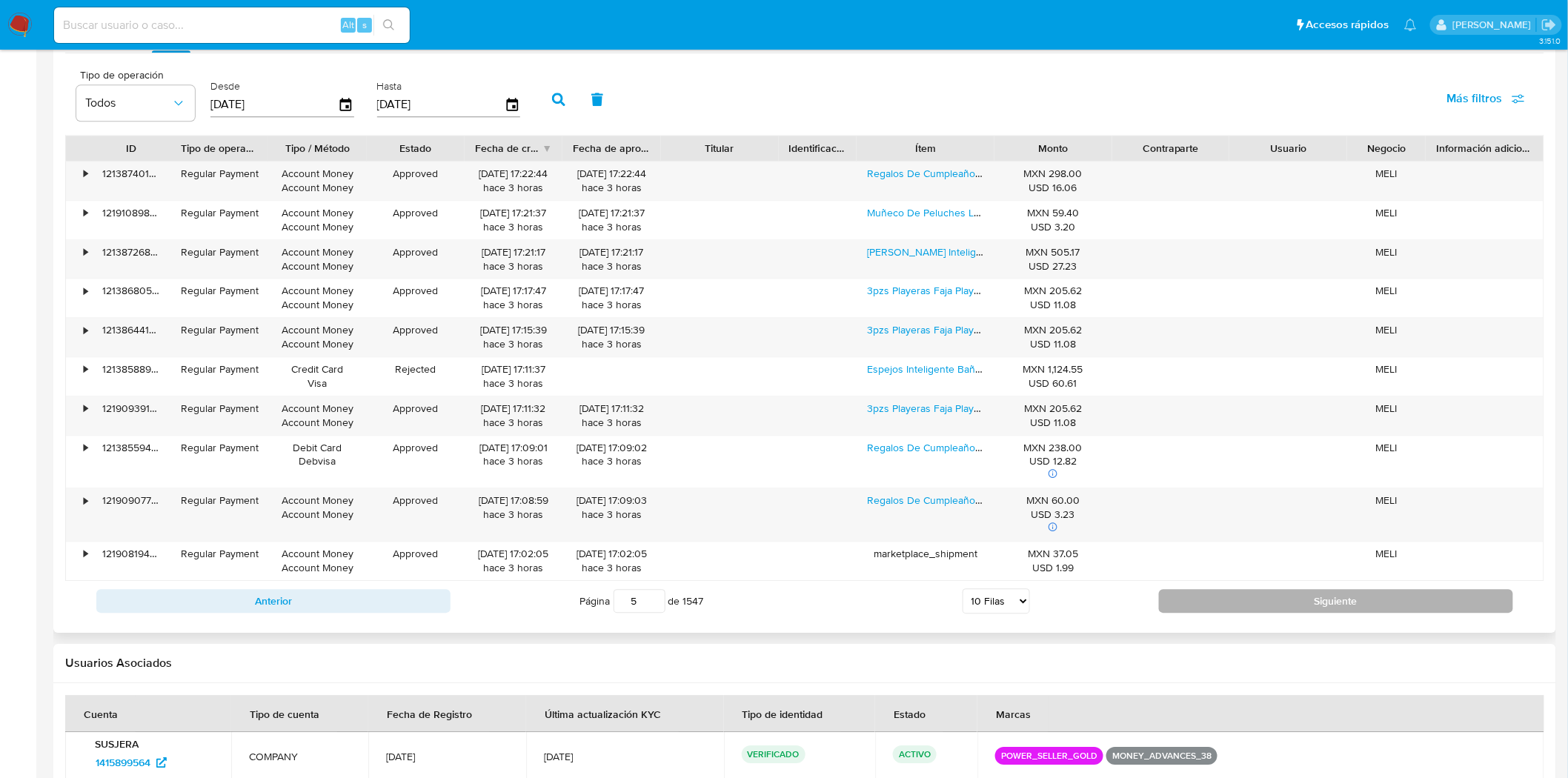
click at [1202, 591] on button "Siguiente" at bounding box center [1336, 601] width 354 height 23
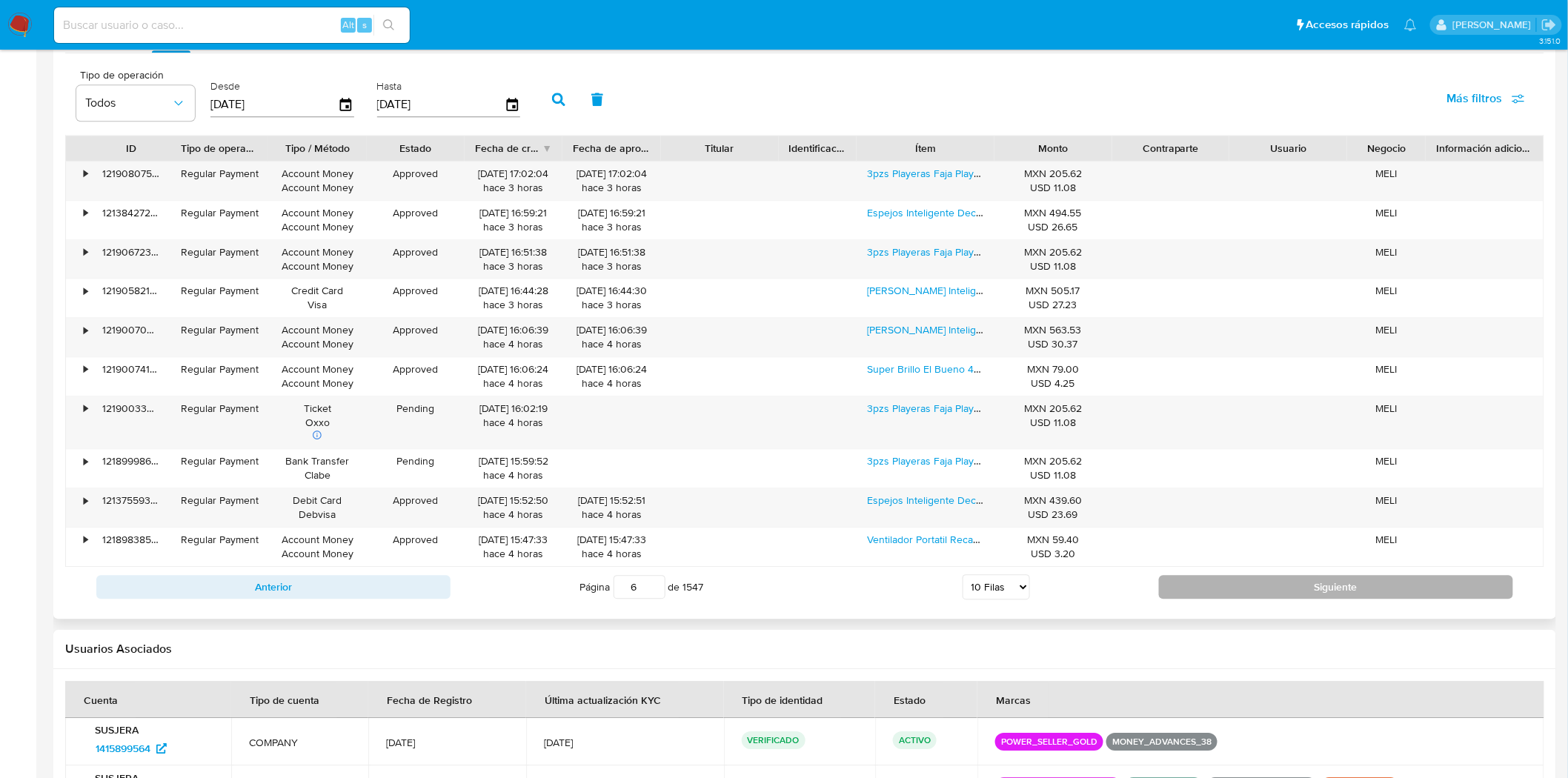
click at [1202, 591] on button "Siguiente" at bounding box center [1336, 586] width 354 height 23
click at [1233, 580] on button "Siguiente" at bounding box center [1336, 586] width 354 height 23
type input "8"
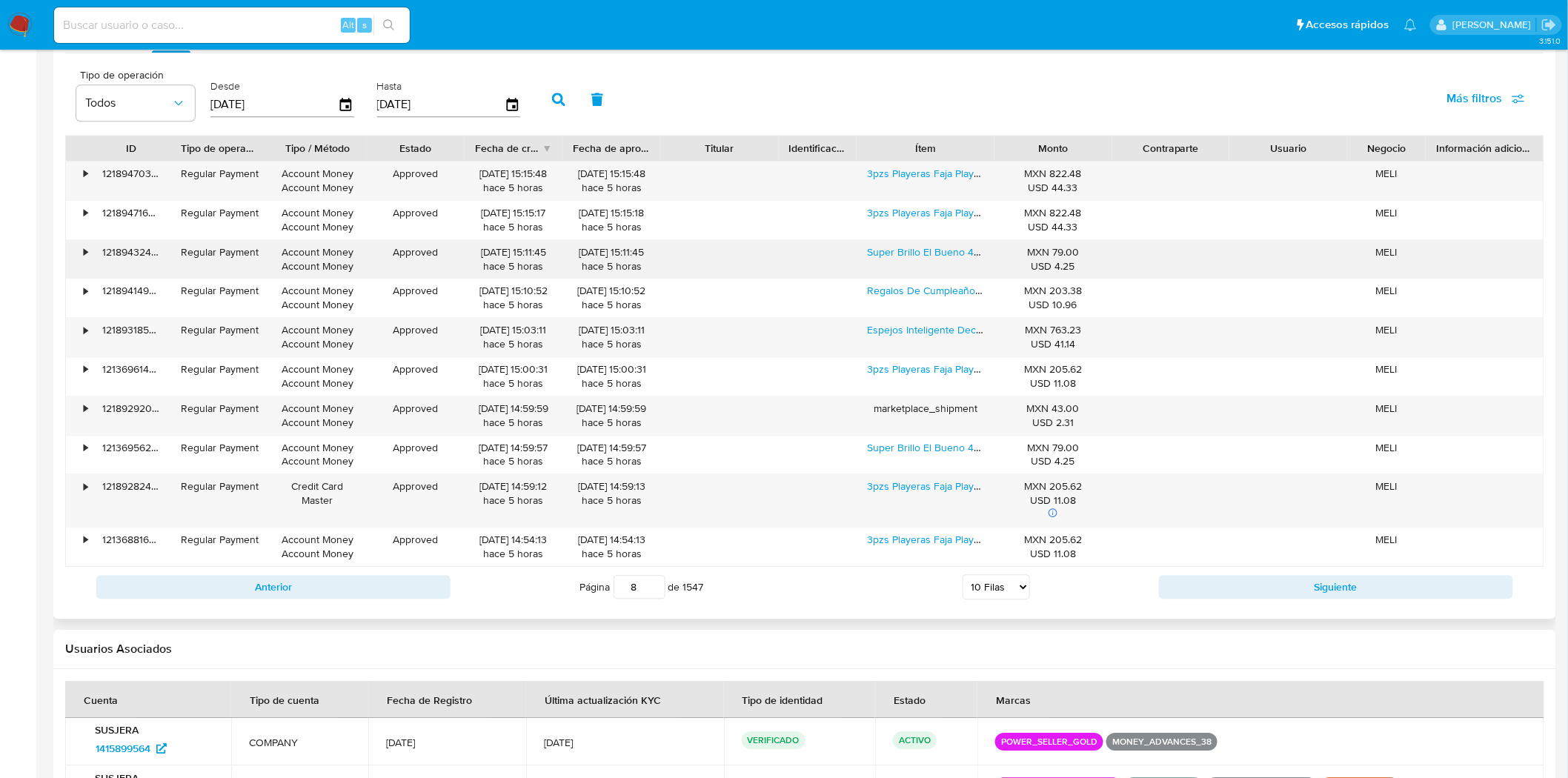
click at [958, 265] on div "Super Brillo El Bueno 480ml(4pzs) Abrillantador De Globos" at bounding box center [925, 259] width 137 height 39
click at [963, 258] on link "Super Brillo El Bueno 480ml(4pzs) Abrillantador De Globos" at bounding box center [1001, 251] width 269 height 14
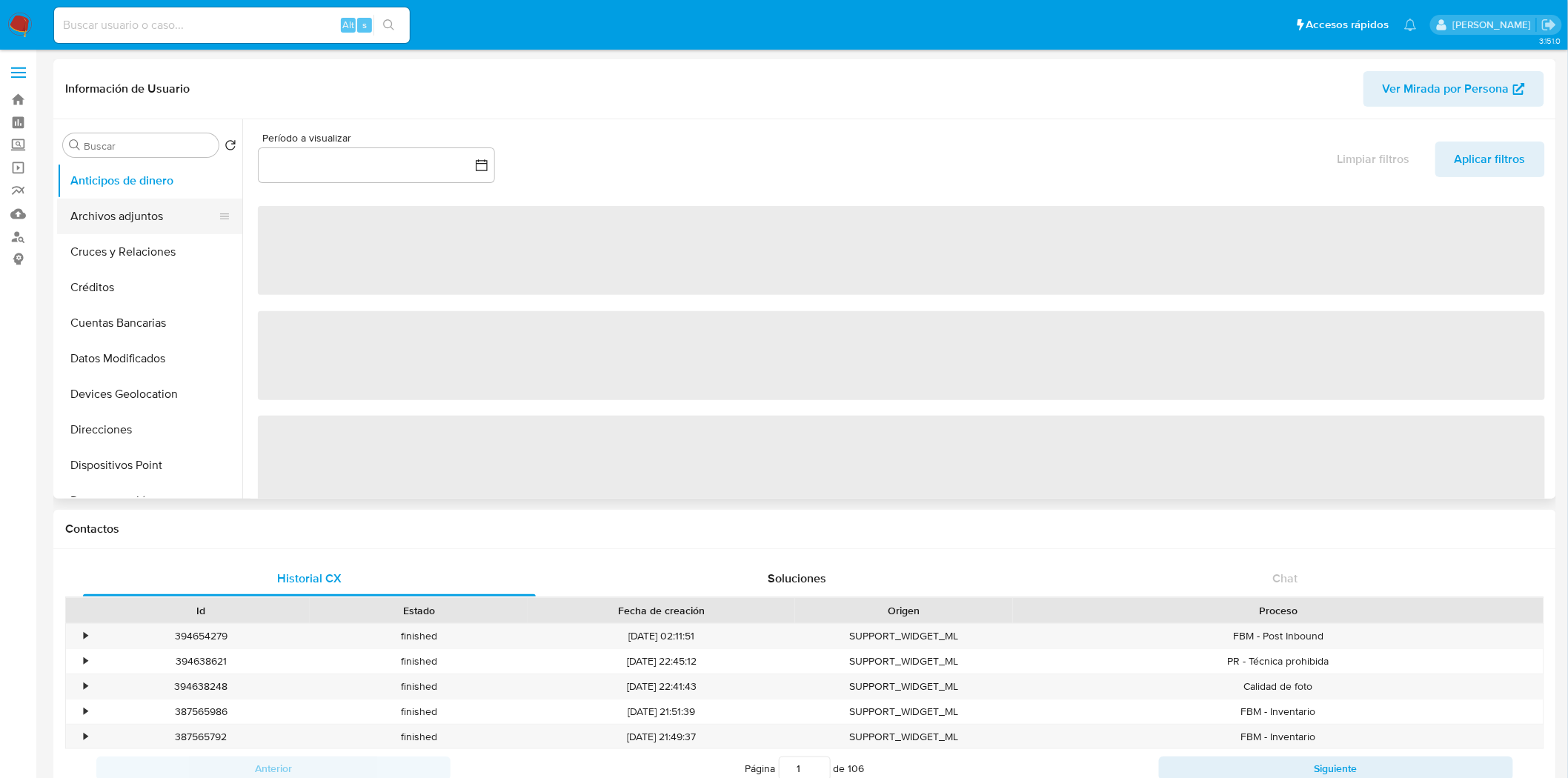
click at [150, 228] on button "Archivos adjuntos" at bounding box center [143, 215] width 173 height 35
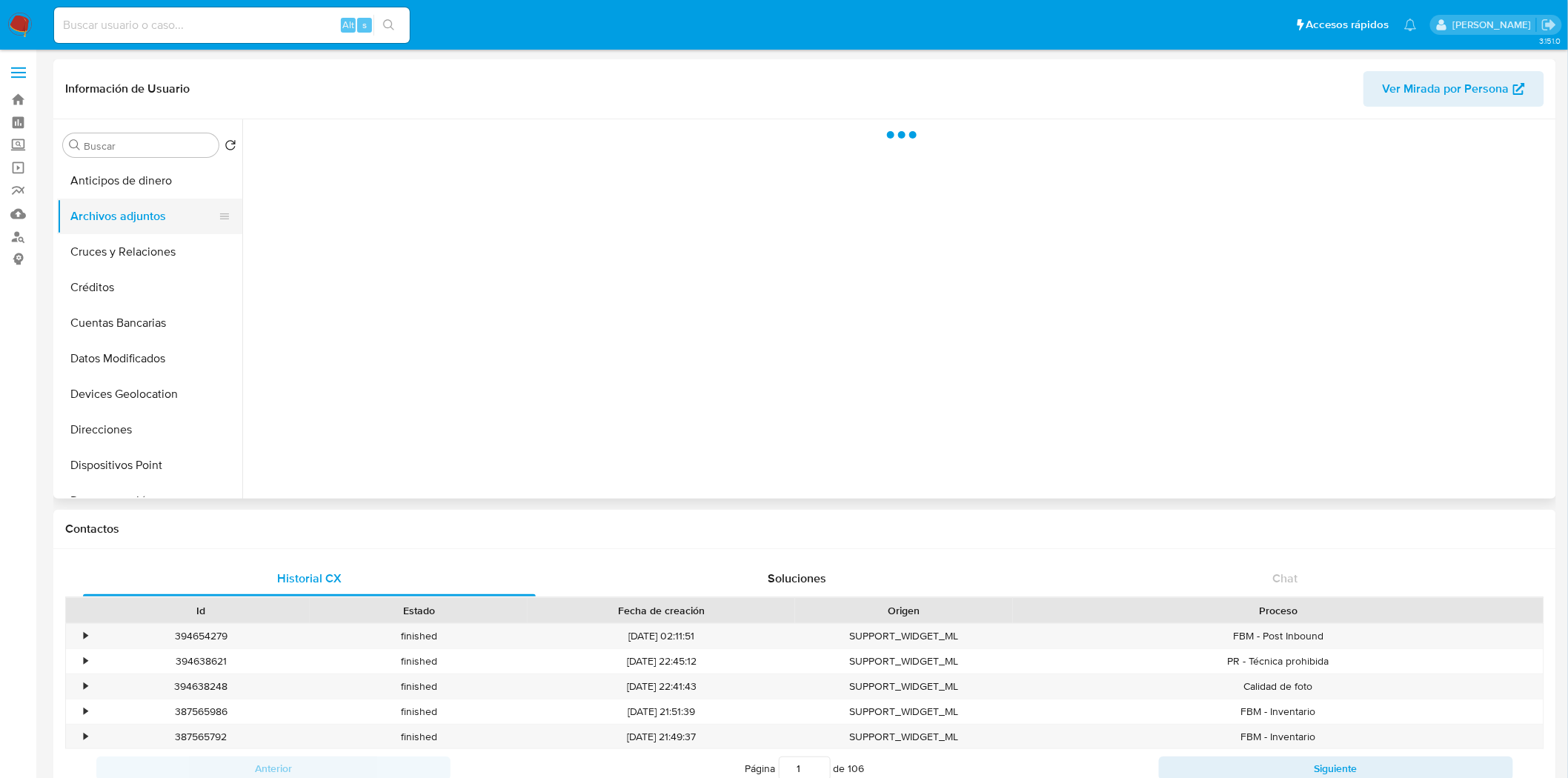
select select "10"
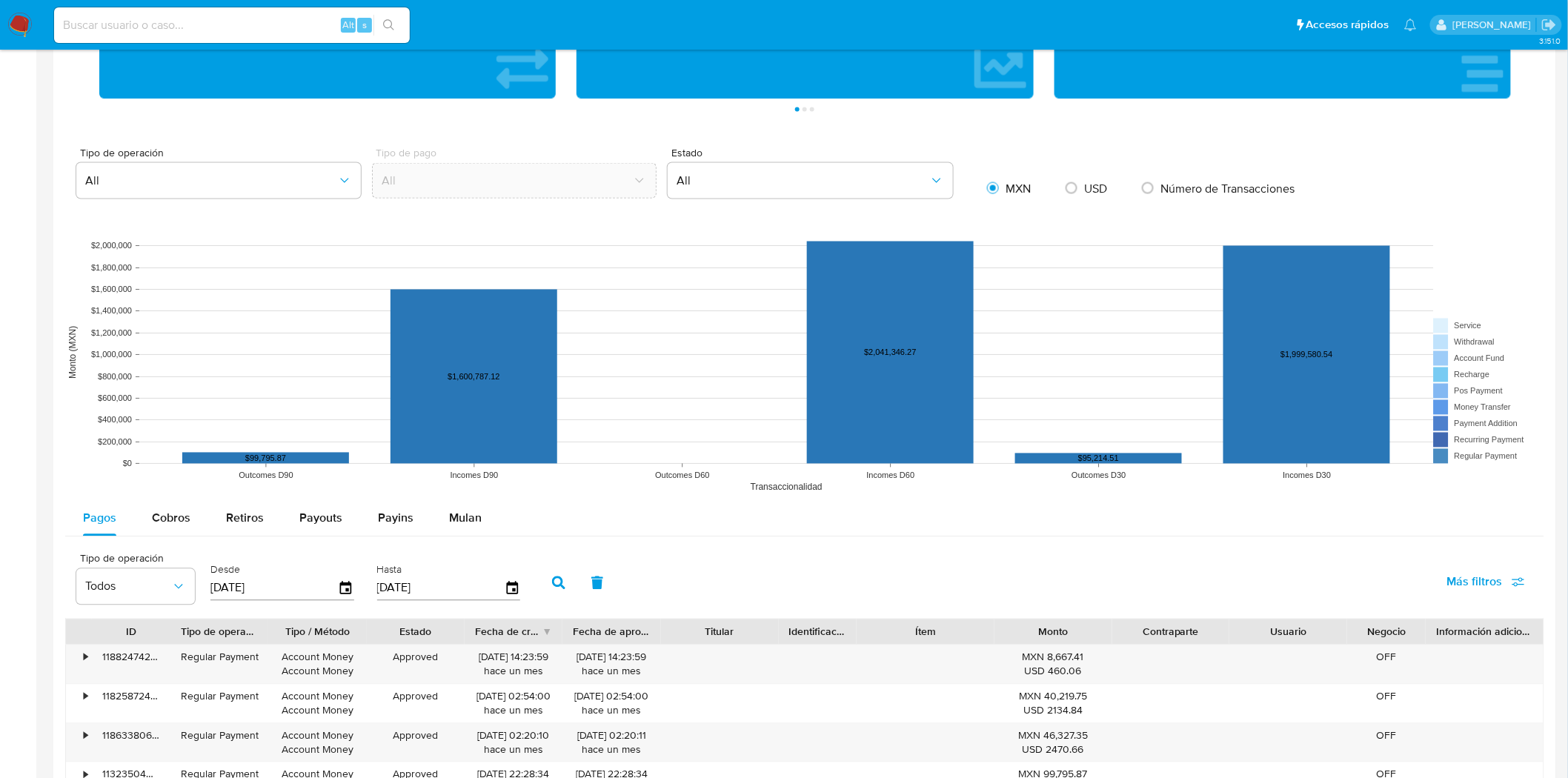
scroll to position [1352, 0]
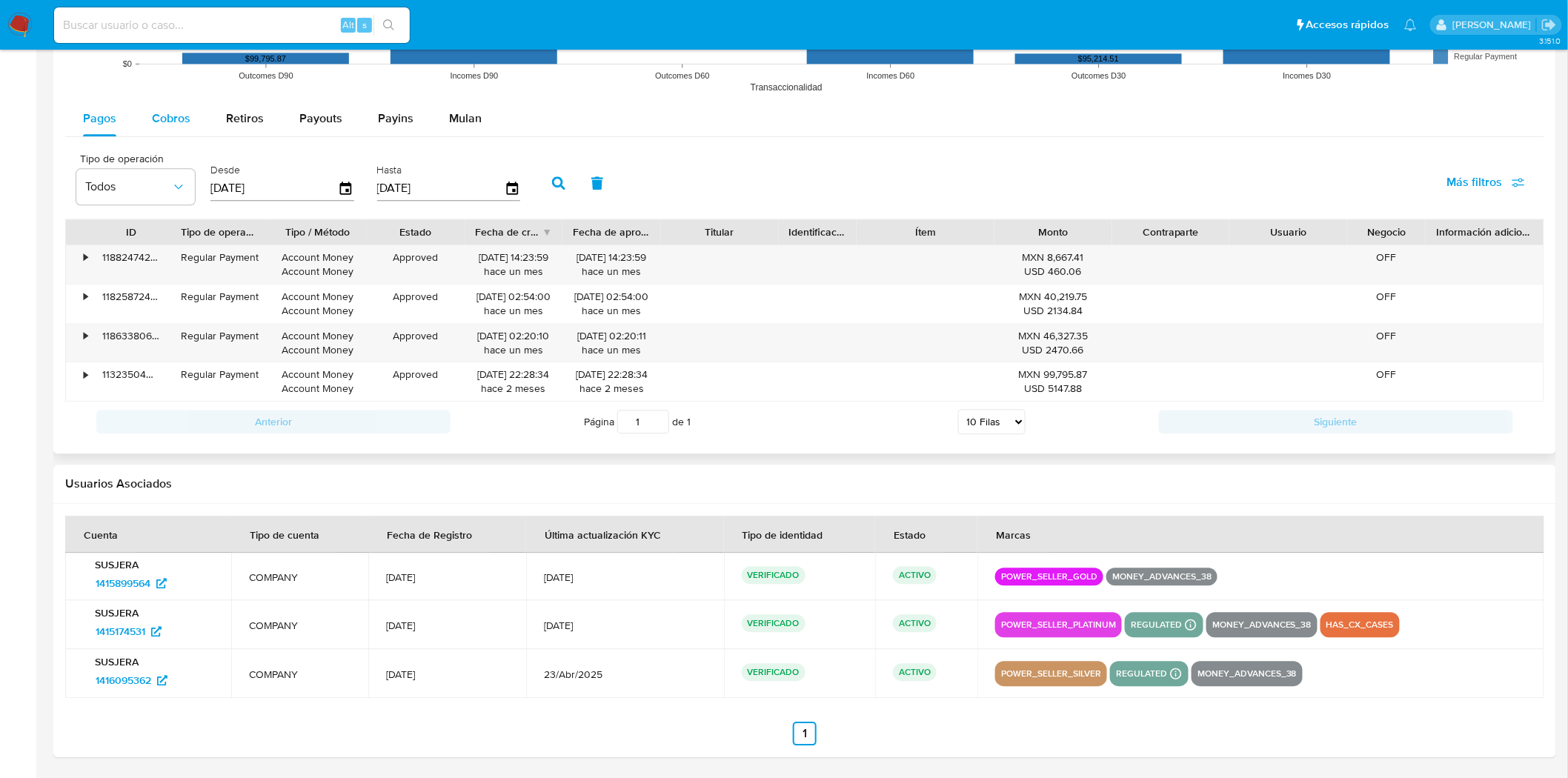
click at [195, 129] on button "Cobros" at bounding box center [171, 118] width 74 height 35
select select "10"
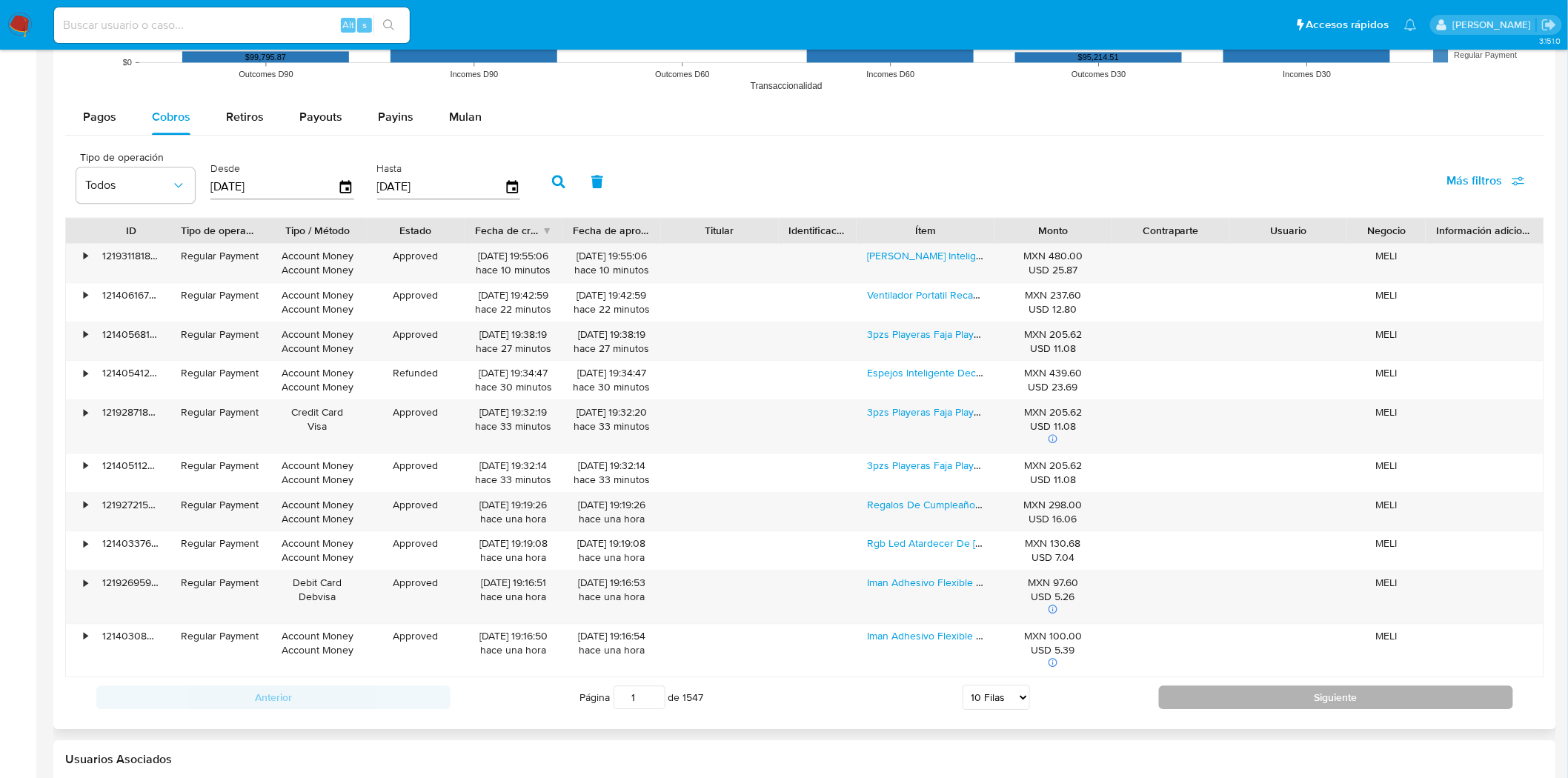
click at [1209, 694] on button "Siguiente" at bounding box center [1336, 697] width 354 height 23
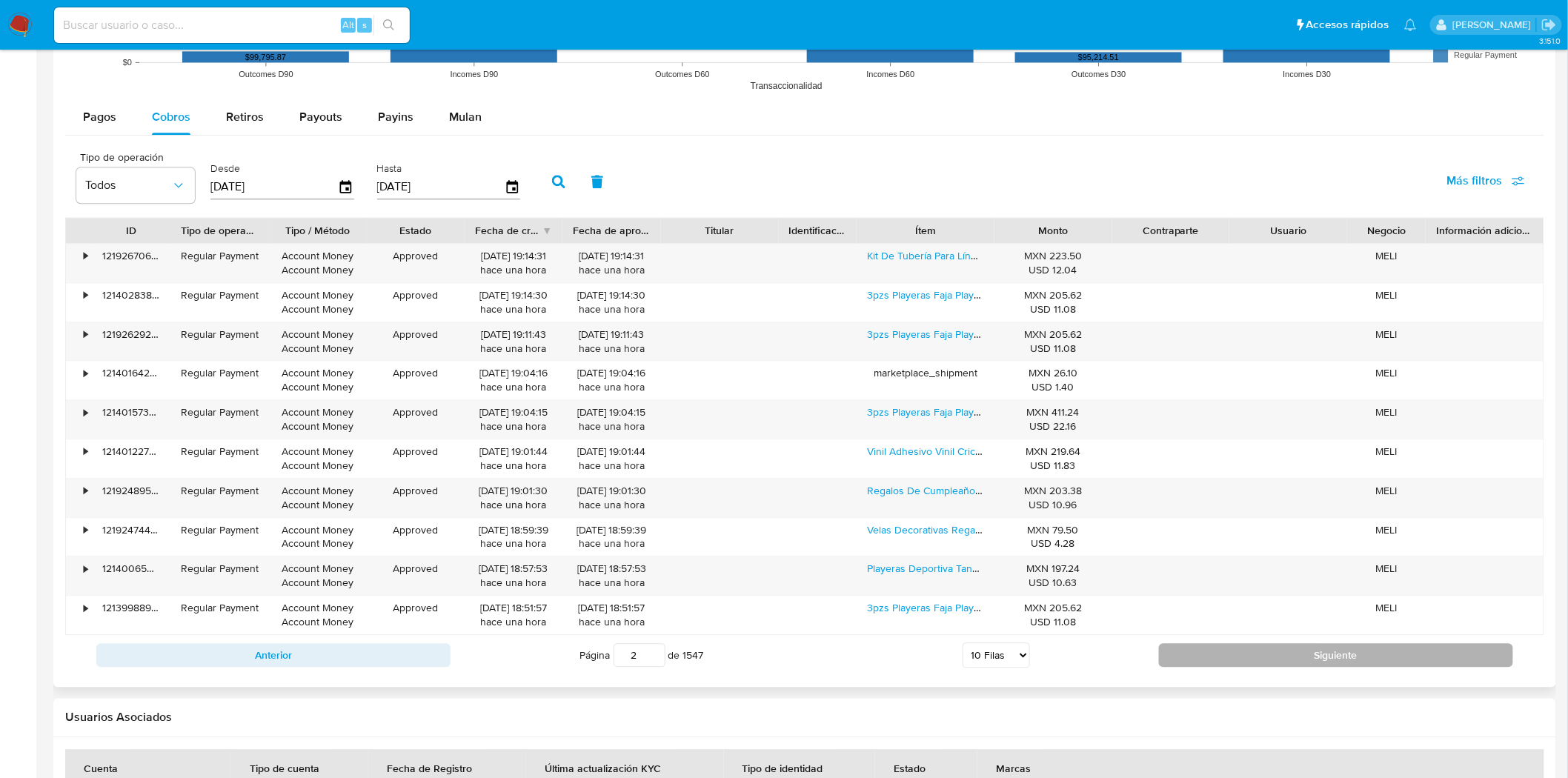
click at [1230, 665] on button "Siguiente" at bounding box center [1336, 655] width 354 height 23
type input "4"
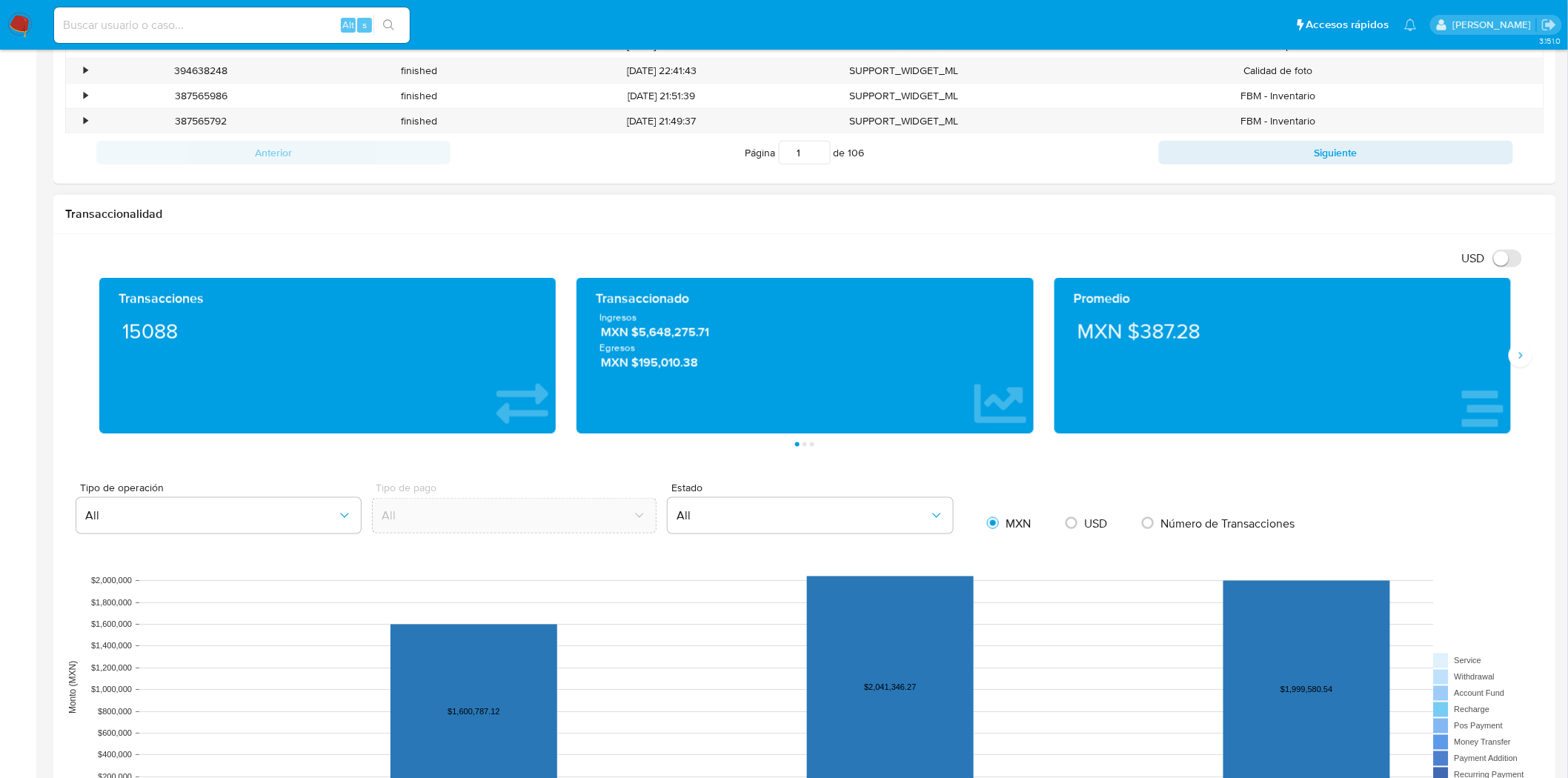
scroll to position [611, 0]
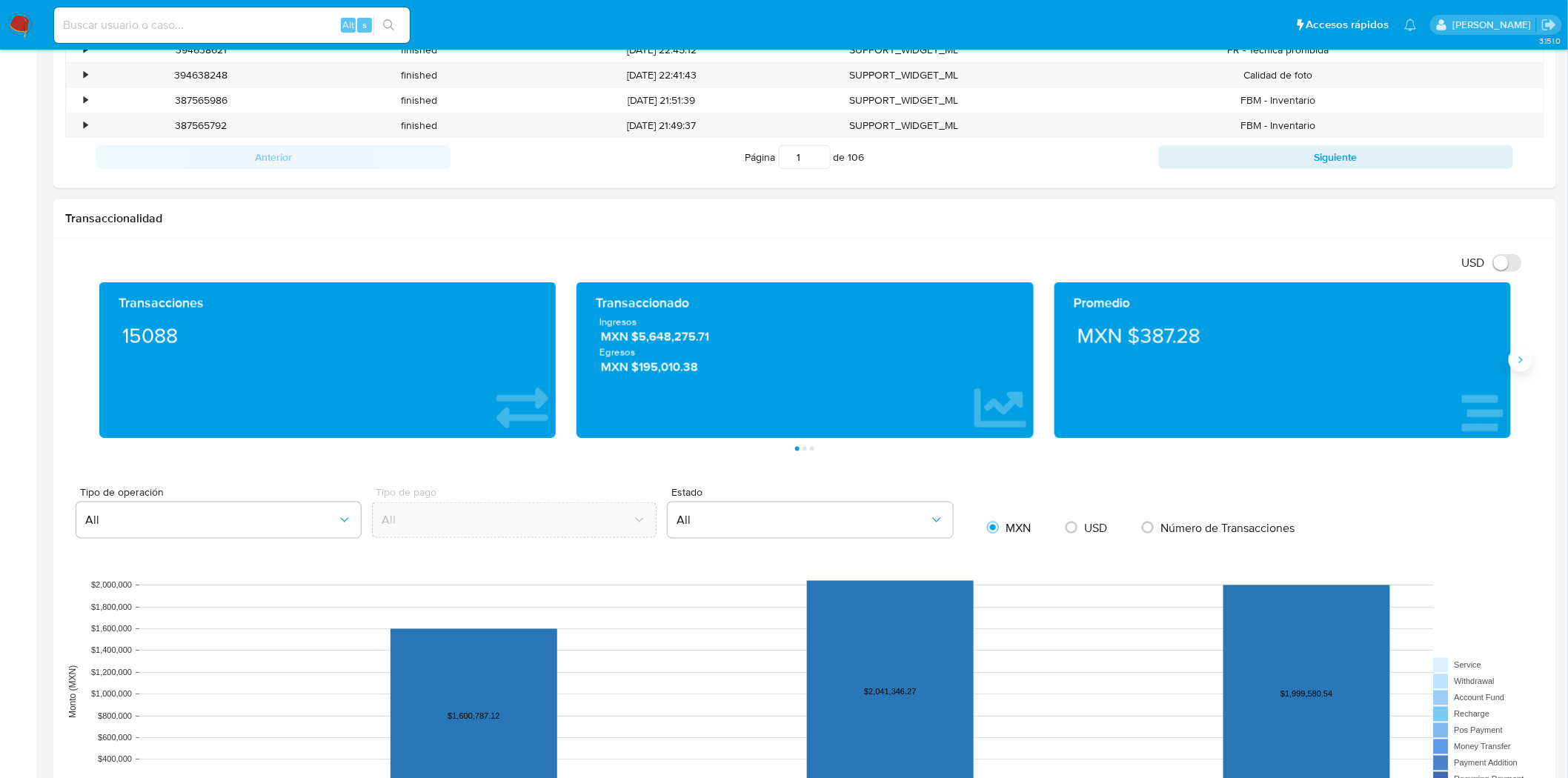
click at [1516, 364] on icon "Siguiente" at bounding box center [1519, 359] width 12 height 12
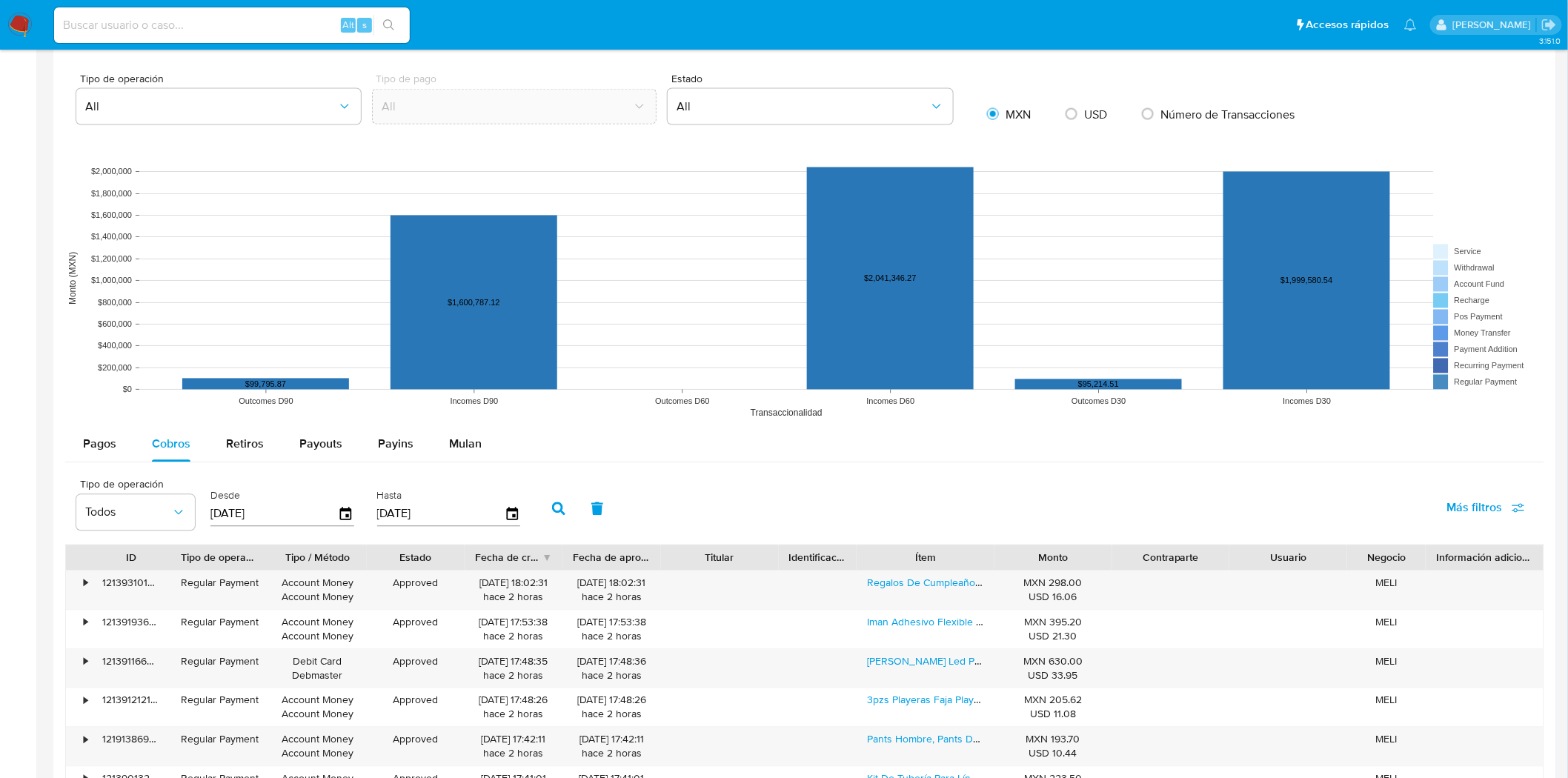
scroll to position [1023, 0]
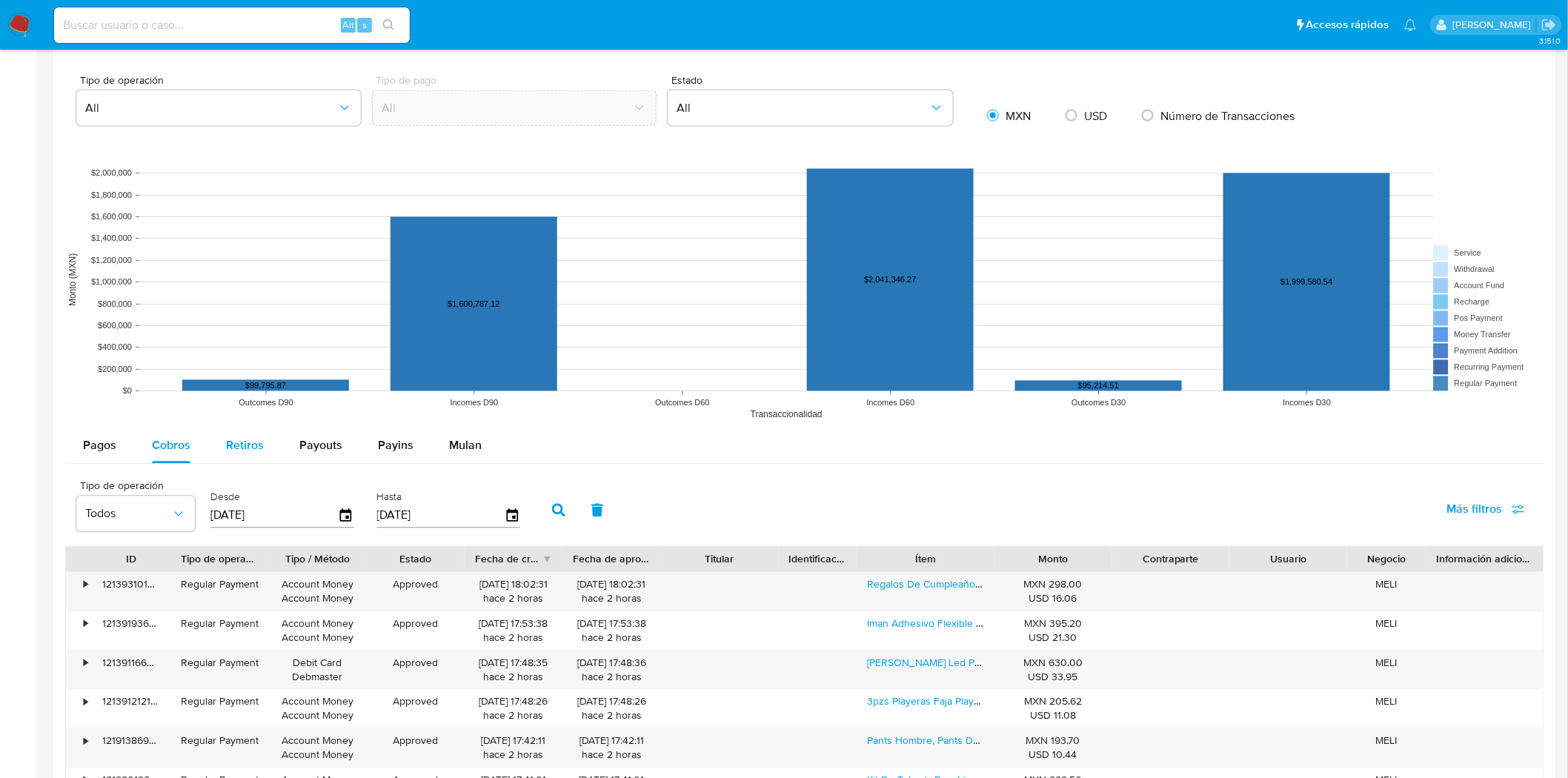
click at [231, 438] on span "Retiros" at bounding box center [245, 445] width 38 height 17
select select "10"
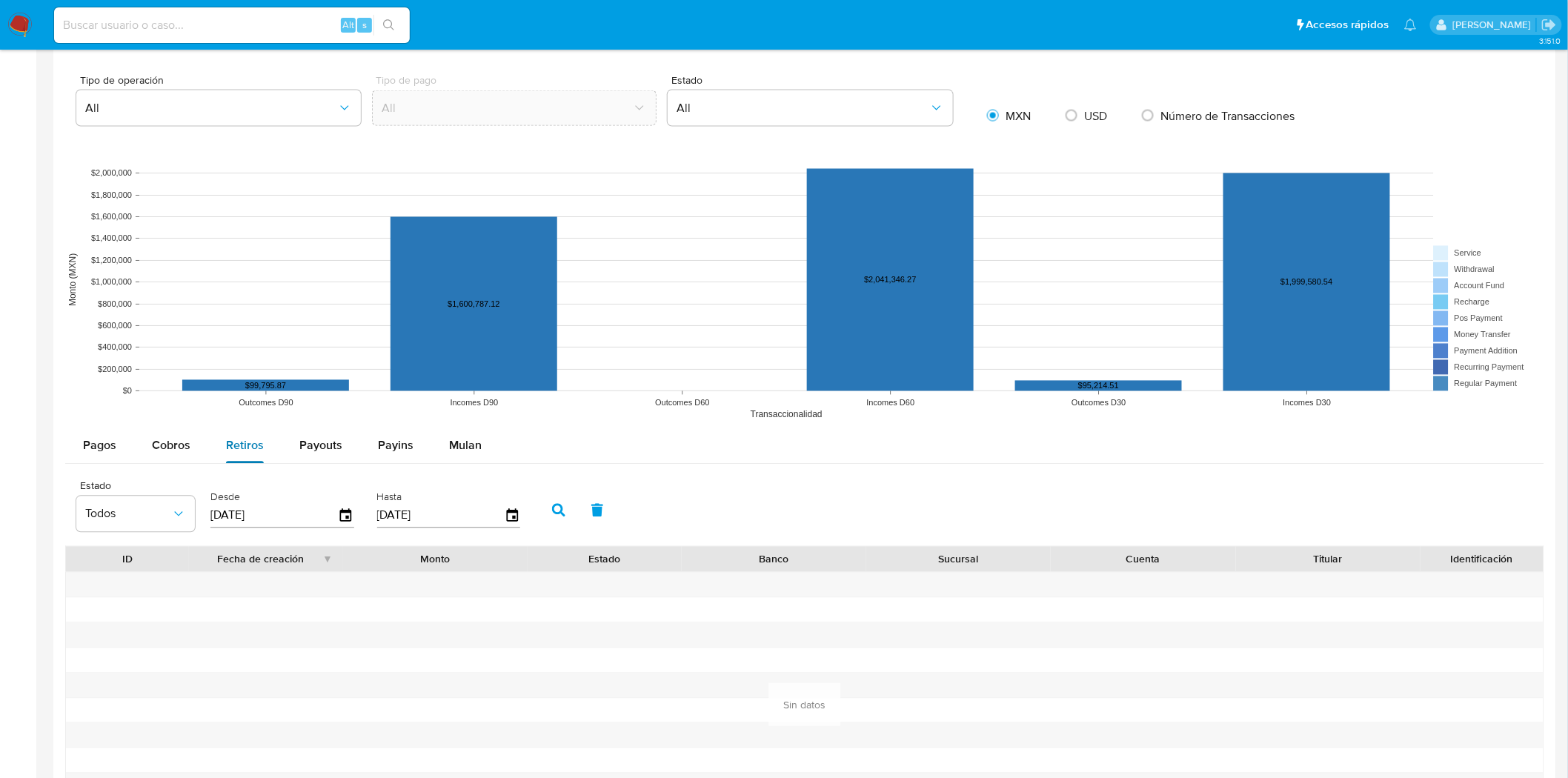
scroll to position [1270, 0]
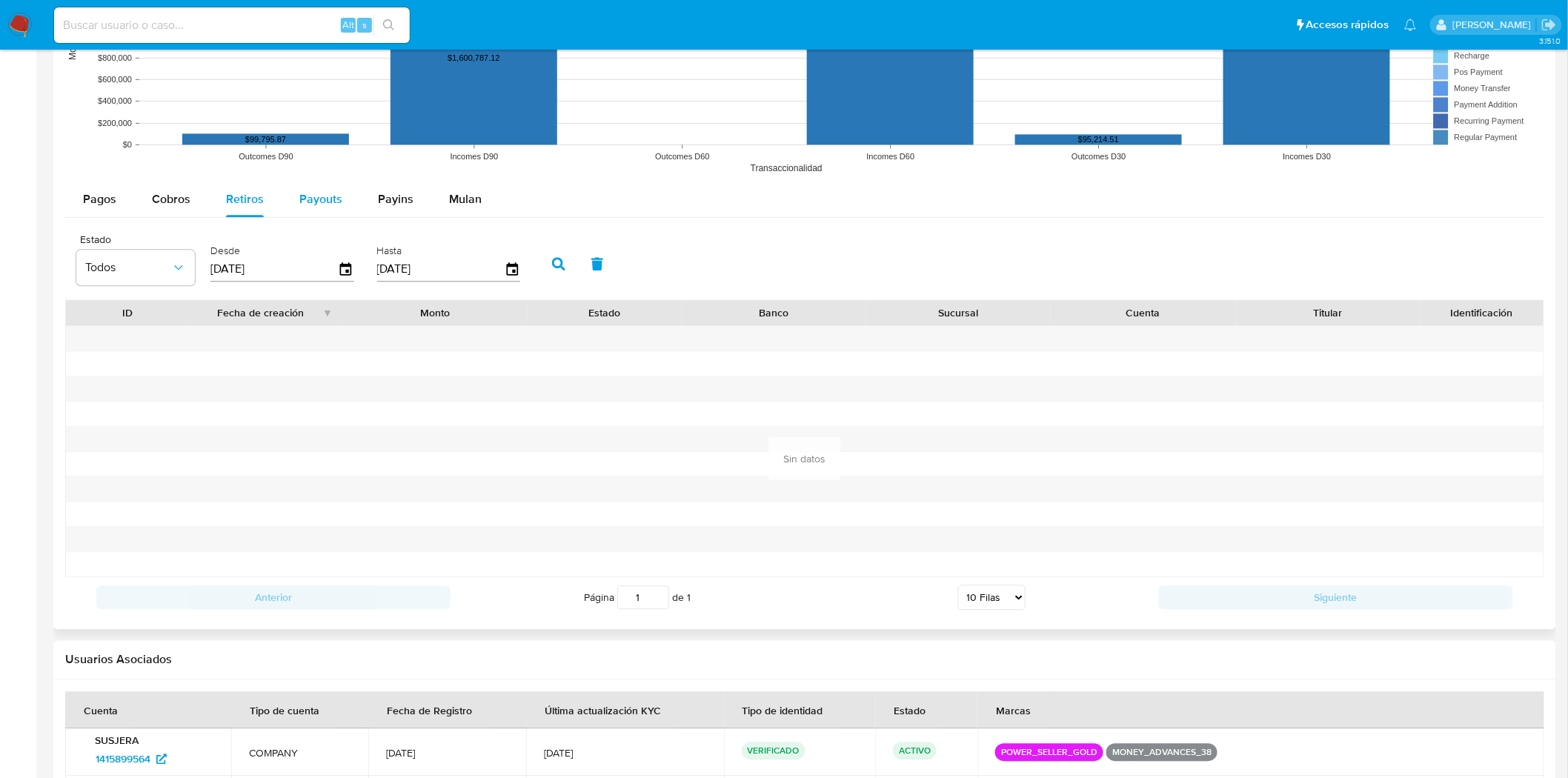
click at [323, 187] on div "Payouts" at bounding box center [321, 199] width 43 height 35
select select "10"
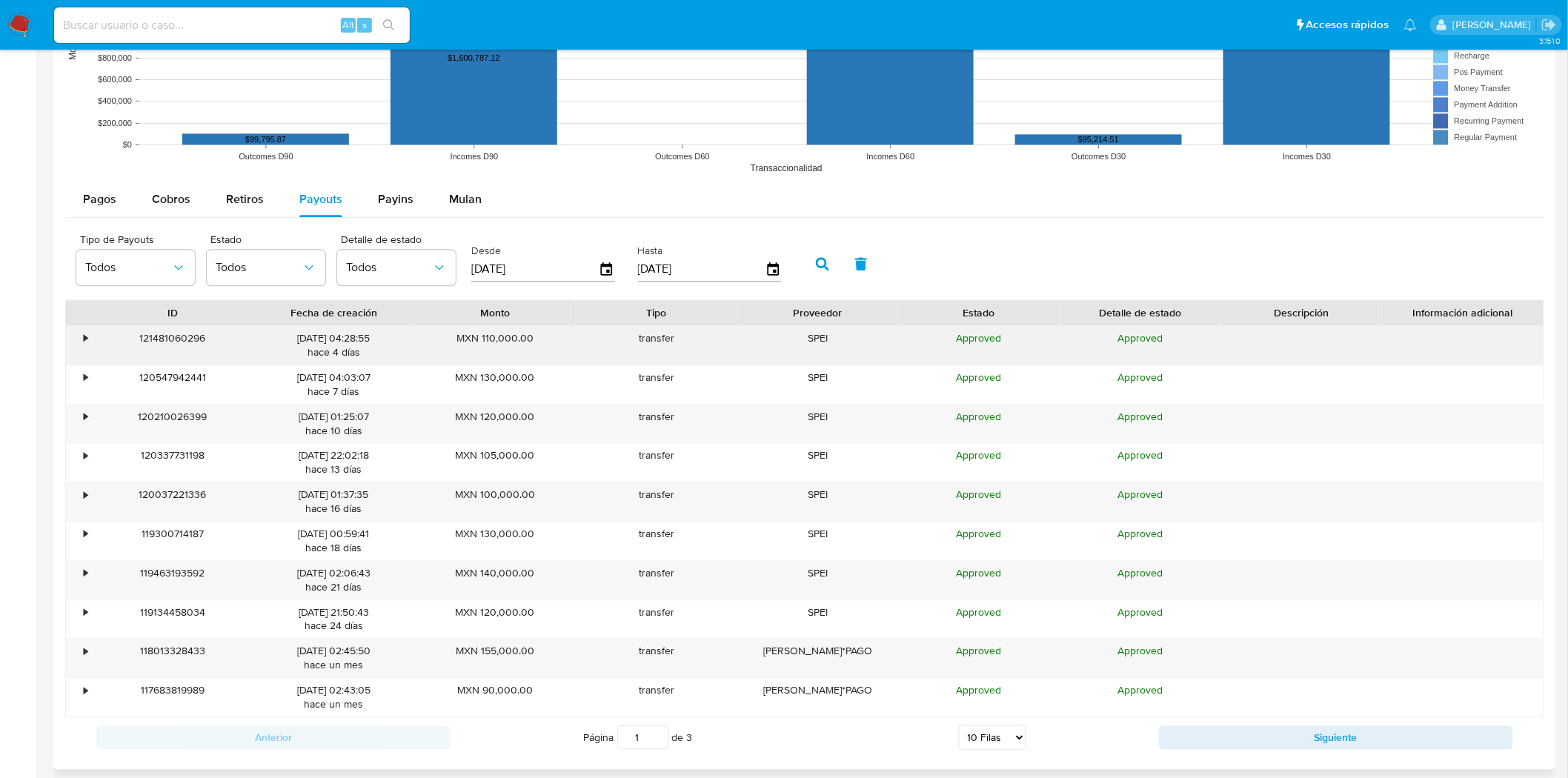
click at [86, 340] on div "•" at bounding box center [86, 339] width 4 height 14
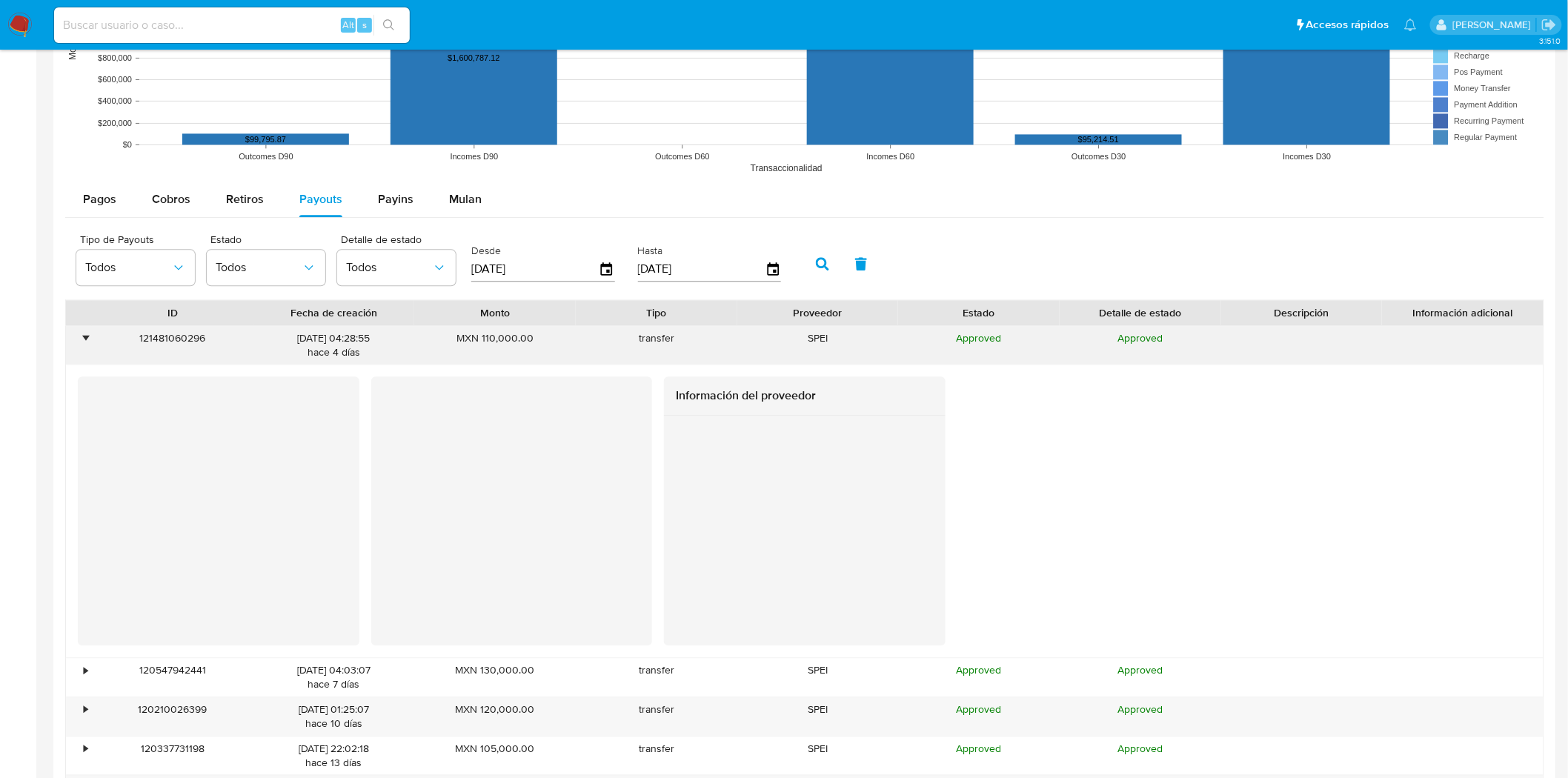
click at [86, 340] on div "•" at bounding box center [86, 339] width 4 height 14
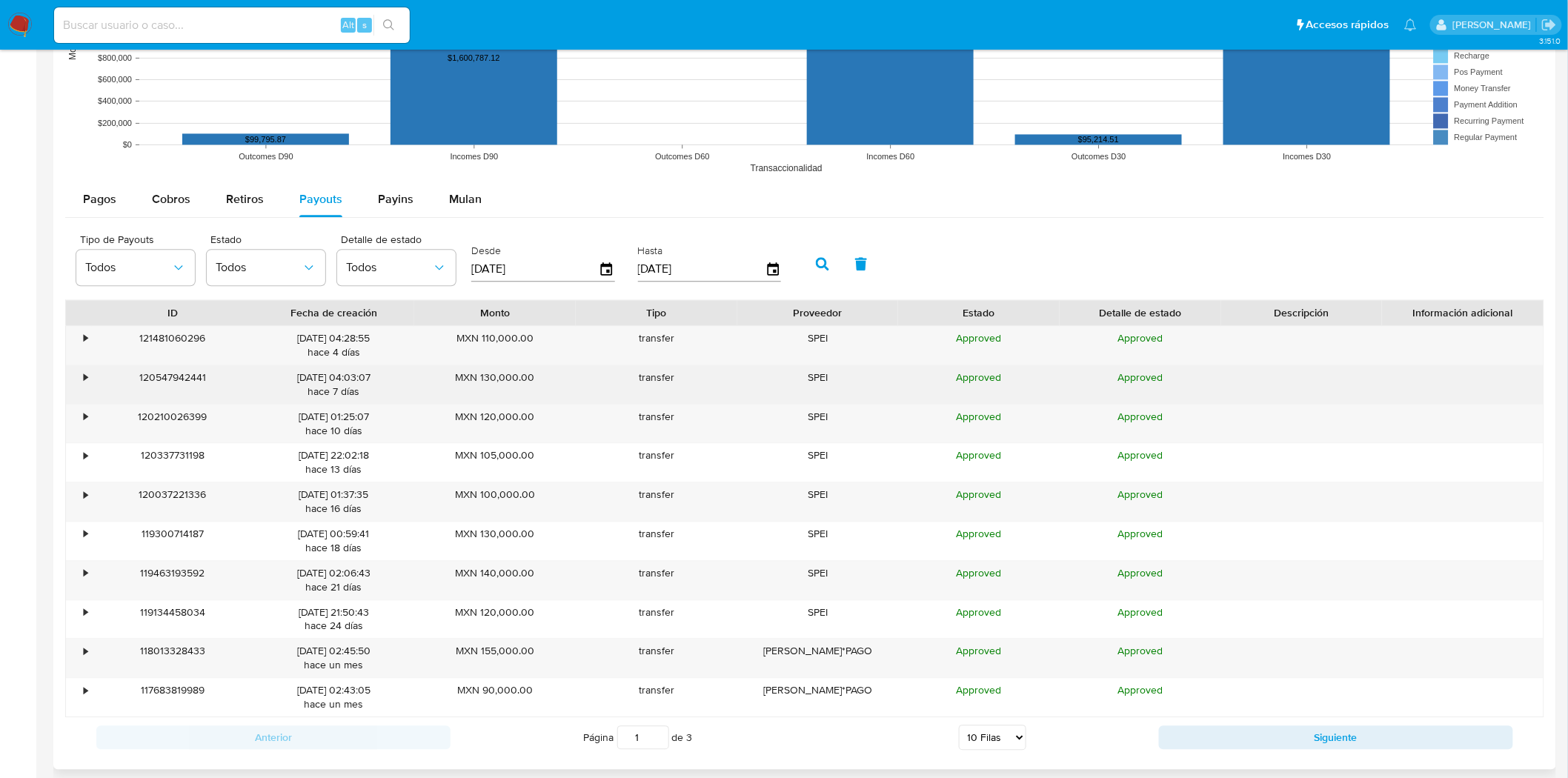
click at [86, 374] on div "•" at bounding box center [86, 377] width 4 height 14
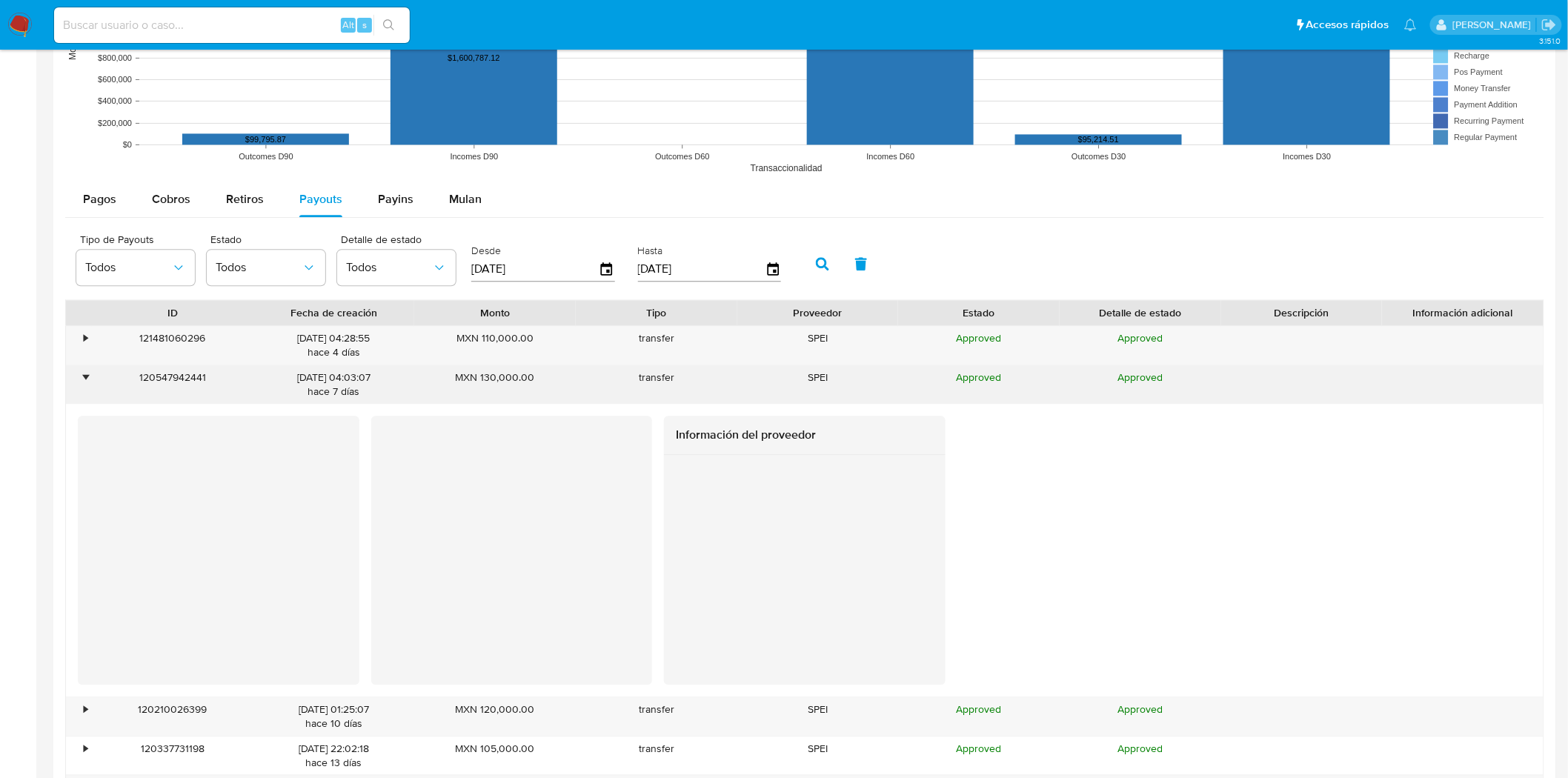
click at [86, 374] on div "•" at bounding box center [86, 377] width 4 height 14
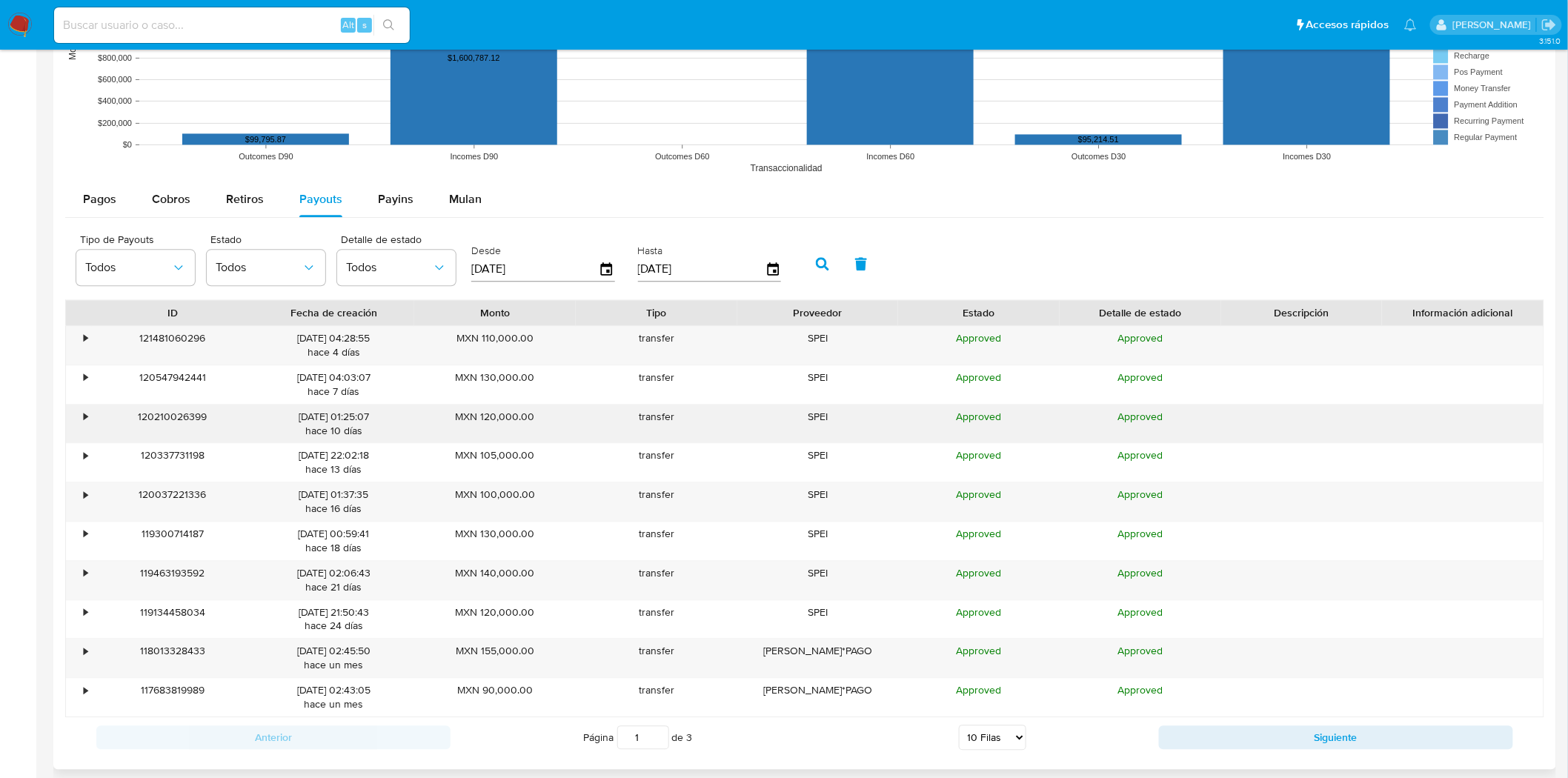
click at [86, 424] on div "•" at bounding box center [86, 417] width 4 height 14
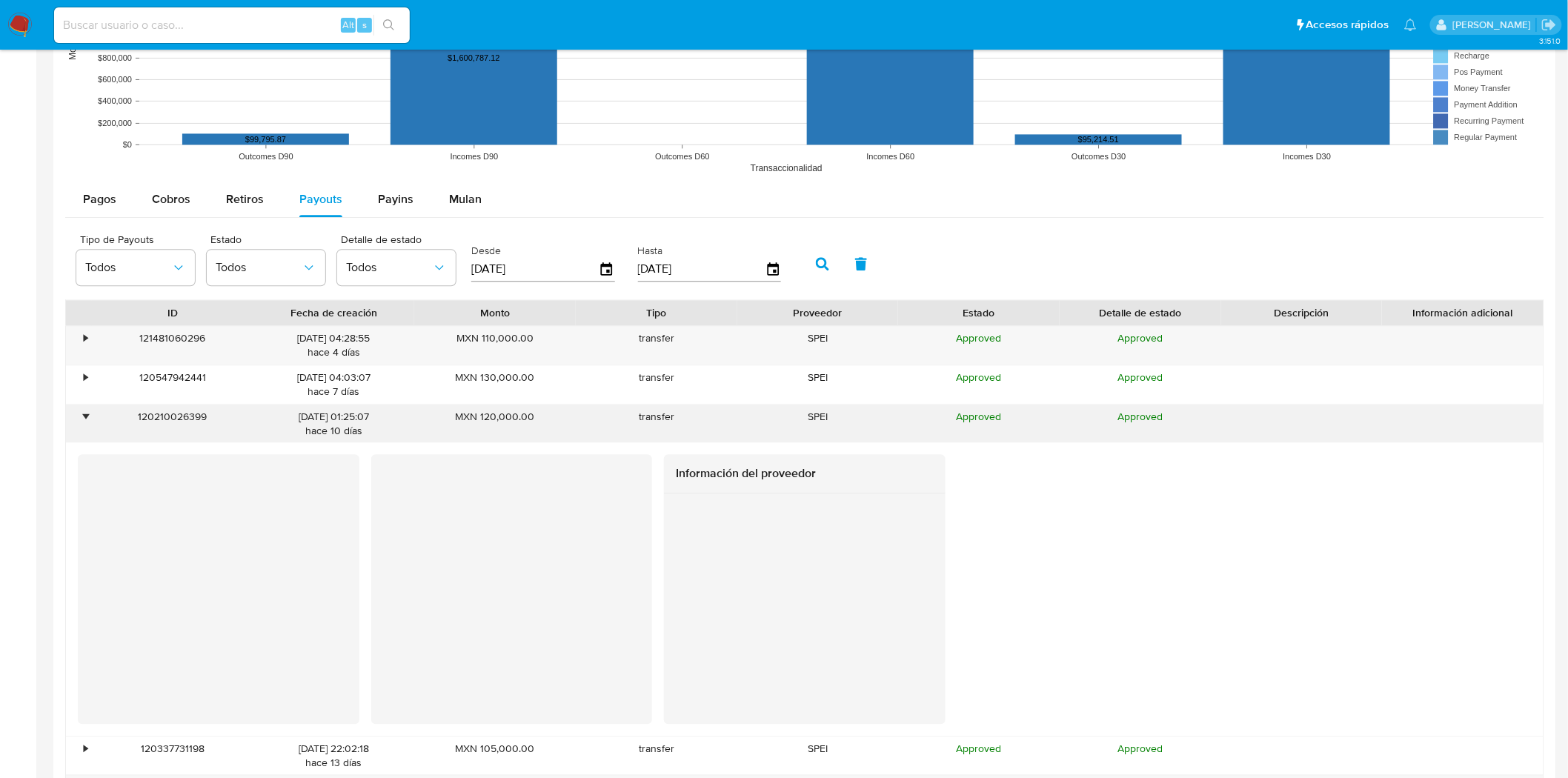
click at [86, 424] on div "•" at bounding box center [86, 417] width 4 height 14
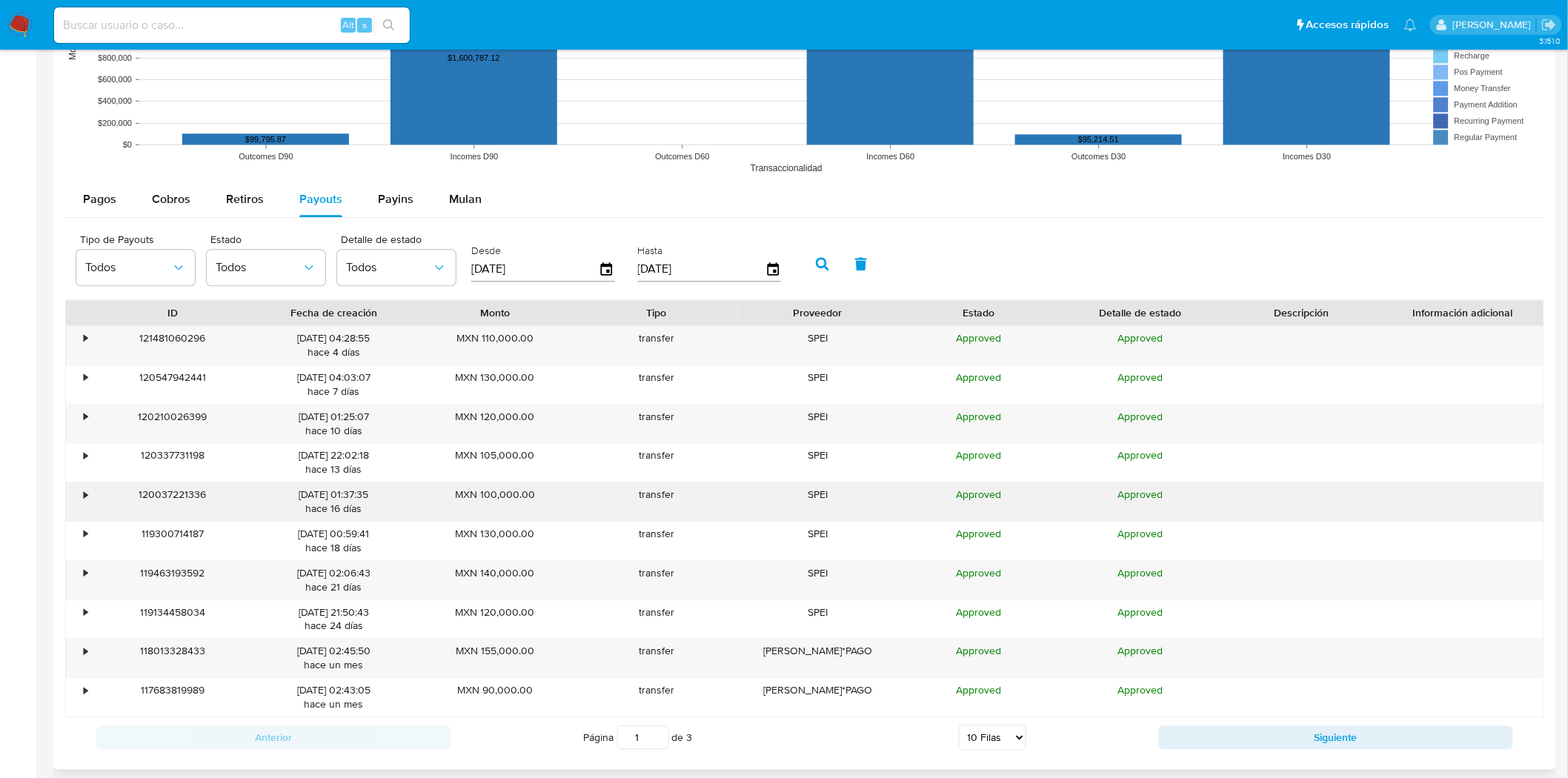
click at [81, 490] on div "•" at bounding box center [78, 502] width 26 height 39
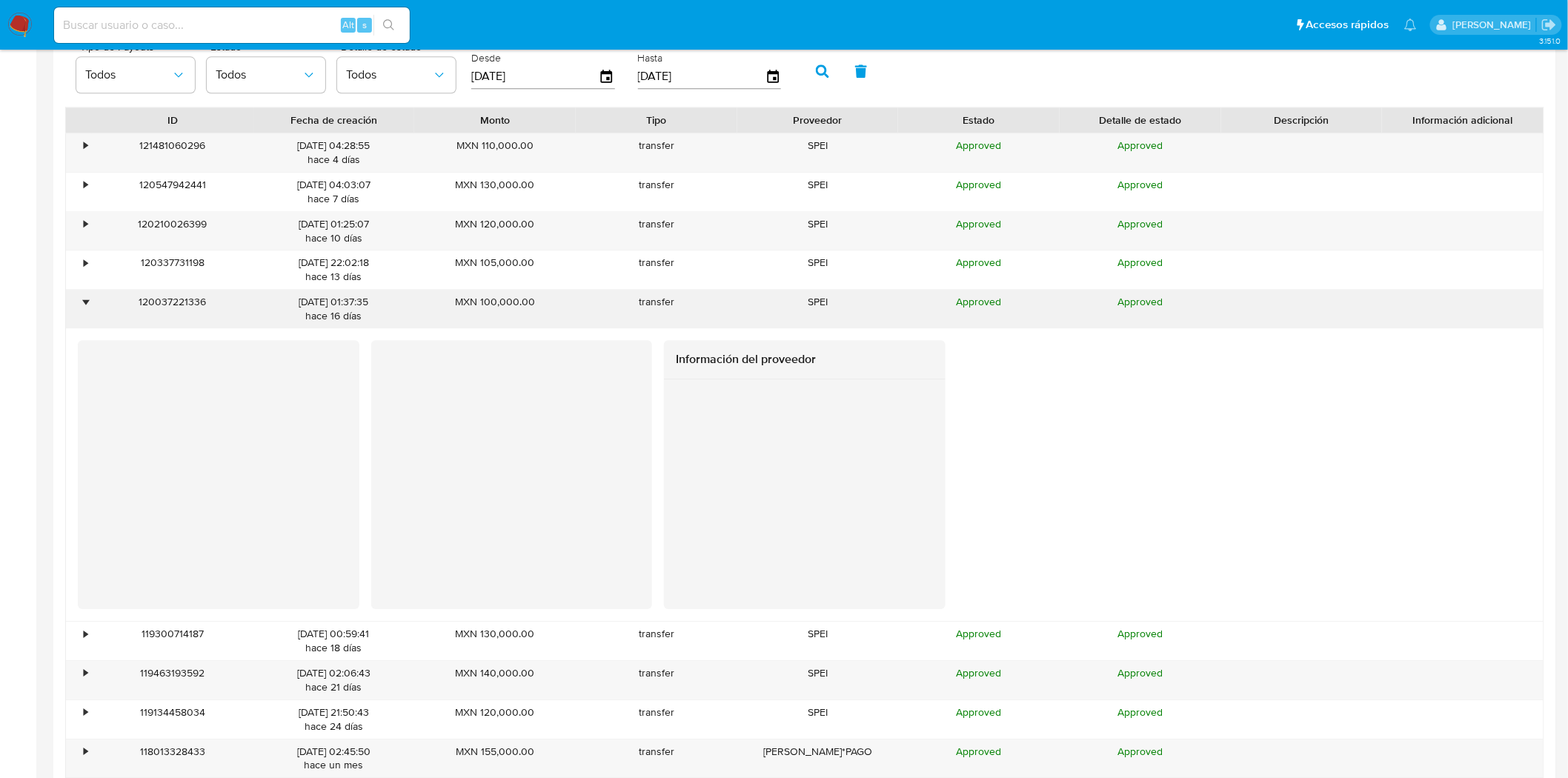
scroll to position [1434, 0]
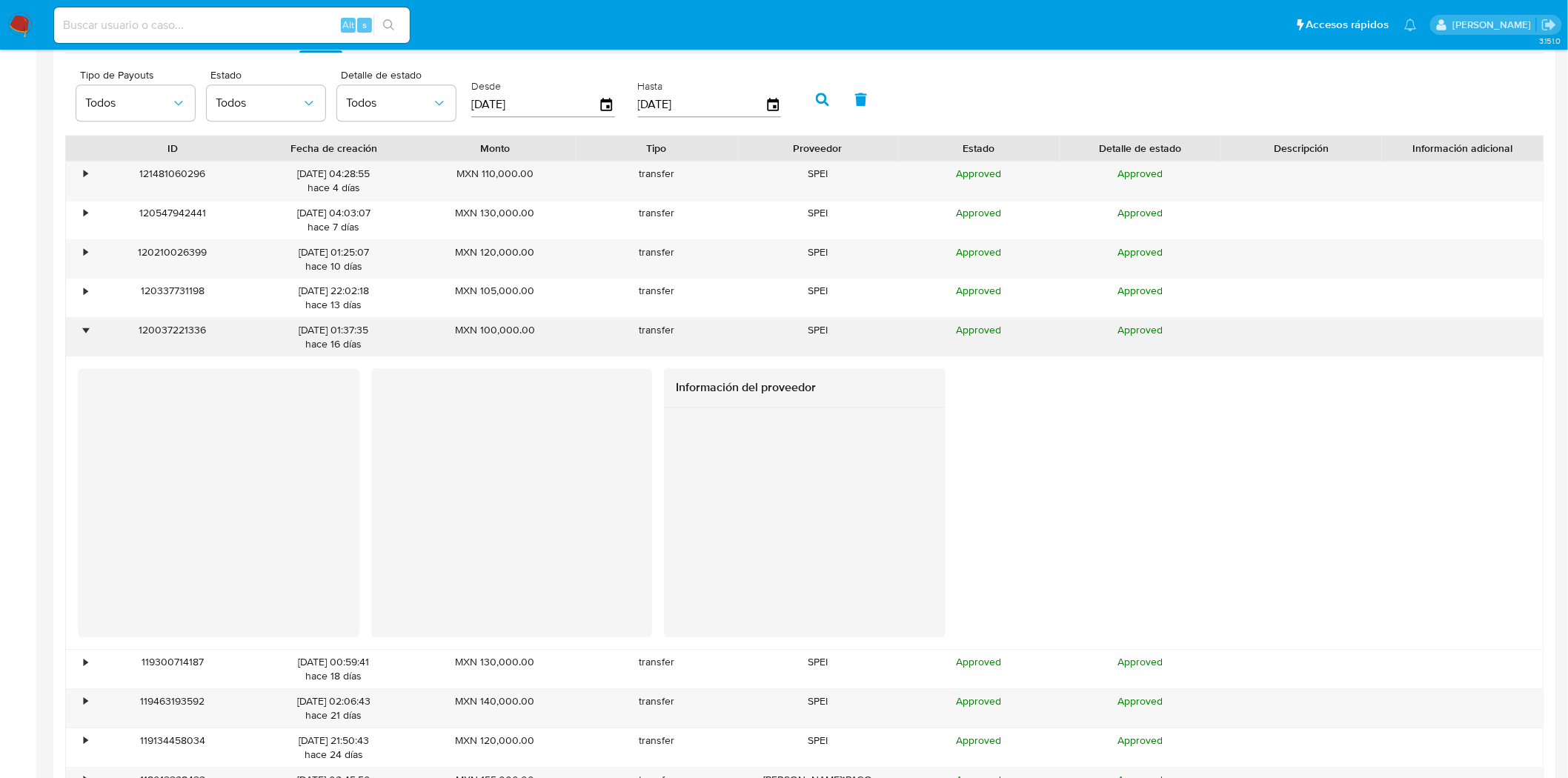
click at [93, 339] on div "120037221336" at bounding box center [172, 337] width 161 height 39
click at [86, 328] on div "•" at bounding box center [78, 337] width 26 height 39
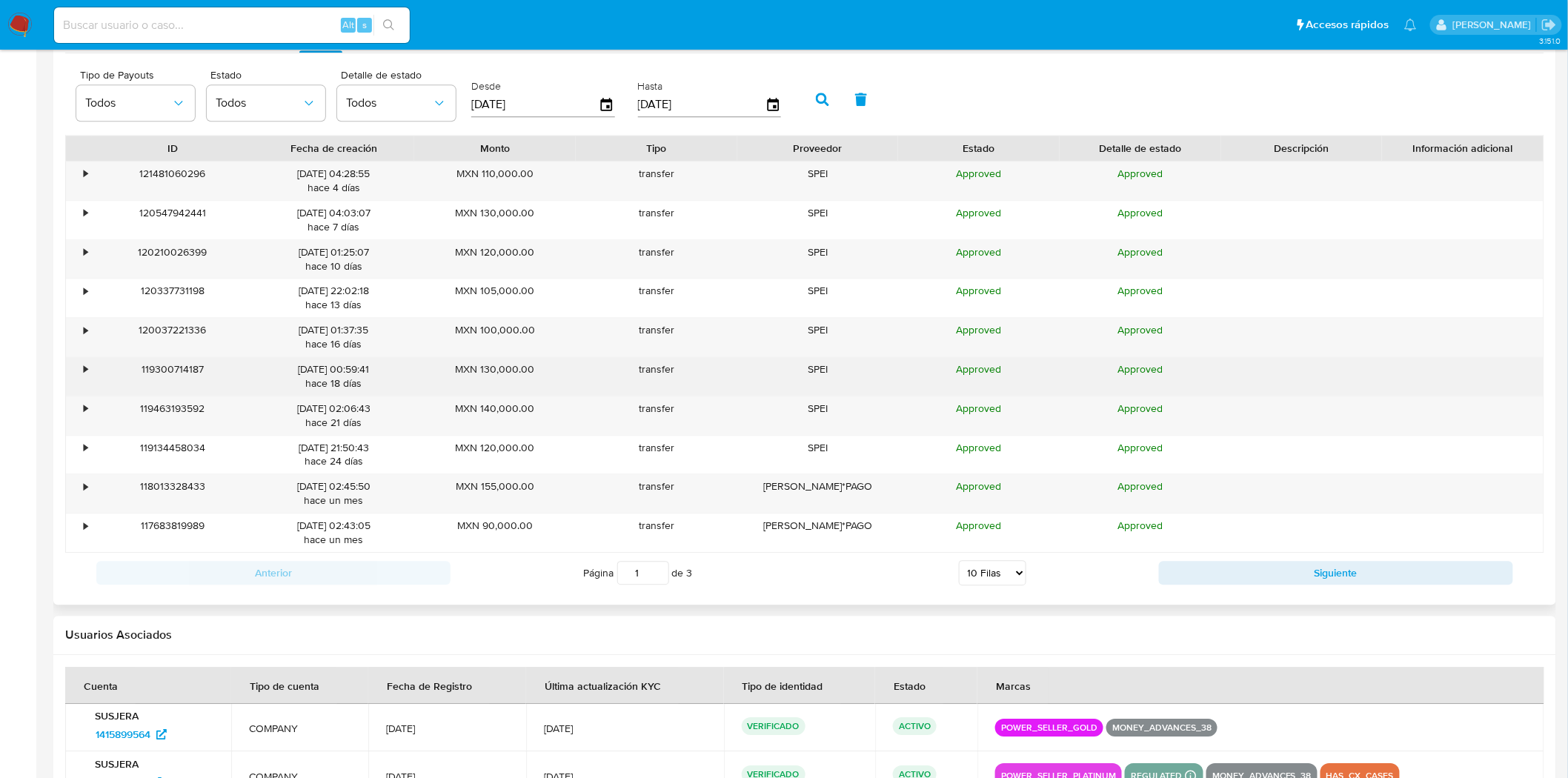
click at [76, 382] on div "•" at bounding box center [78, 376] width 26 height 39
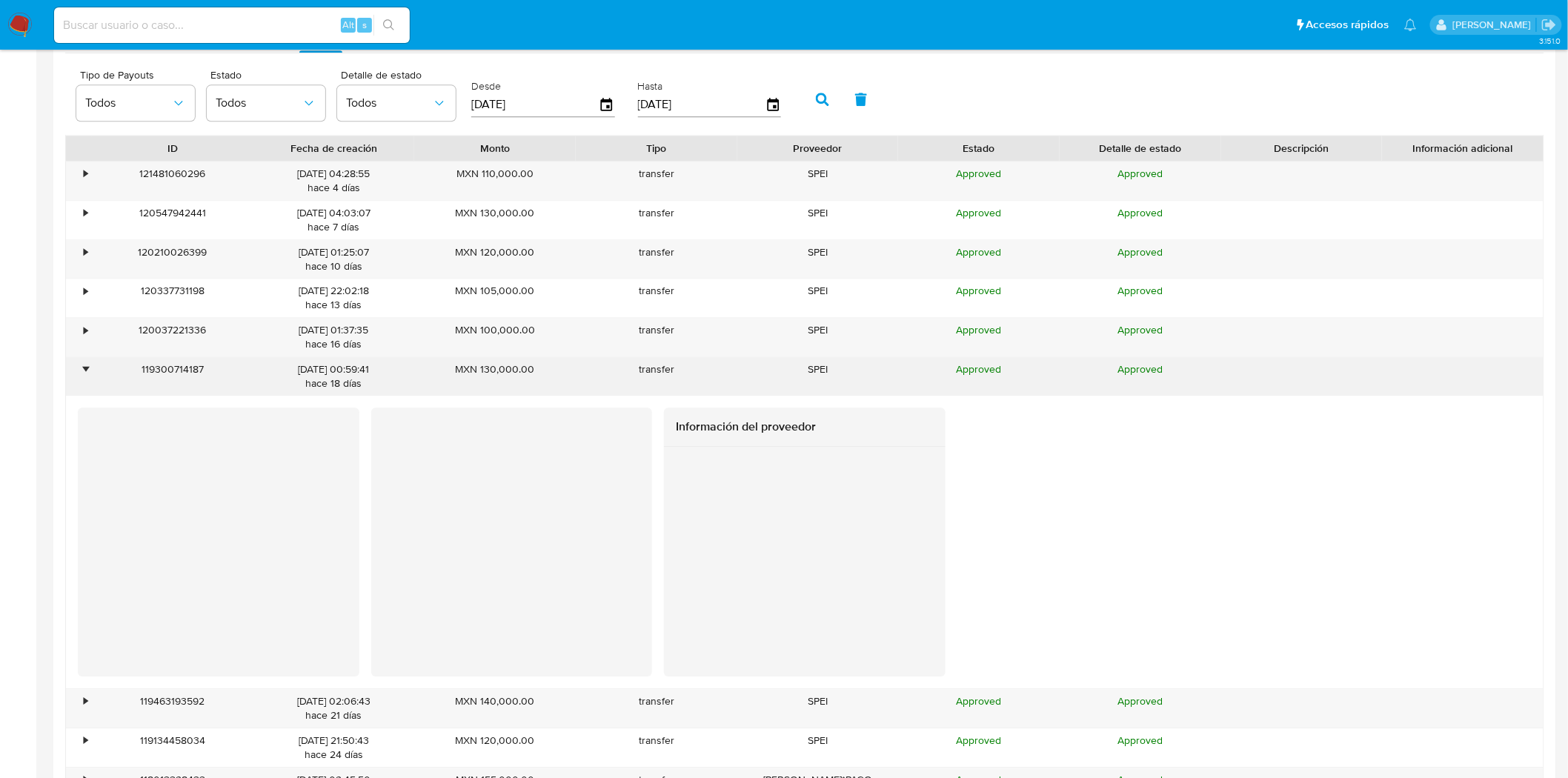
click at [76, 382] on div "•" at bounding box center [78, 376] width 26 height 39
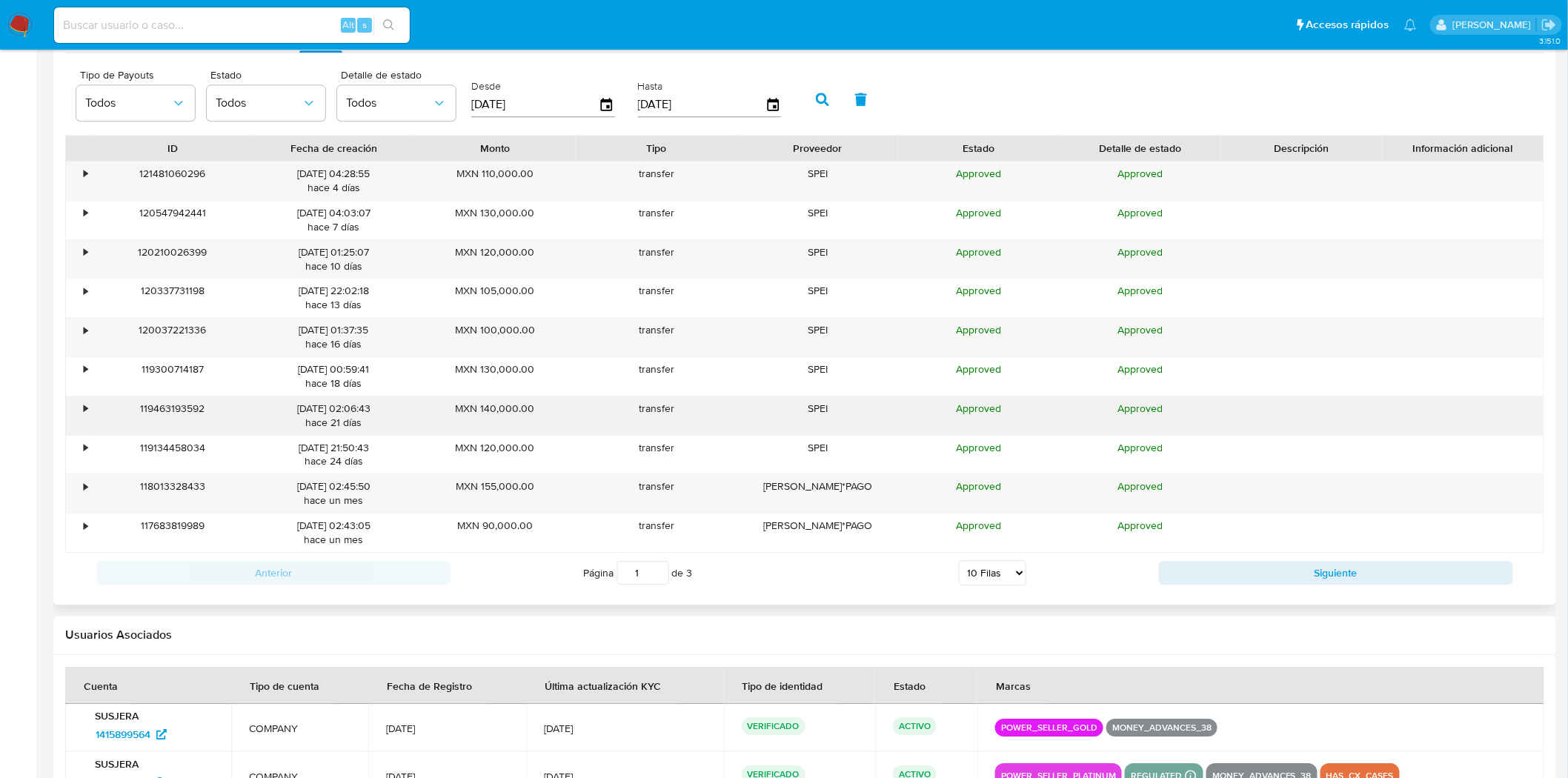
click at [87, 412] on div "•" at bounding box center [78, 415] width 26 height 39
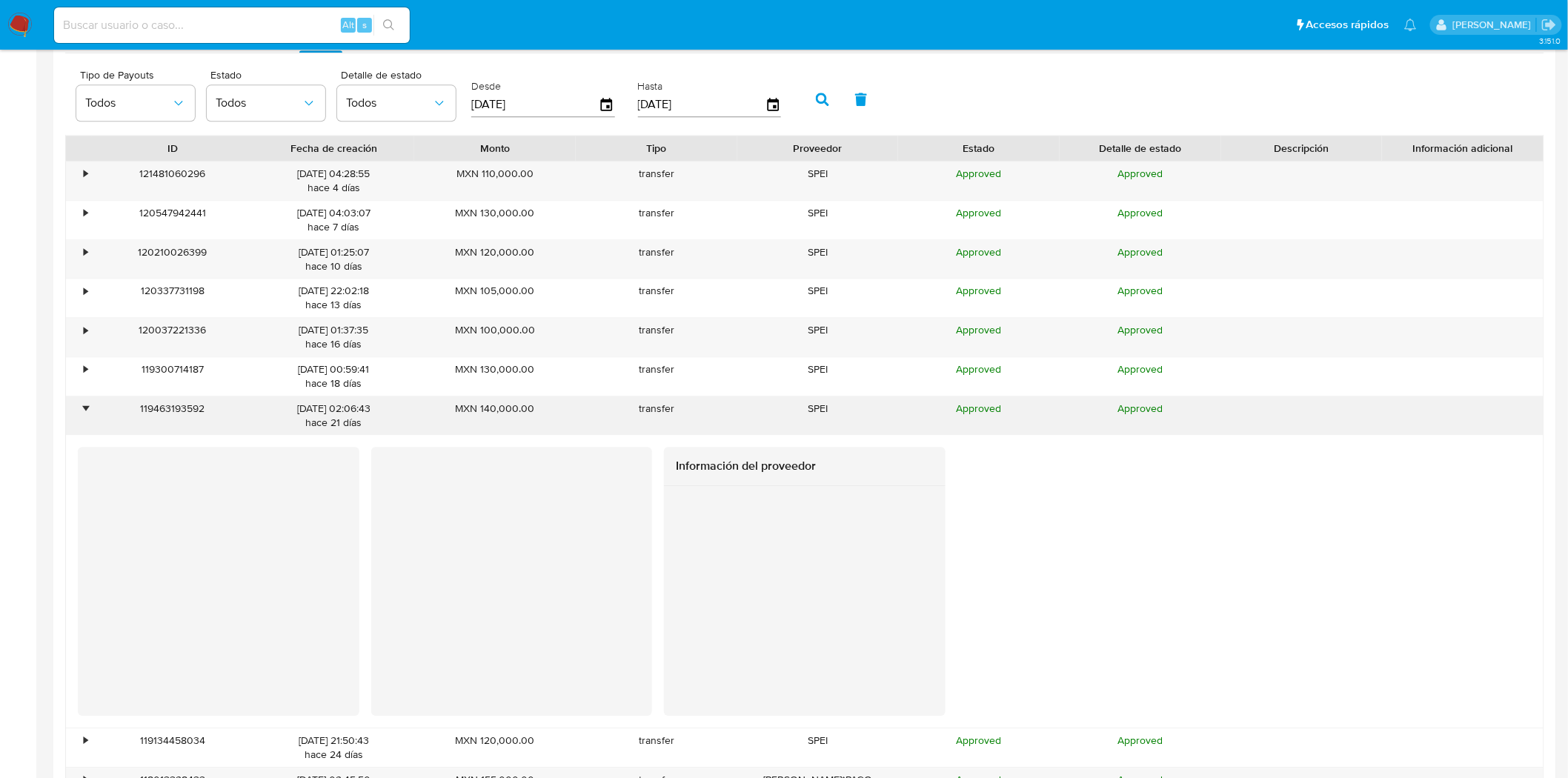
click at [87, 412] on div "•" at bounding box center [86, 409] width 4 height 14
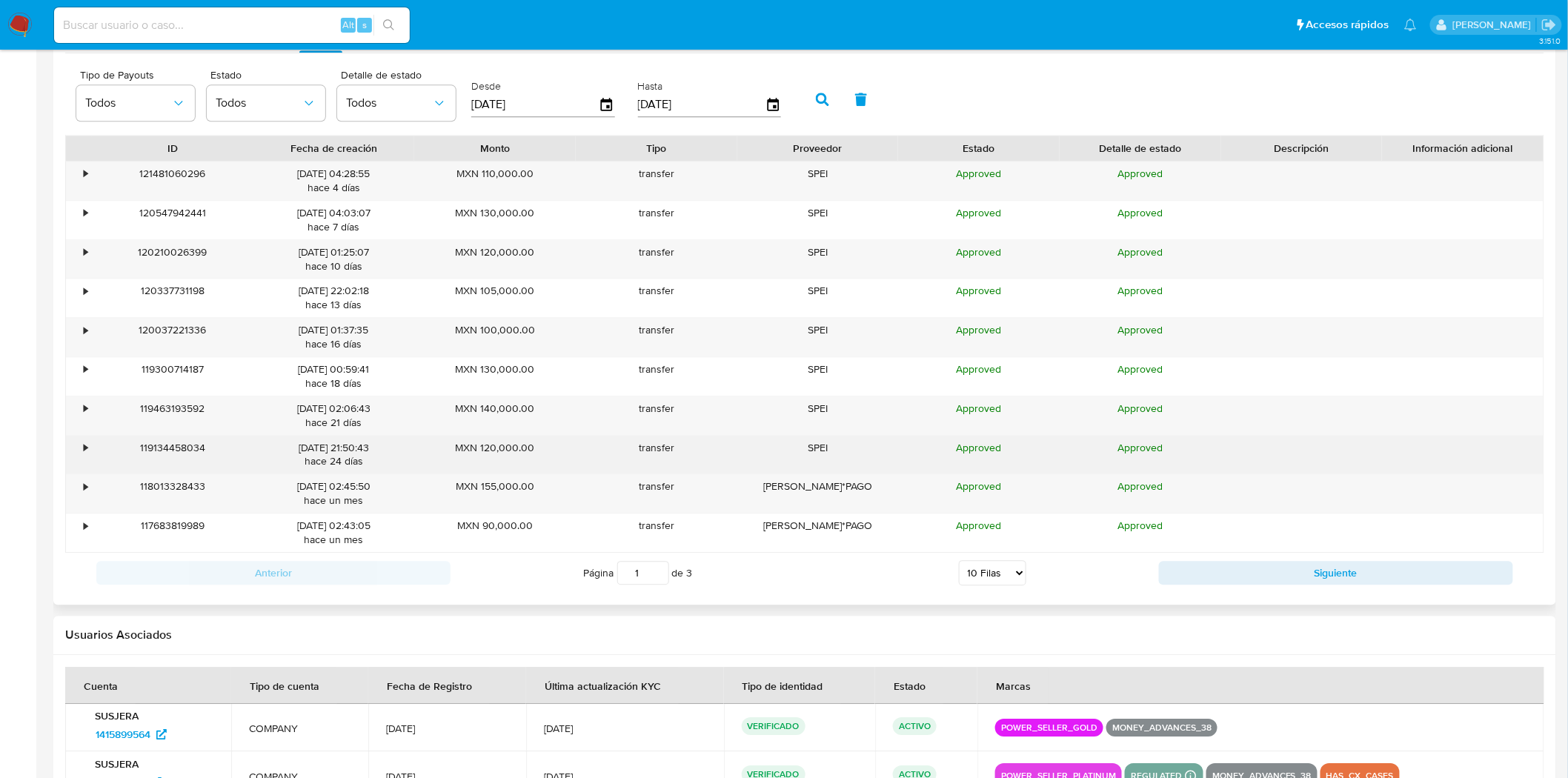
click at [84, 465] on div "•" at bounding box center [78, 455] width 26 height 39
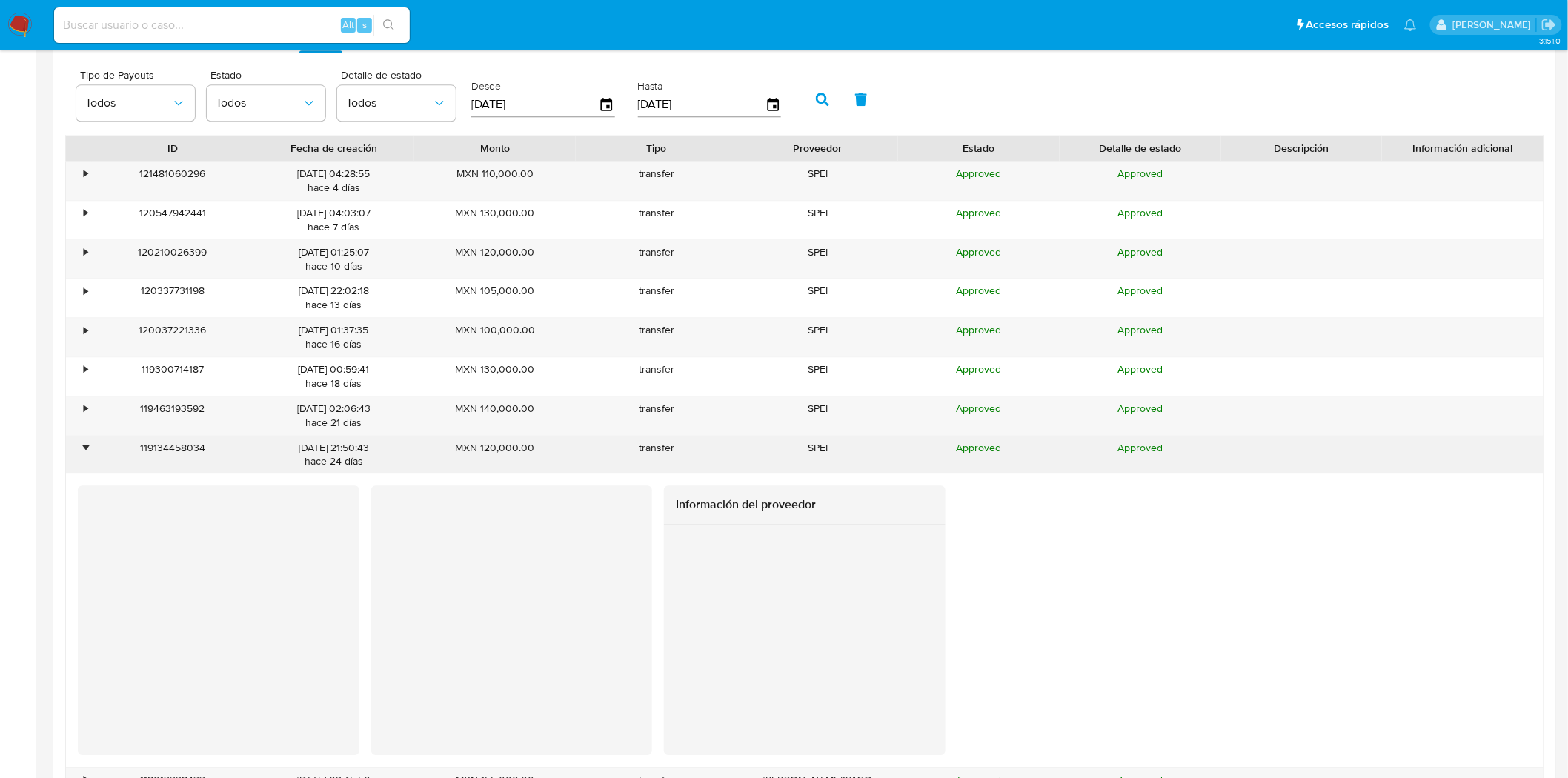
click at [84, 465] on div "•" at bounding box center [78, 455] width 26 height 39
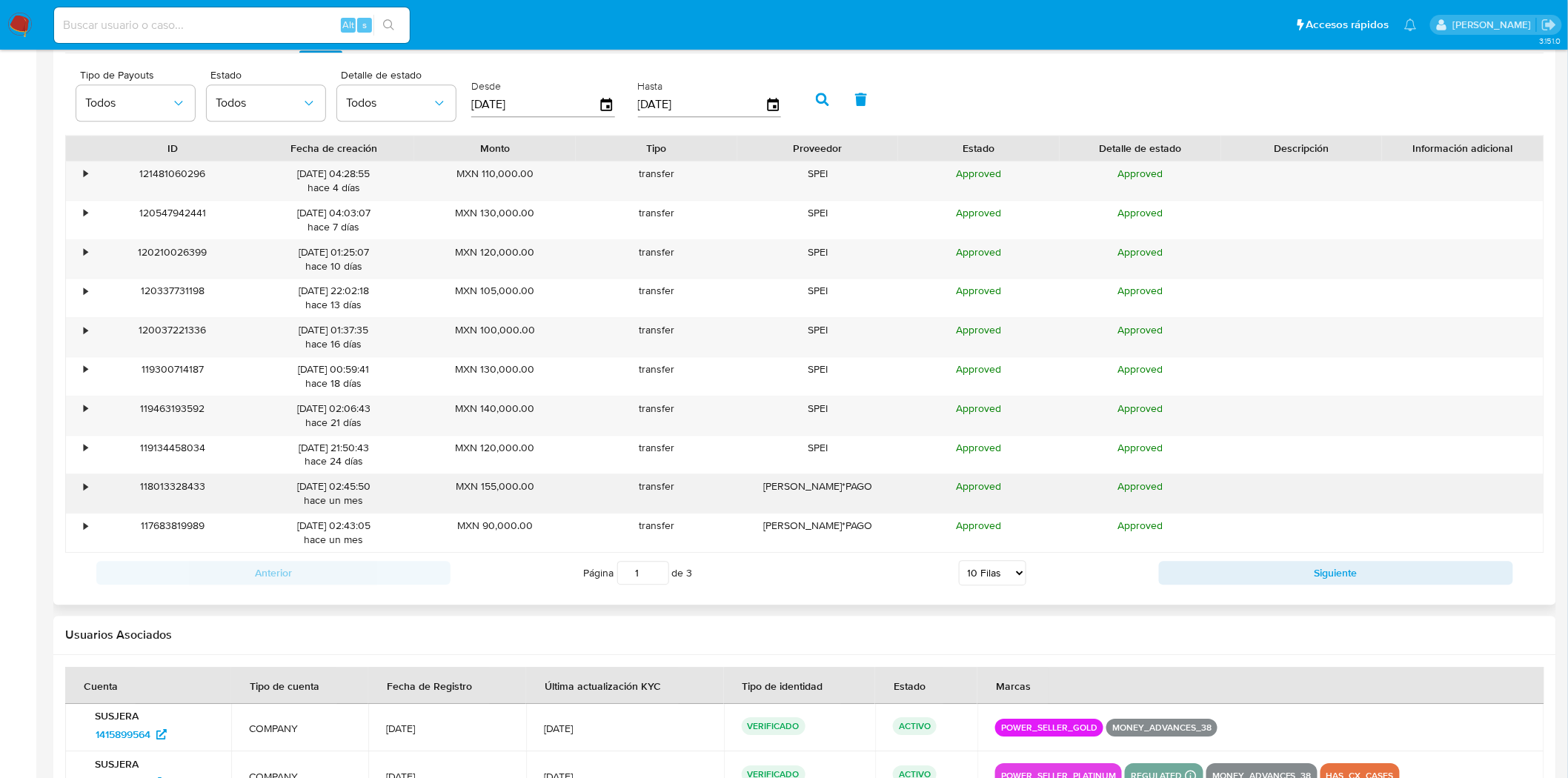
click at [90, 493] on div "•" at bounding box center [78, 493] width 26 height 39
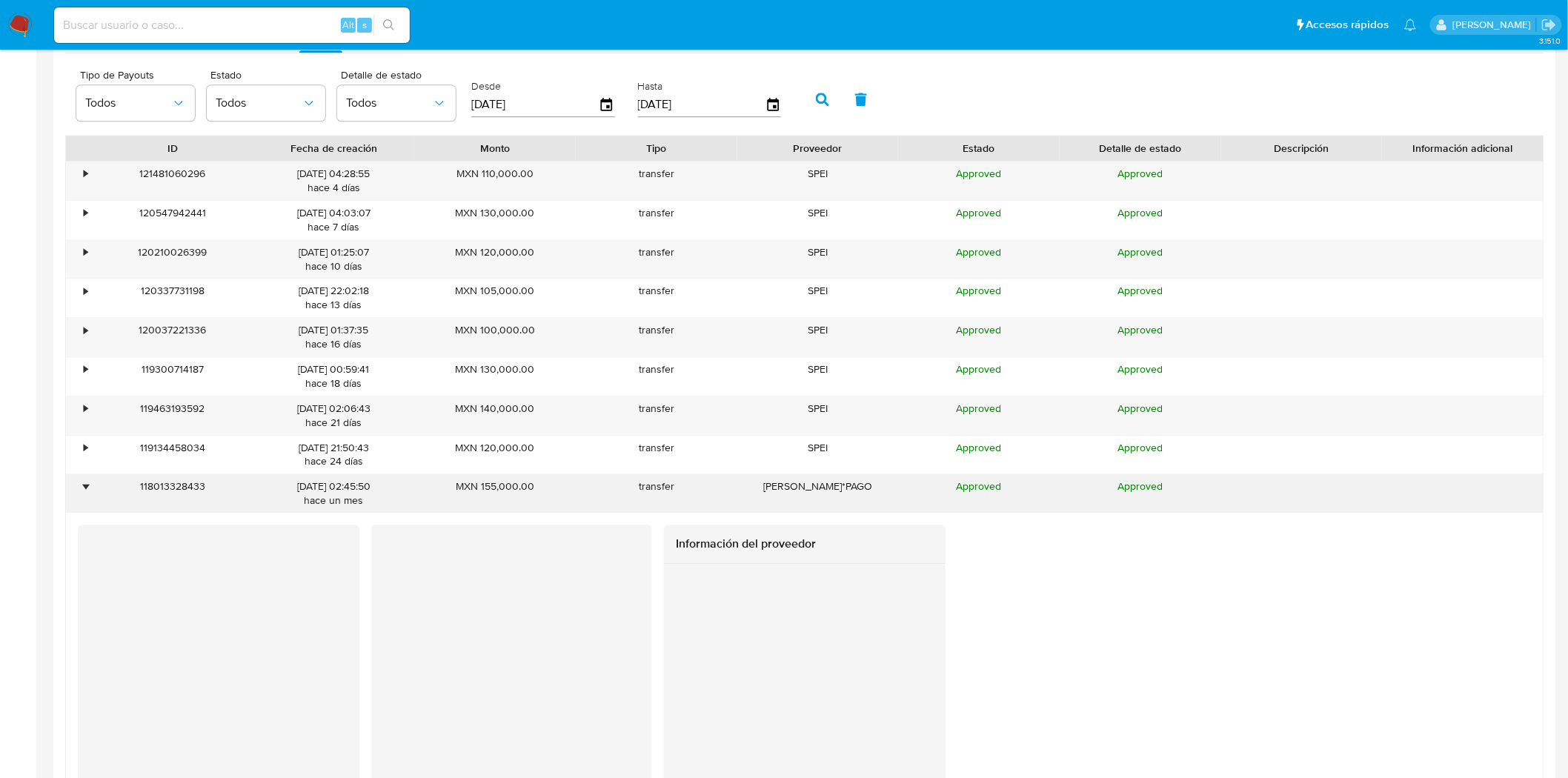
click at [90, 494] on div "•" at bounding box center [78, 493] width 26 height 39
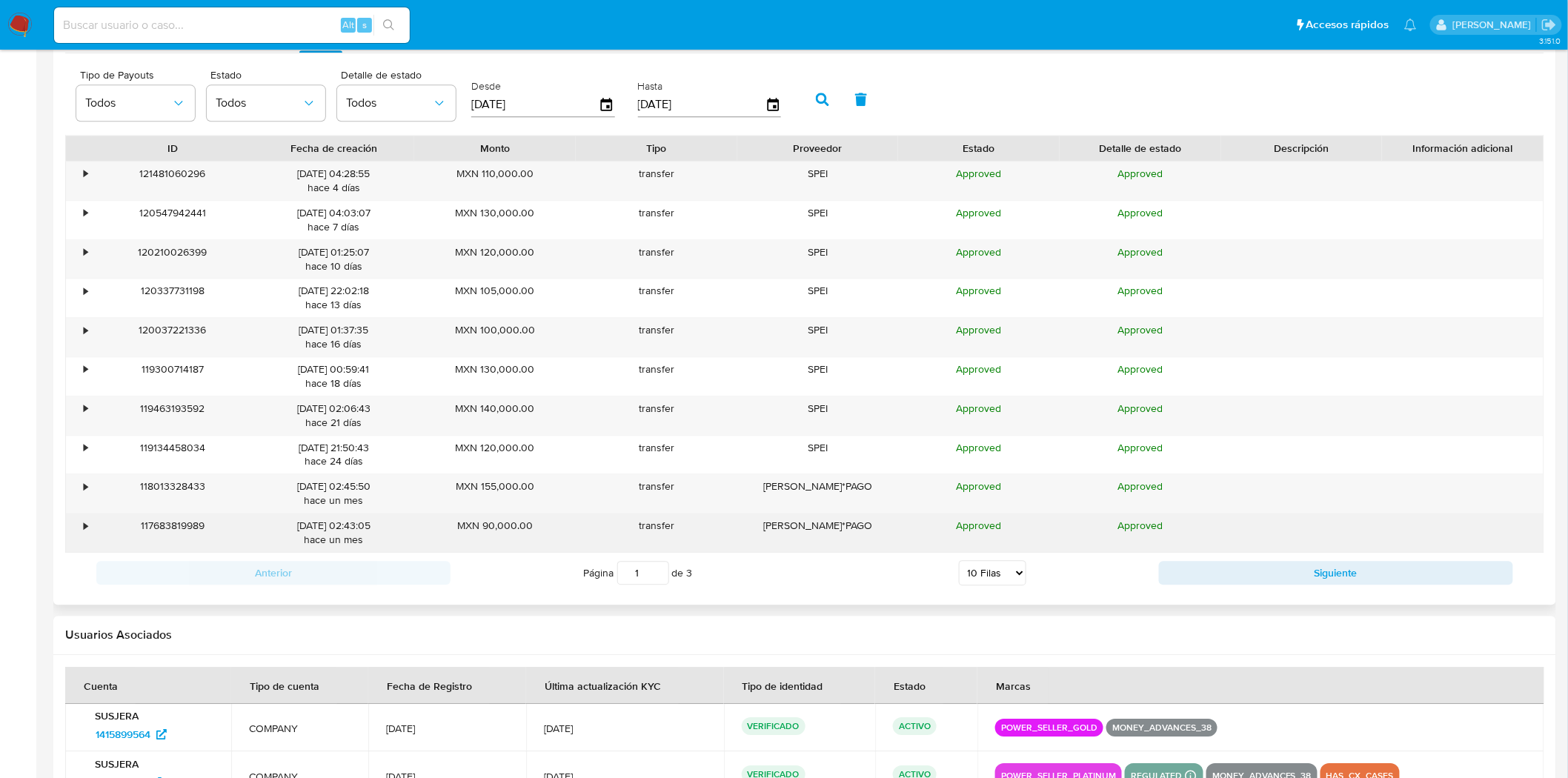
click at [79, 537] on div "•" at bounding box center [78, 532] width 26 height 39
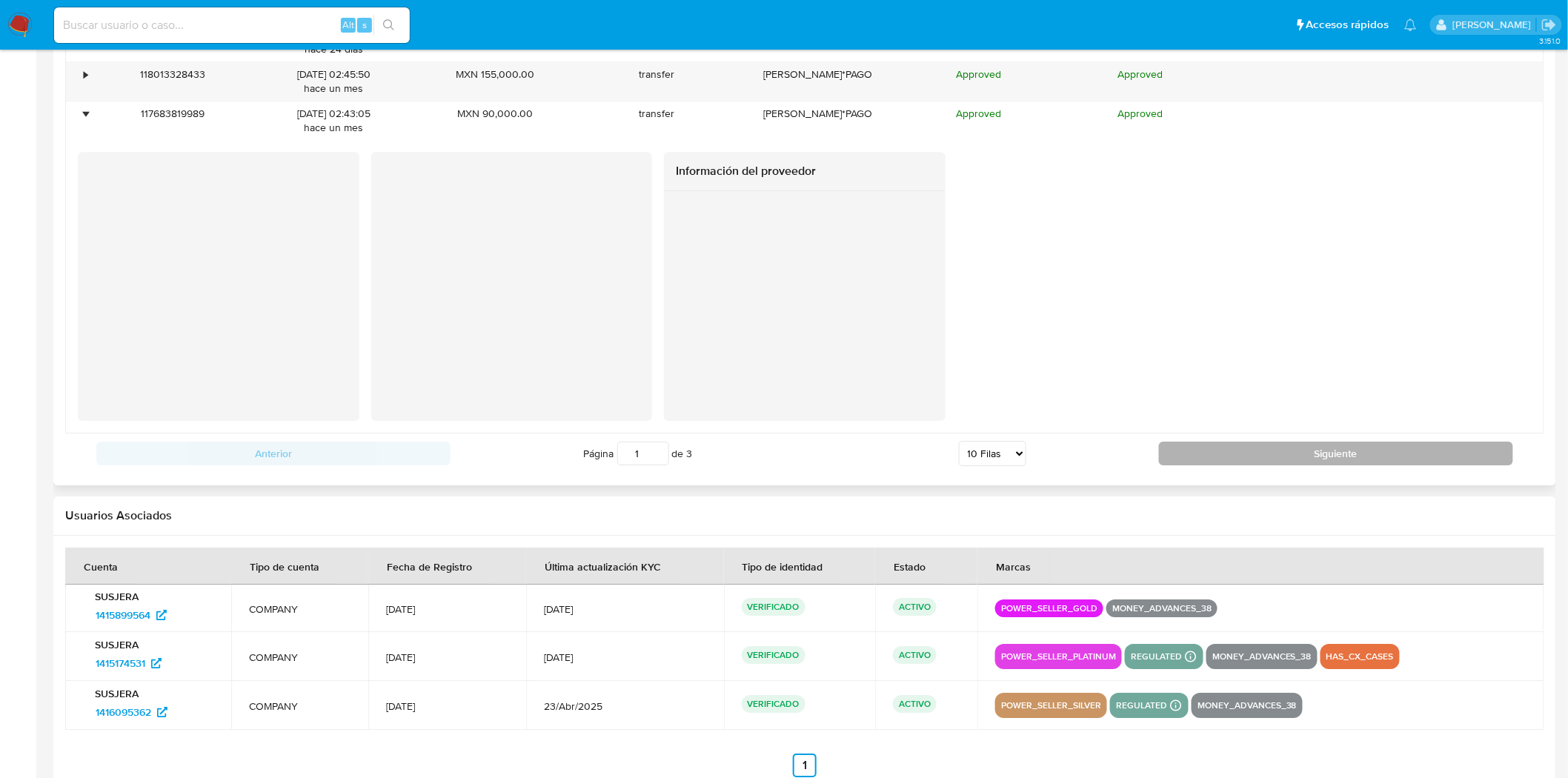
click at [1226, 453] on button "Siguiente" at bounding box center [1336, 453] width 354 height 23
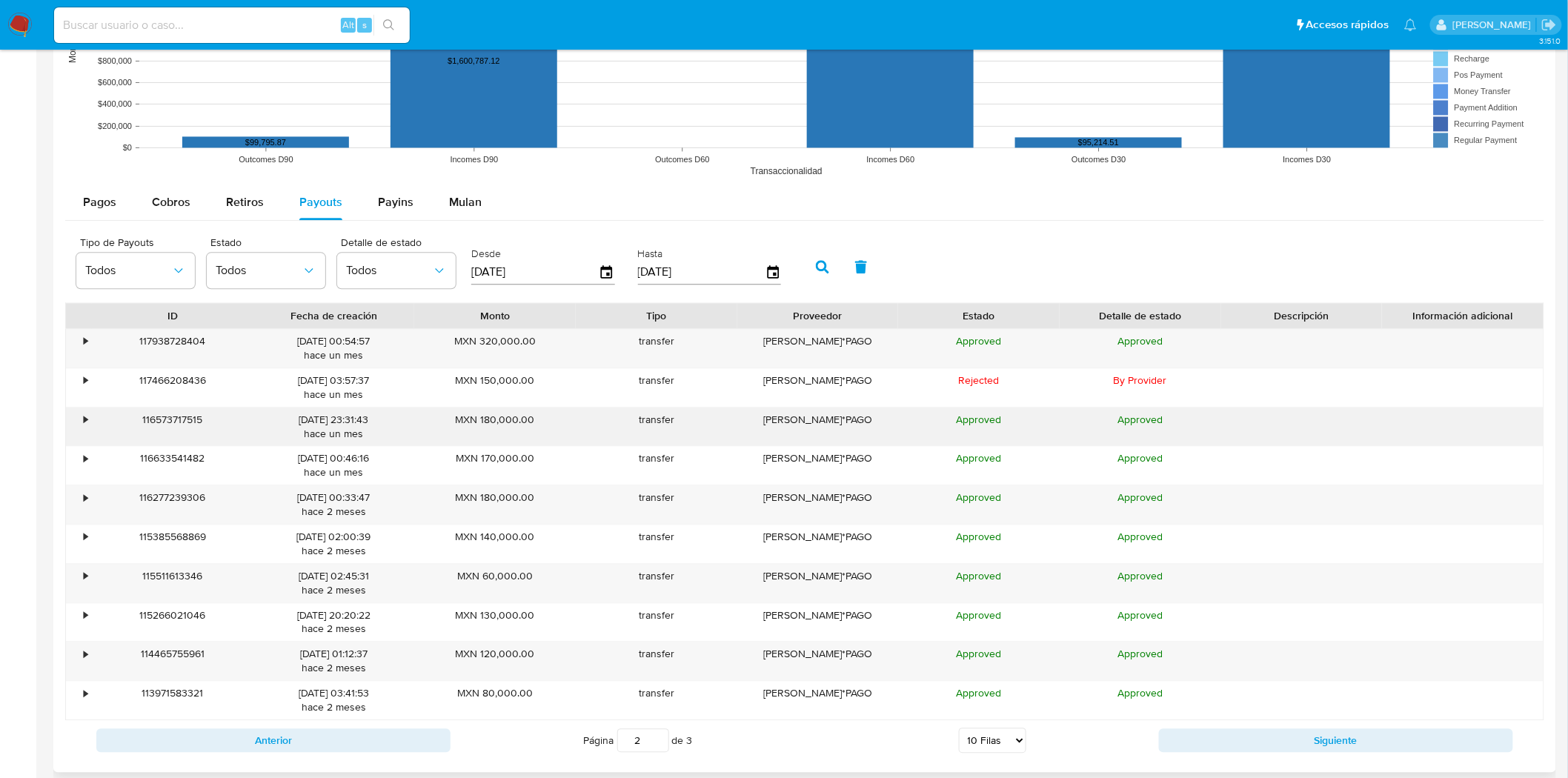
scroll to position [1257, 0]
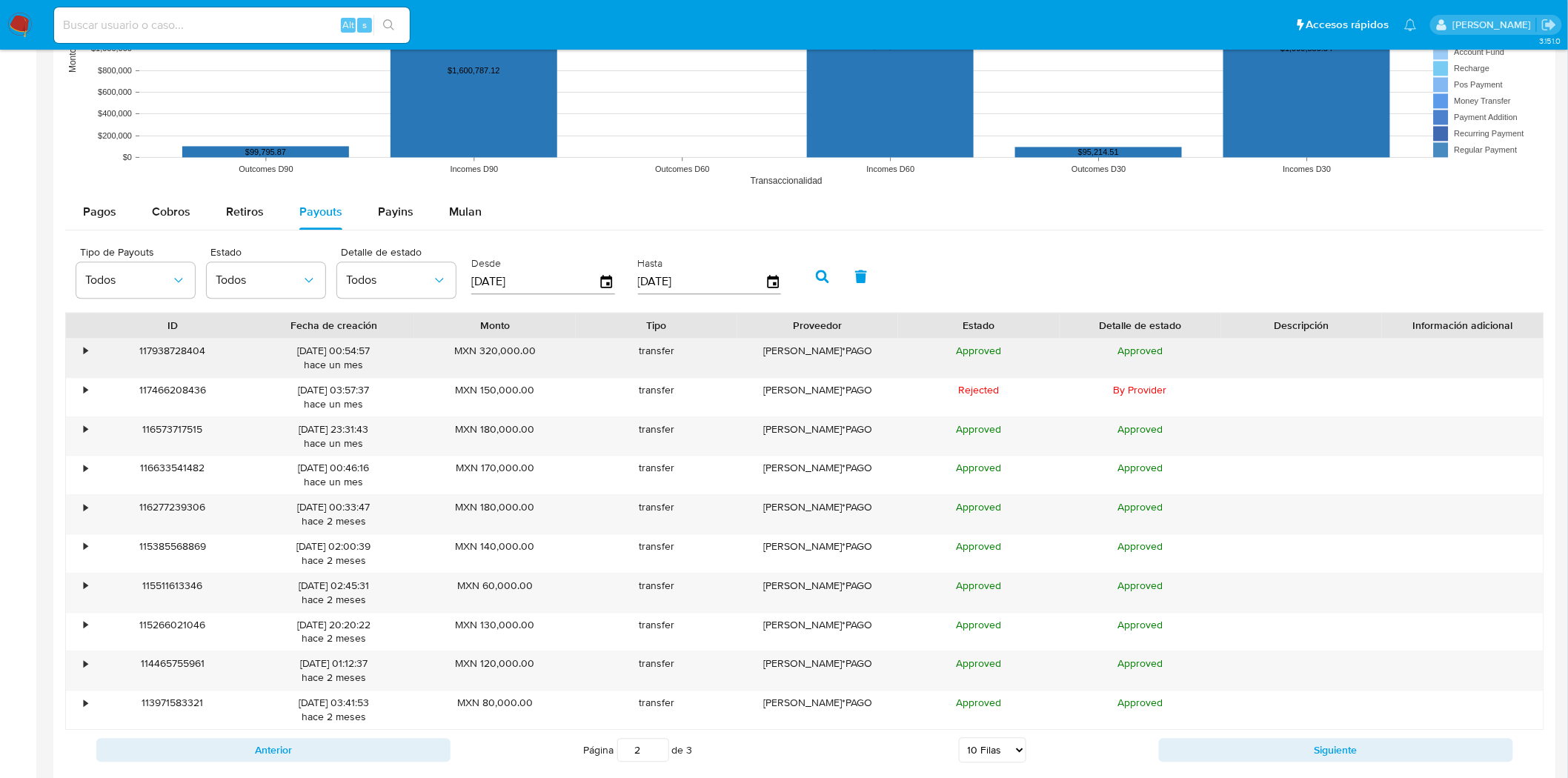
click at [89, 351] on div "•" at bounding box center [78, 357] width 26 height 39
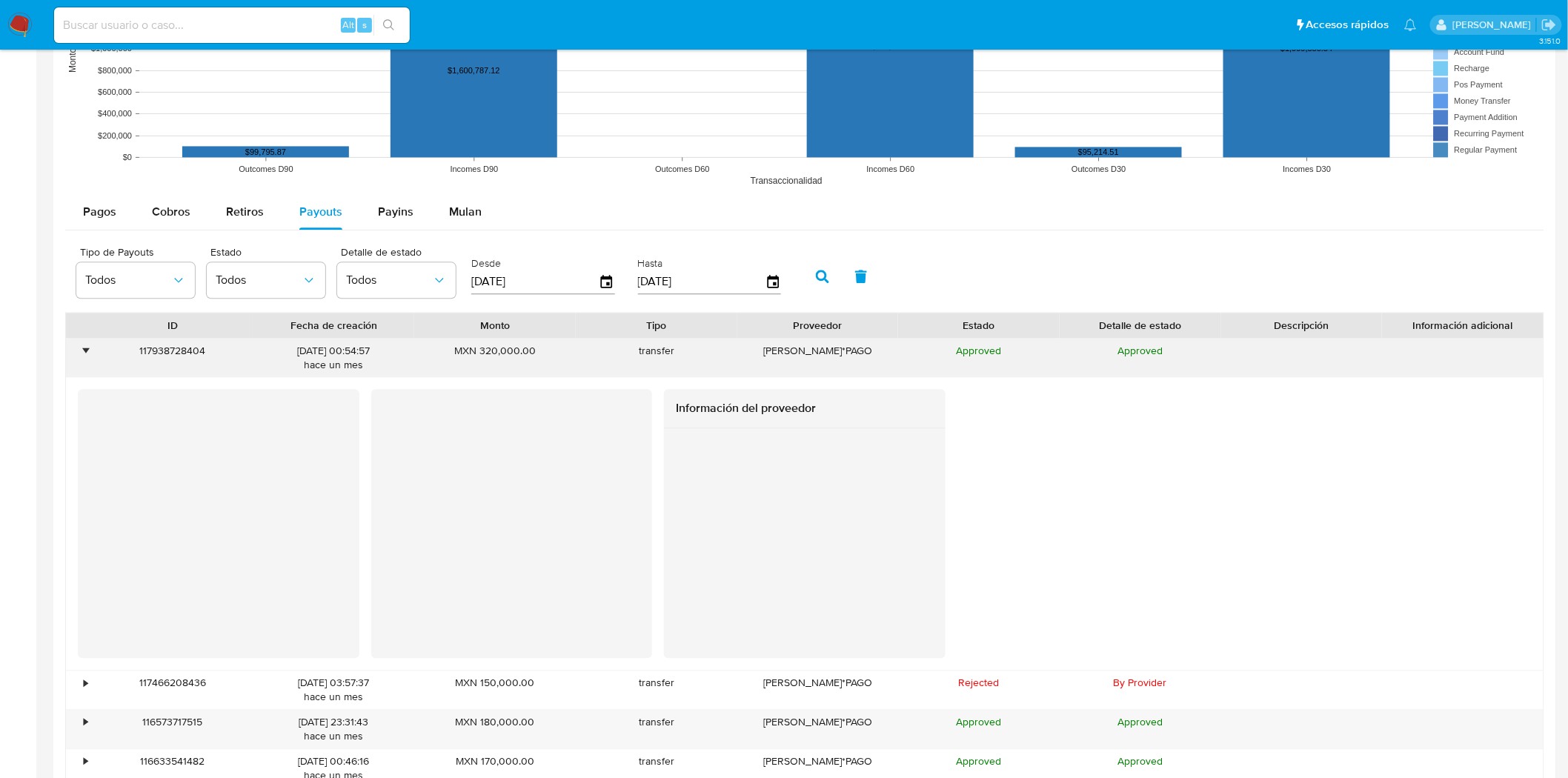
click at [87, 351] on div "•" at bounding box center [86, 351] width 4 height 14
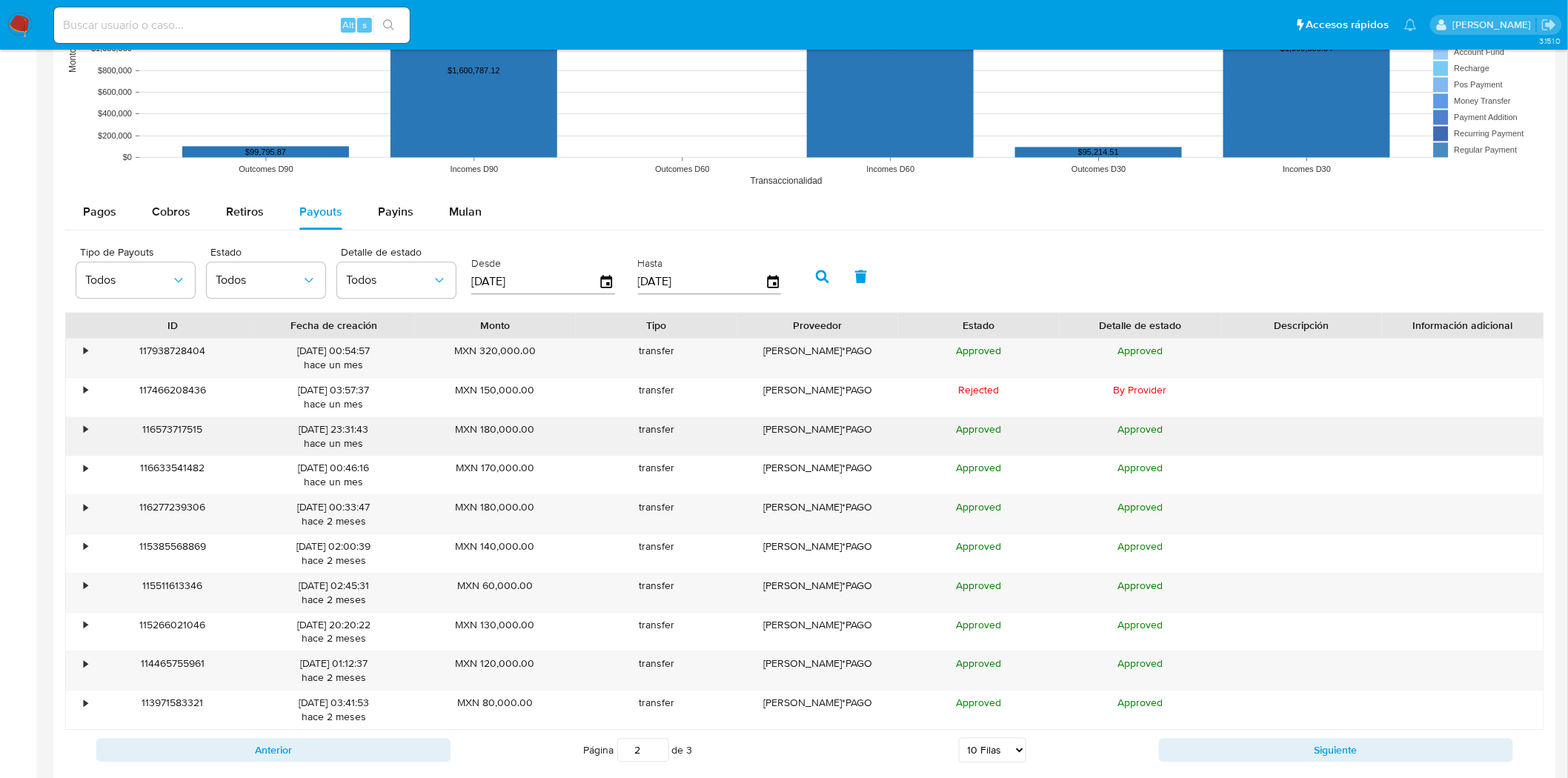
click at [90, 430] on div "•" at bounding box center [78, 436] width 26 height 39
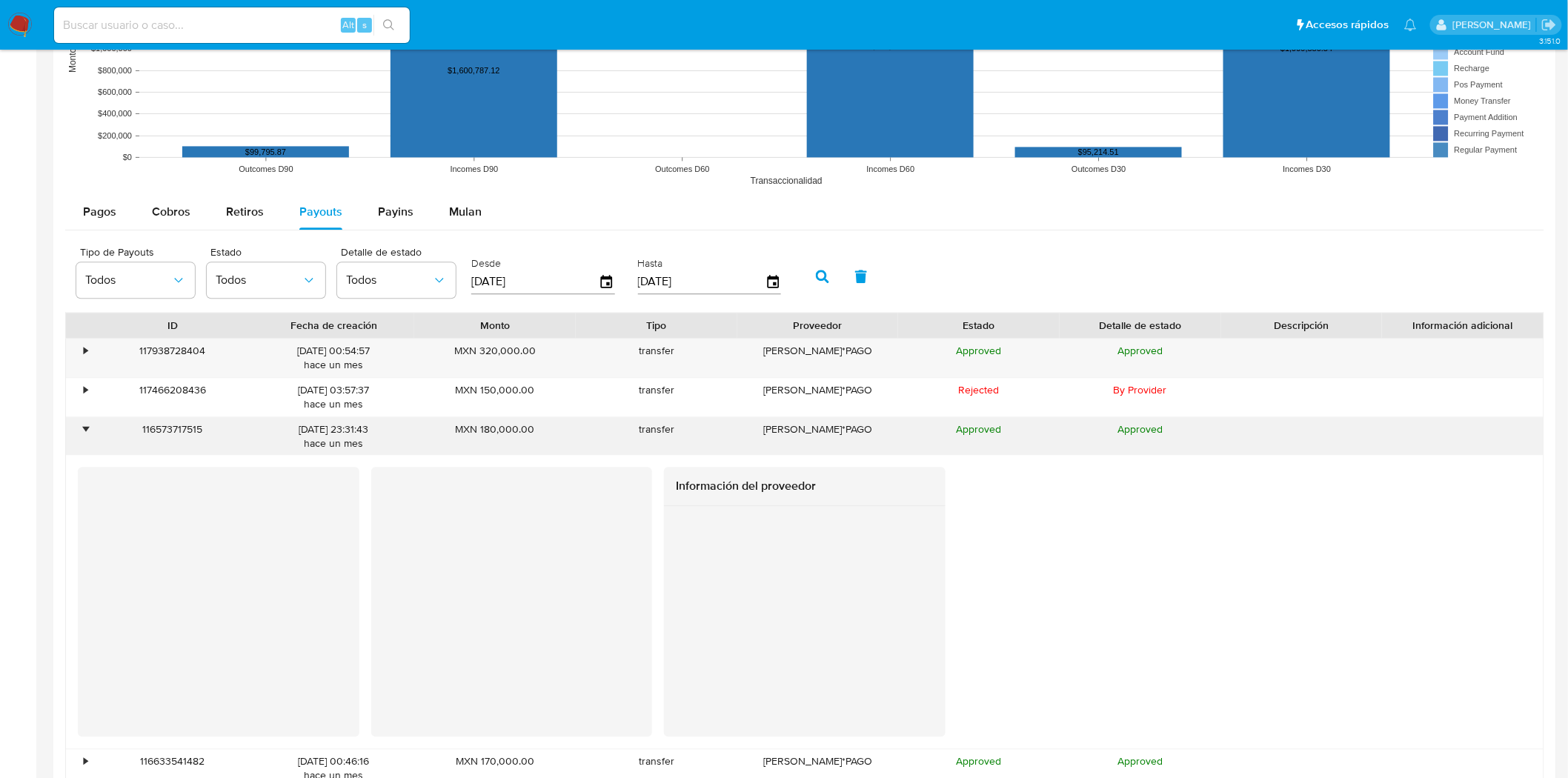
click at [90, 430] on div "•" at bounding box center [78, 436] width 26 height 39
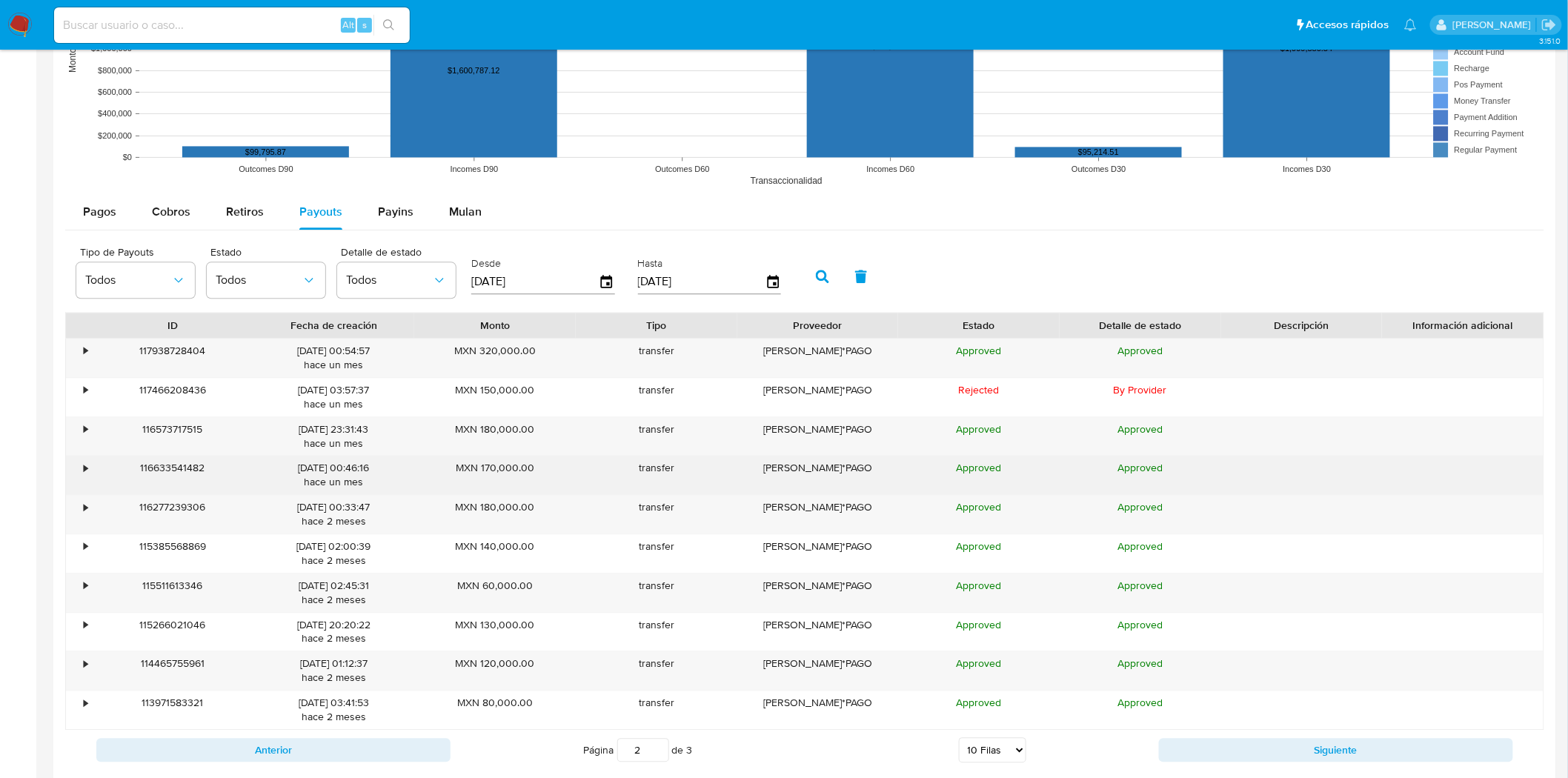
click at [86, 473] on div "•" at bounding box center [86, 468] width 4 height 14
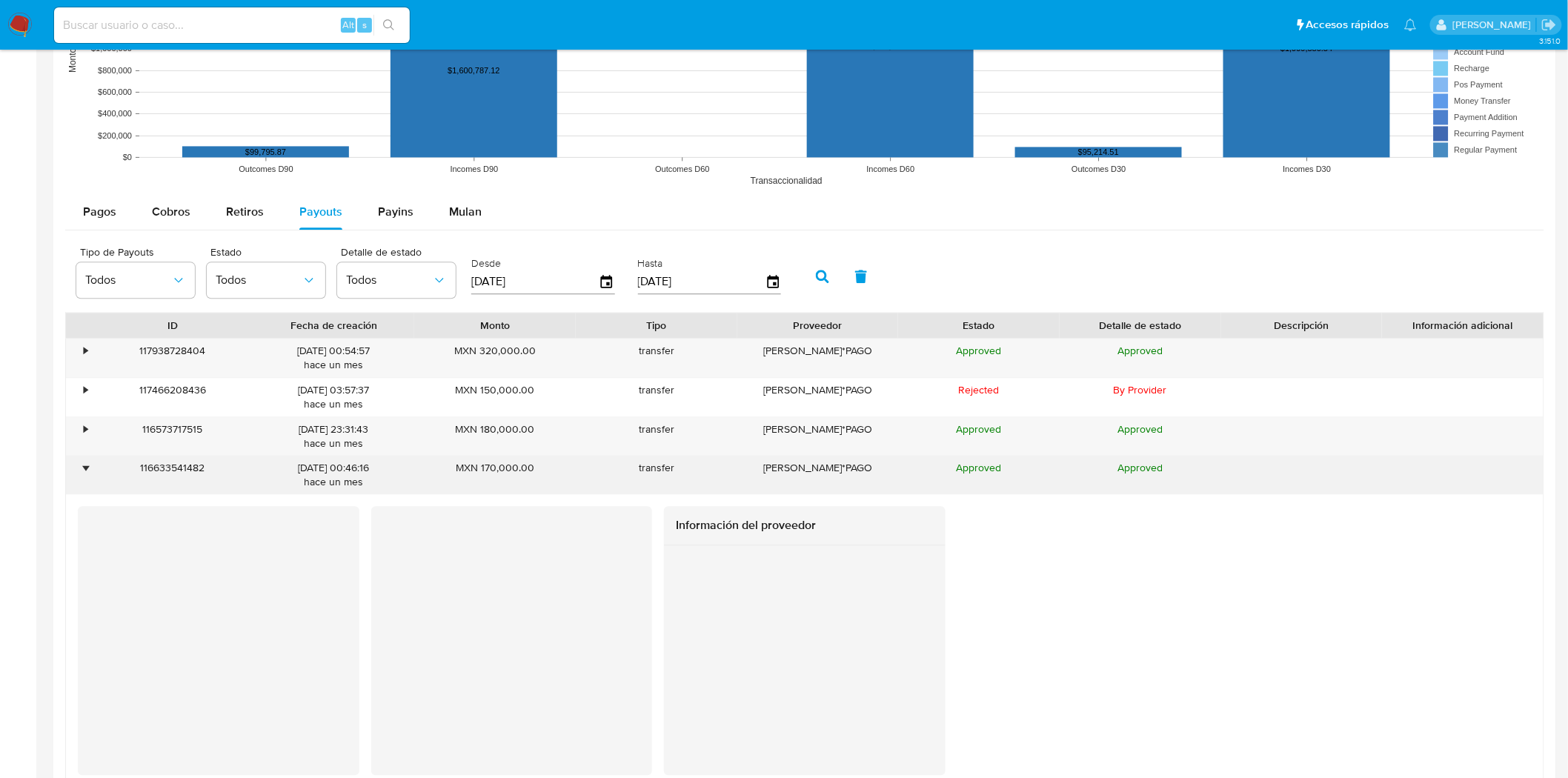
click at [86, 473] on div "•" at bounding box center [86, 468] width 4 height 14
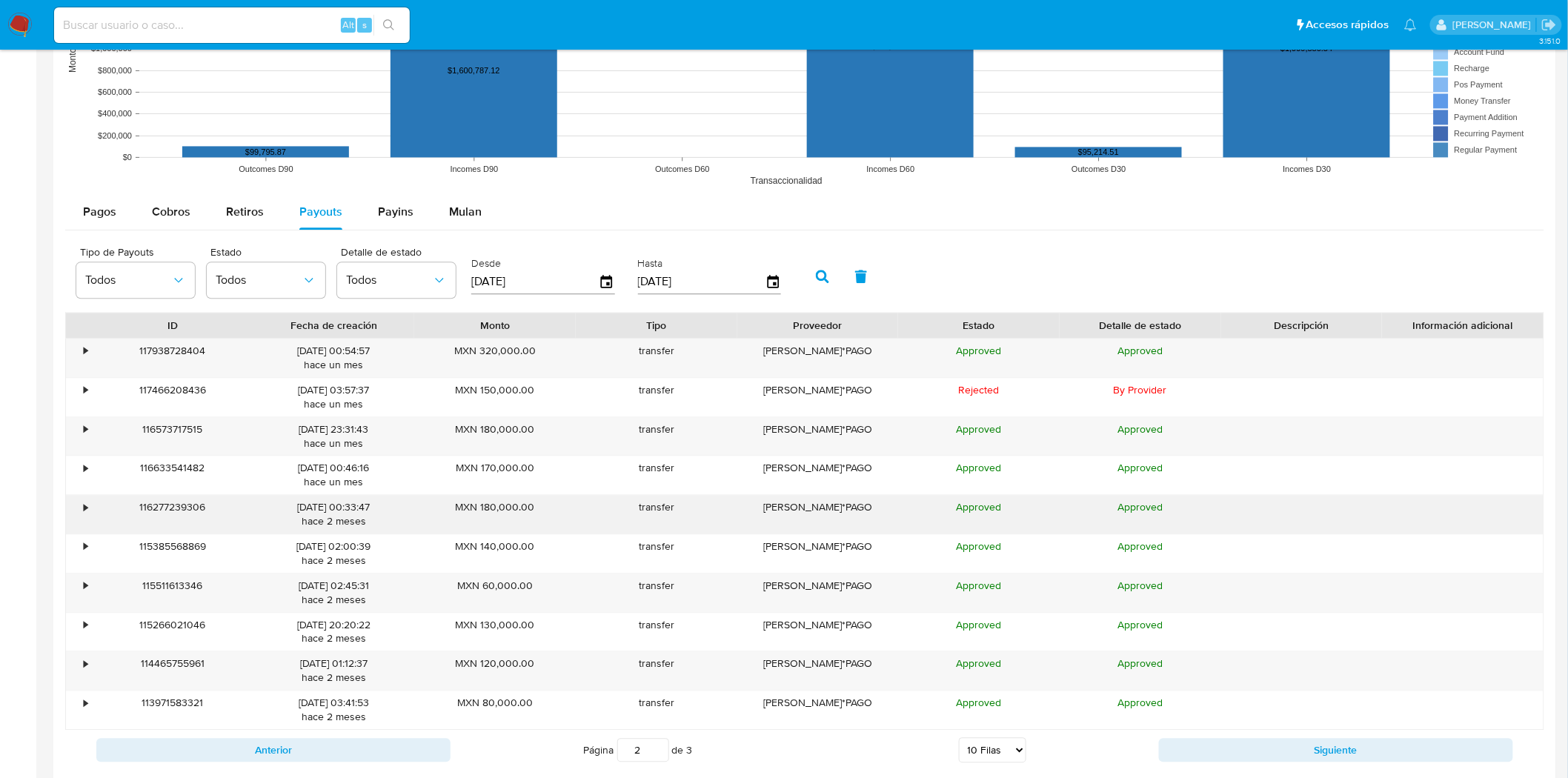
click at [84, 513] on div "•" at bounding box center [86, 507] width 4 height 14
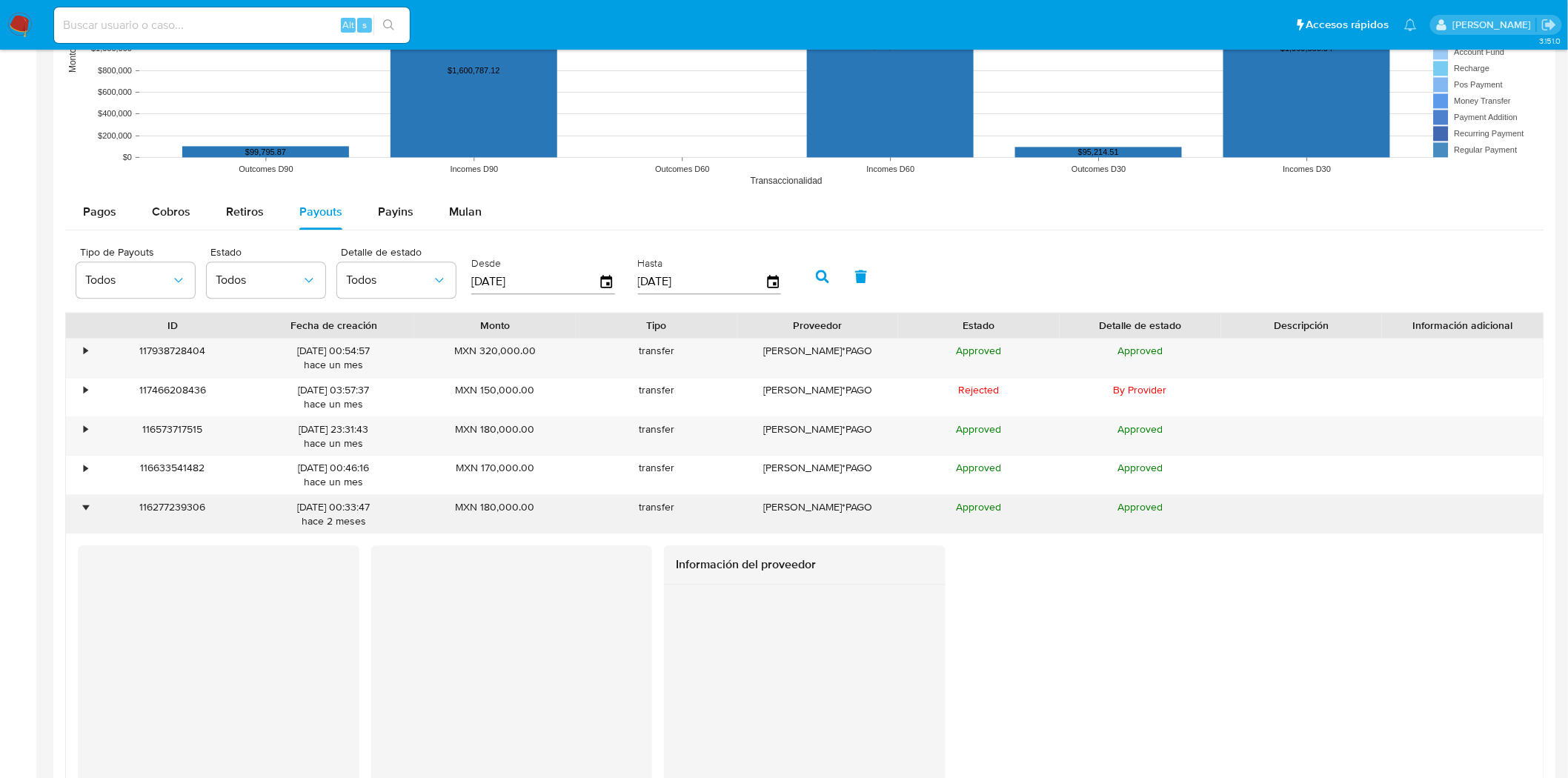
click at [84, 513] on div "•" at bounding box center [86, 507] width 4 height 14
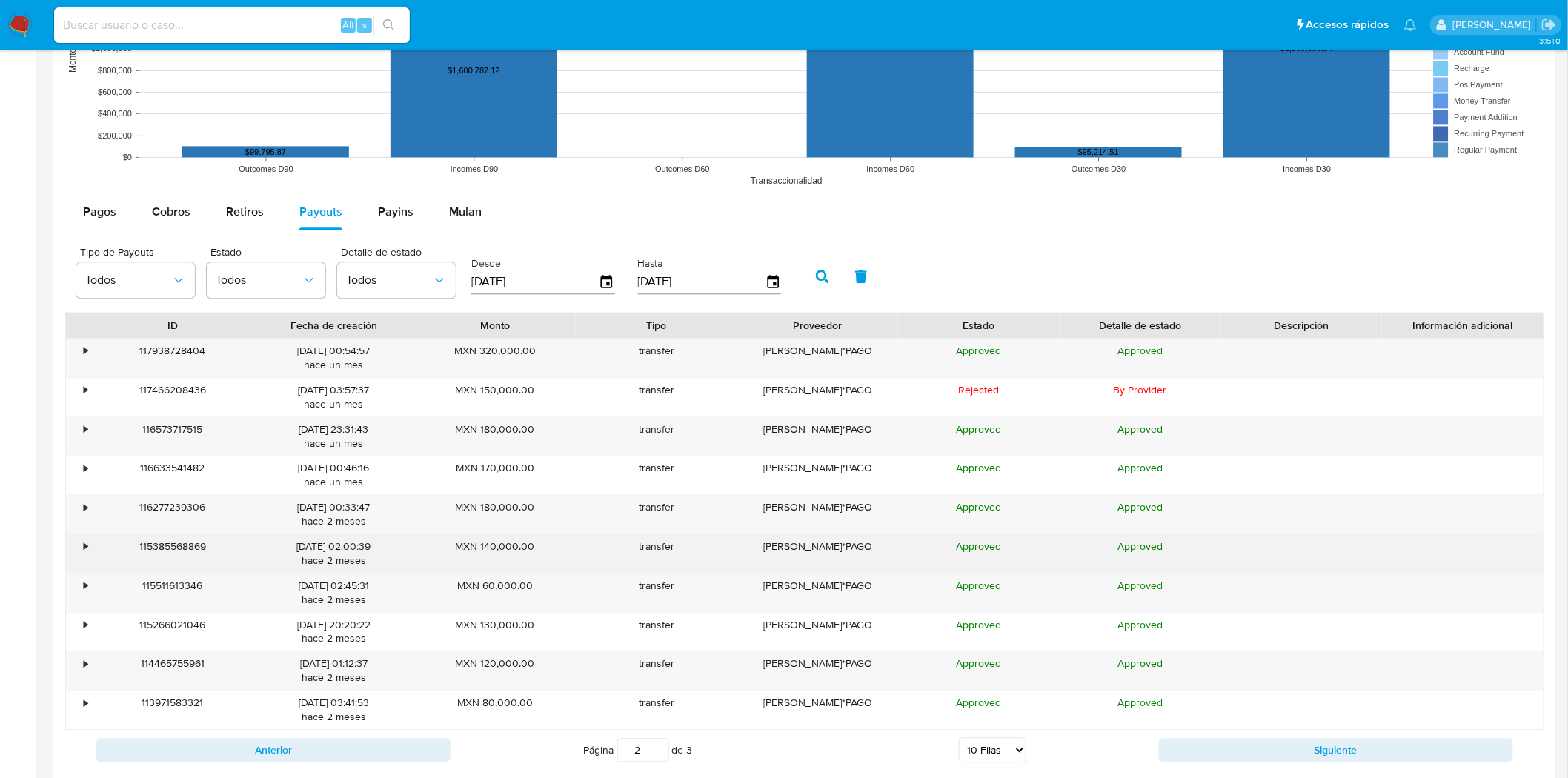
click at [86, 552] on div "•" at bounding box center [86, 547] width 4 height 14
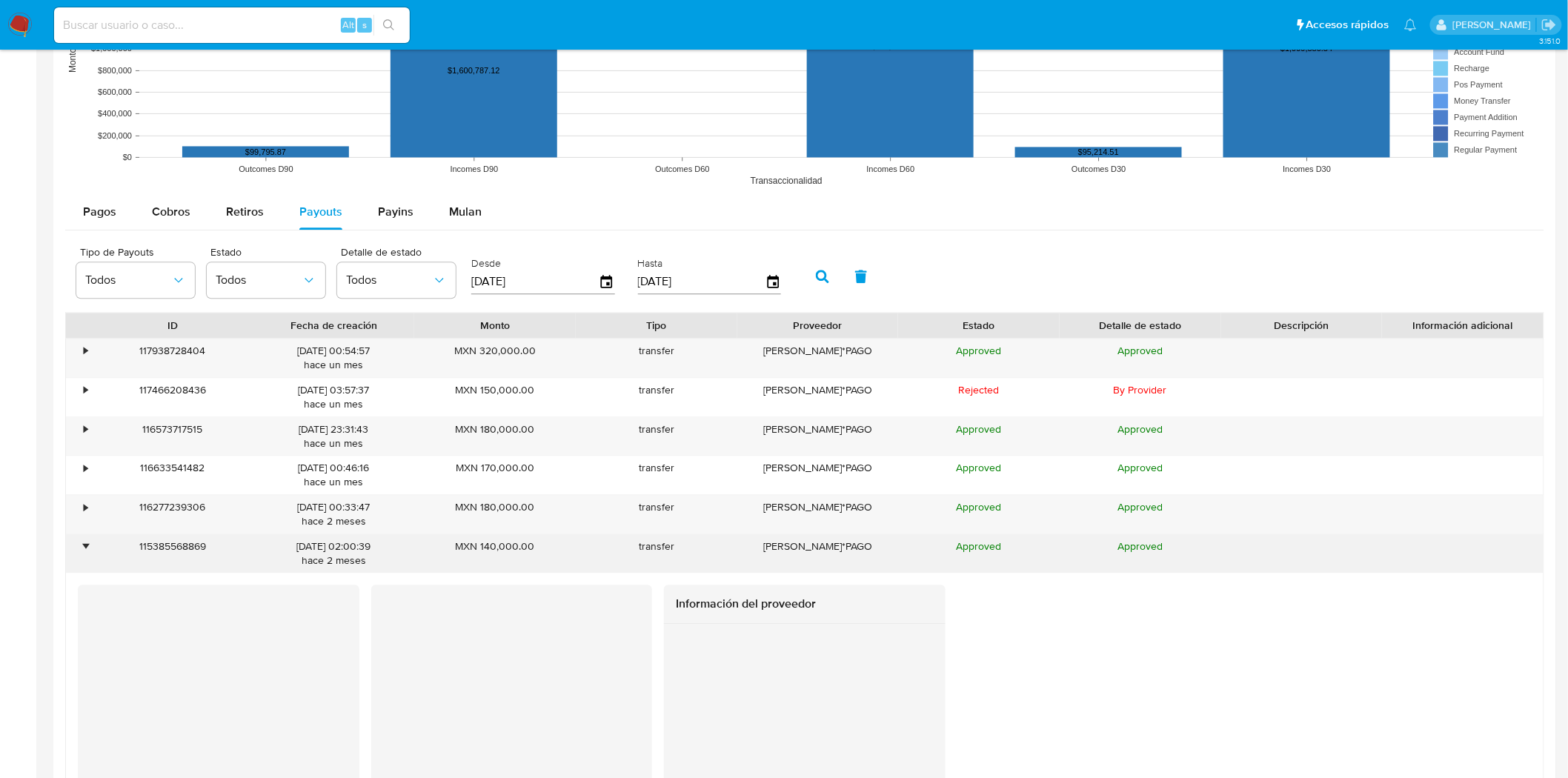
click at [86, 552] on div "•" at bounding box center [86, 547] width 4 height 14
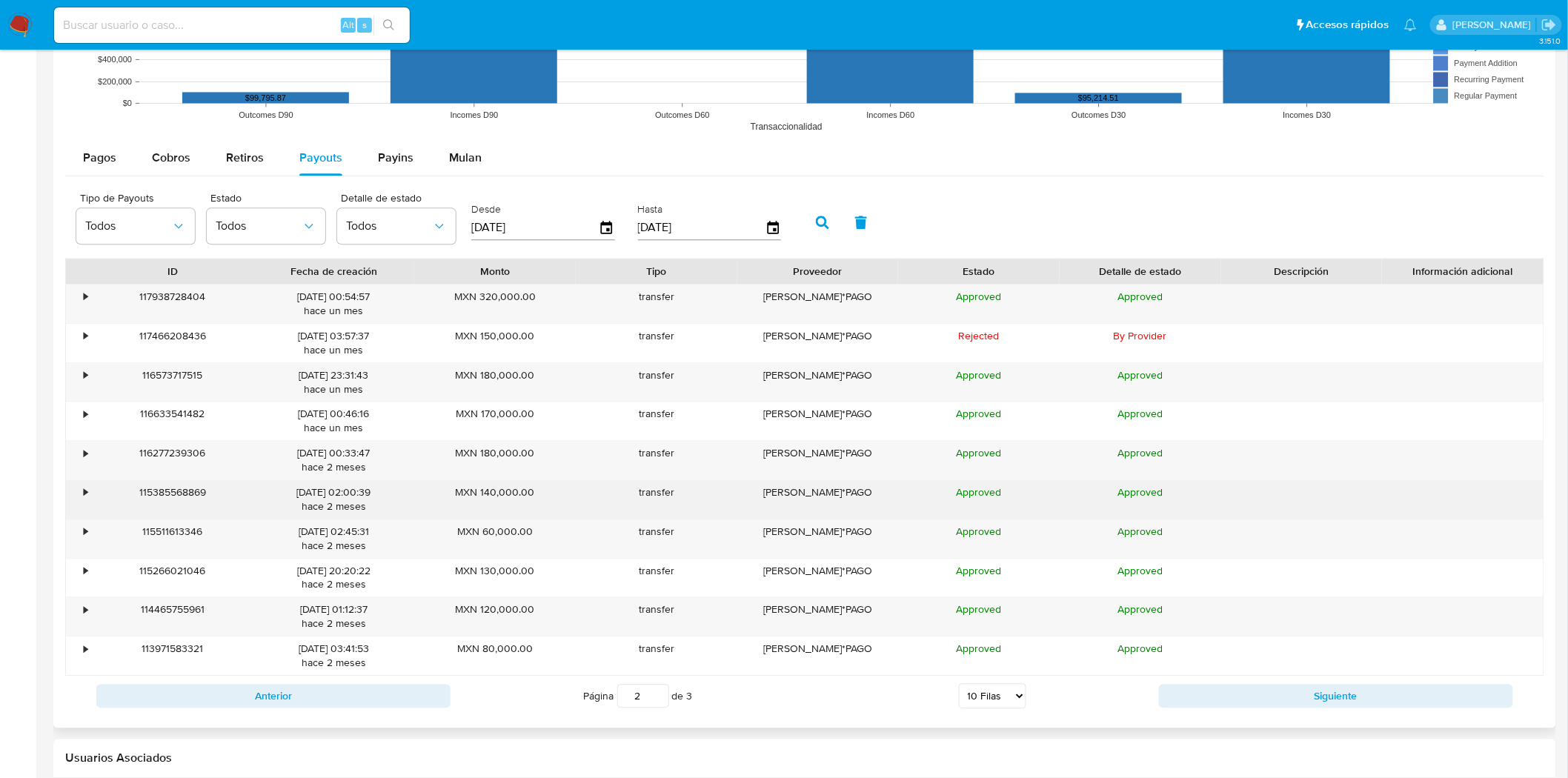
scroll to position [1339, 0]
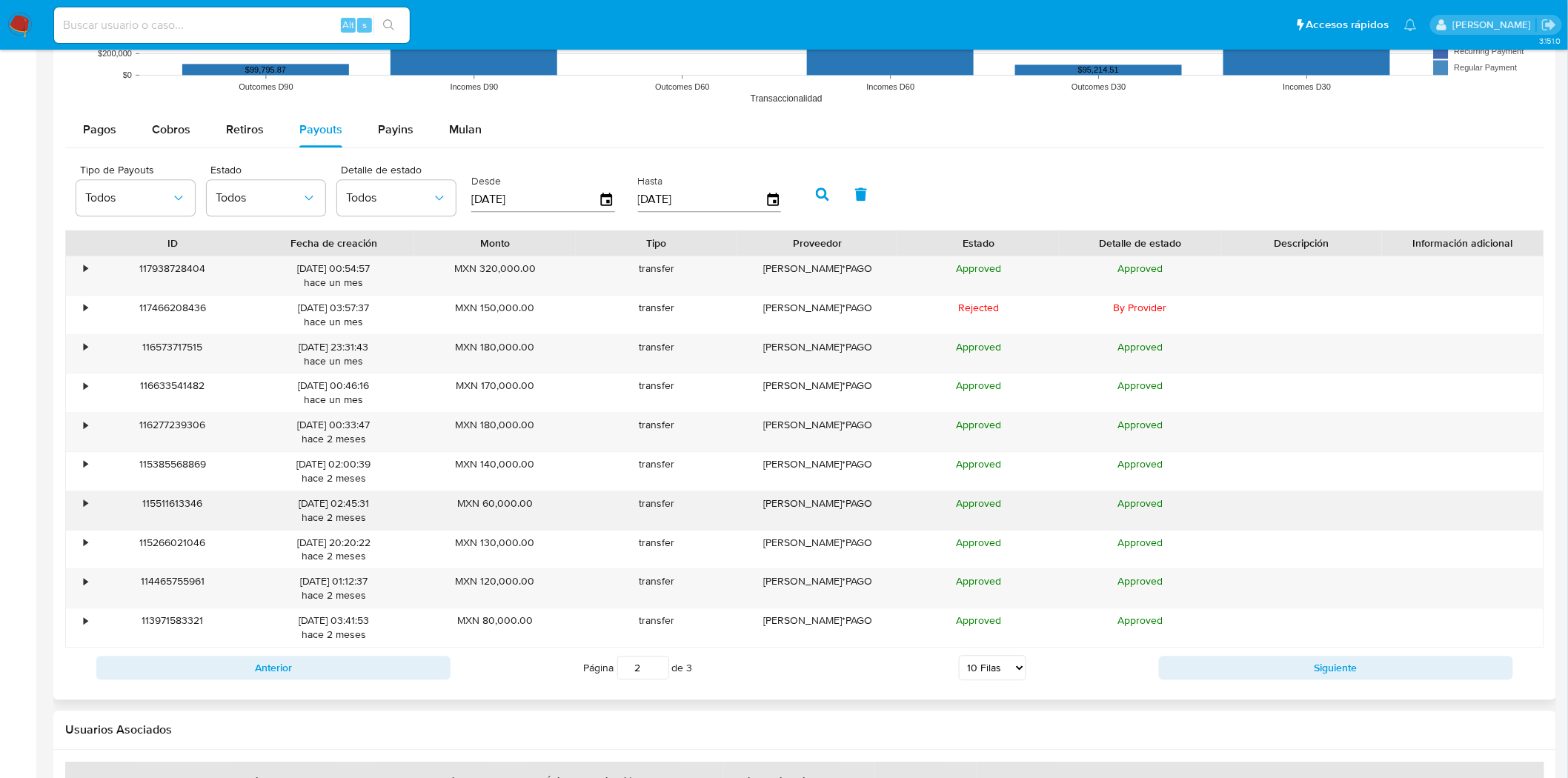
click at [77, 517] on div "•" at bounding box center [78, 510] width 26 height 39
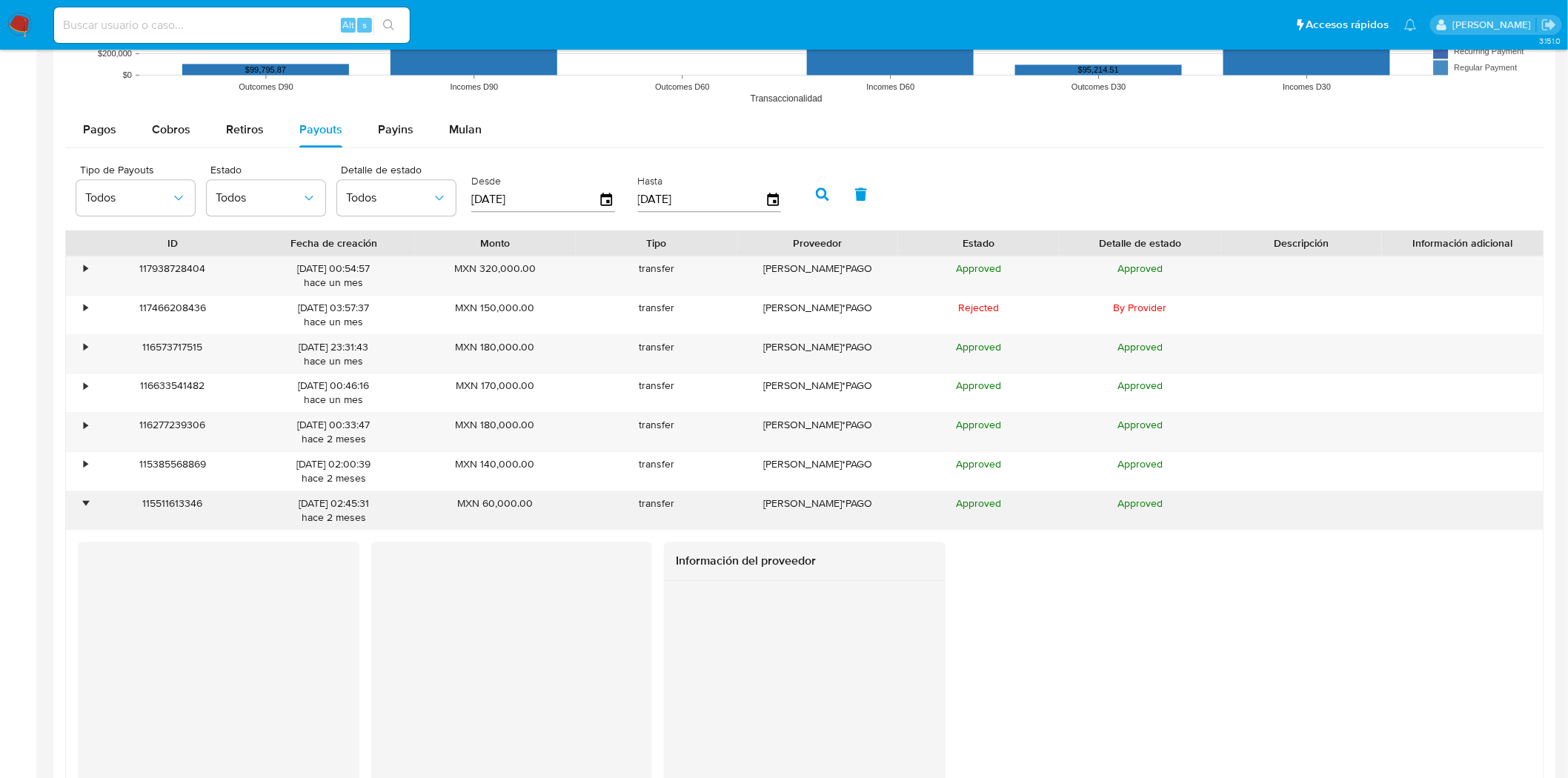
click at [77, 517] on div "•" at bounding box center [78, 510] width 26 height 39
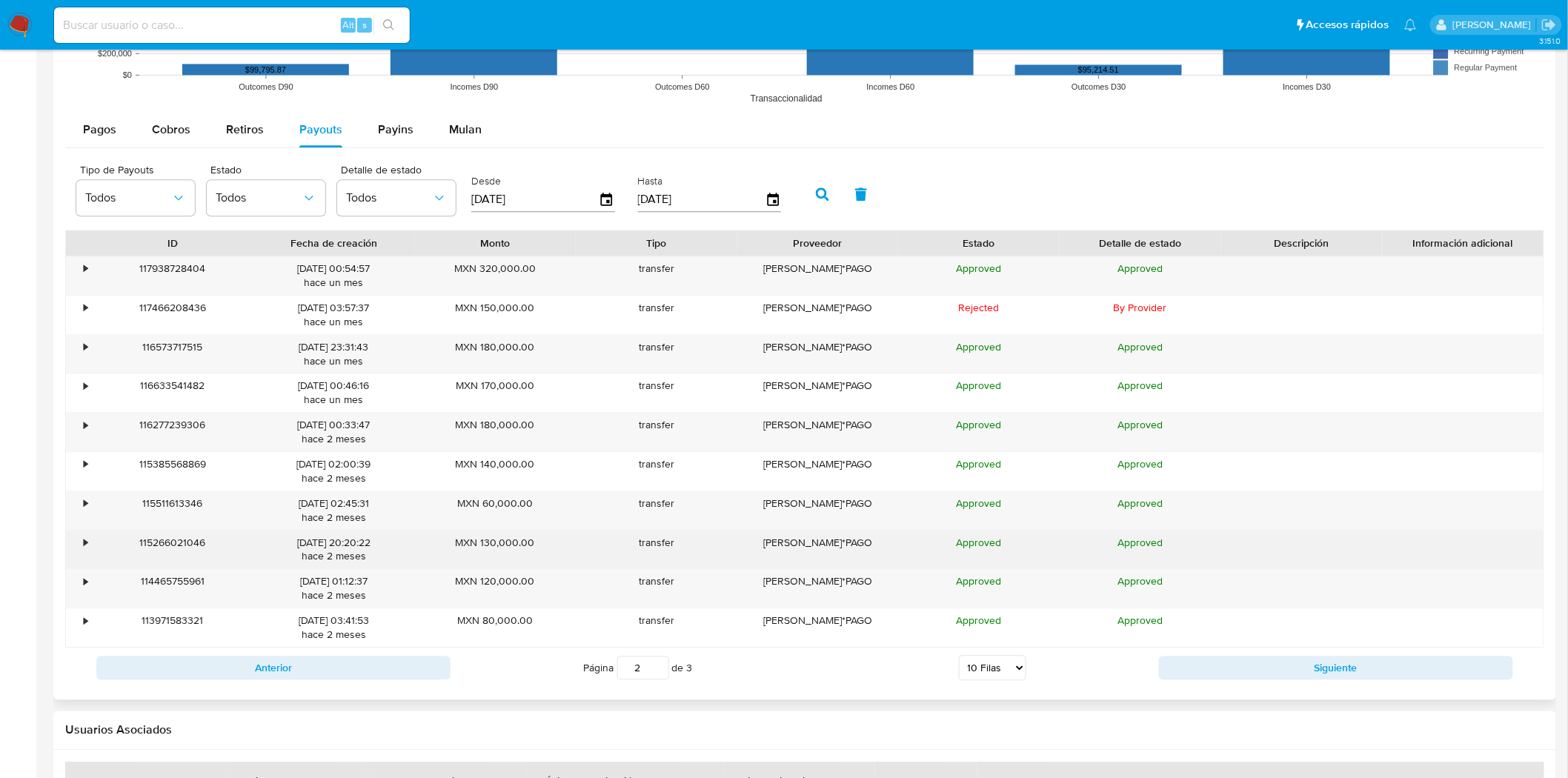
click at [84, 547] on div "•" at bounding box center [86, 543] width 4 height 14
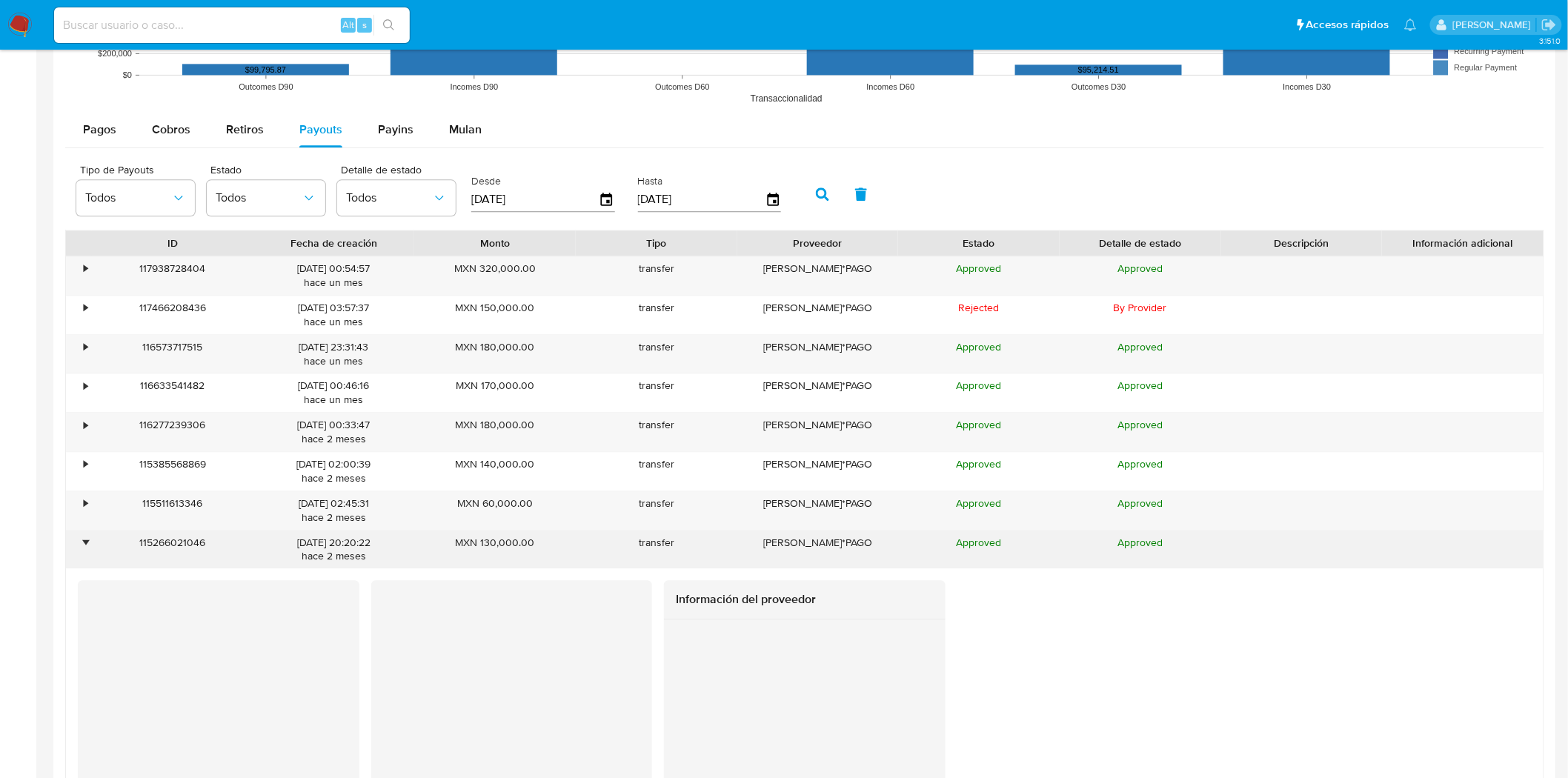
click at [84, 547] on div "•" at bounding box center [86, 543] width 4 height 14
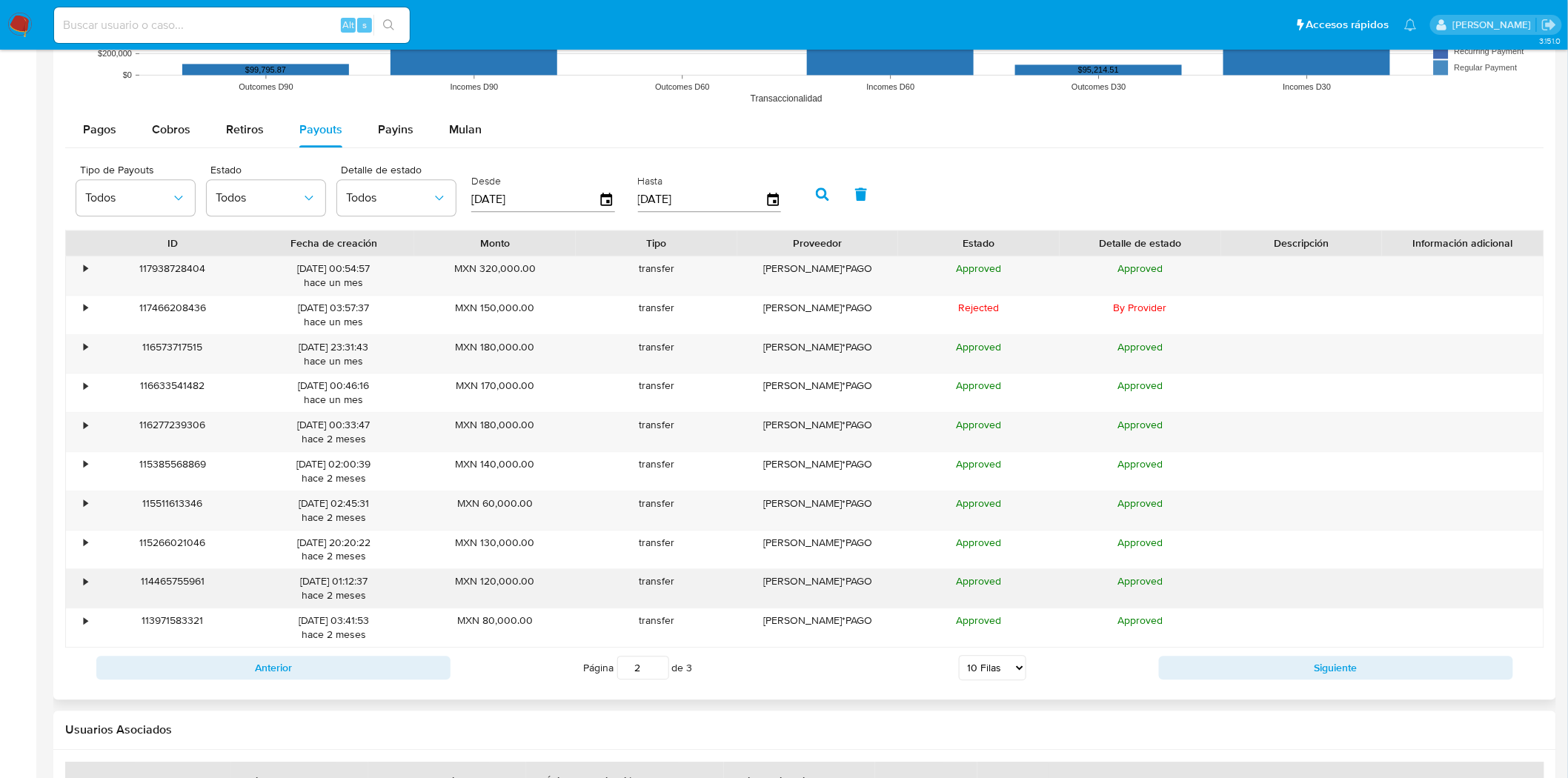
click at [86, 595] on div "•" at bounding box center [78, 588] width 26 height 39
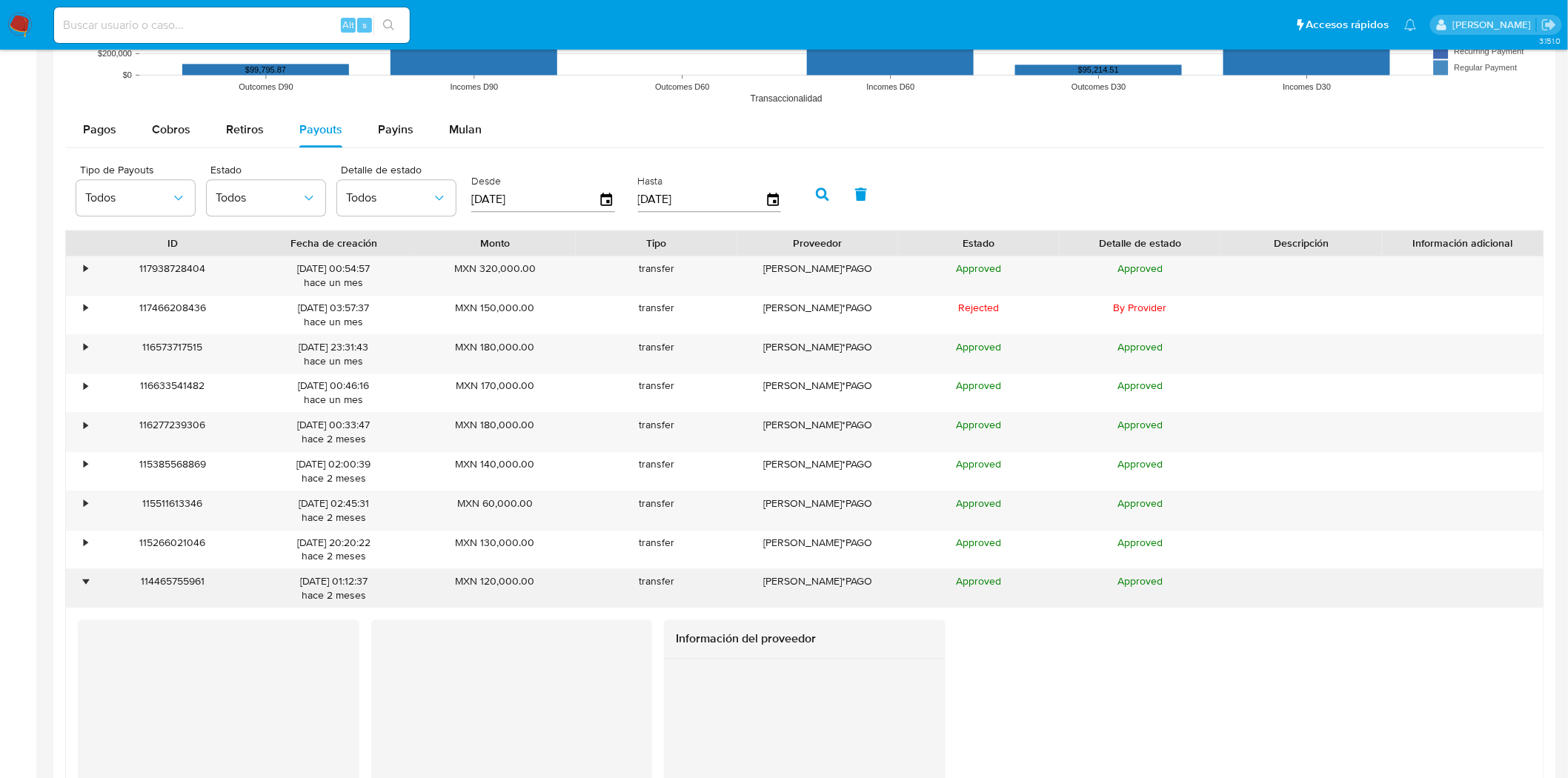
click at [86, 595] on div "•" at bounding box center [78, 588] width 26 height 39
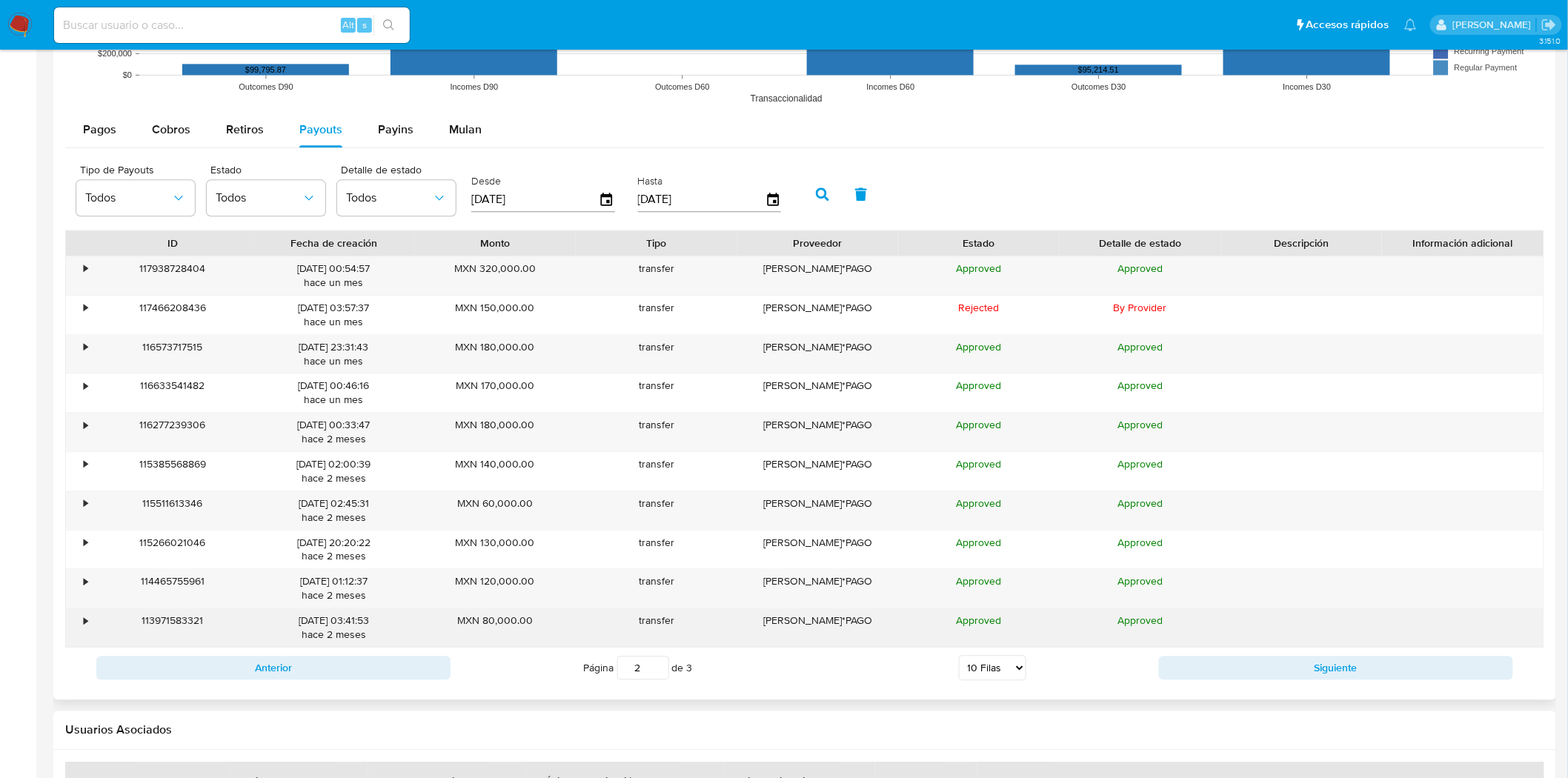
click at [82, 617] on div "•" at bounding box center [78, 627] width 26 height 39
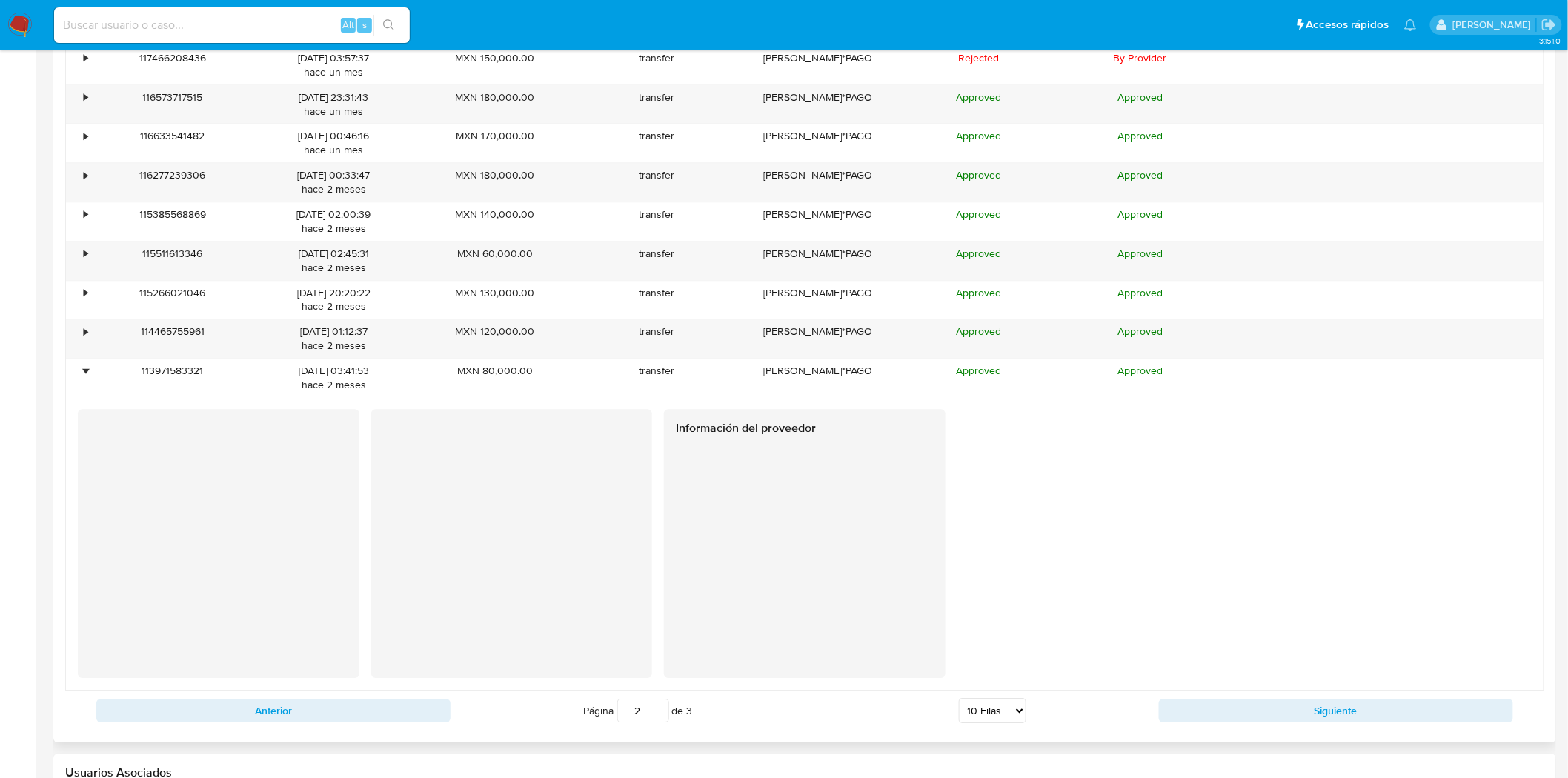
scroll to position [1669, 0]
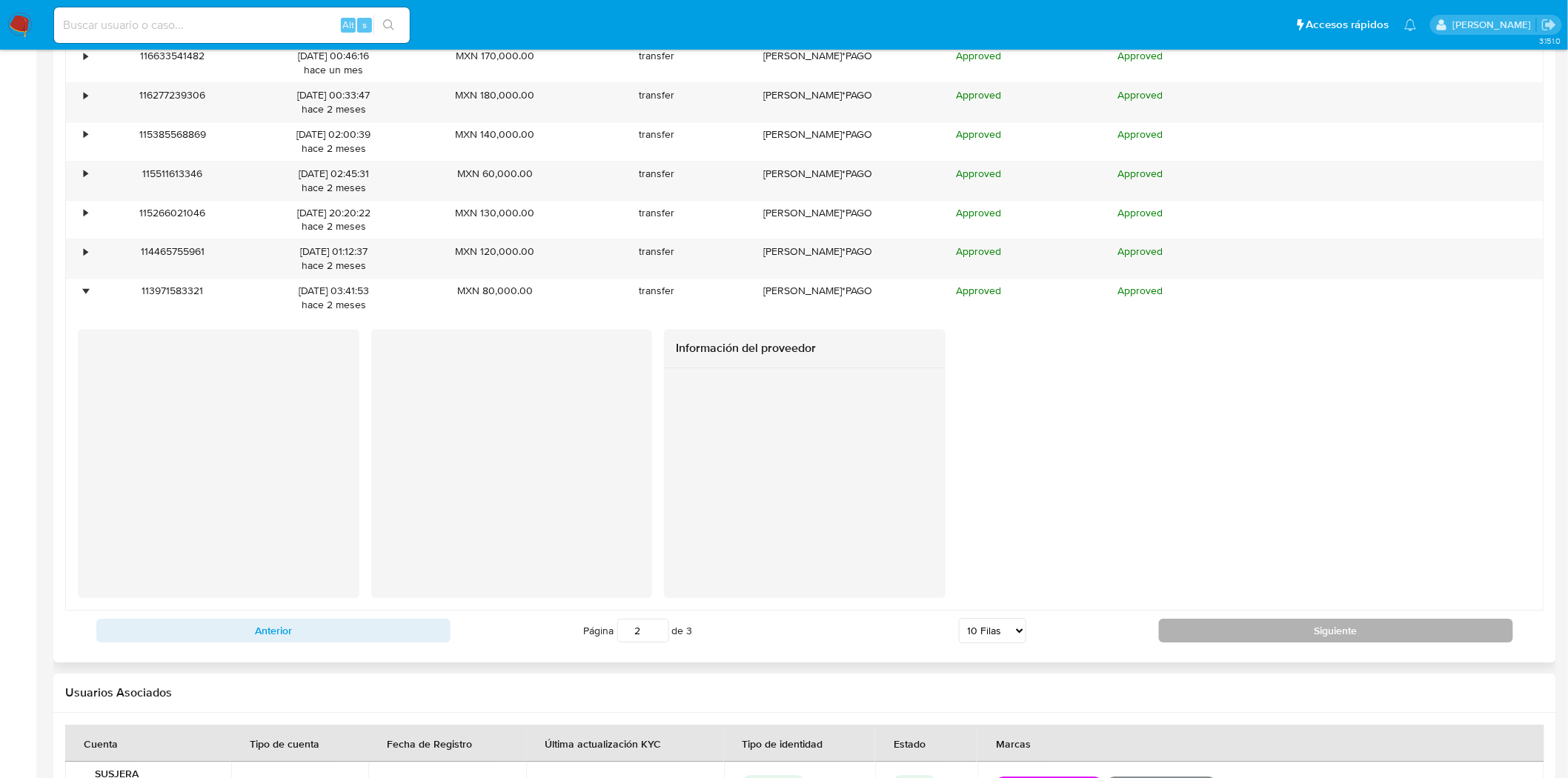
click at [1208, 641] on button "Siguiente" at bounding box center [1336, 630] width 354 height 23
type input "3"
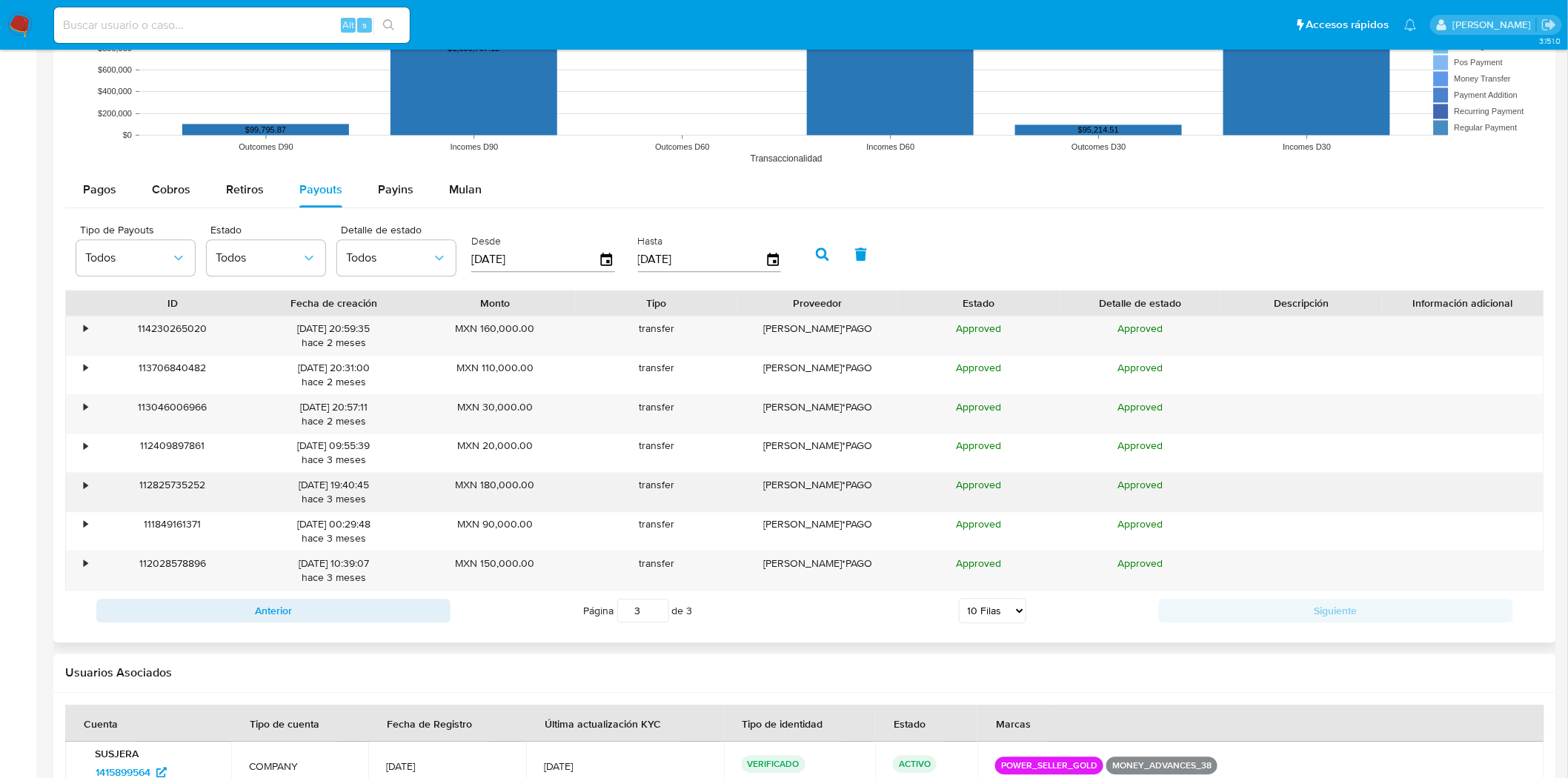
scroll to position [1223, 0]
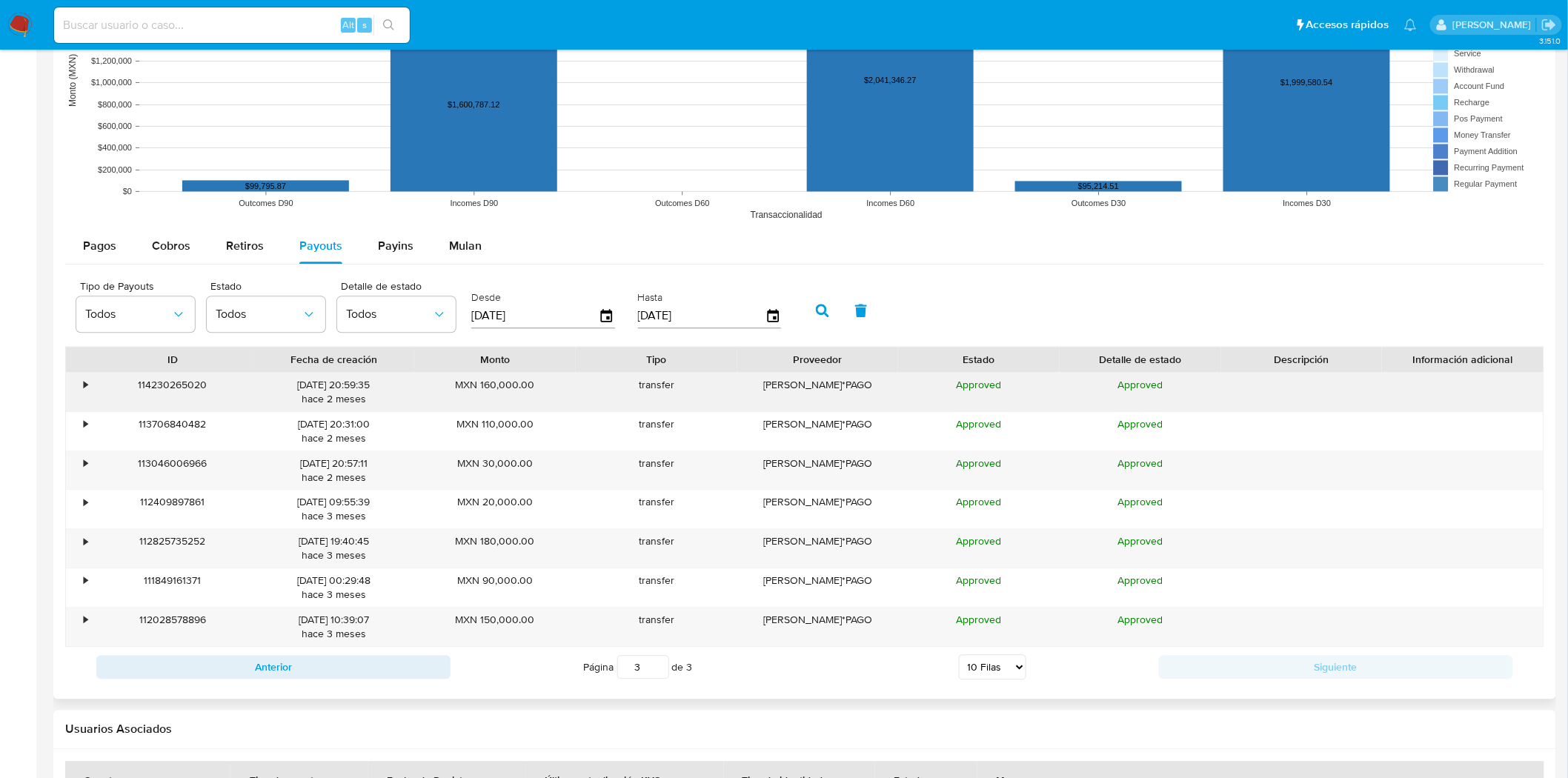
click at [82, 389] on div "•" at bounding box center [78, 392] width 26 height 39
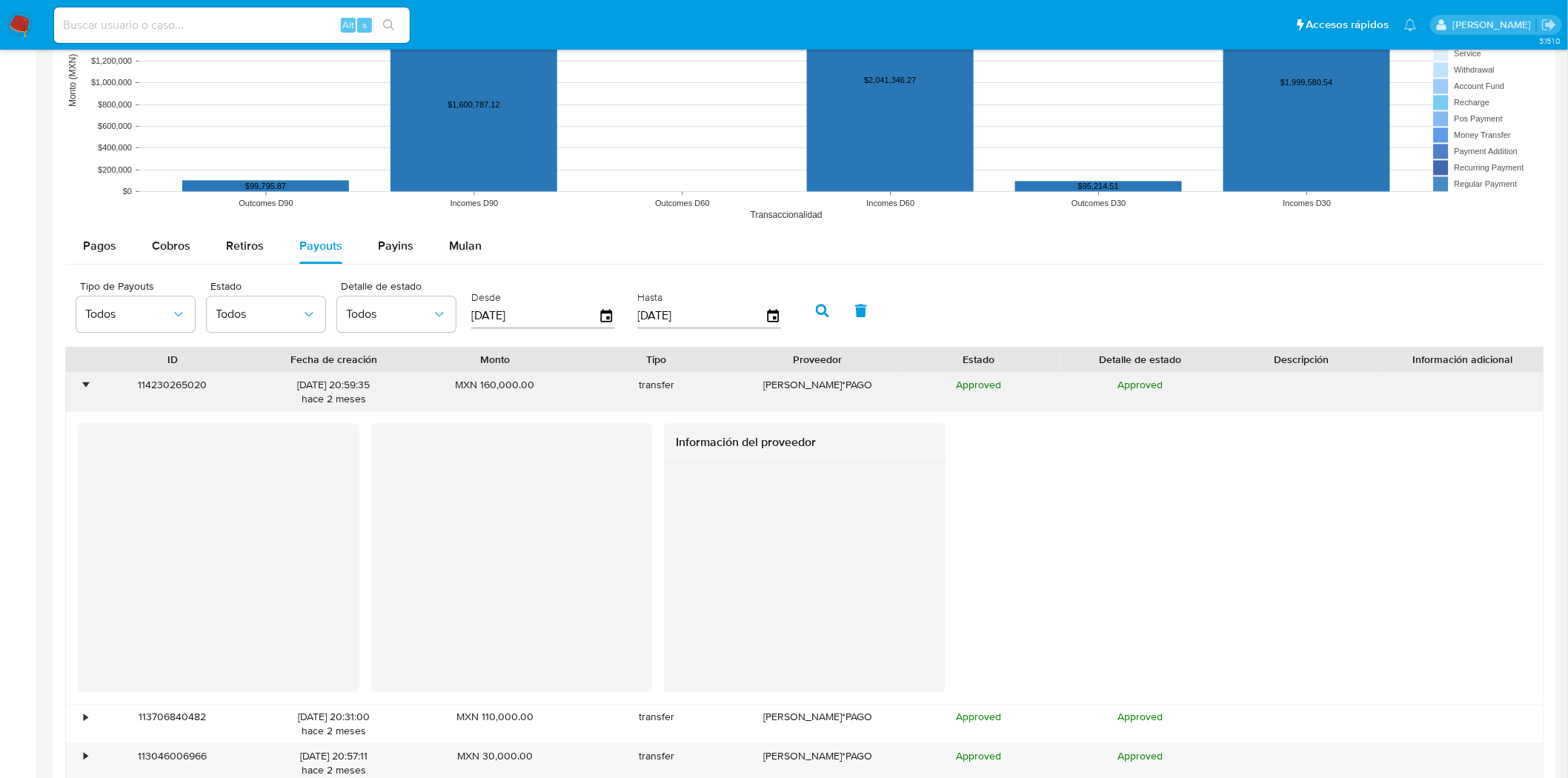
click at [84, 389] on div "•" at bounding box center [86, 385] width 4 height 14
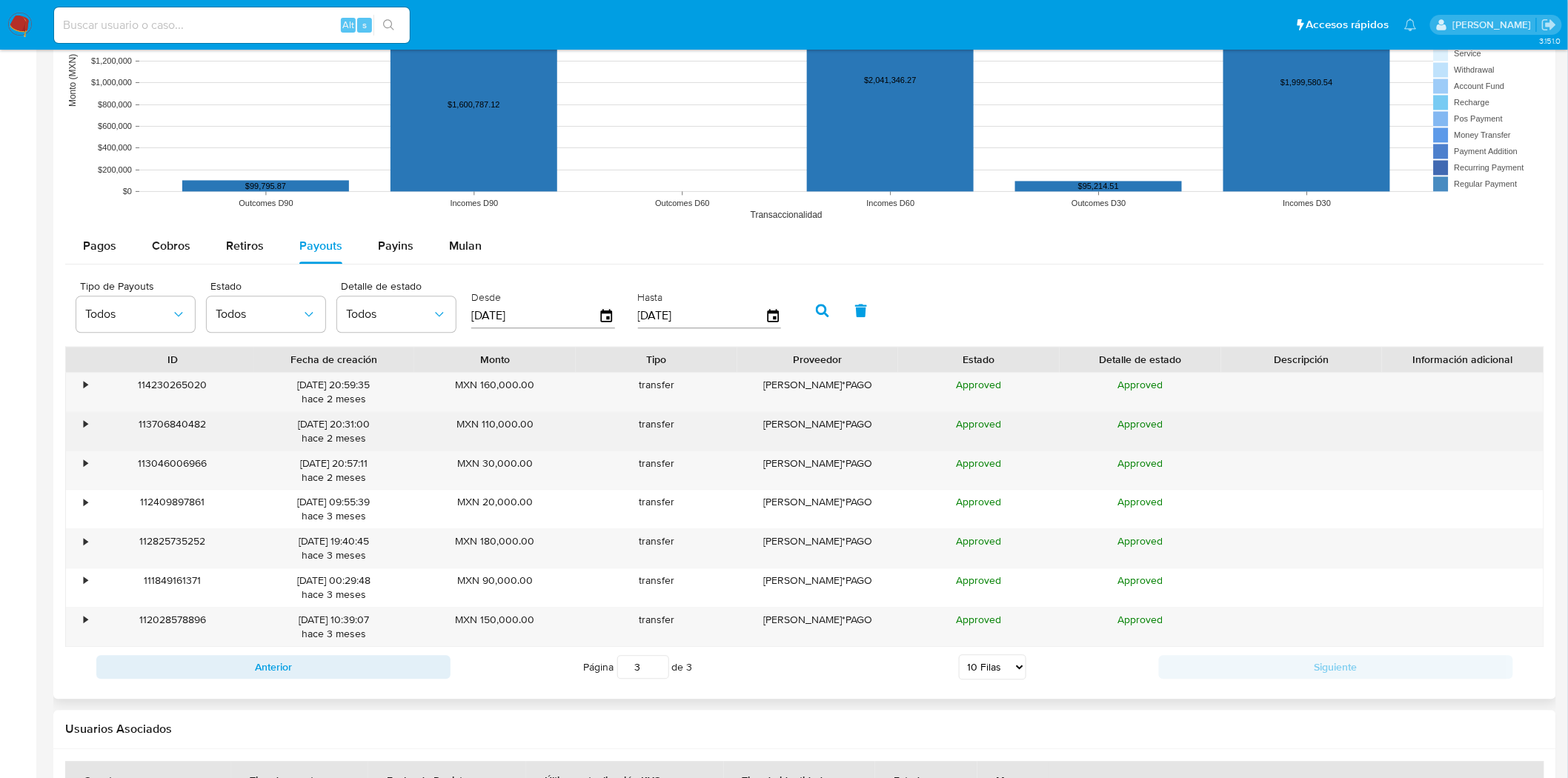
click at [84, 422] on div "•" at bounding box center [86, 424] width 4 height 14
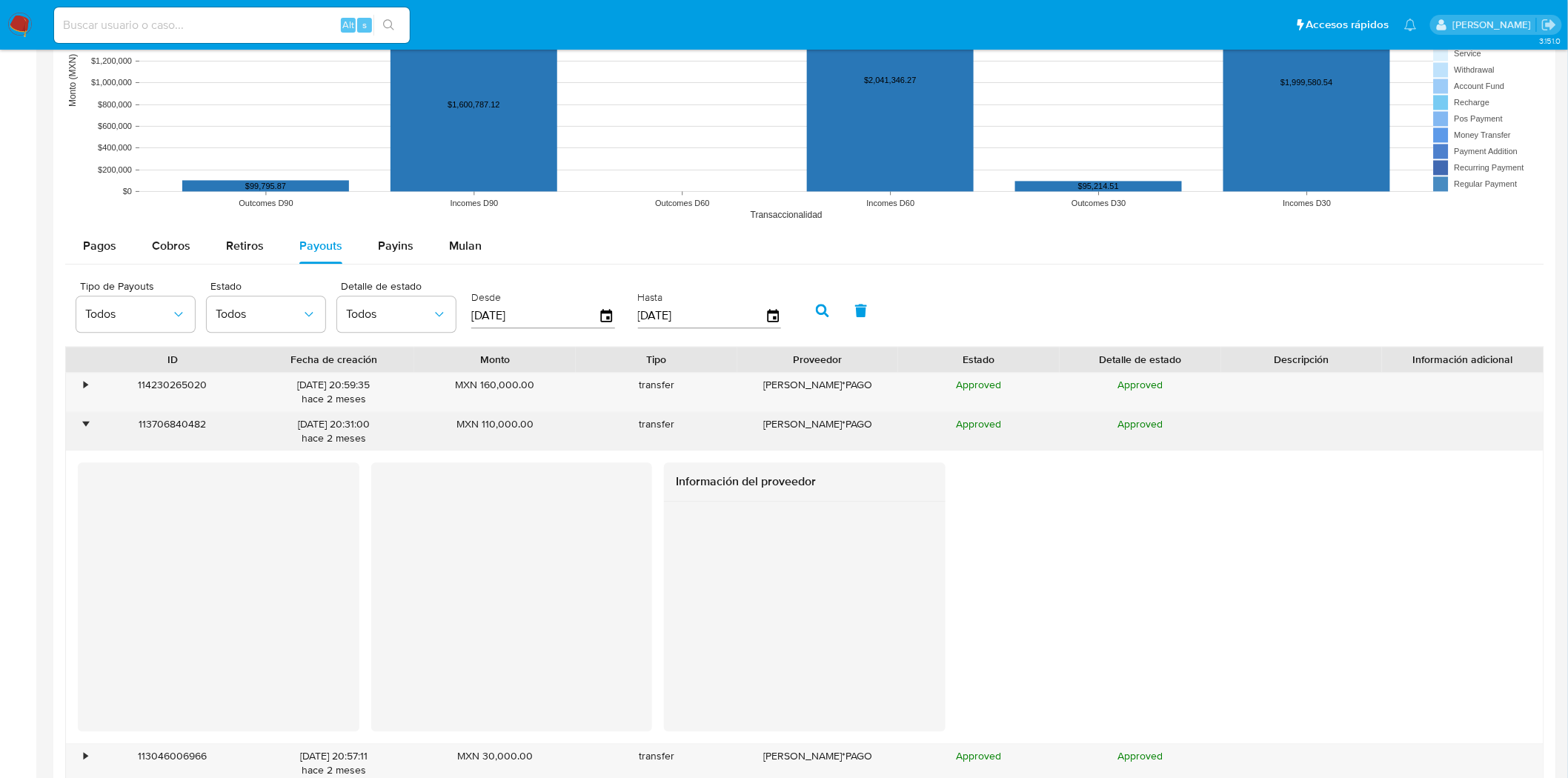
click at [84, 422] on div "•" at bounding box center [86, 424] width 4 height 14
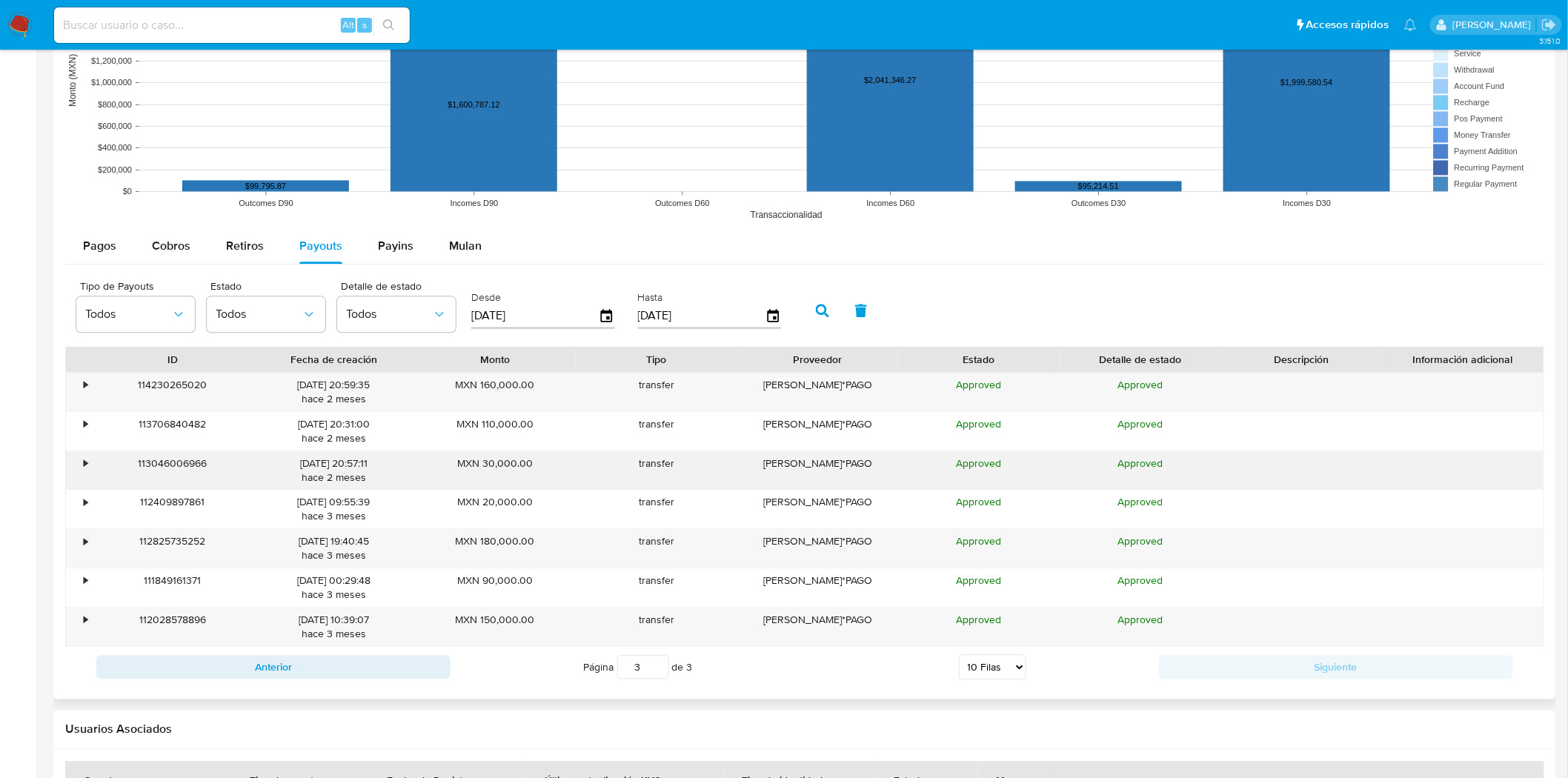
click at [90, 473] on div "•" at bounding box center [78, 470] width 26 height 39
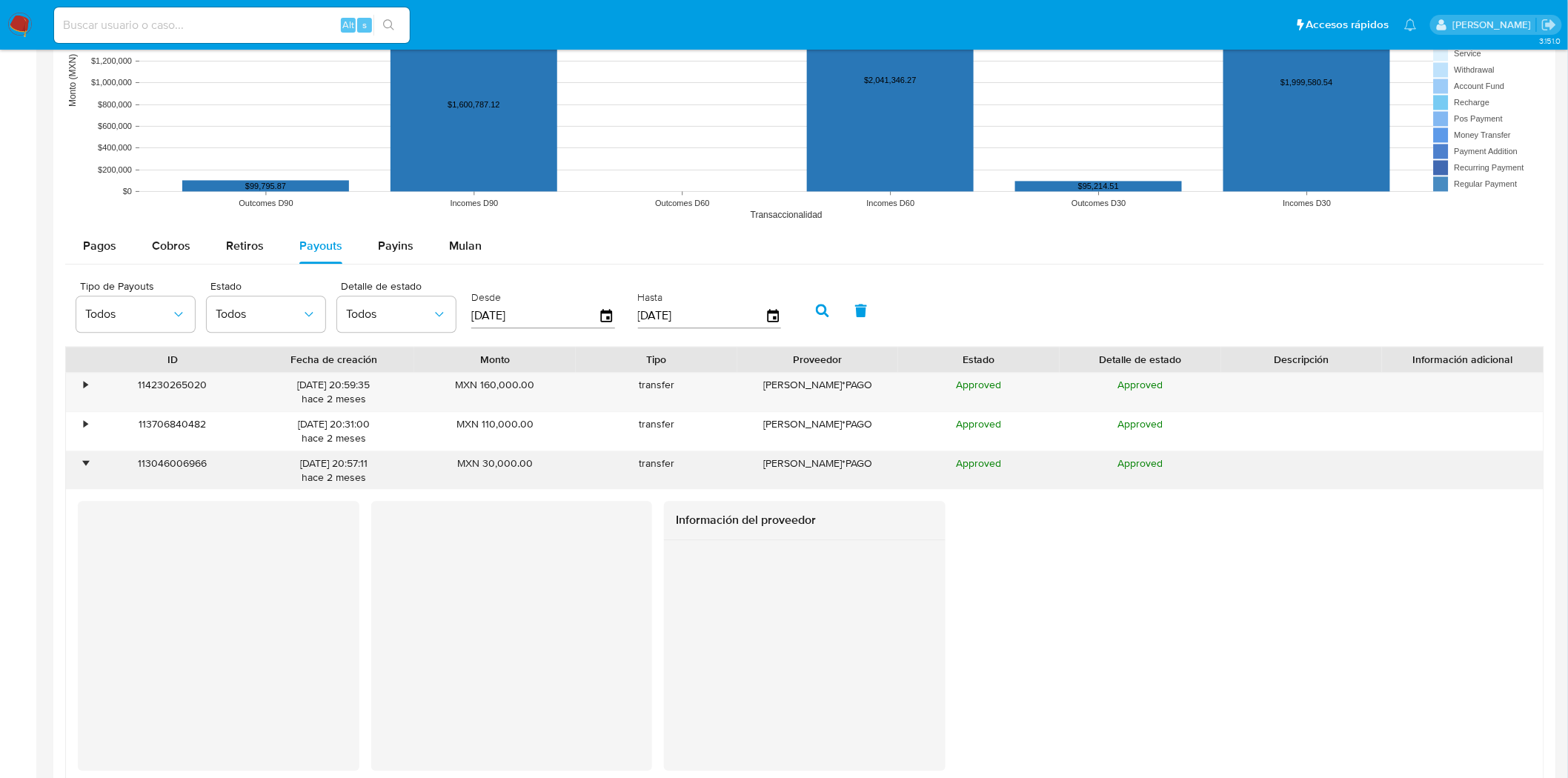
click at [90, 474] on div "•" at bounding box center [78, 470] width 26 height 39
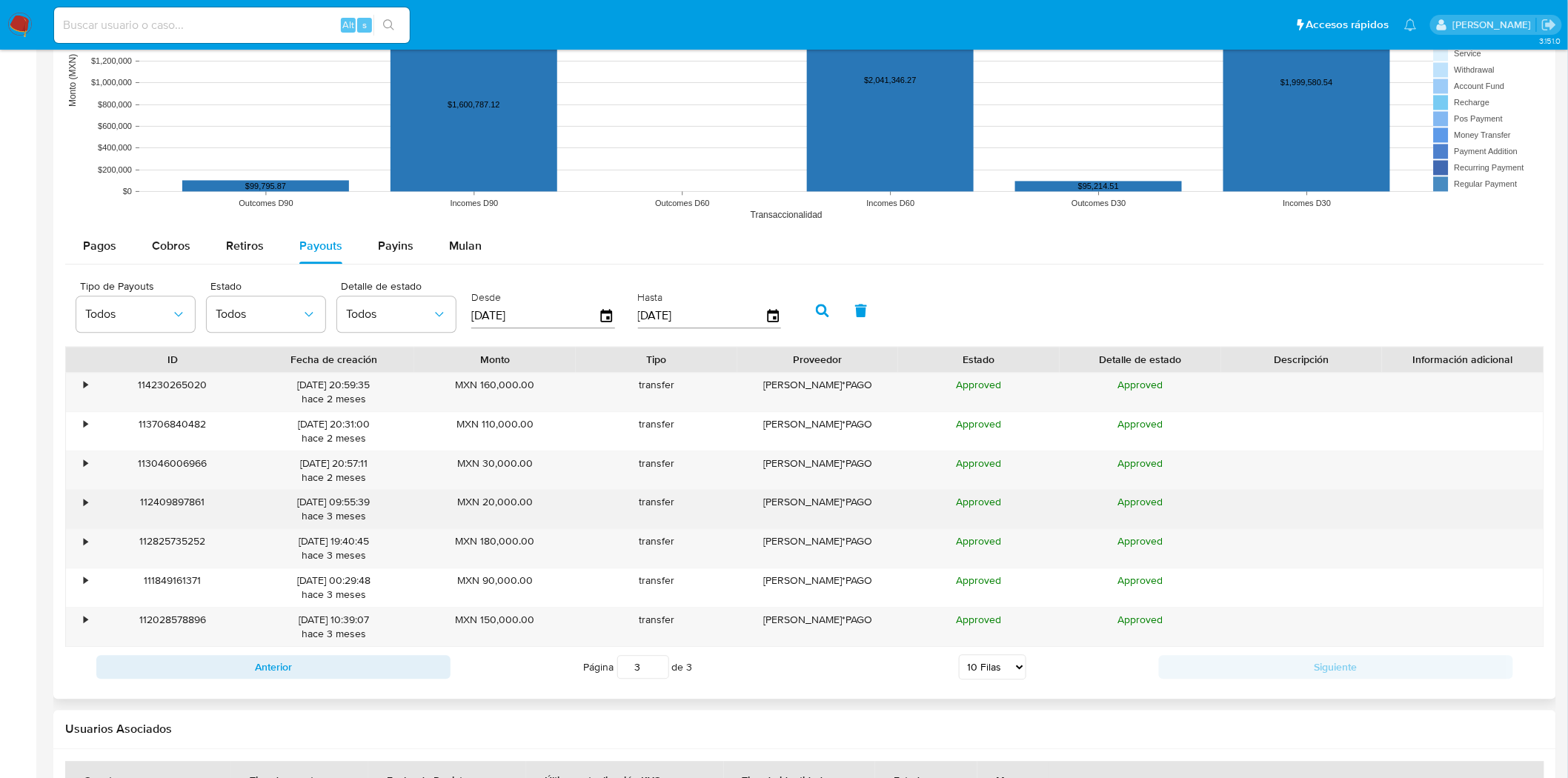
click at [86, 514] on div "•" at bounding box center [78, 509] width 26 height 39
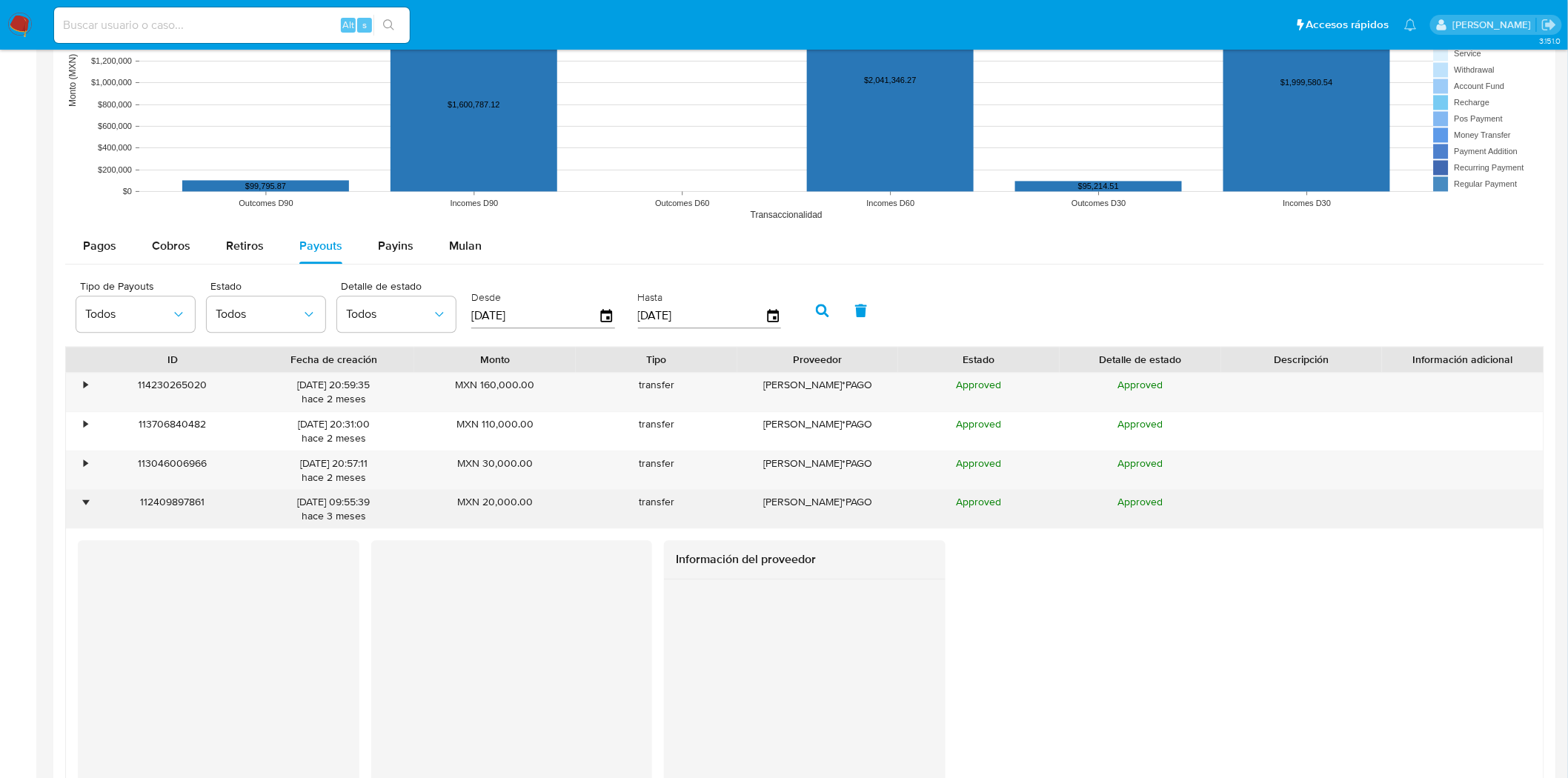
click at [86, 514] on div "•" at bounding box center [78, 509] width 26 height 39
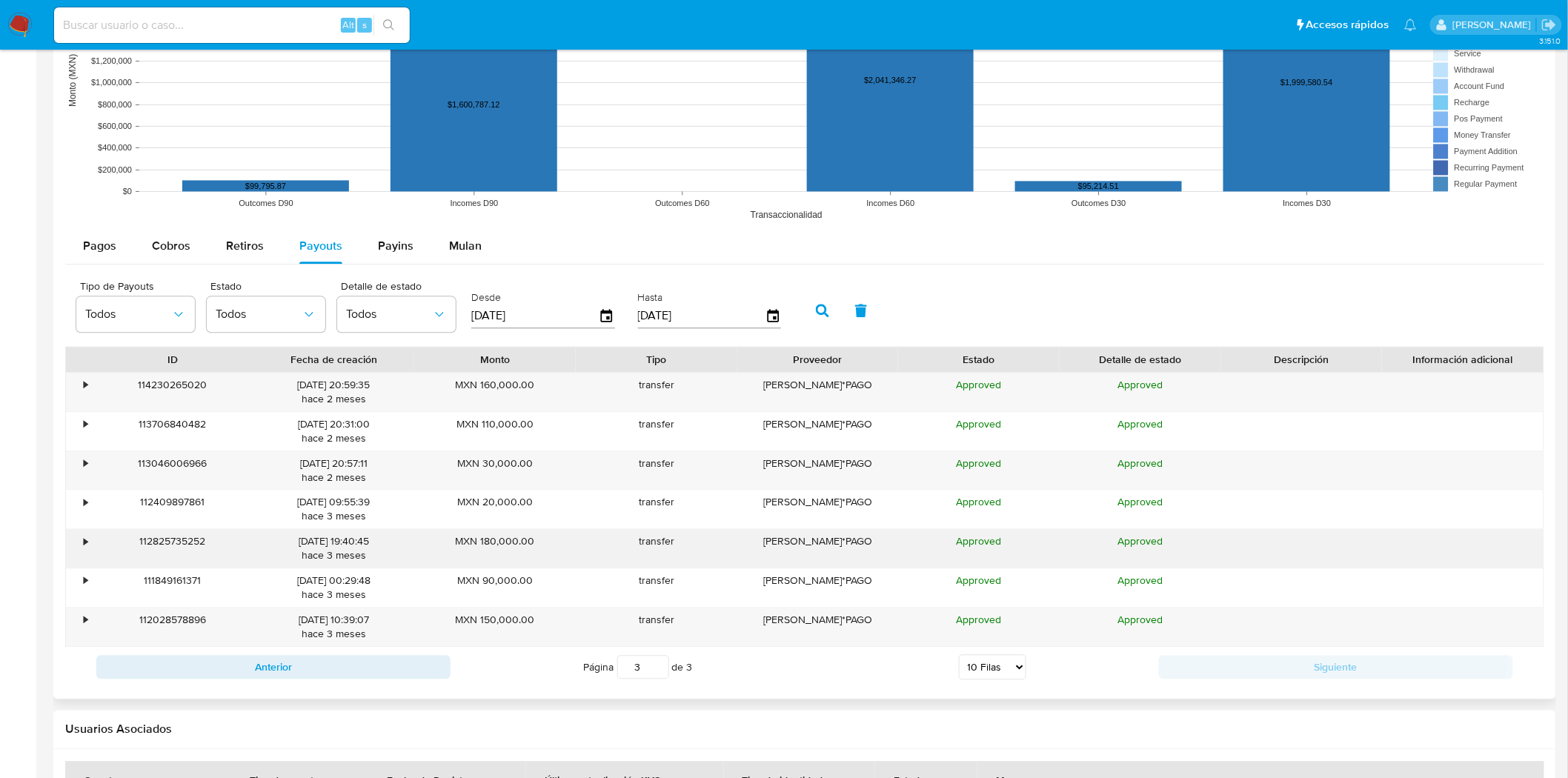
click at [84, 548] on div "•" at bounding box center [86, 541] width 4 height 14
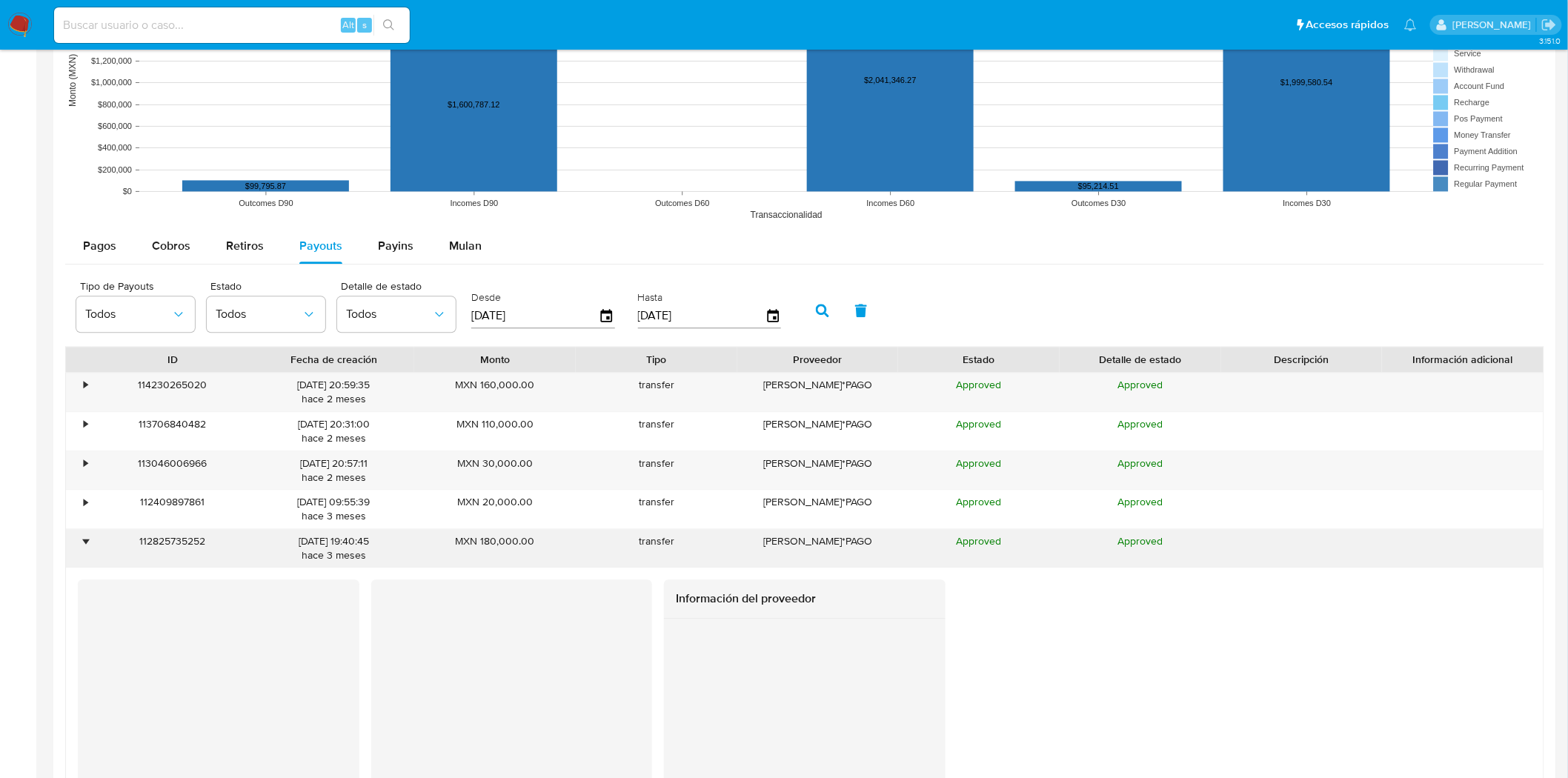
click at [84, 548] on div "•" at bounding box center [86, 541] width 4 height 14
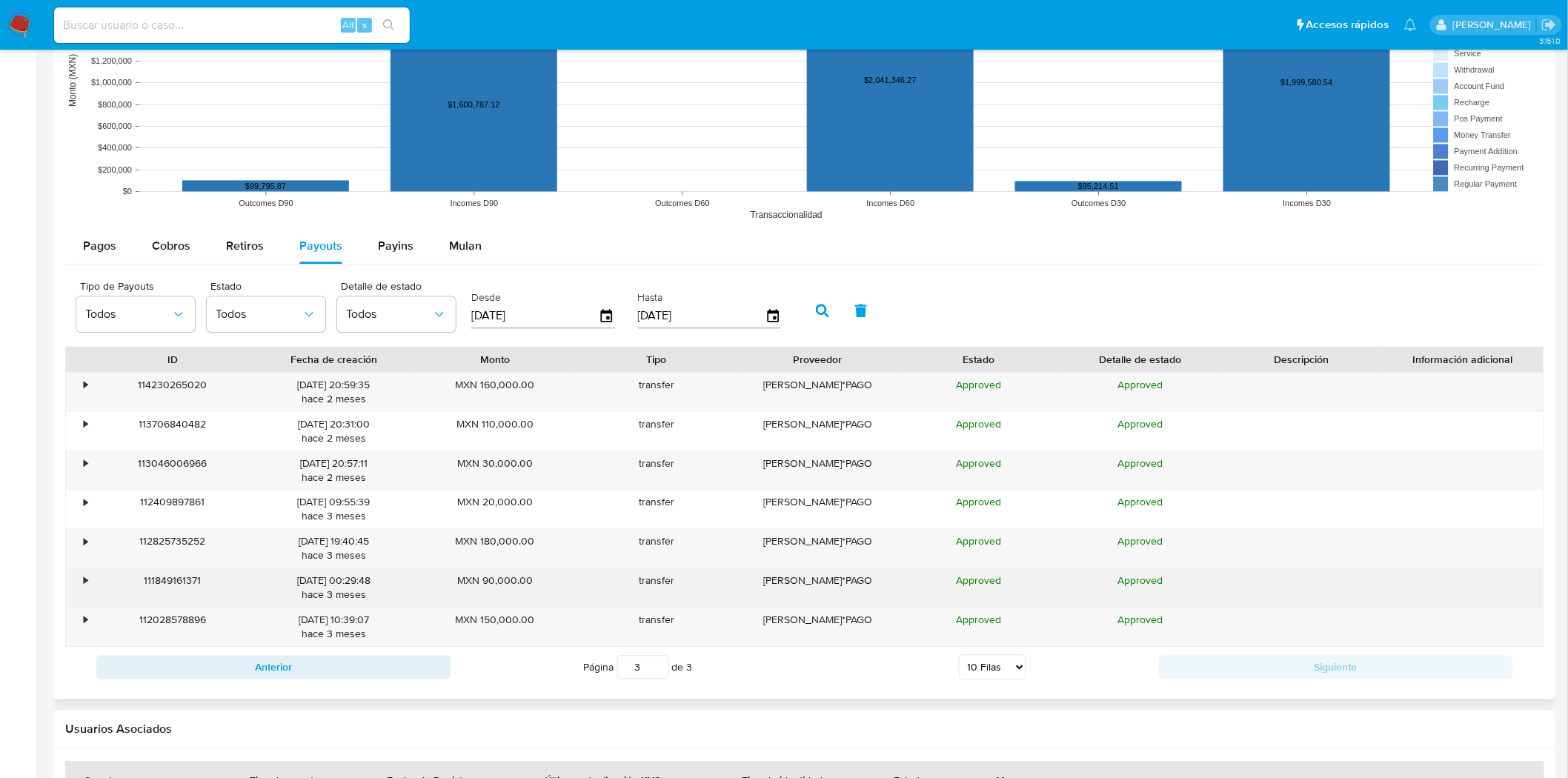
click at [80, 593] on div "•" at bounding box center [78, 587] width 26 height 39
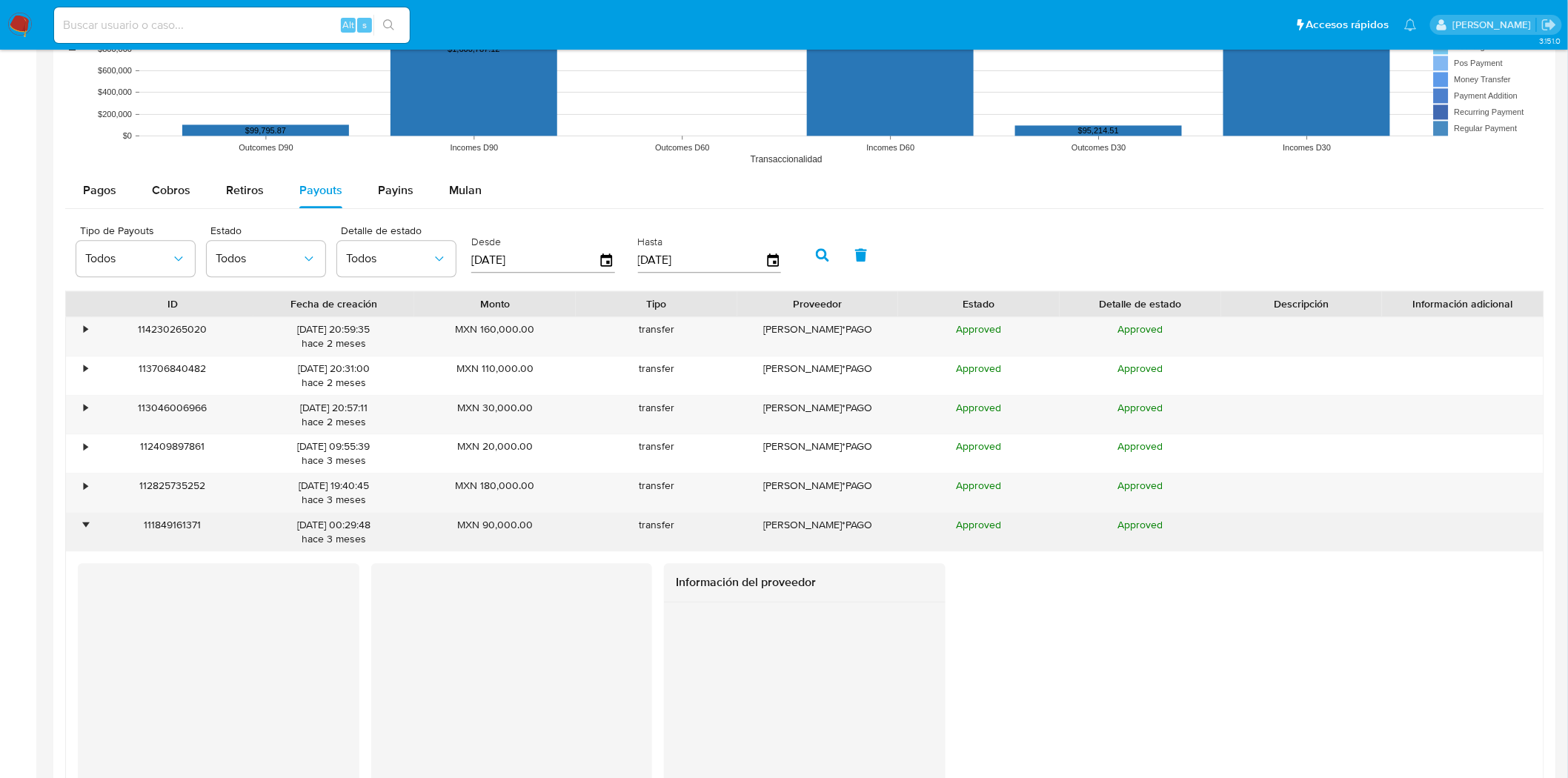
scroll to position [1305, 0]
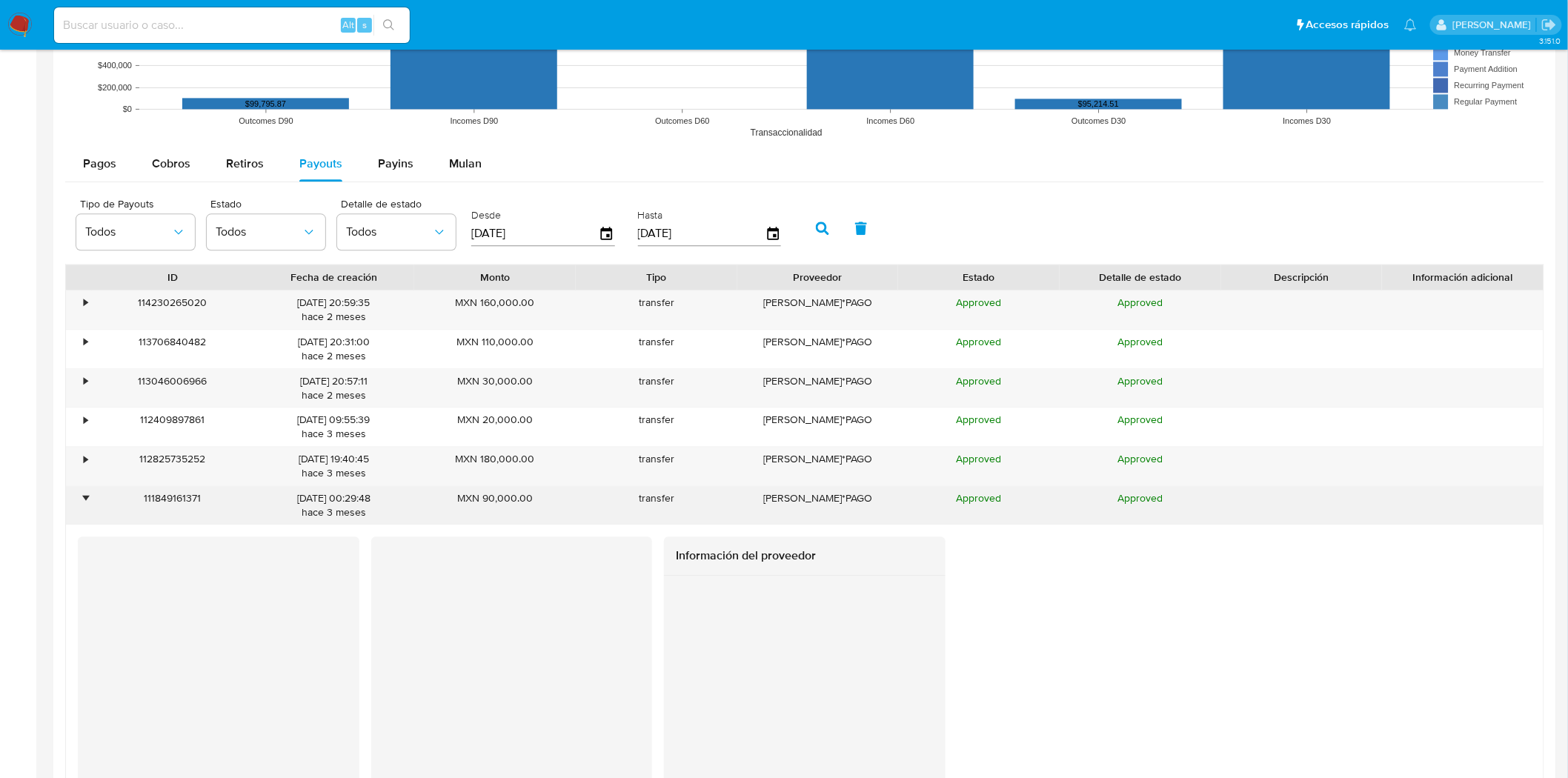
click at [86, 507] on div "•" at bounding box center [78, 505] width 26 height 39
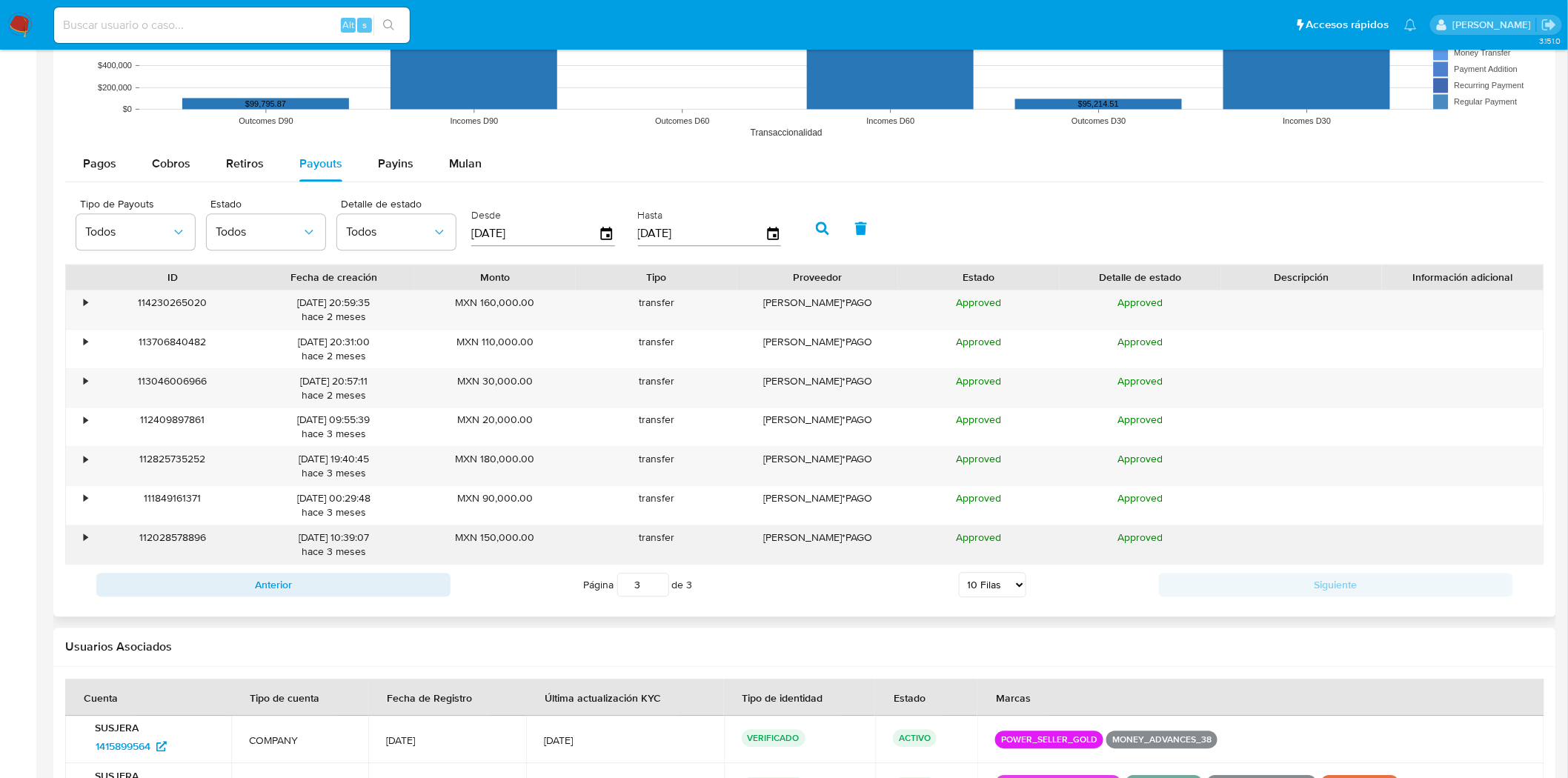
click at [86, 534] on div "•" at bounding box center [86, 538] width 4 height 14
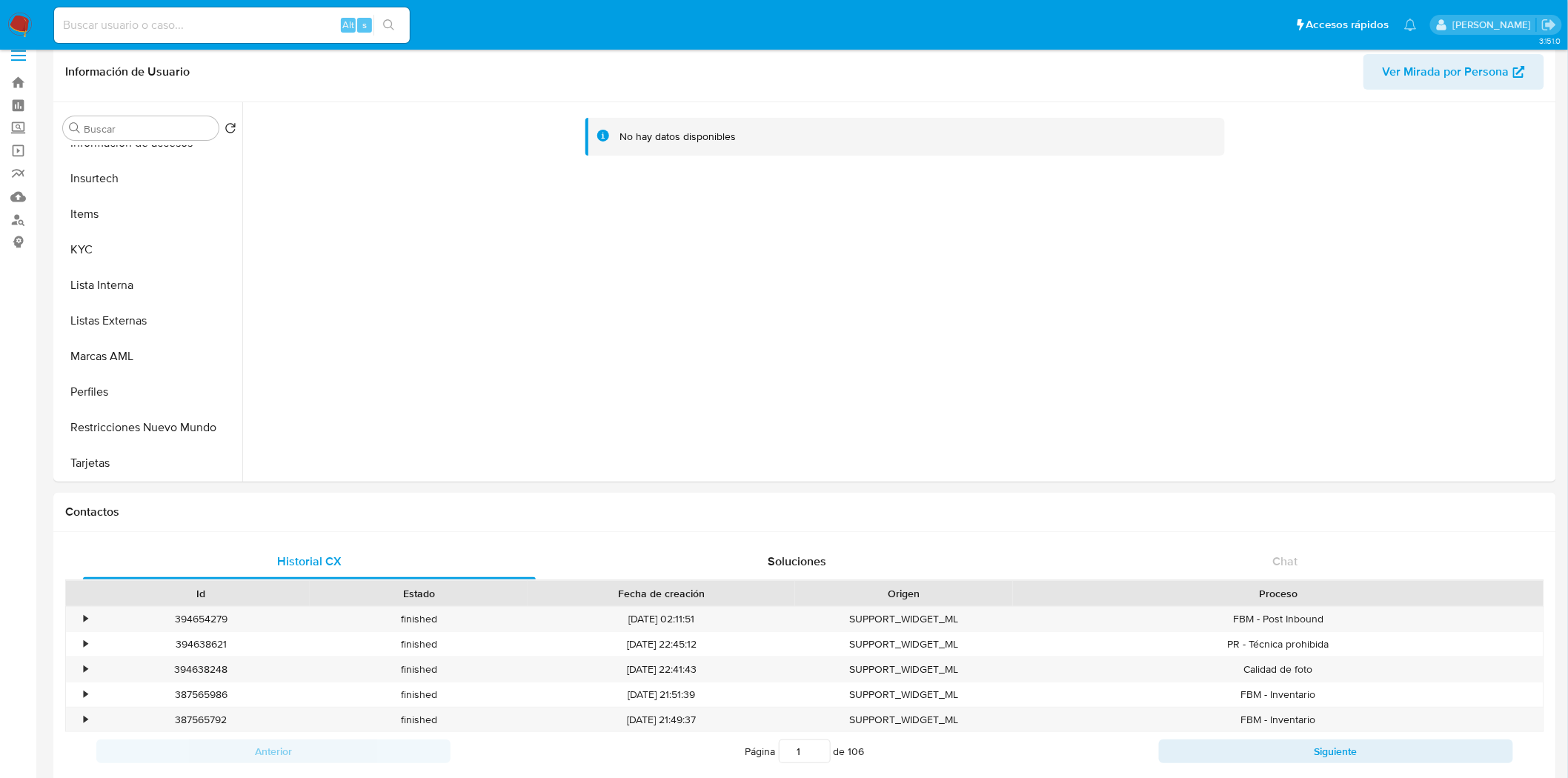
scroll to position [0, 0]
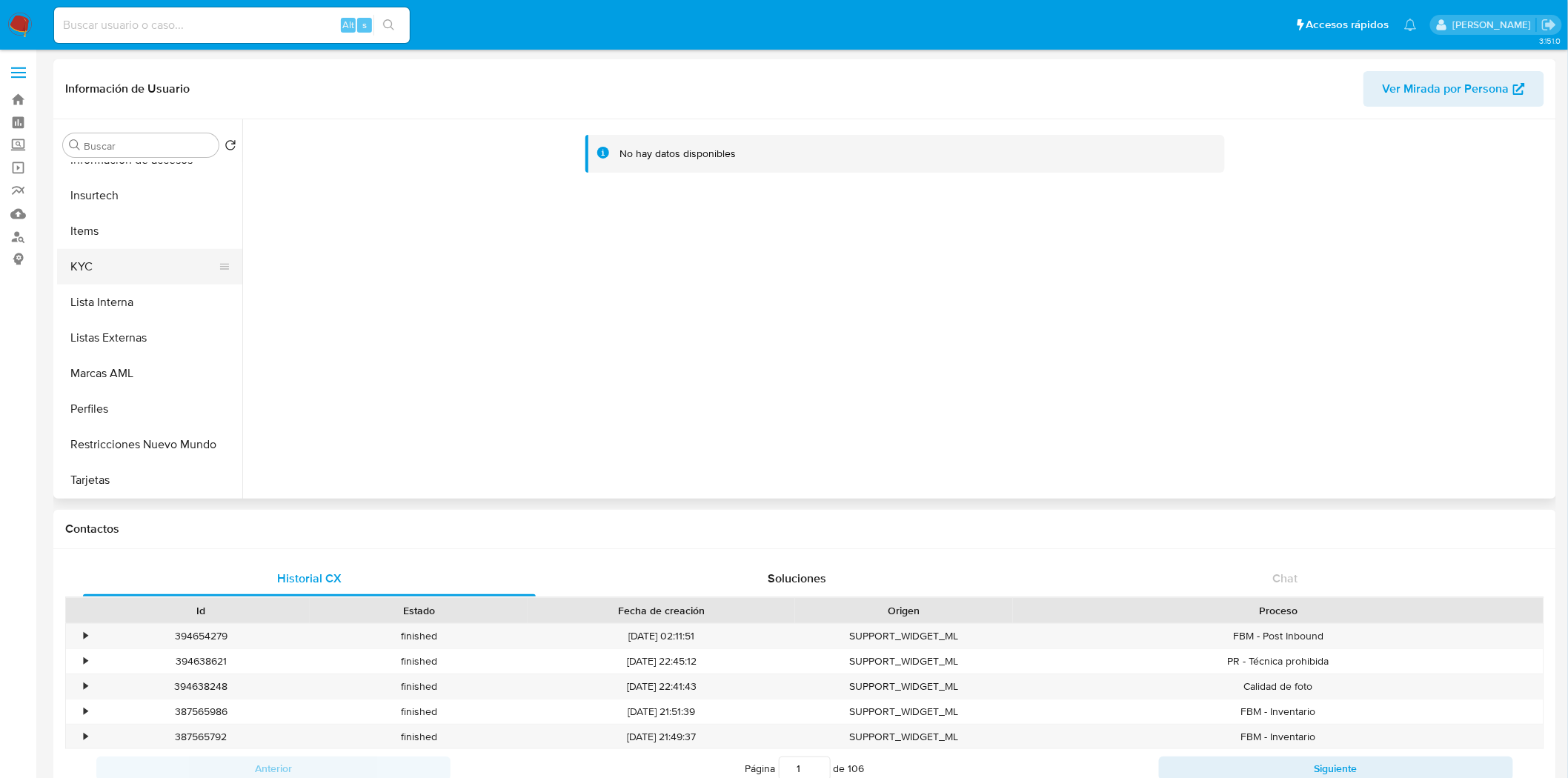
click at [111, 275] on button "KYC" at bounding box center [143, 266] width 173 height 35
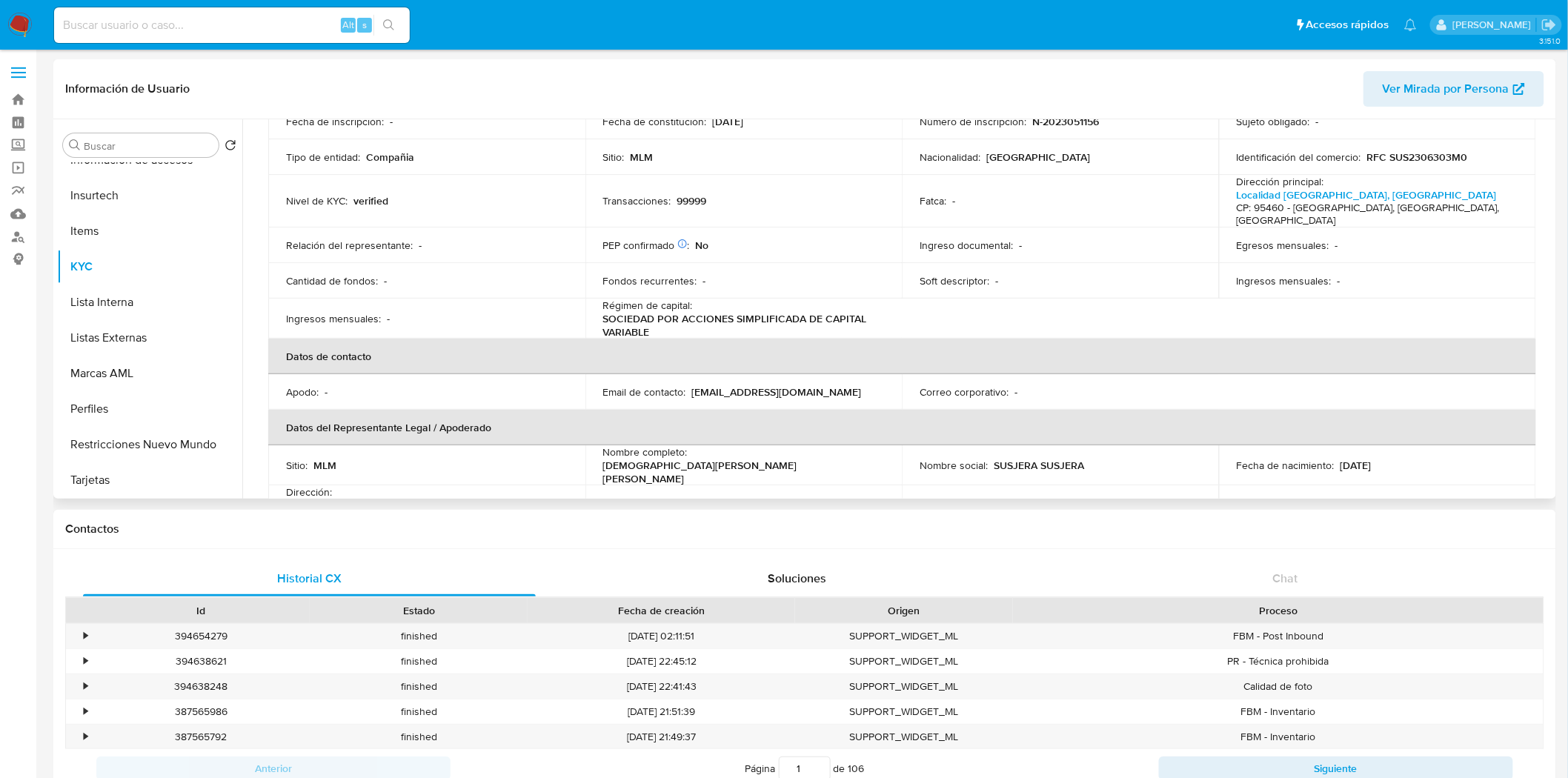
scroll to position [165, 0]
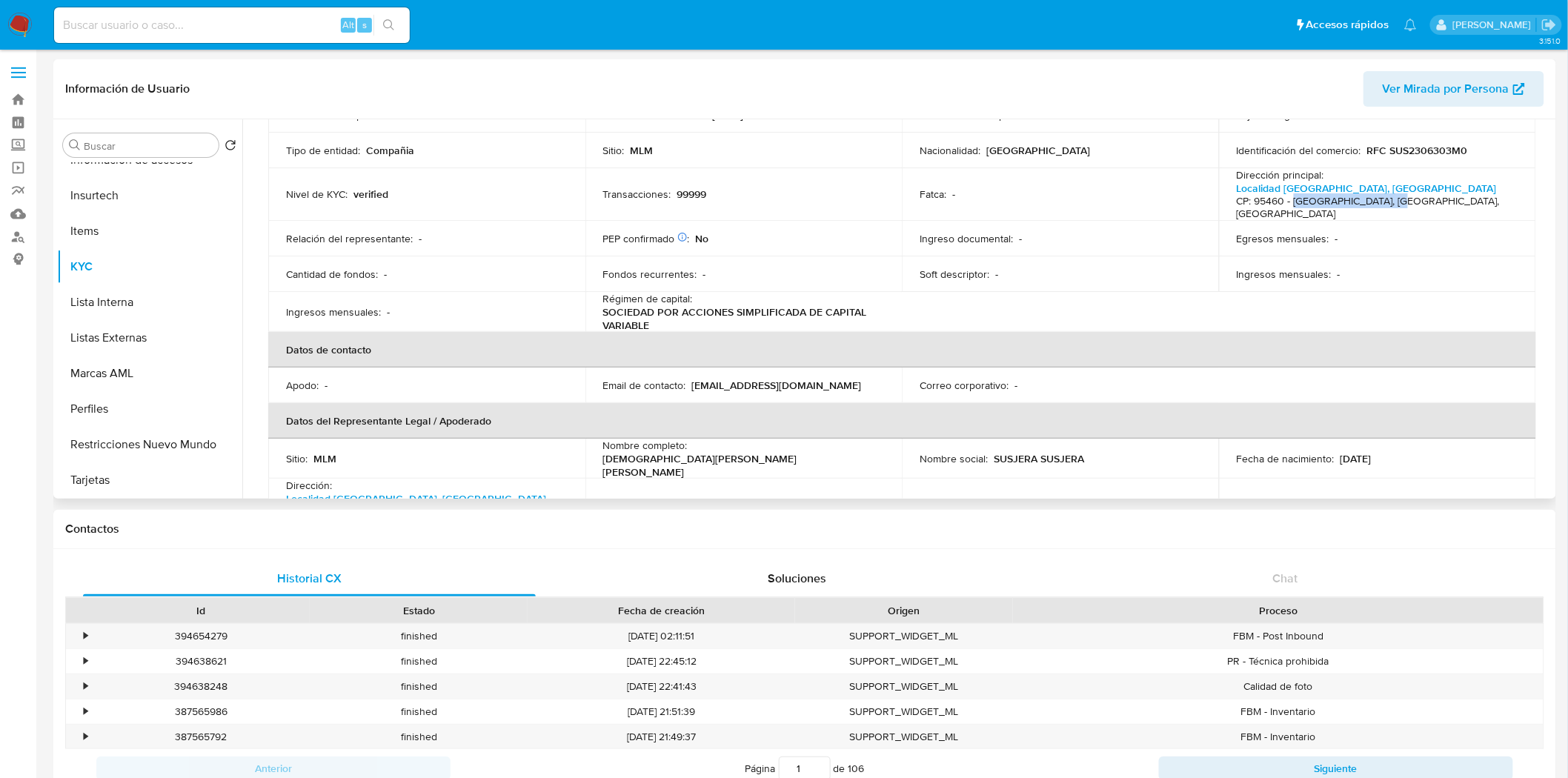
drag, startPoint x: 1290, startPoint y: 194, endPoint x: 1388, endPoint y: 198, distance: 98.1
click at [1388, 198] on h4 "CP: 95460 - [GEOGRAPHIC_DATA], [GEOGRAPHIC_DATA], [GEOGRAPHIC_DATA]" at bounding box center [1374, 207] width 276 height 26
copy h4 "Tlacotalpan, Veracruz"
